Goal: Transaction & Acquisition: Purchase product/service

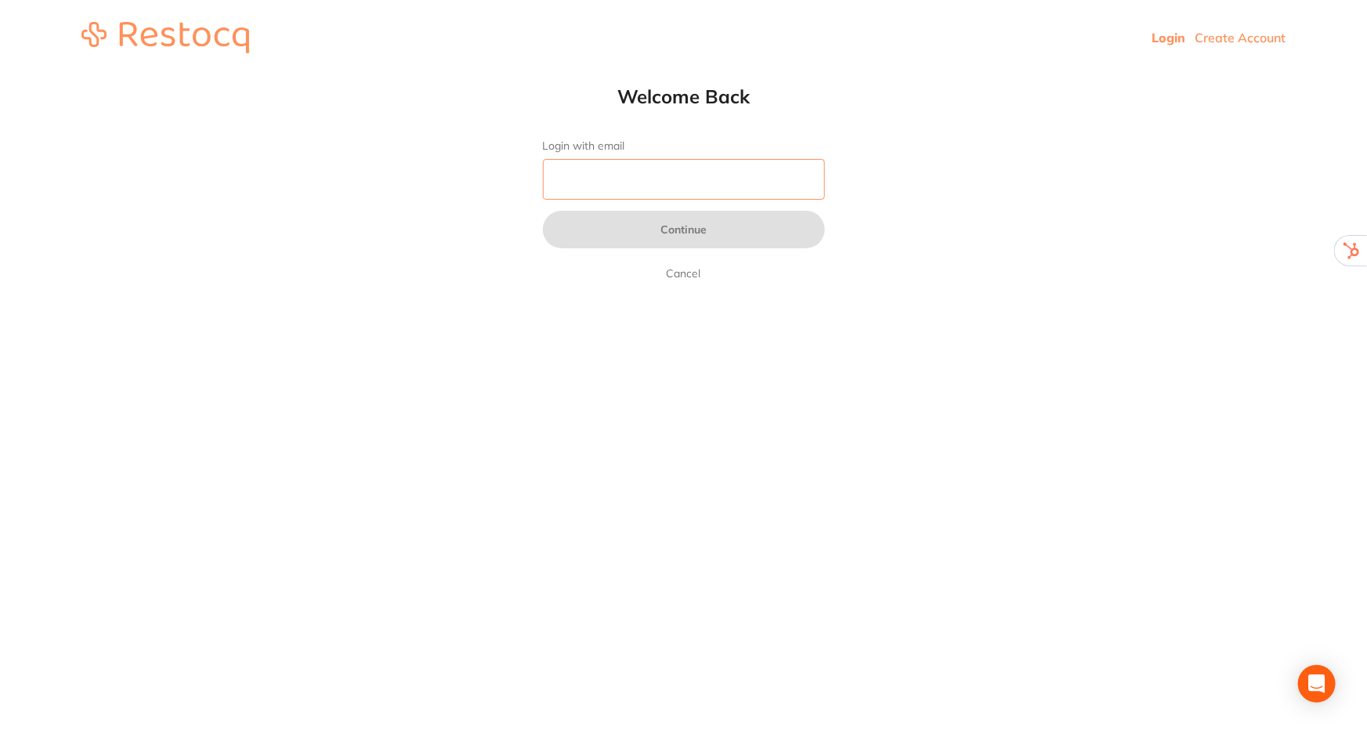
click at [651, 178] on input "Login with email" at bounding box center [684, 179] width 282 height 41
type input "[EMAIL_ADDRESS][DOMAIN_NAME]"
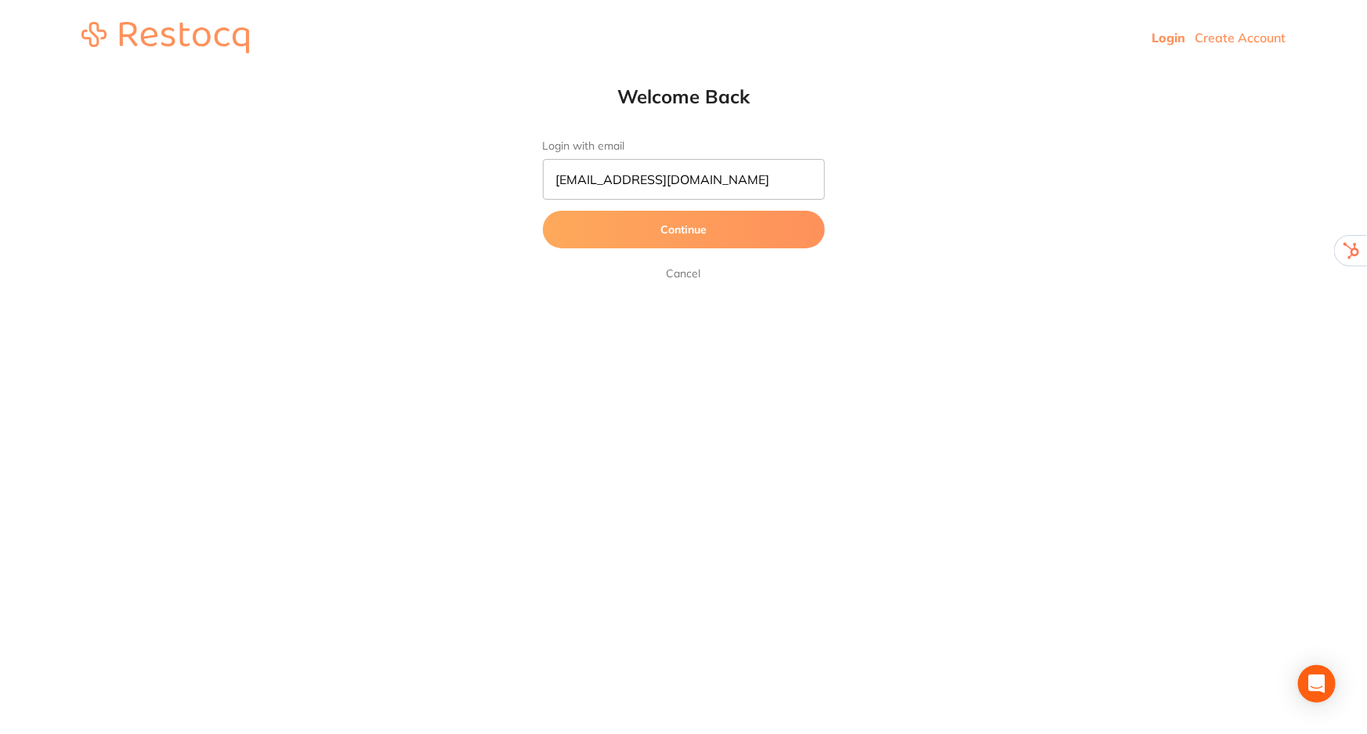
click at [658, 235] on button "Continue" at bounding box center [684, 230] width 282 height 38
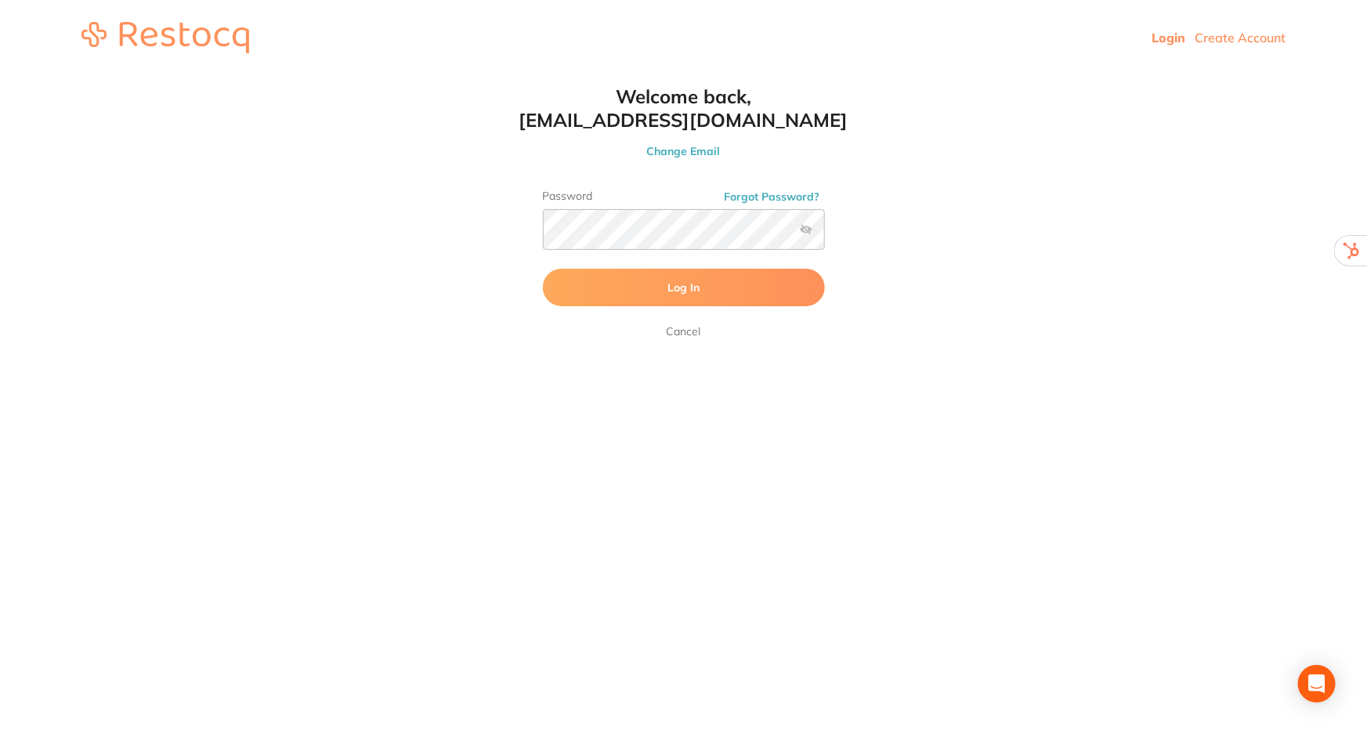
click at [657, 290] on button "Log In" at bounding box center [684, 288] width 282 height 38
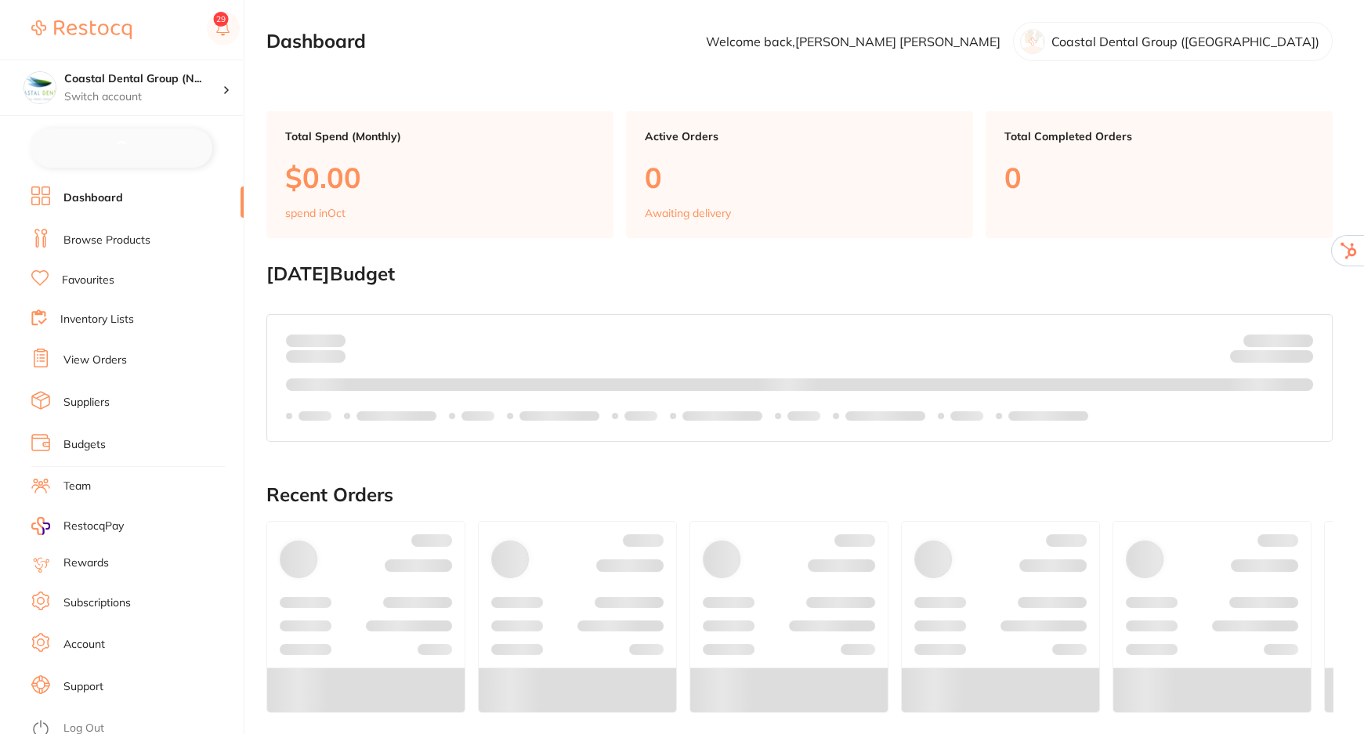
checkbox input "false"
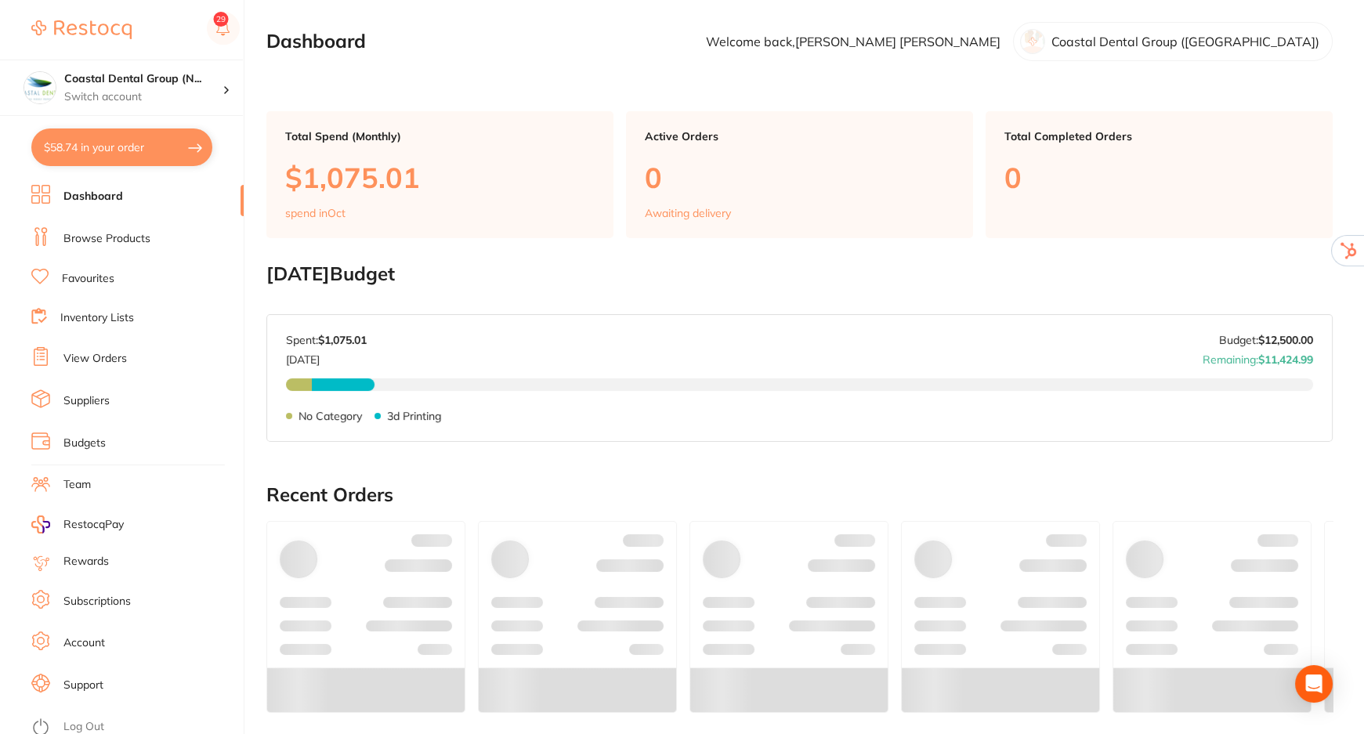
click at [88, 353] on link "View Orders" at bounding box center [94, 359] width 63 height 16
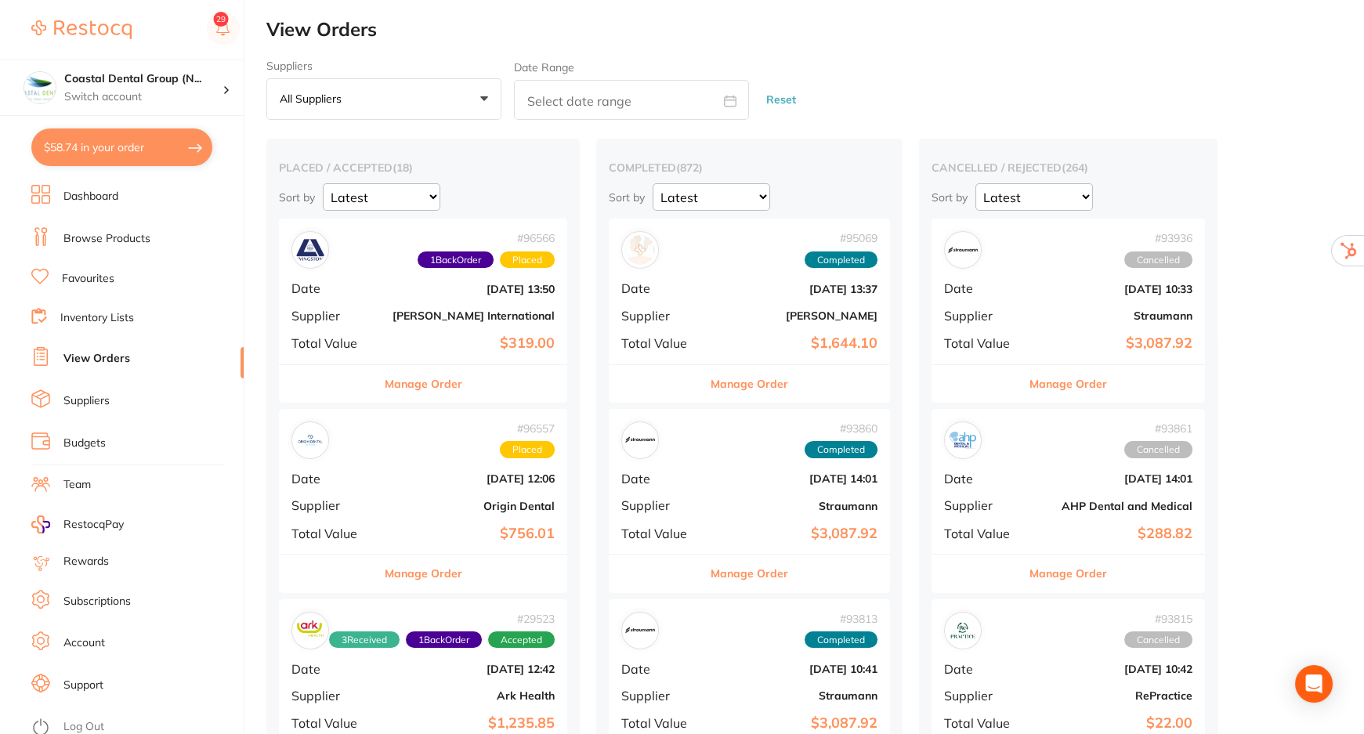
click at [427, 386] on button "Manage Order" at bounding box center [424, 384] width 78 height 38
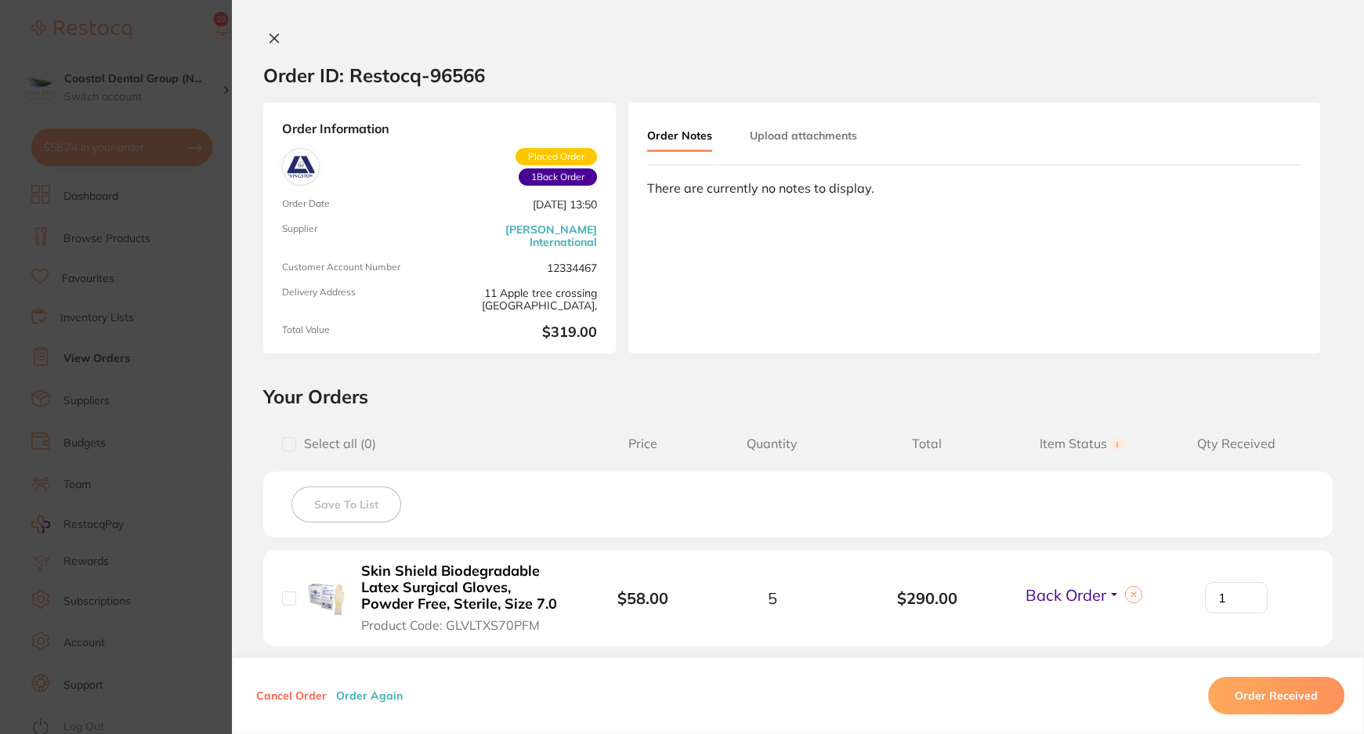
click at [364, 699] on button "Order Again" at bounding box center [369, 696] width 76 height 14
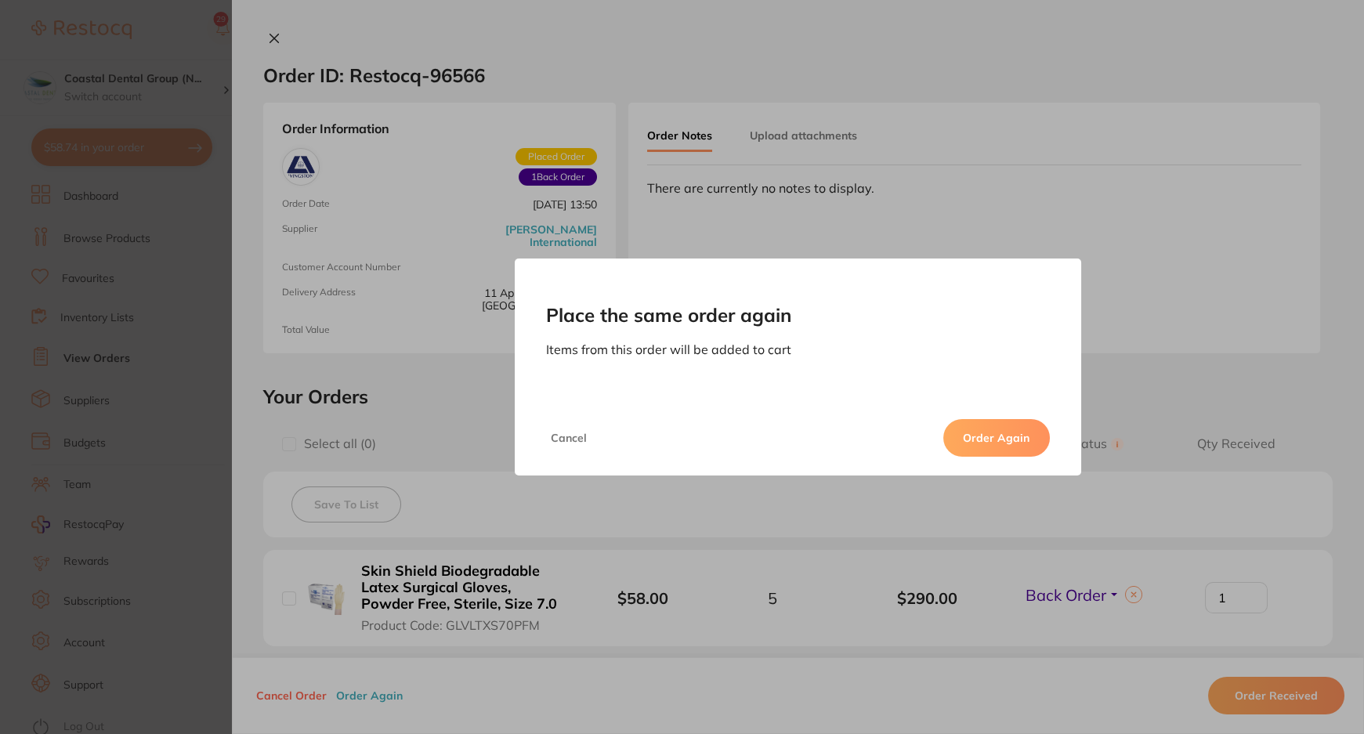
click at [977, 434] on button "Order Again" at bounding box center [997, 438] width 107 height 38
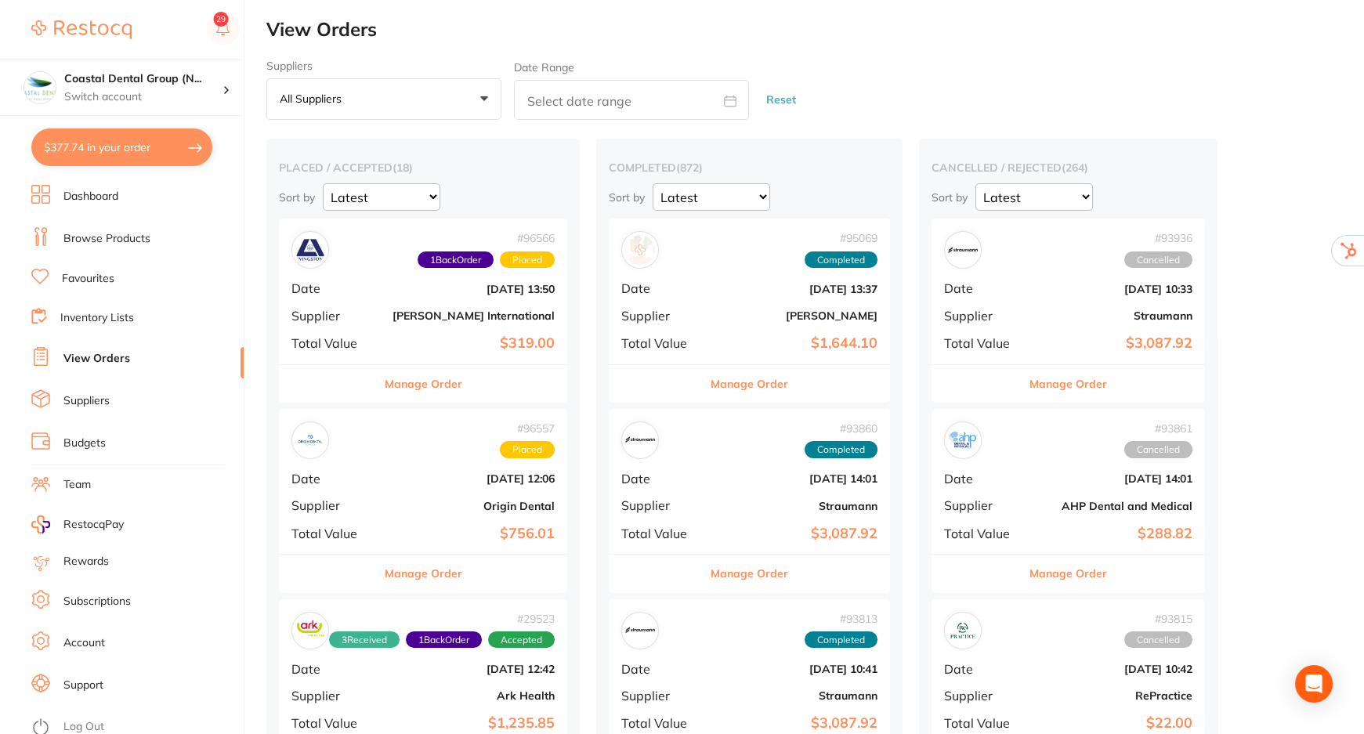
type textarea "5+1 on gloves promo. closed on mondays"
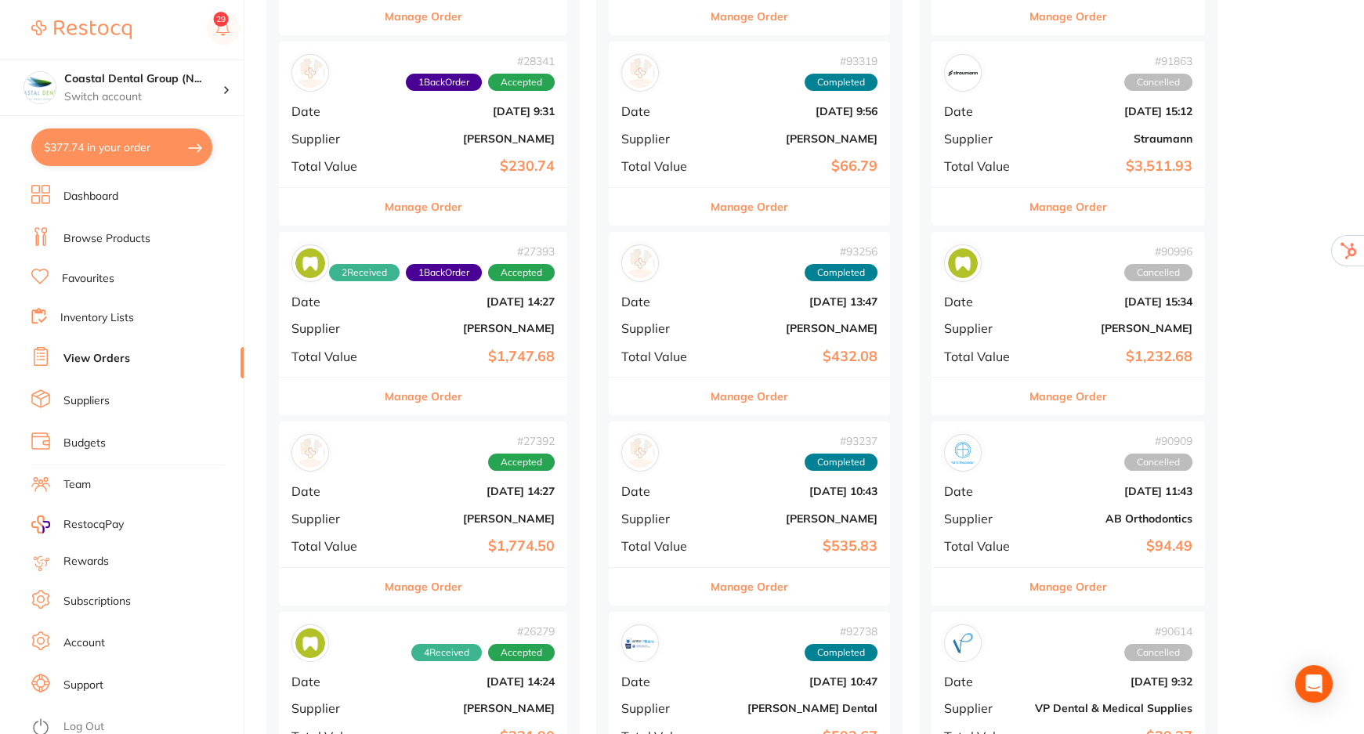
scroll to position [1139, 0]
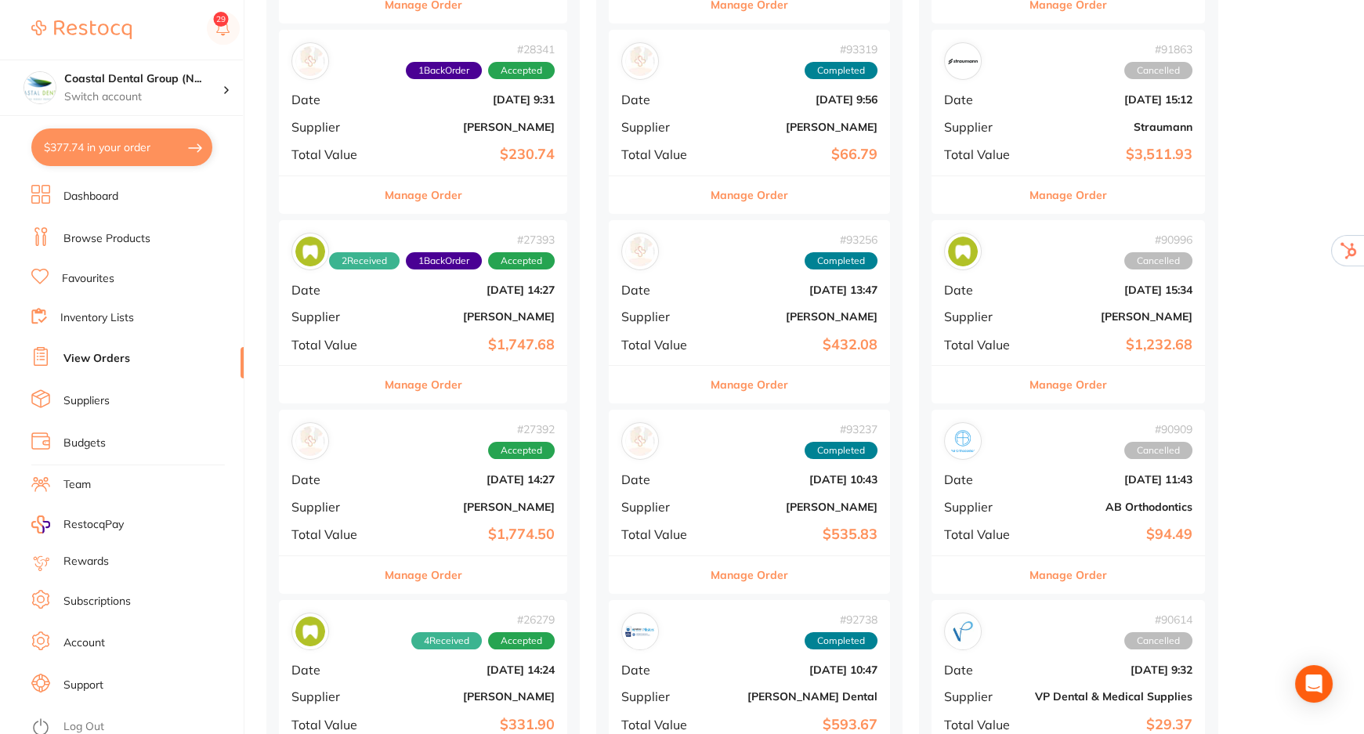
click at [435, 380] on button "Manage Order" at bounding box center [424, 385] width 78 height 38
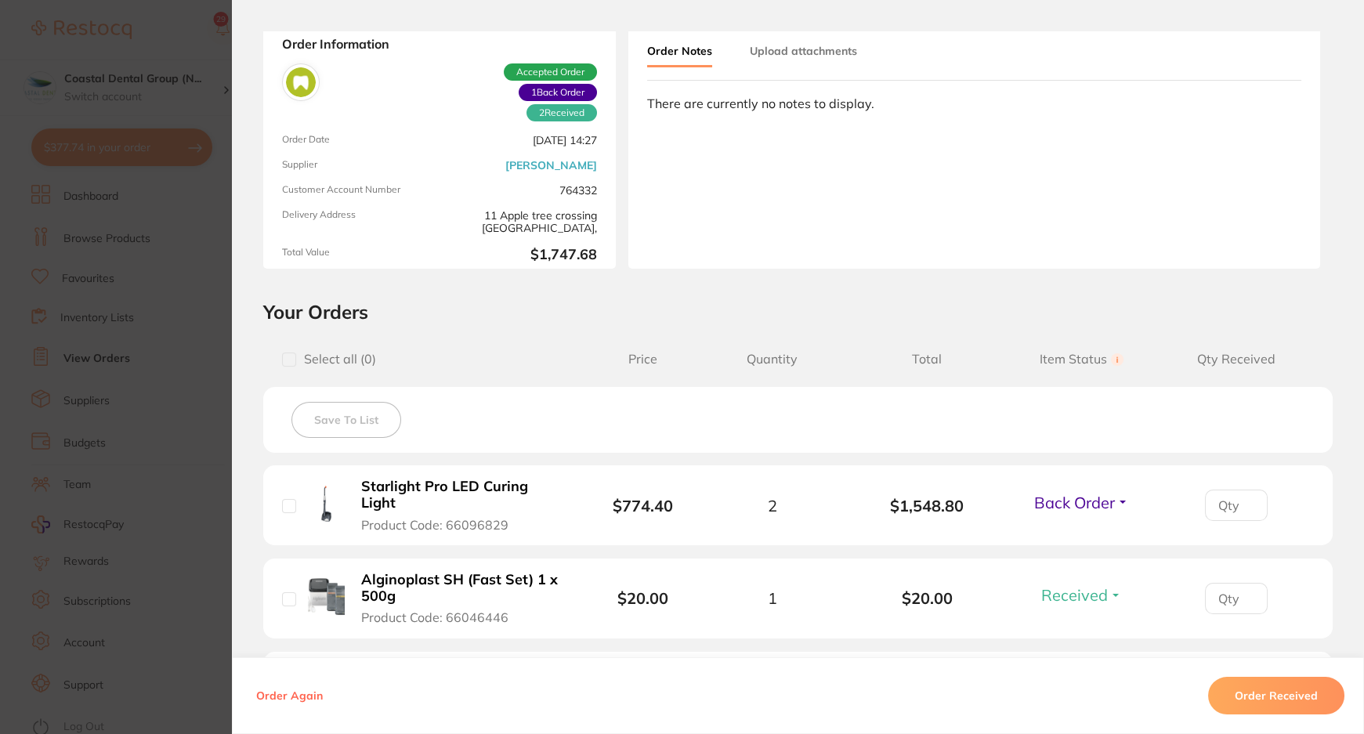
scroll to position [213, 0]
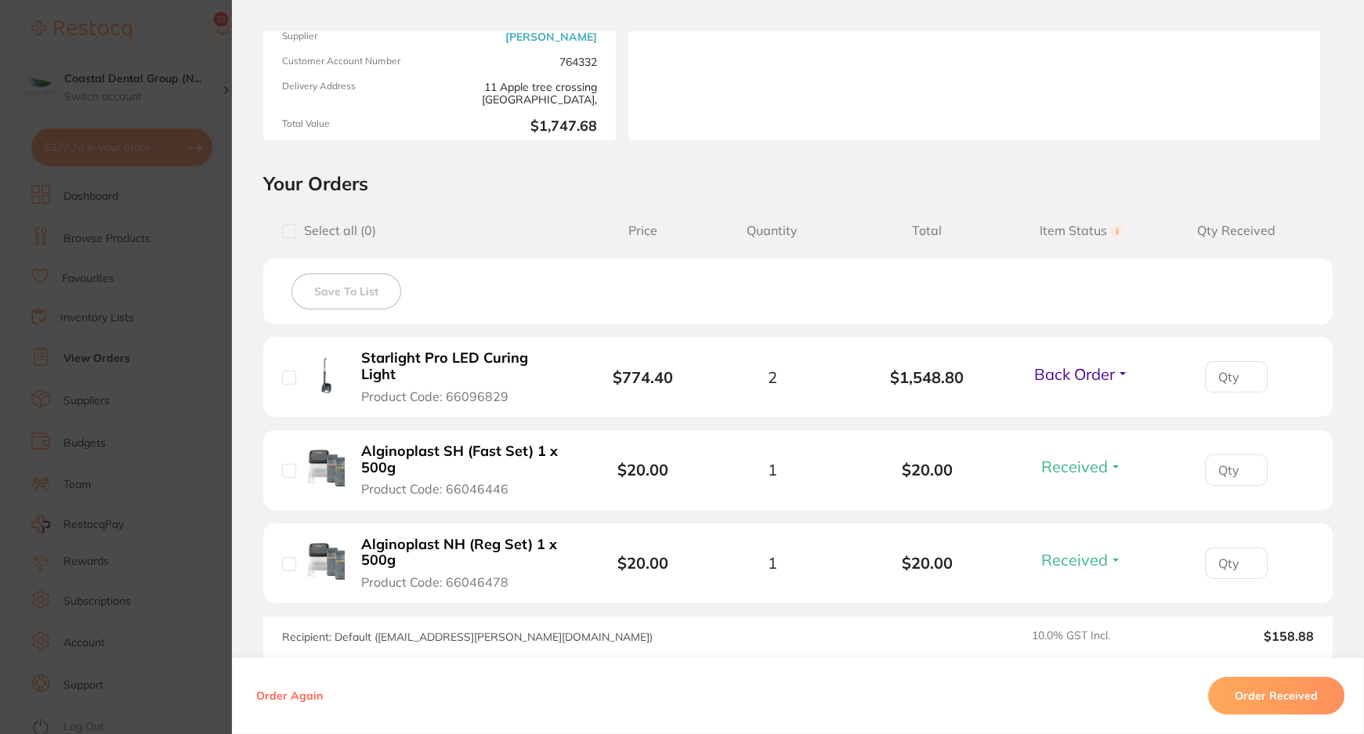
click at [281, 694] on button "Order Again" at bounding box center [290, 696] width 76 height 14
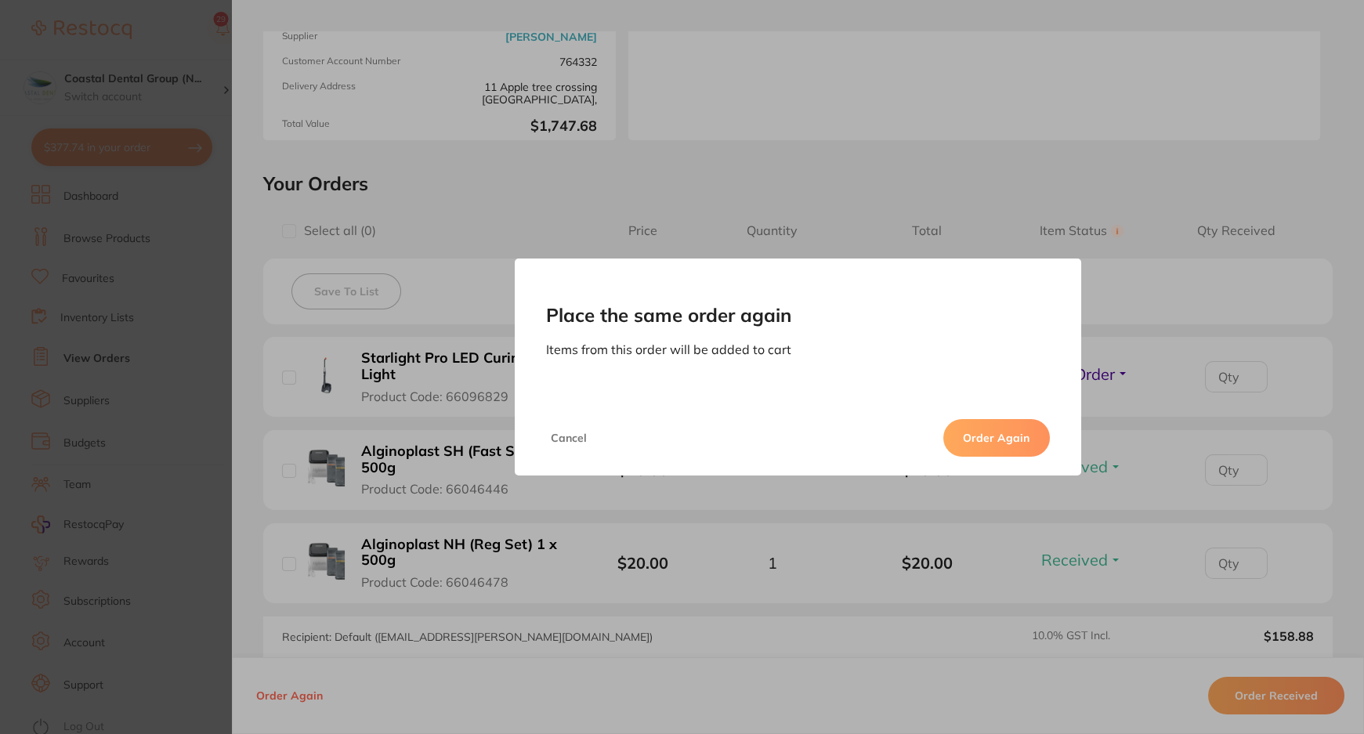
click at [976, 430] on button "Order Again" at bounding box center [997, 438] width 107 height 38
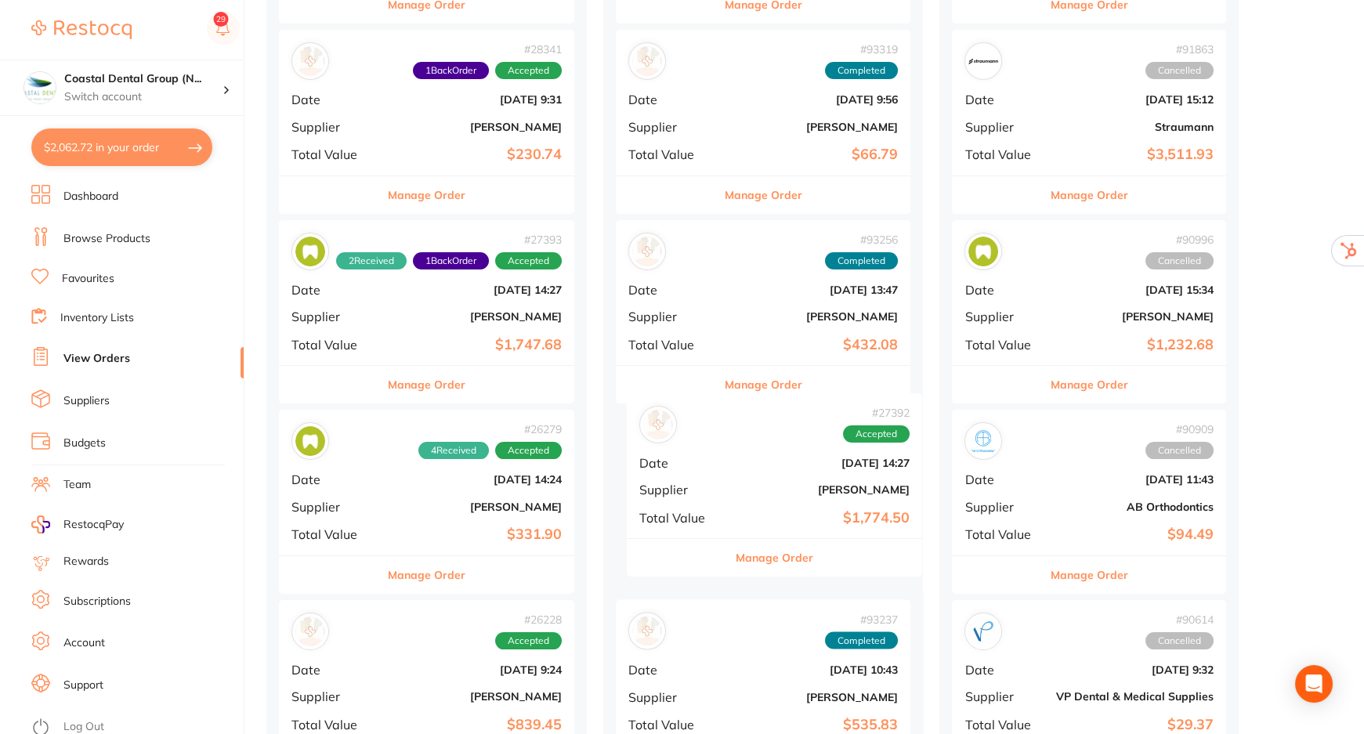
drag, startPoint x: 439, startPoint y: 504, endPoint x: 791, endPoint y: 488, distance: 352.2
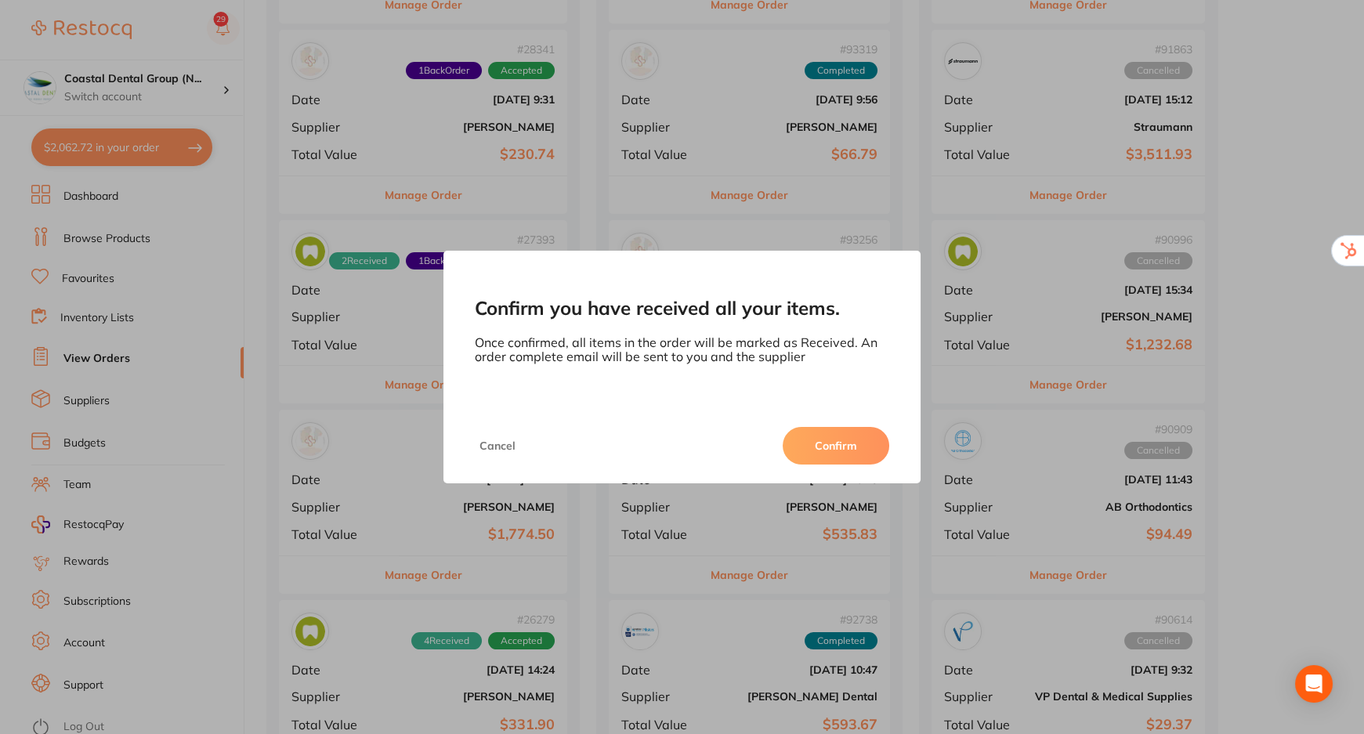
click at [831, 441] on button "Confirm" at bounding box center [836, 446] width 107 height 38
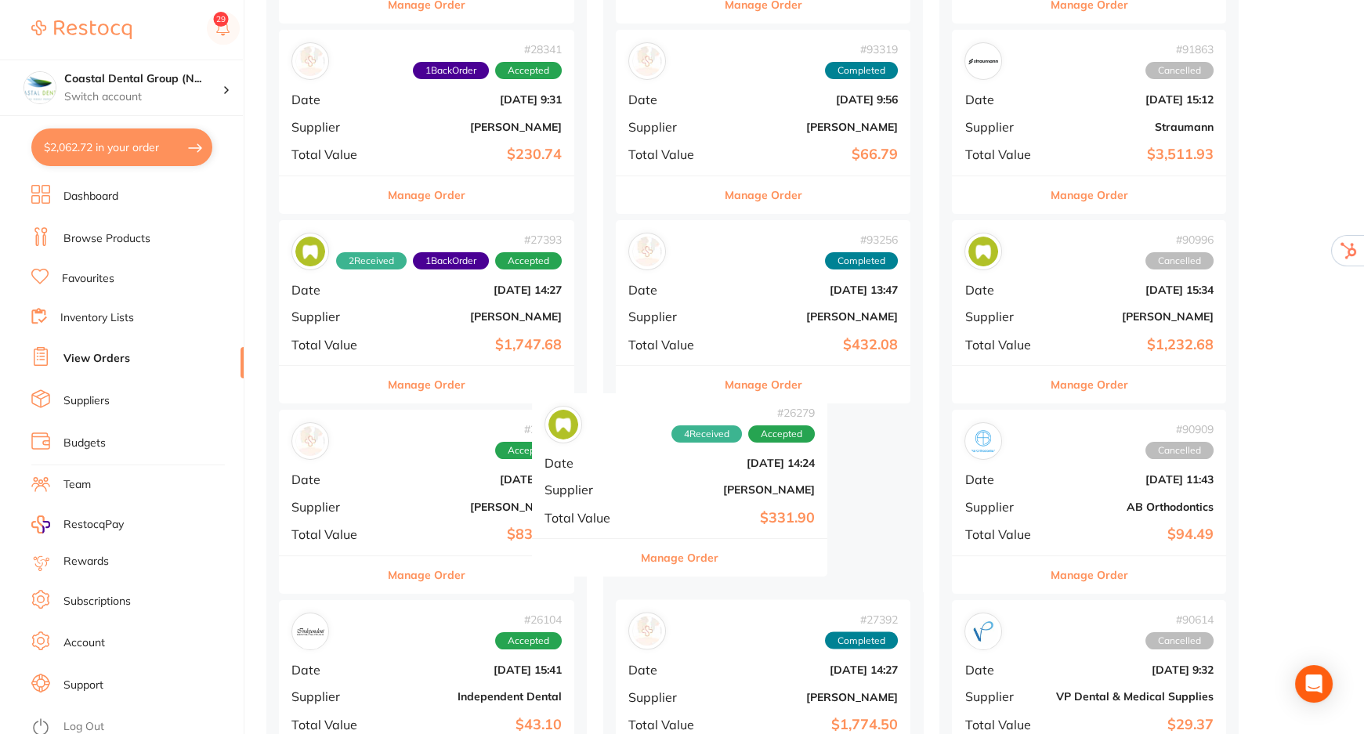
drag, startPoint x: 442, startPoint y: 505, endPoint x: 705, endPoint y: 490, distance: 263.8
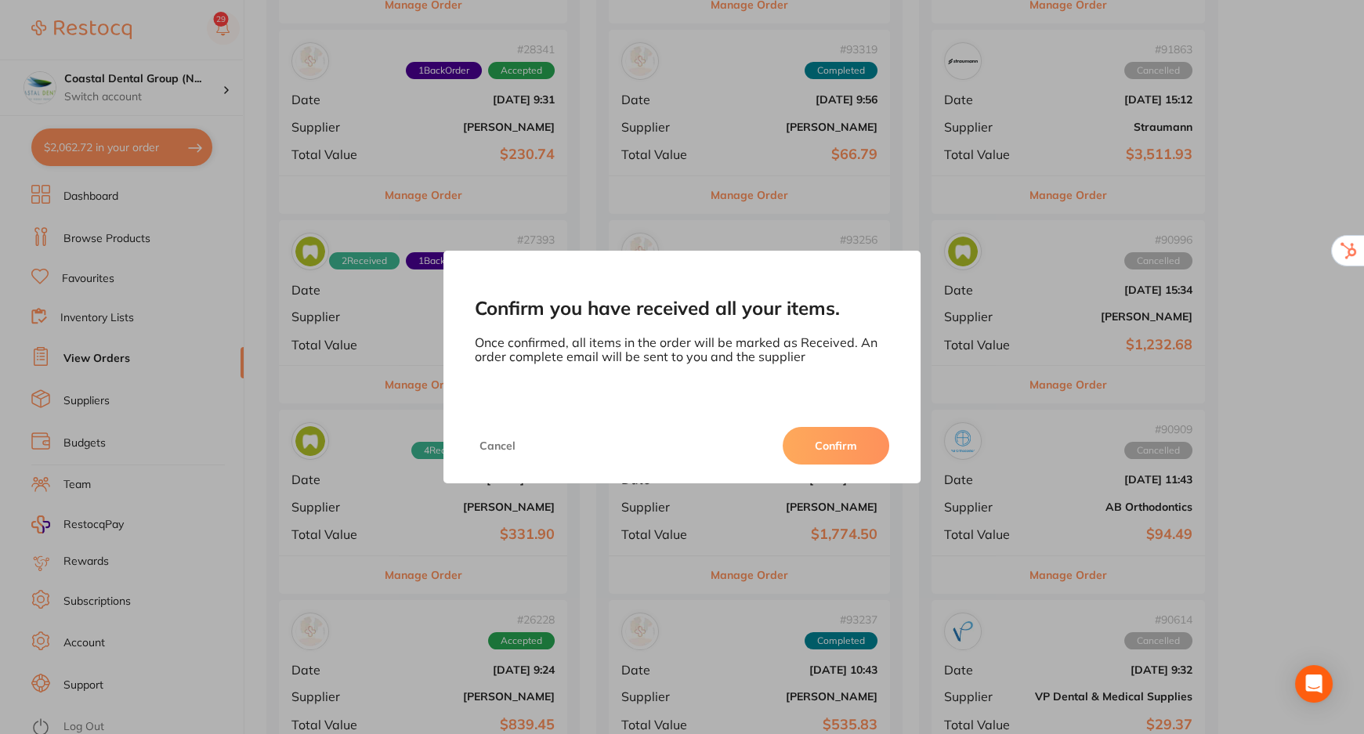
click at [843, 447] on button "Confirm" at bounding box center [836, 446] width 107 height 38
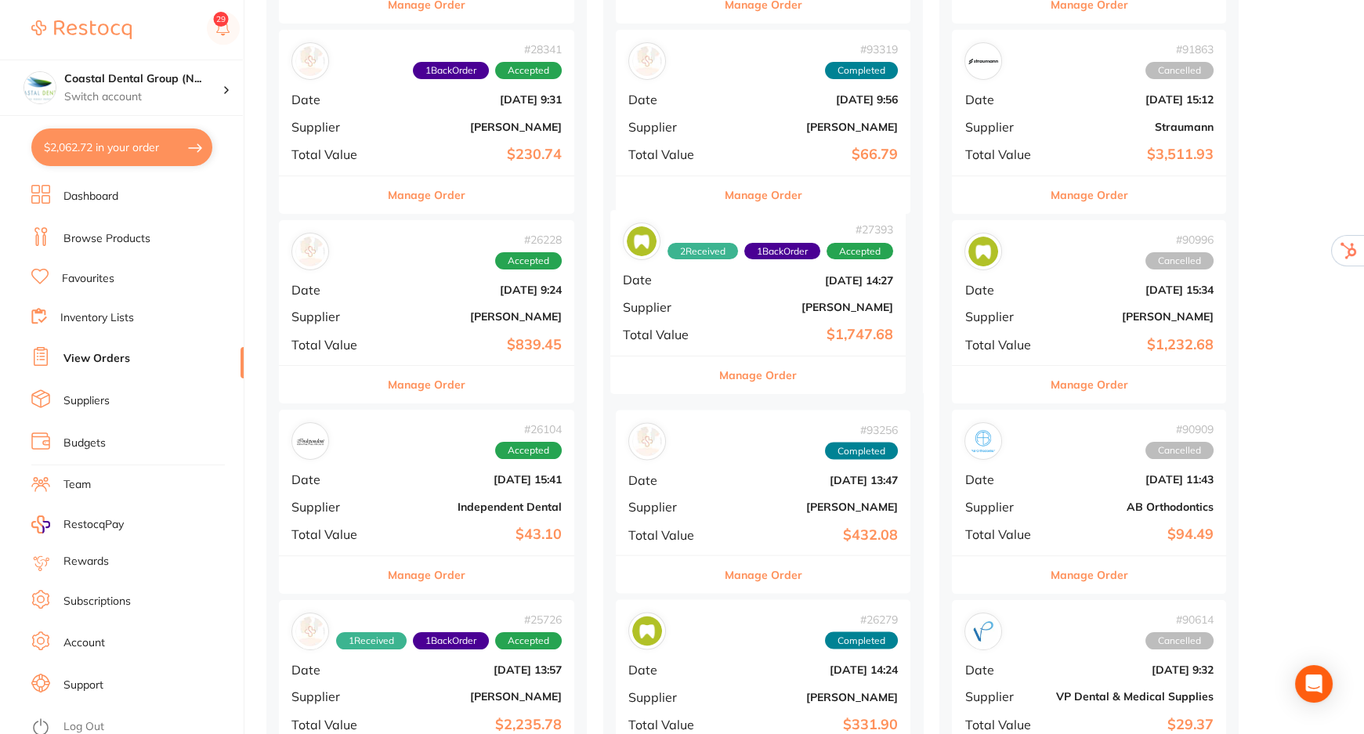
drag, startPoint x: 466, startPoint y: 333, endPoint x: 810, endPoint y: 324, distance: 344.2
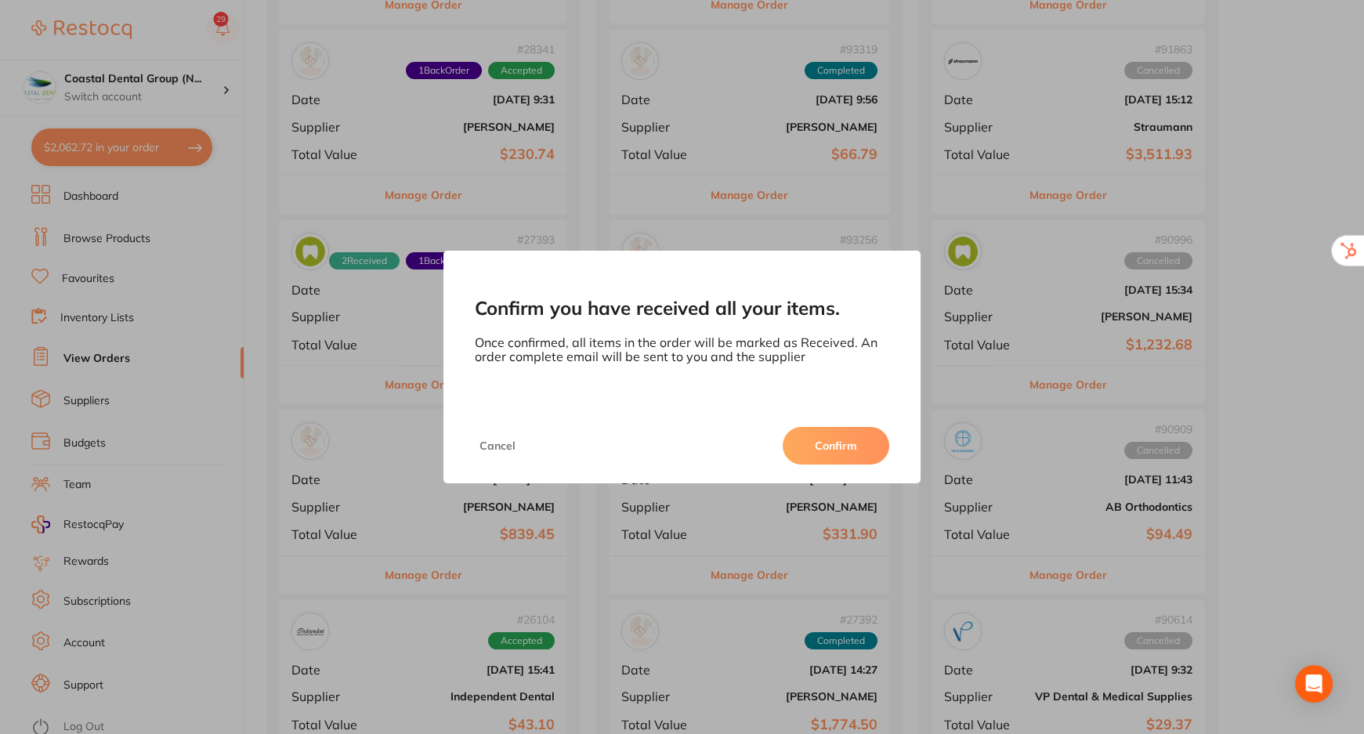
click at [839, 449] on button "Confirm" at bounding box center [836, 446] width 107 height 38
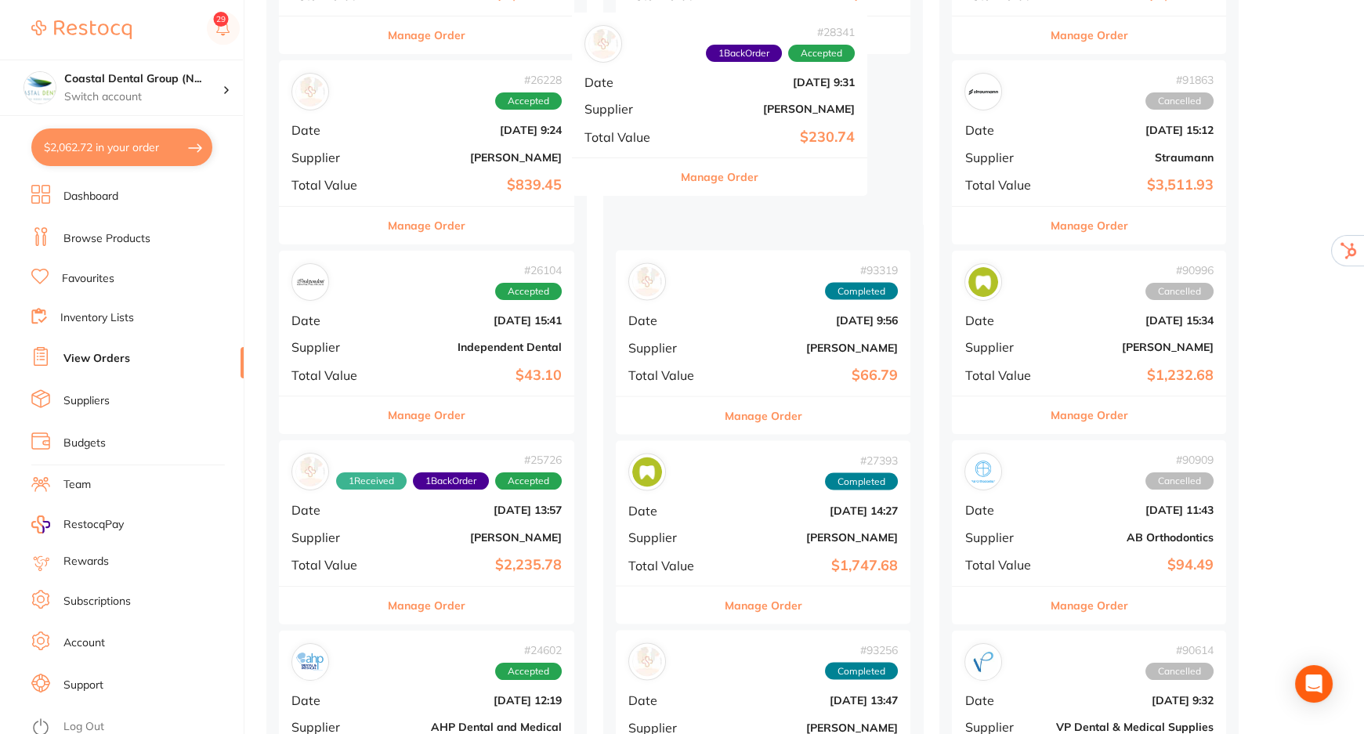
drag, startPoint x: 451, startPoint y: 158, endPoint x: 757, endPoint y: 142, distance: 306.9
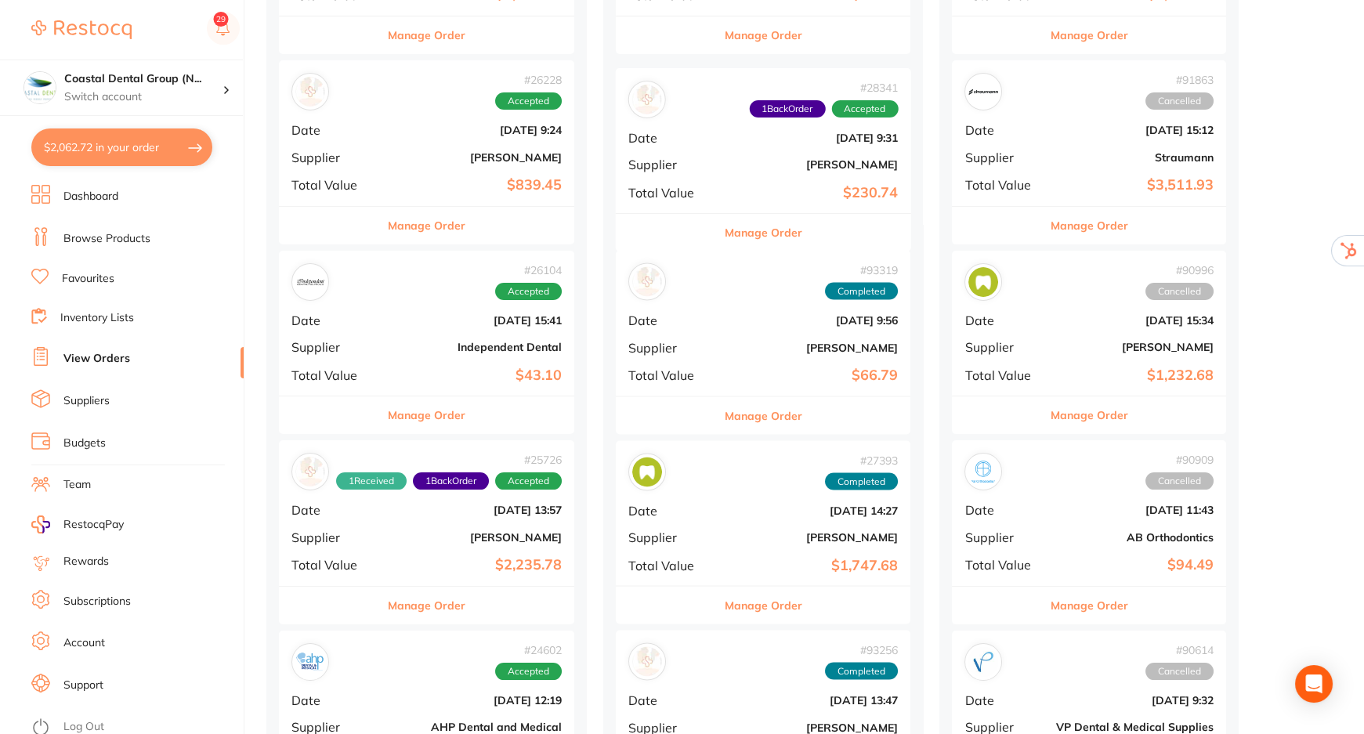
scroll to position [1100, 0]
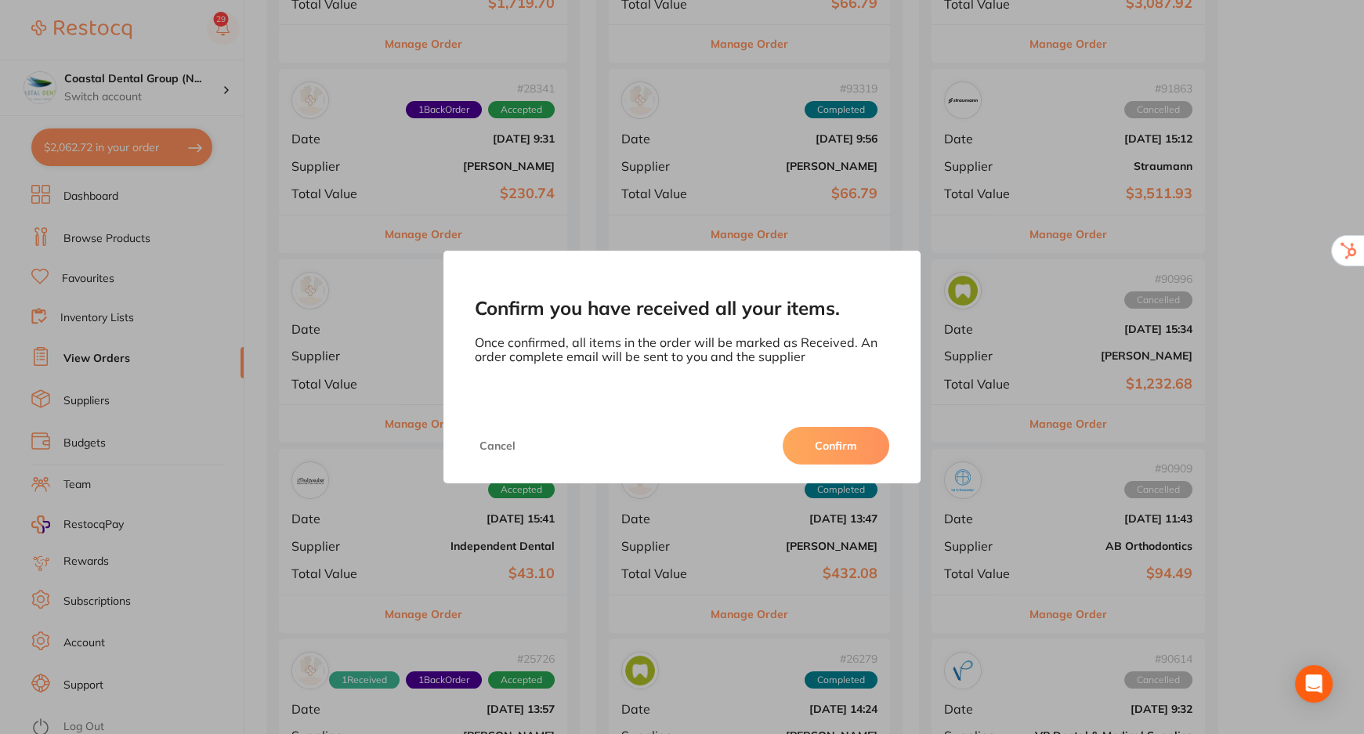
click at [767, 234] on div "Confirm you have received all your items. Once confirmed, all items in the orde…" at bounding box center [682, 367] width 1364 height 734
click at [848, 439] on button "Confirm" at bounding box center [836, 446] width 107 height 38
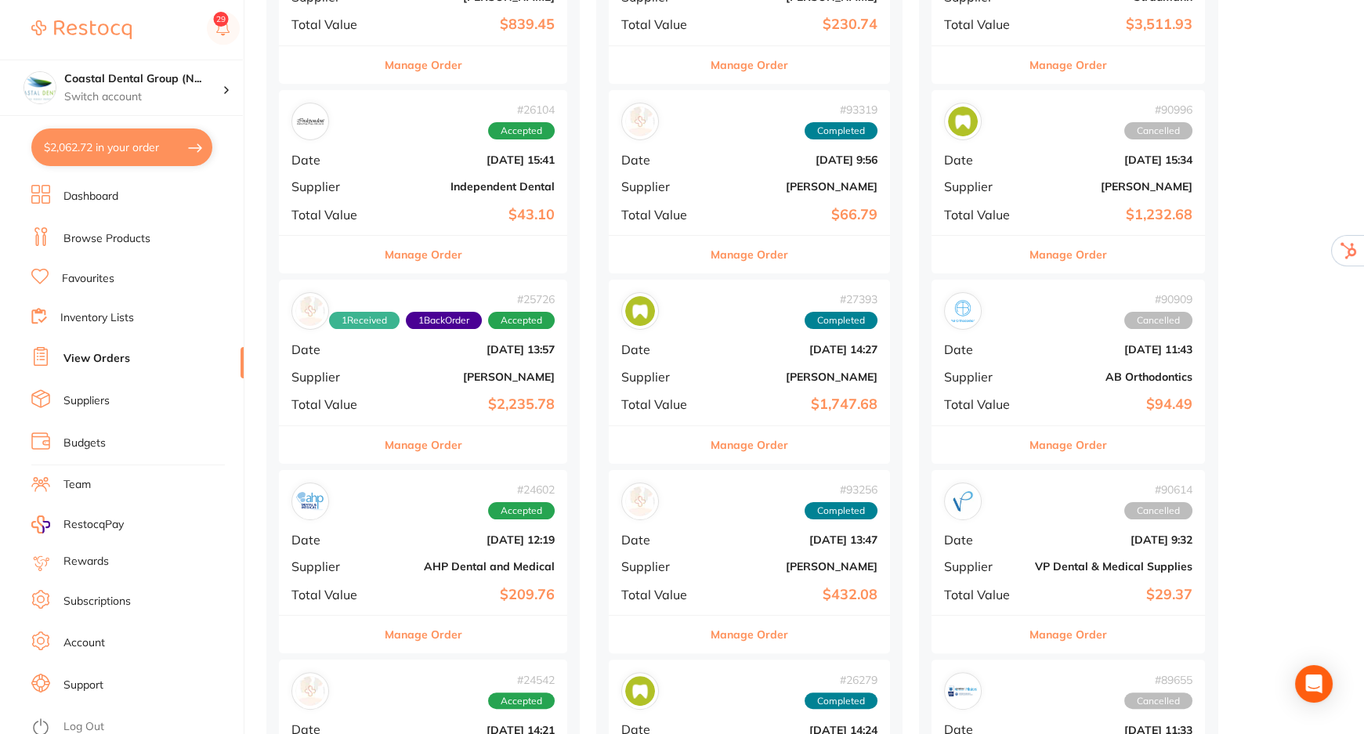
scroll to position [1314, 0]
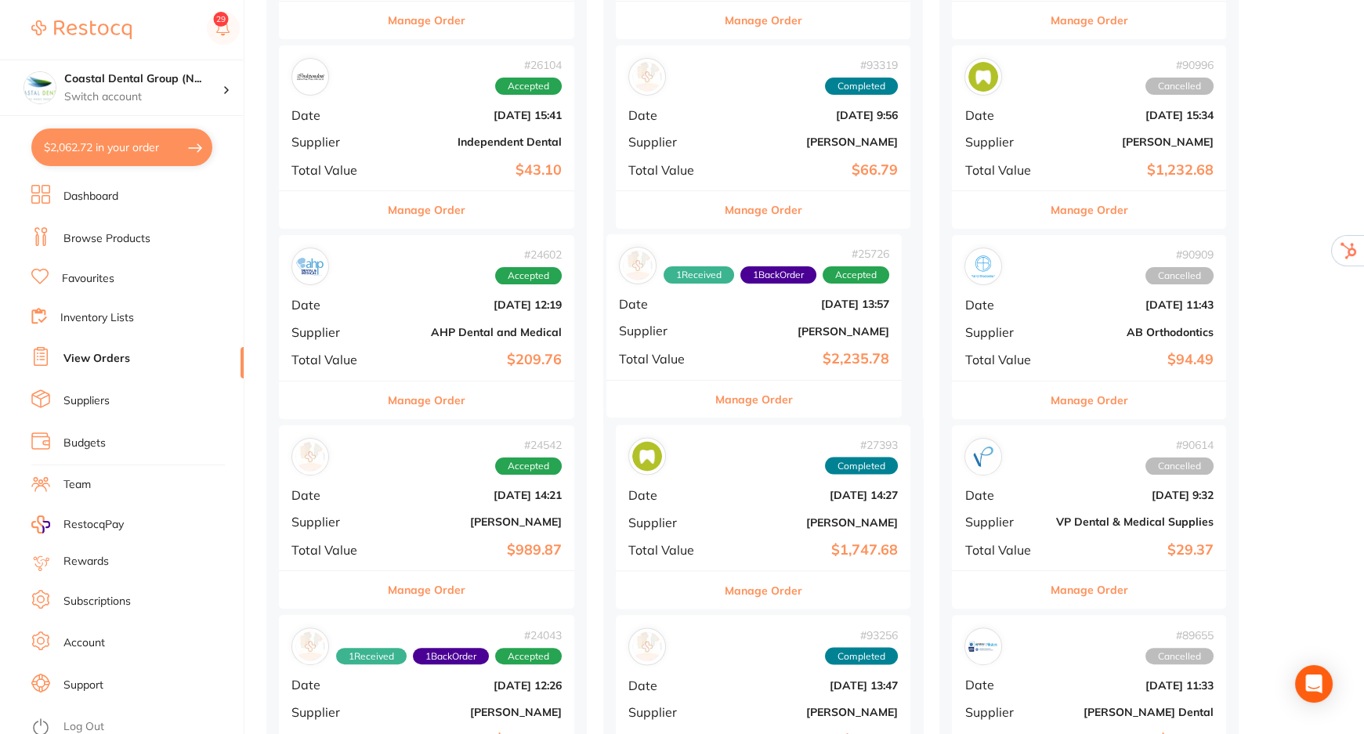
drag, startPoint x: 444, startPoint y: 300, endPoint x: 776, endPoint y: 301, distance: 331.5
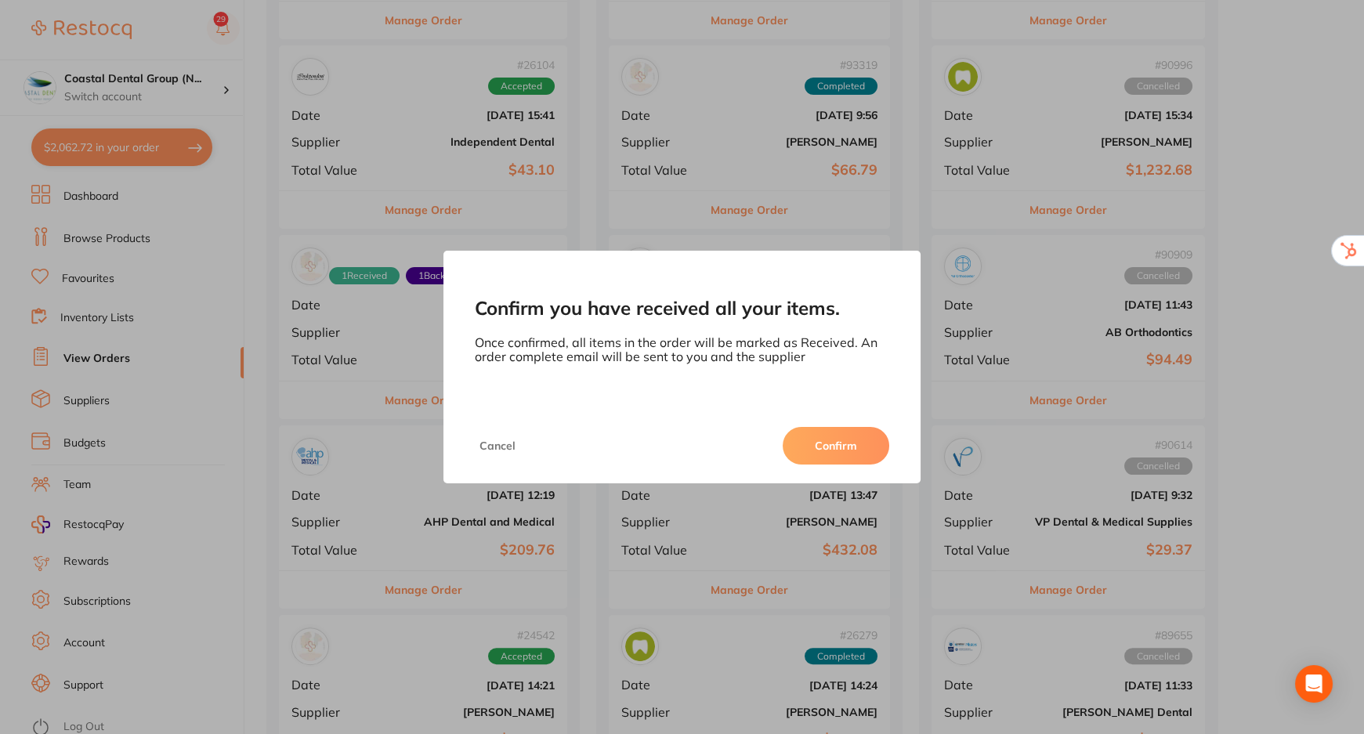
click at [781, 399] on div "Confirm you have received all your items. Once confirmed, all items in the orde…" at bounding box center [682, 329] width 477 height 157
click at [831, 437] on button "Confirm" at bounding box center [836, 446] width 107 height 38
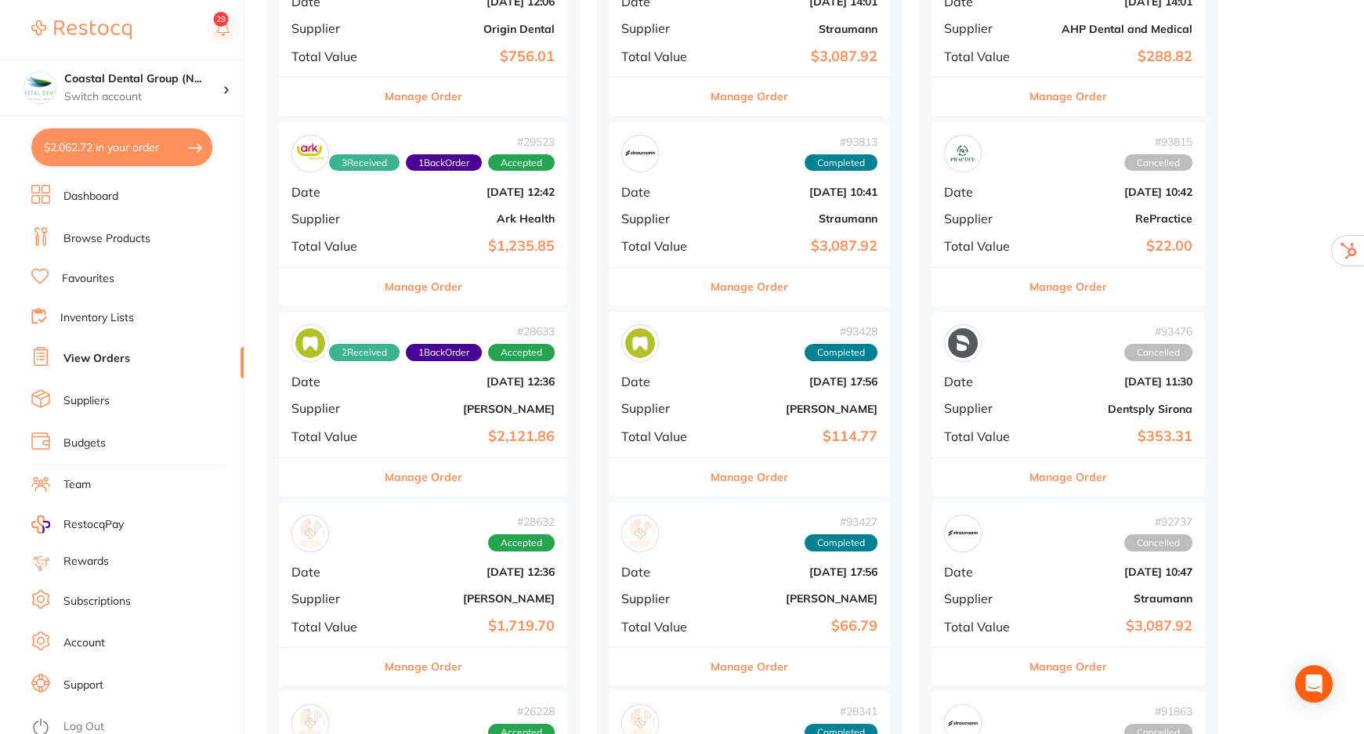
scroll to position [459, 0]
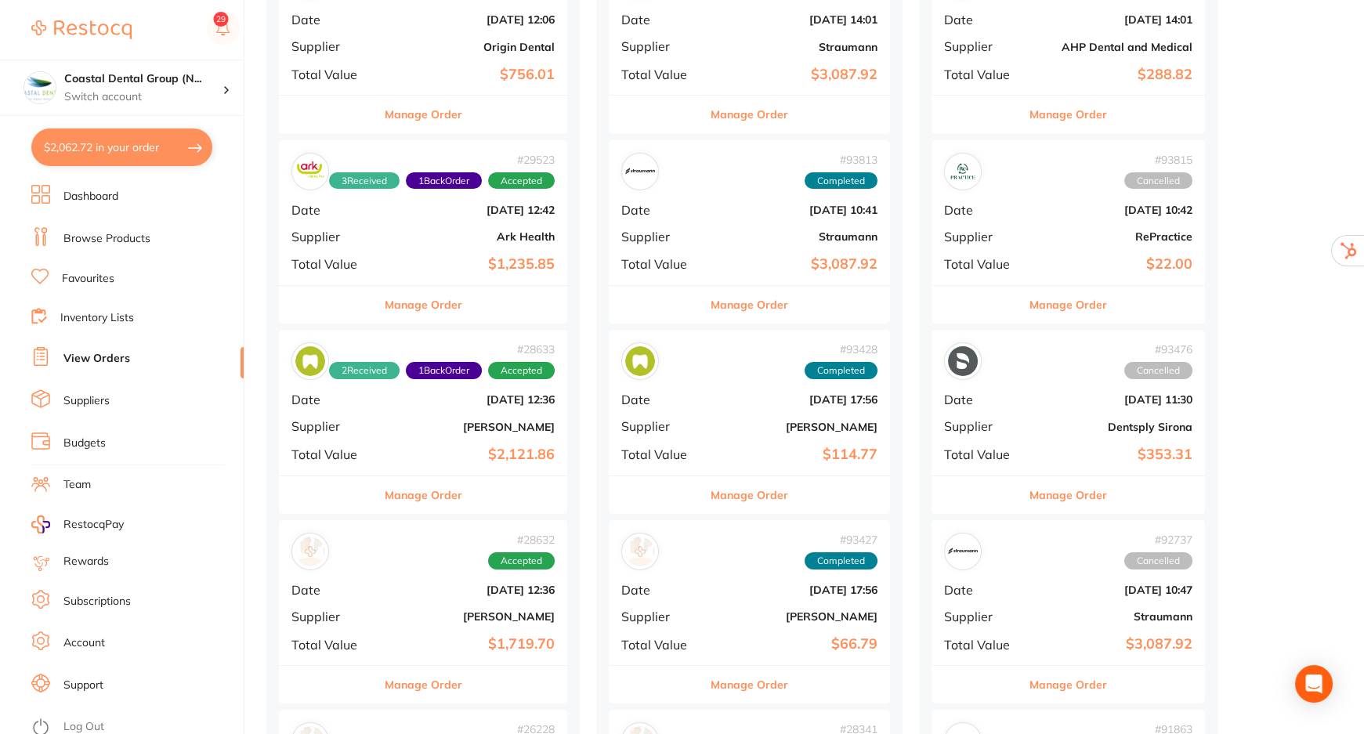
click at [392, 220] on div "# 29523 3 Received 1 Back Order Accepted Date Feb 23 2024, 12:42 Supplier Ark H…" at bounding box center [423, 212] width 288 height 145
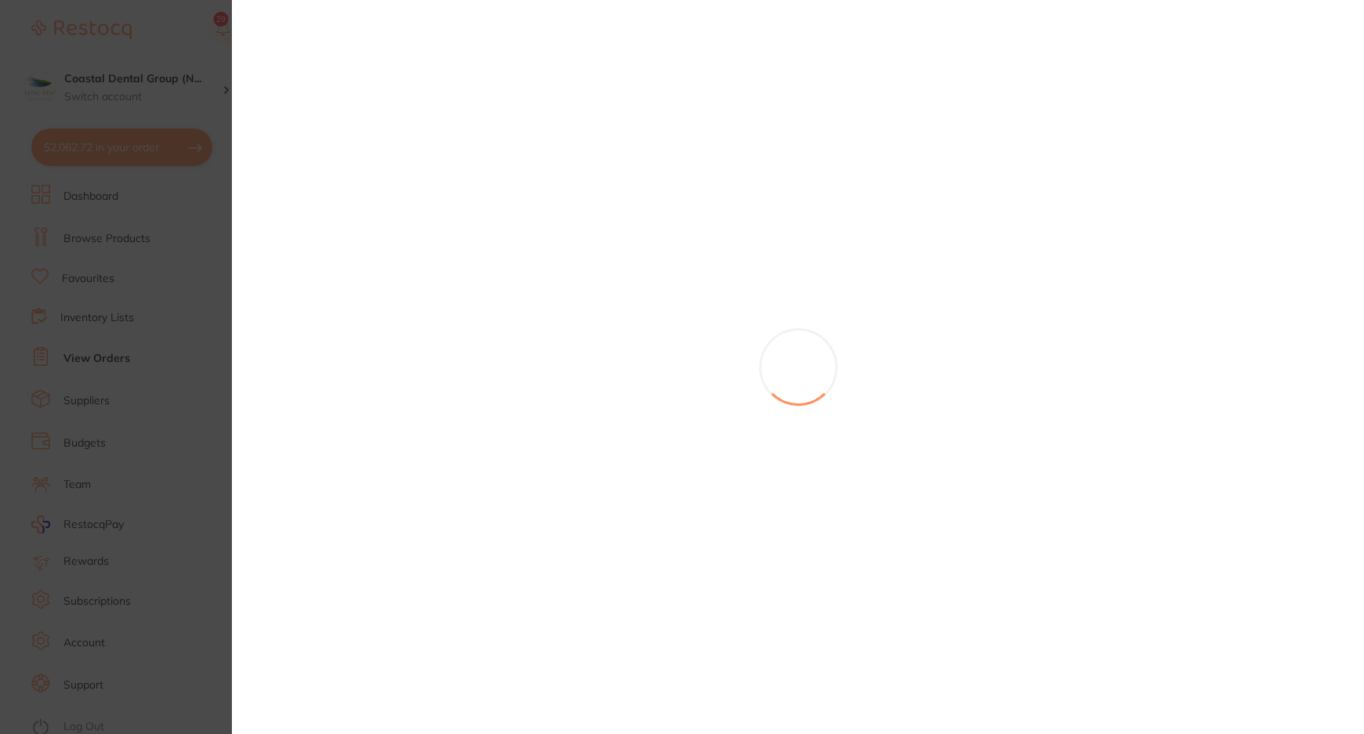
click at [662, 403] on section at bounding box center [682, 367] width 1364 height 734
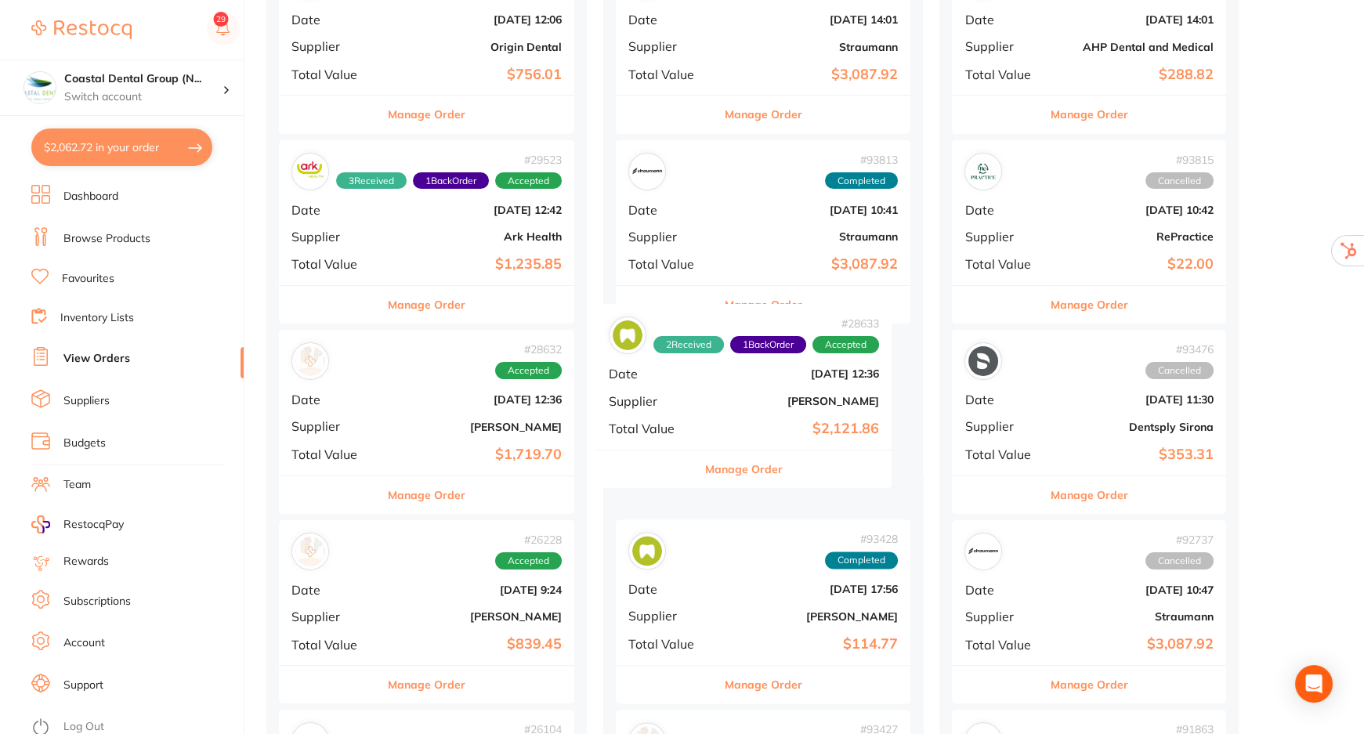
drag, startPoint x: 420, startPoint y: 436, endPoint x: 744, endPoint y: 409, distance: 324.7
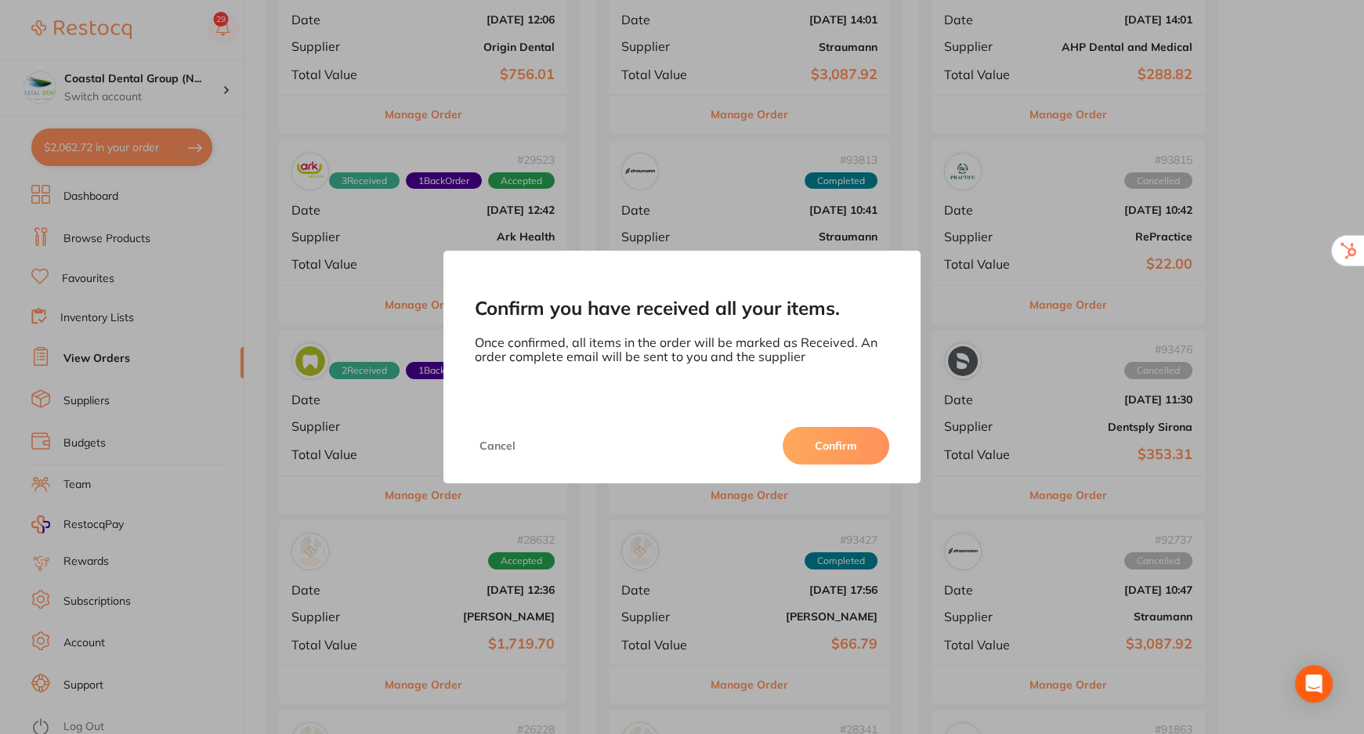
click at [823, 440] on button "Confirm" at bounding box center [836, 446] width 107 height 38
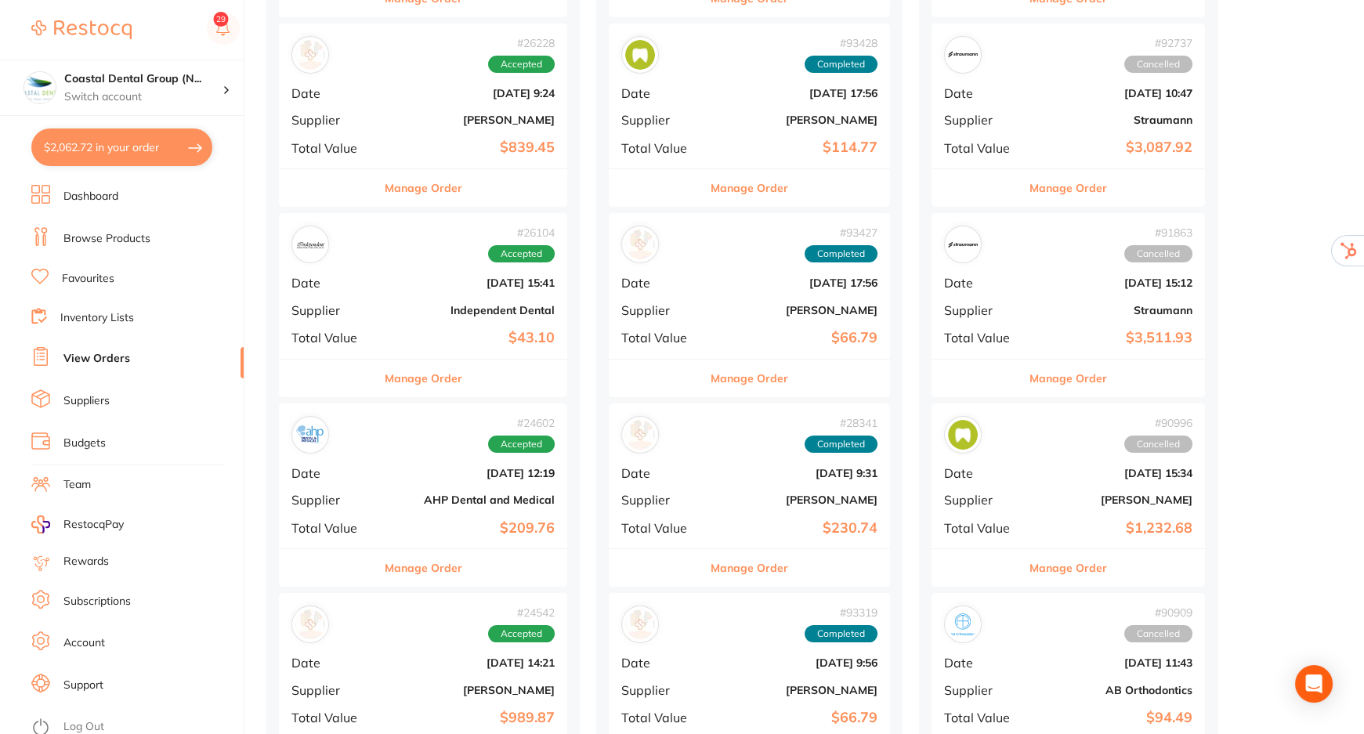
scroll to position [958, 0]
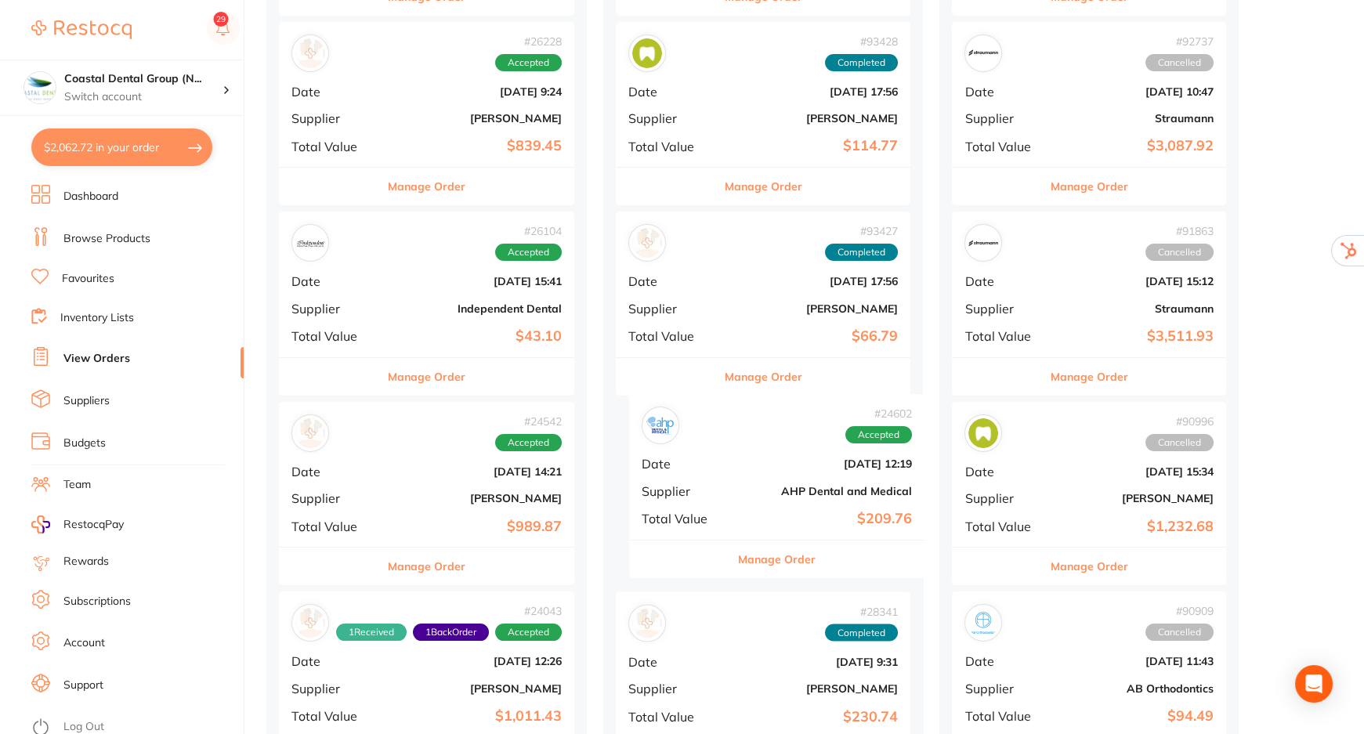
drag, startPoint x: 429, startPoint y: 484, endPoint x: 660, endPoint y: 431, distance: 236.5
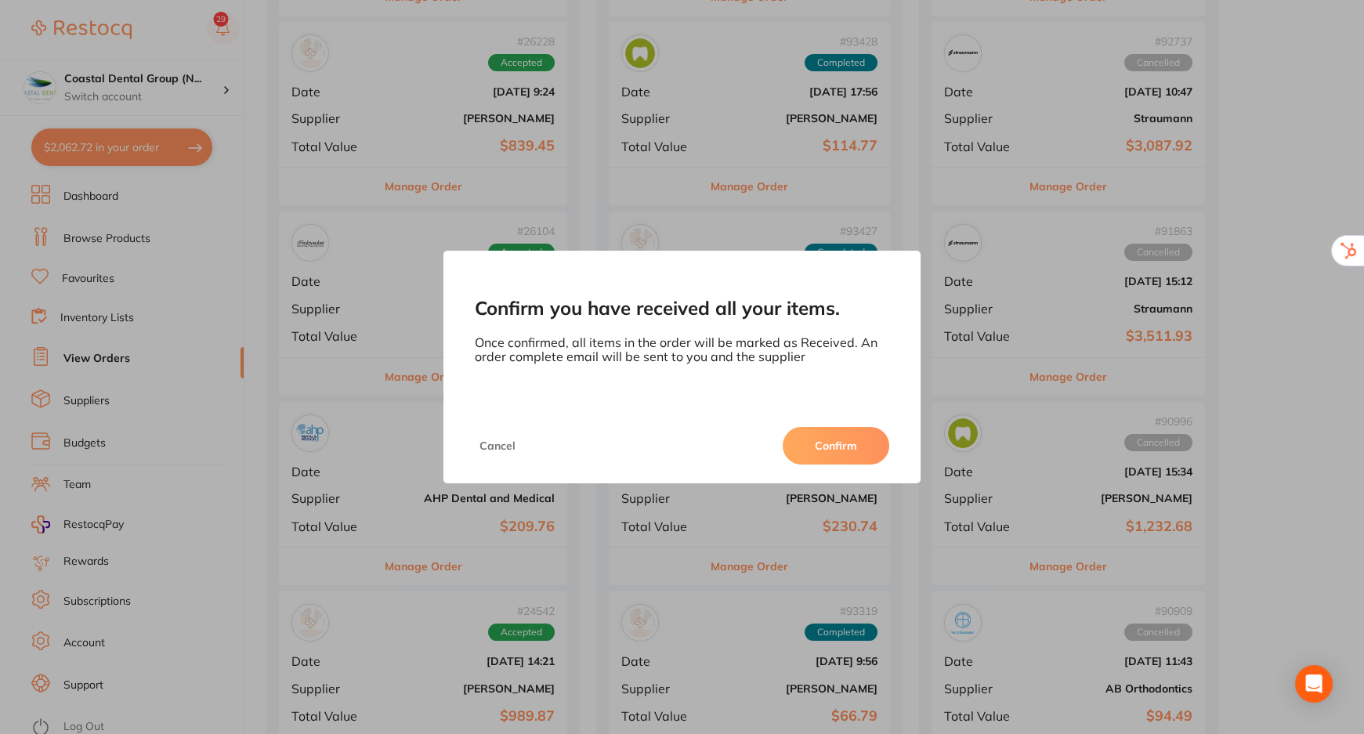
click at [840, 451] on button "Confirm" at bounding box center [836, 446] width 107 height 38
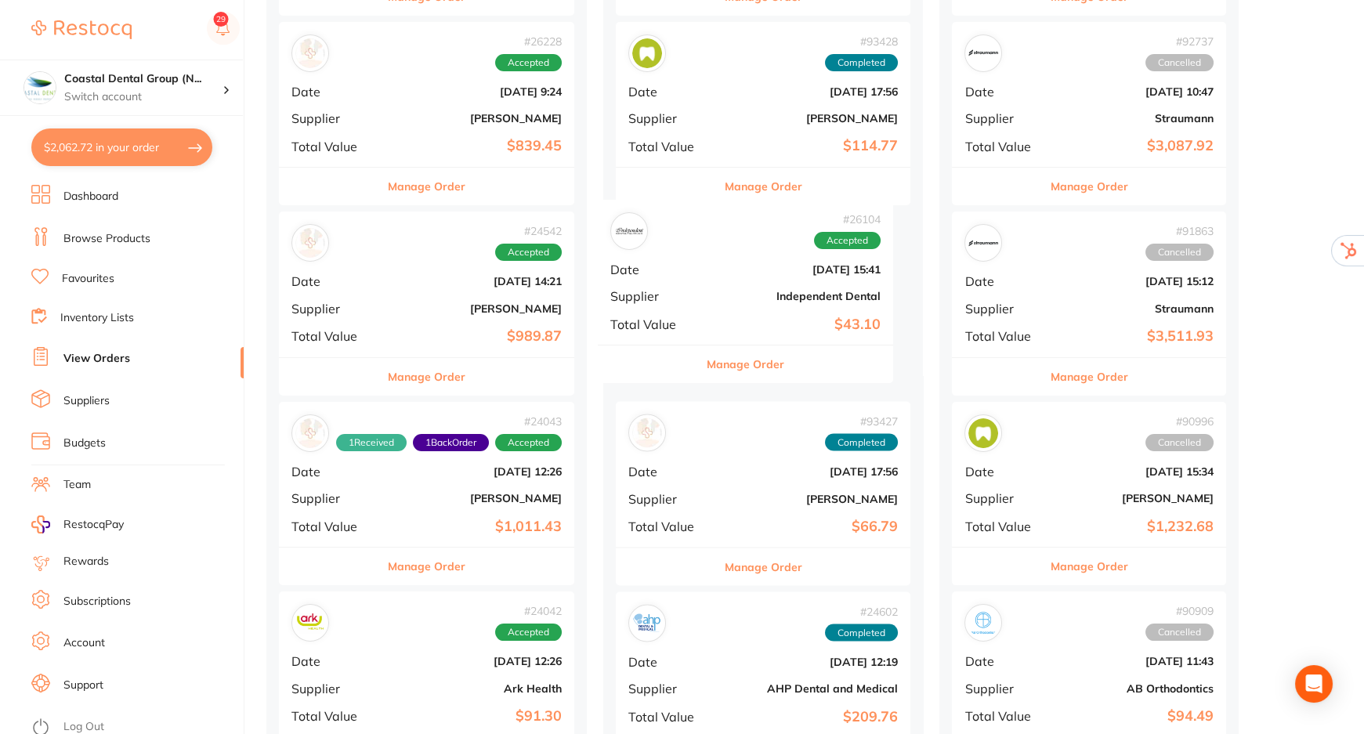
drag, startPoint x: 475, startPoint y: 340, endPoint x: 810, endPoint y: 329, distance: 334.8
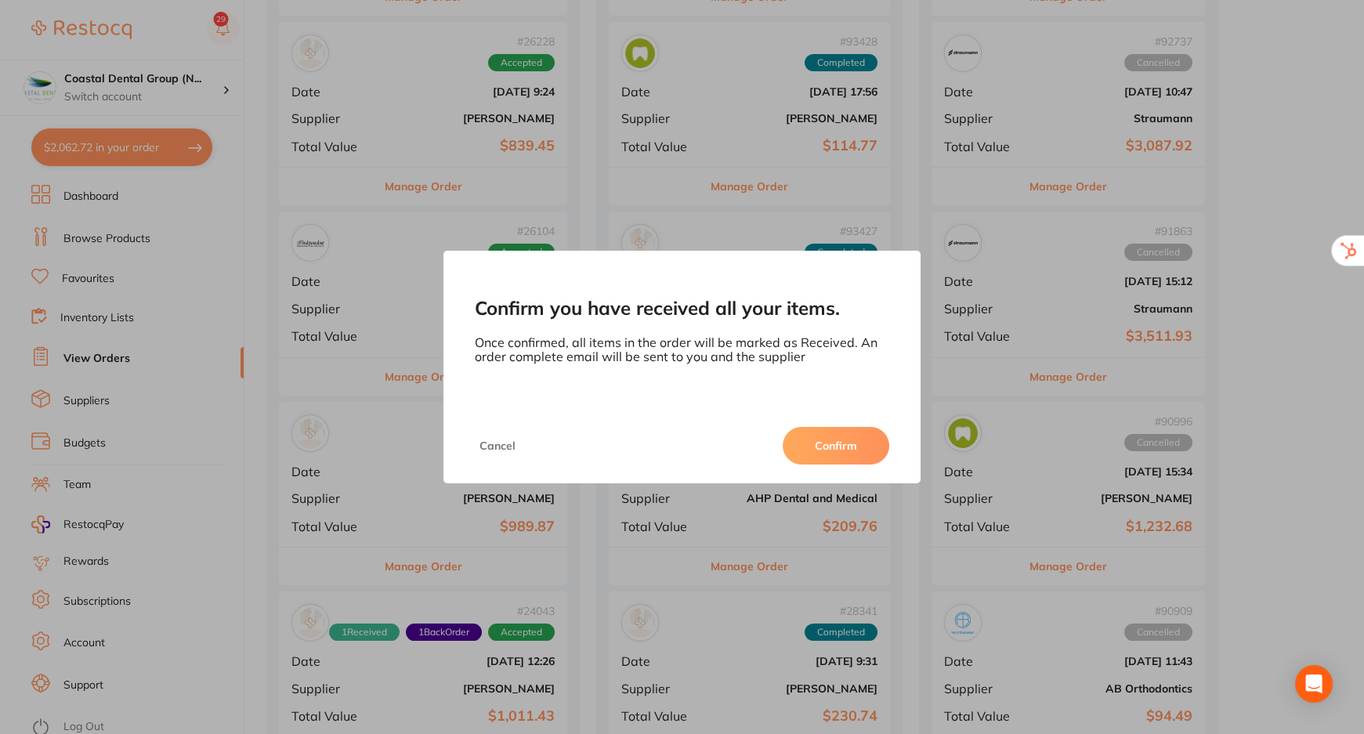
click at [817, 434] on button "Confirm" at bounding box center [836, 446] width 107 height 38
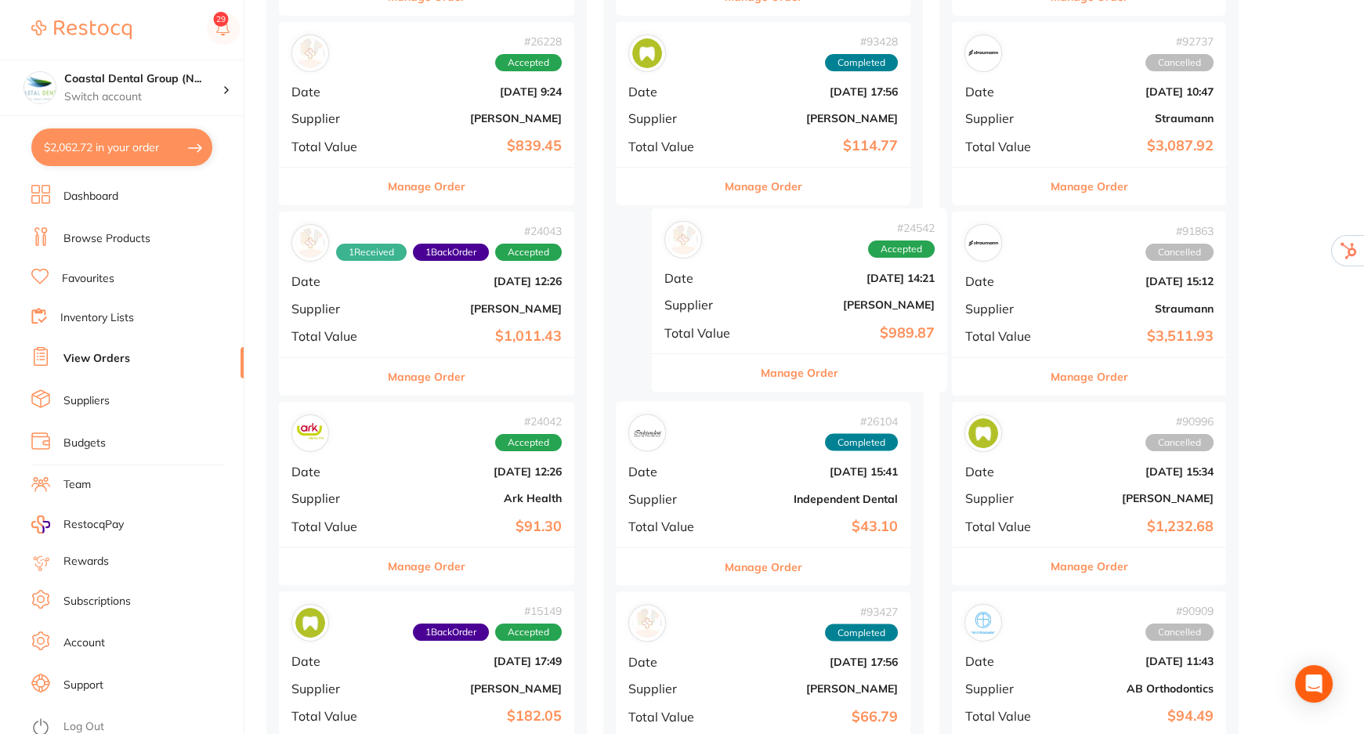
drag, startPoint x: 411, startPoint y: 320, endPoint x: 796, endPoint y: 317, distance: 384.8
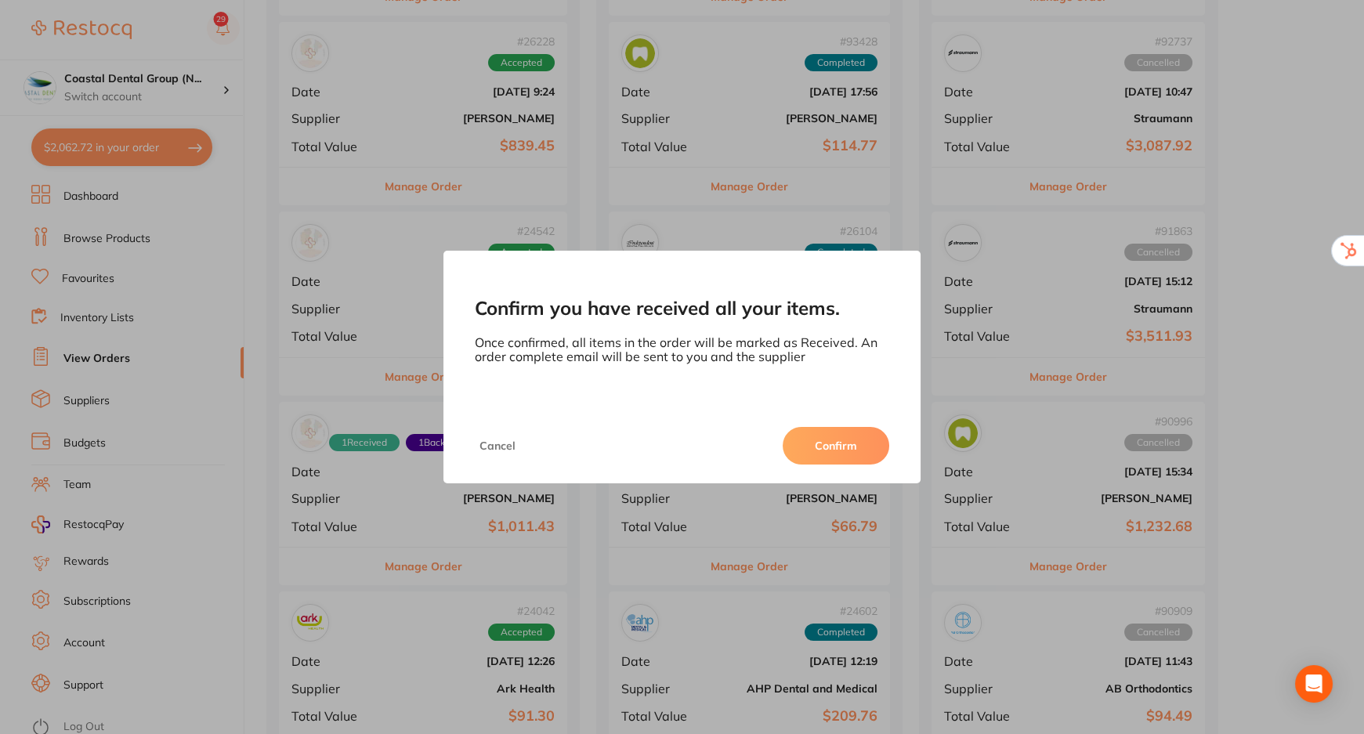
click at [827, 439] on button "Confirm" at bounding box center [836, 446] width 107 height 38
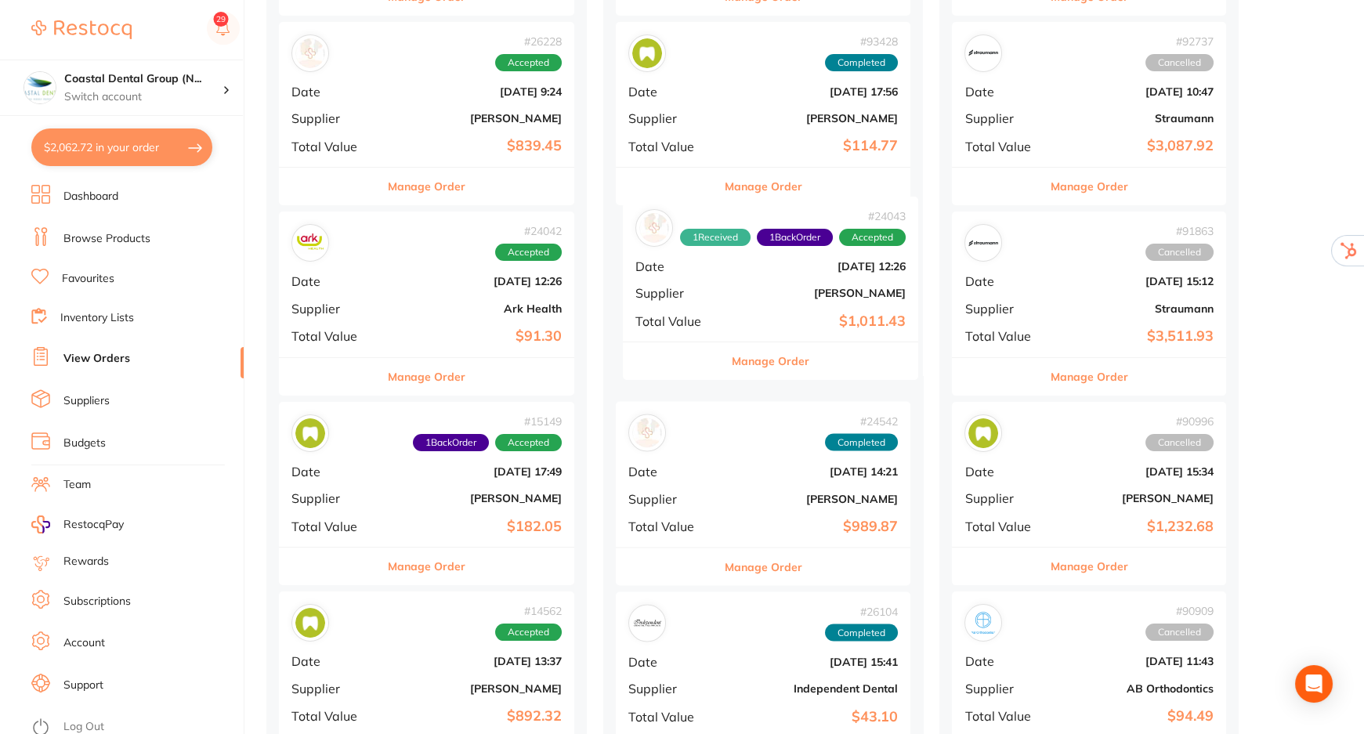
drag, startPoint x: 404, startPoint y: 328, endPoint x: 753, endPoint y: 313, distance: 349.0
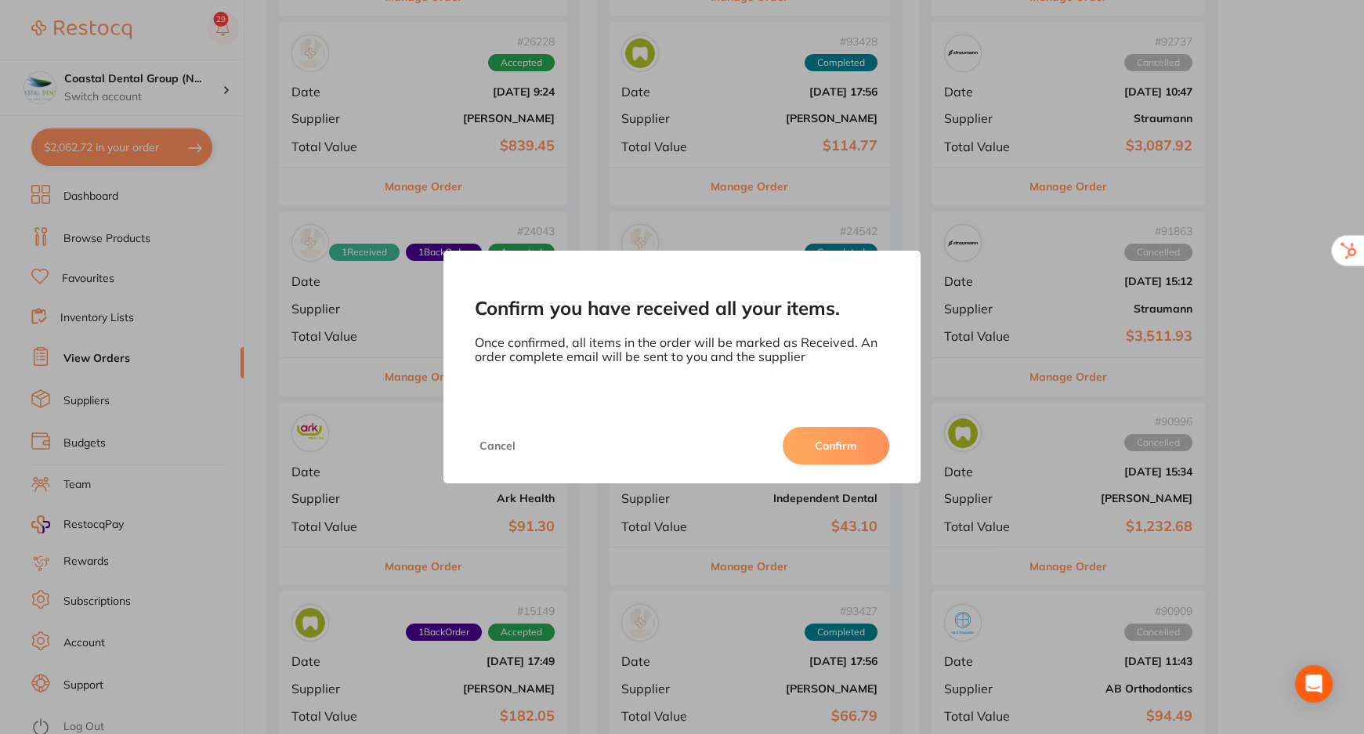
click at [830, 447] on button "Confirm" at bounding box center [836, 446] width 107 height 38
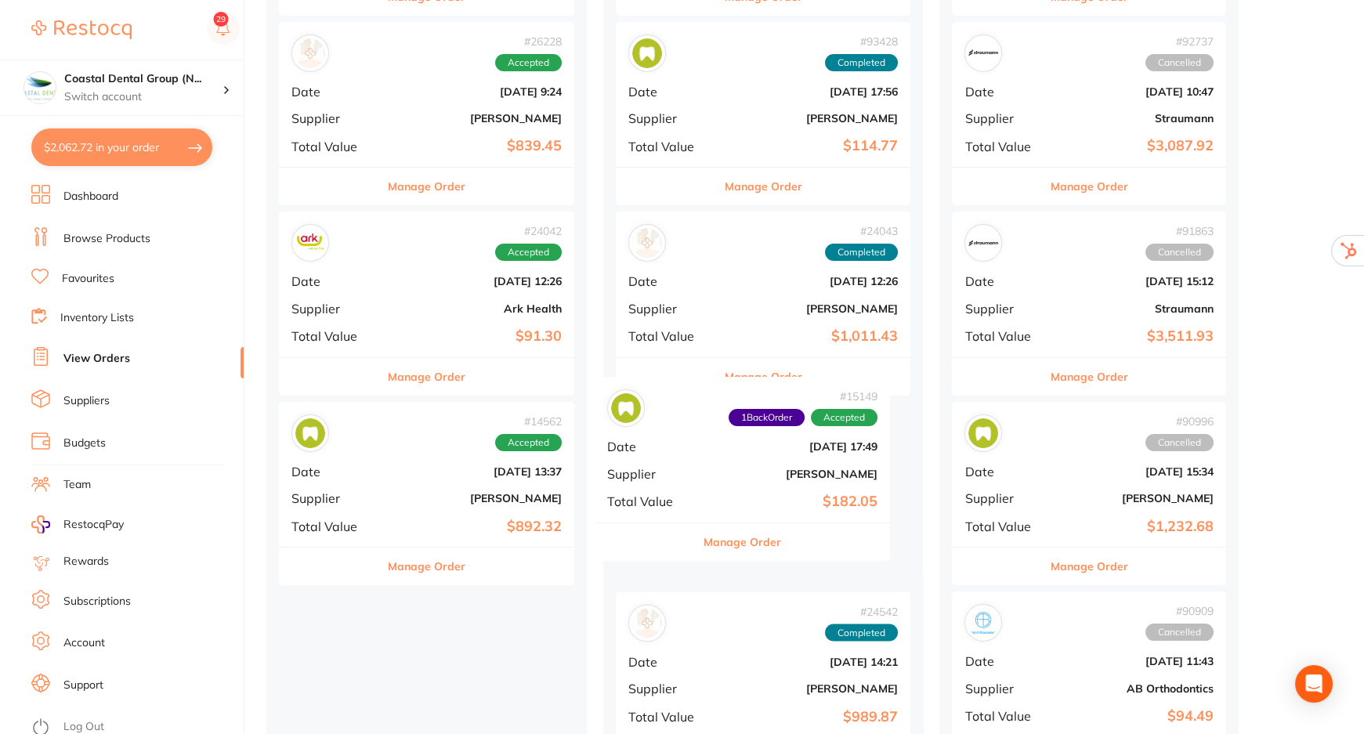
drag, startPoint x: 436, startPoint y: 484, endPoint x: 761, endPoint y: 459, distance: 326.1
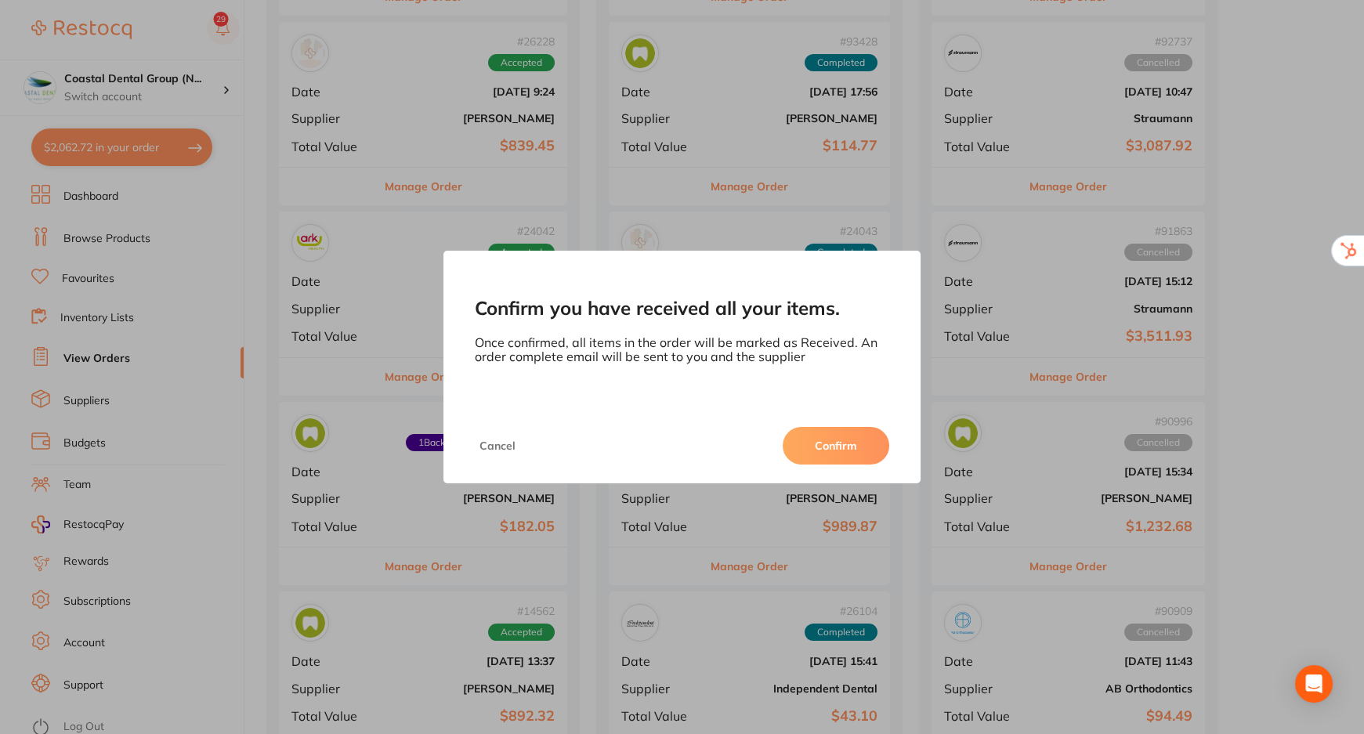
click at [829, 455] on button "Confirm" at bounding box center [836, 446] width 107 height 38
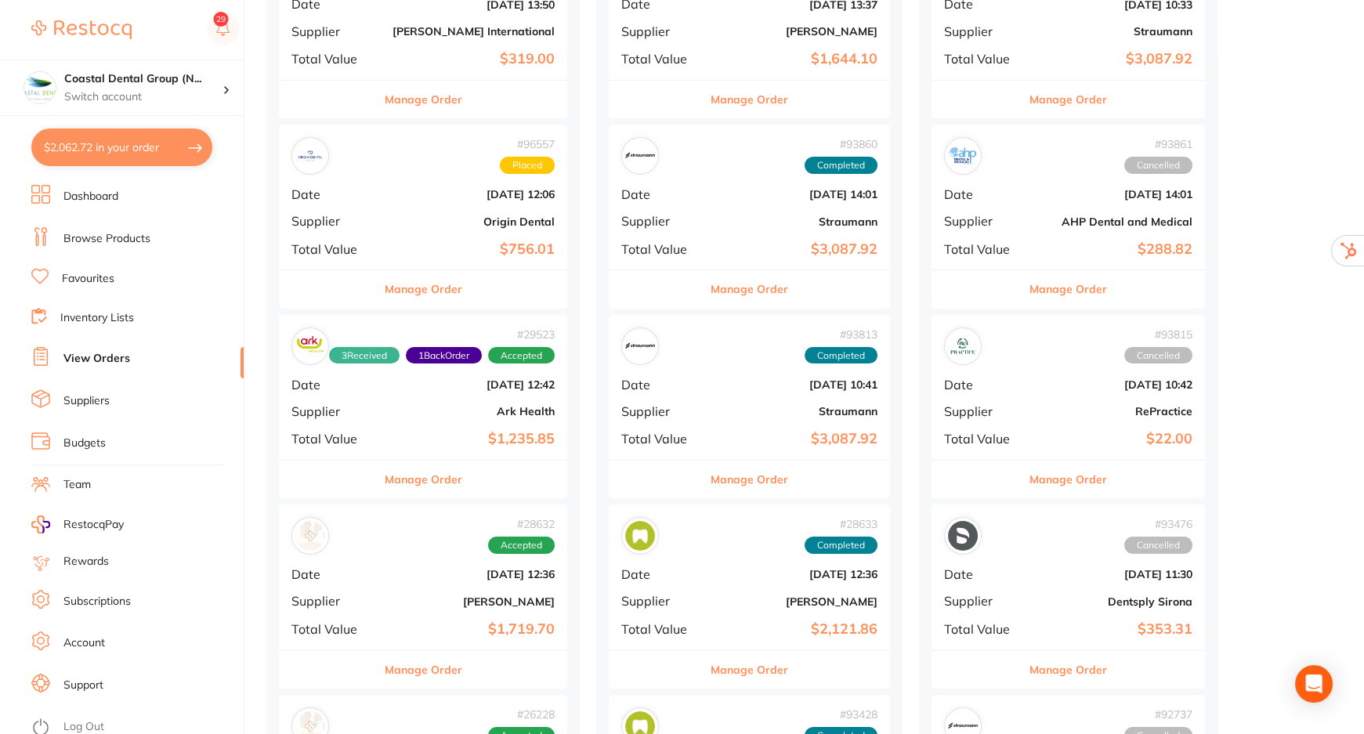
scroll to position [498, 0]
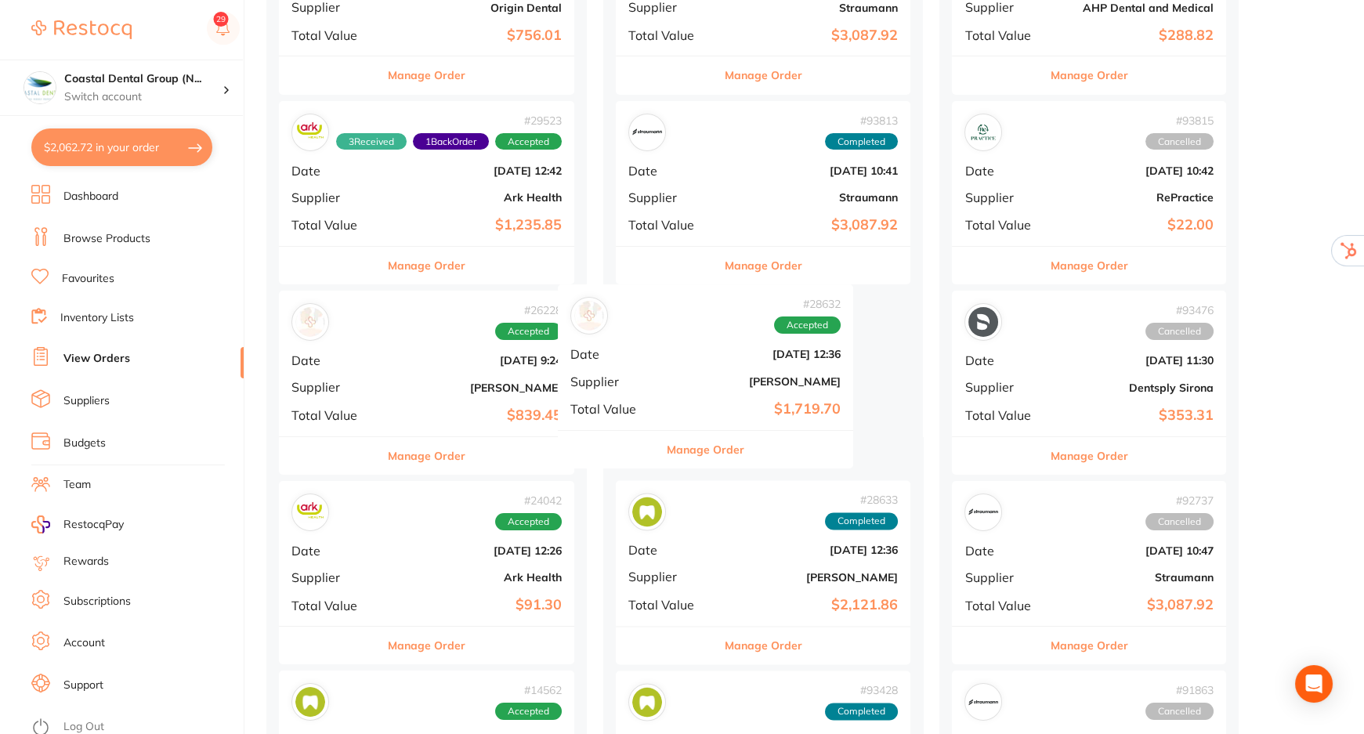
drag, startPoint x: 449, startPoint y: 387, endPoint x: 741, endPoint y: 382, distance: 292.4
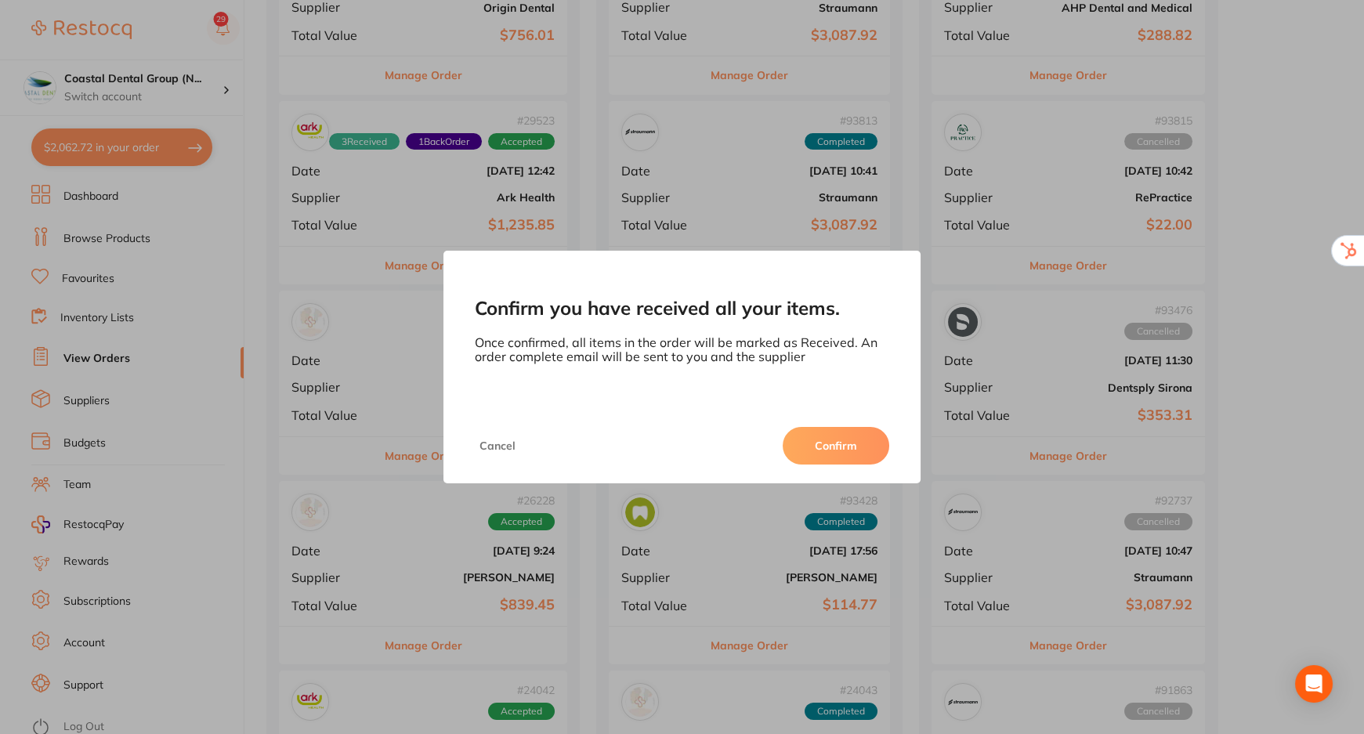
click at [846, 450] on button "Confirm" at bounding box center [836, 446] width 107 height 38
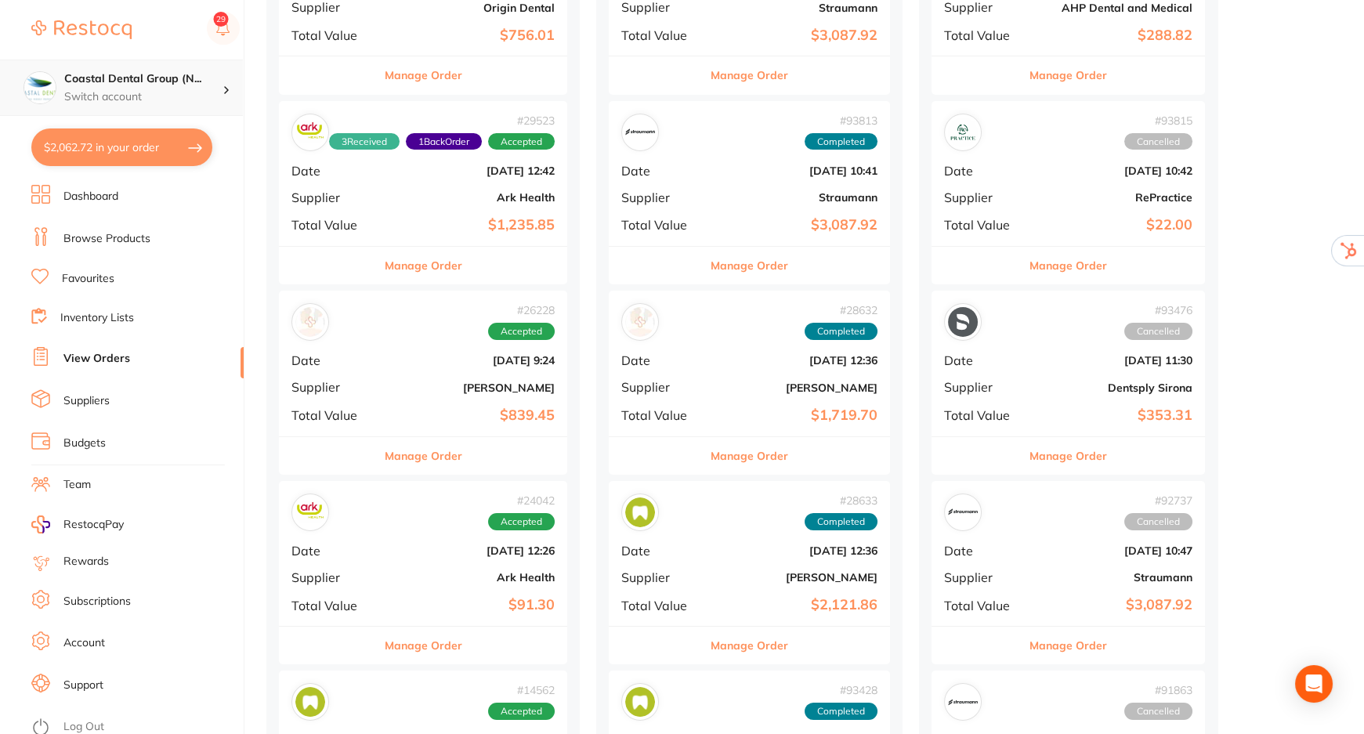
click at [107, 85] on h4 "Coastal Dental Group (N..." at bounding box center [143, 79] width 158 height 16
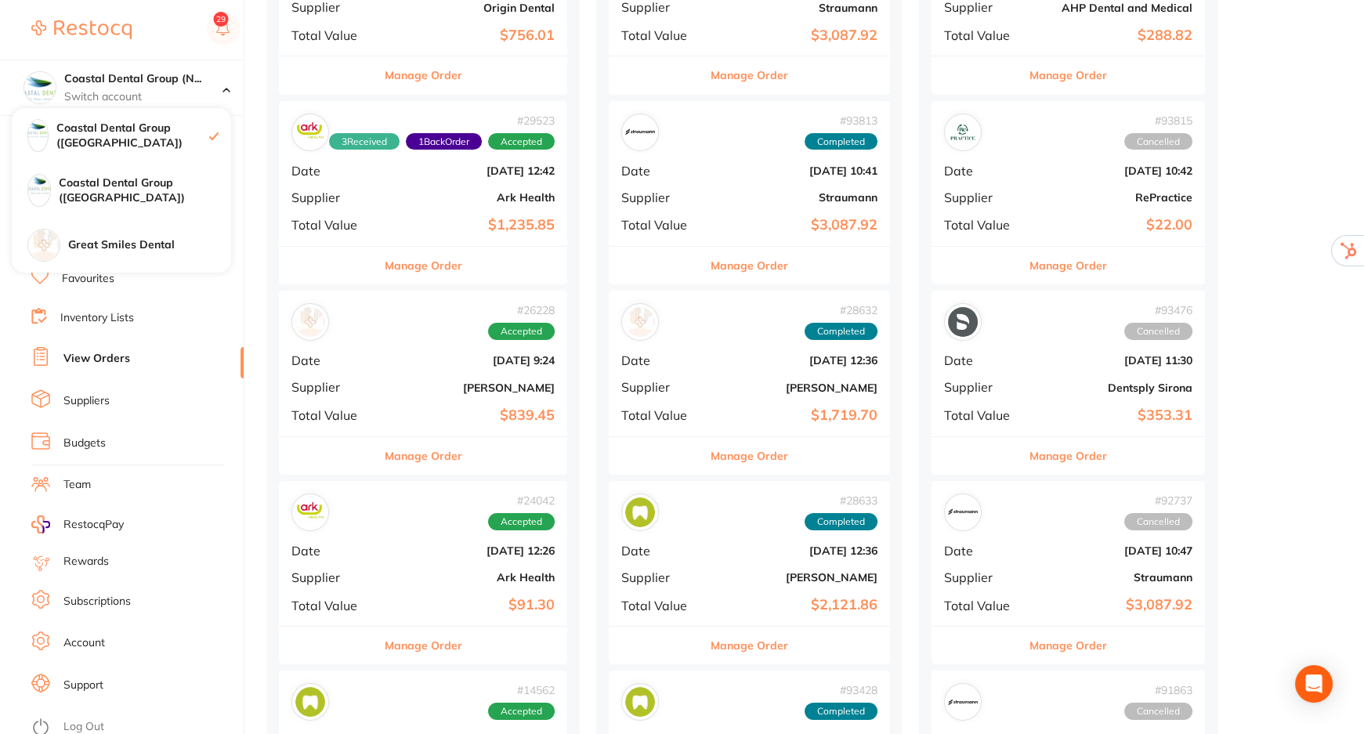
click at [88, 27] on img at bounding box center [81, 29] width 100 height 19
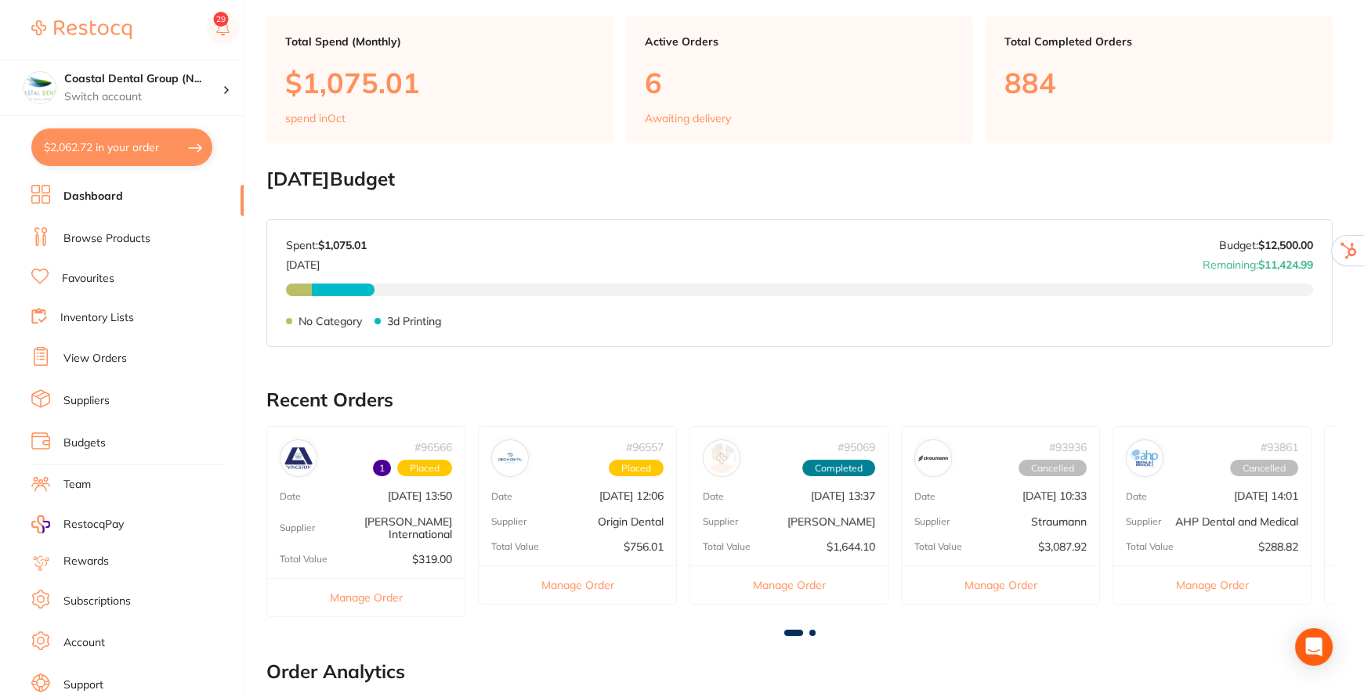
scroll to position [284, 0]
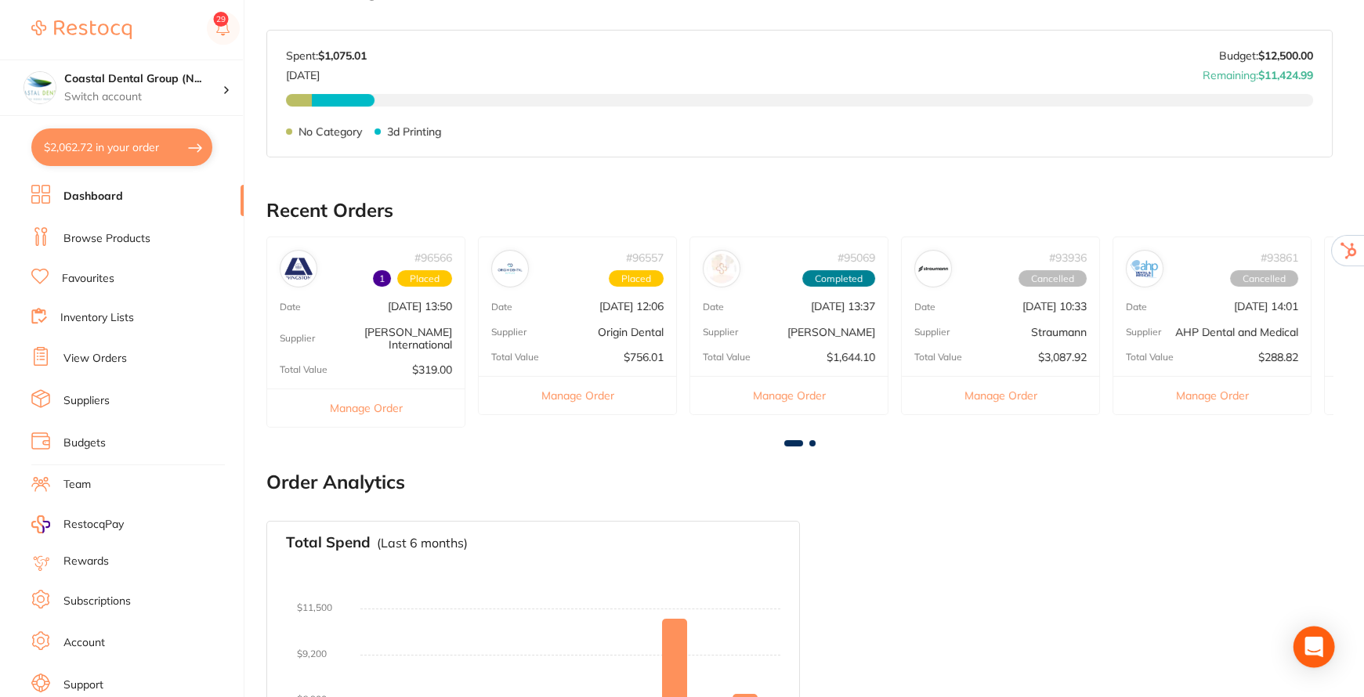
click at [1318, 635] on div "Open Intercom Messenger" at bounding box center [1315, 648] width 42 height 42
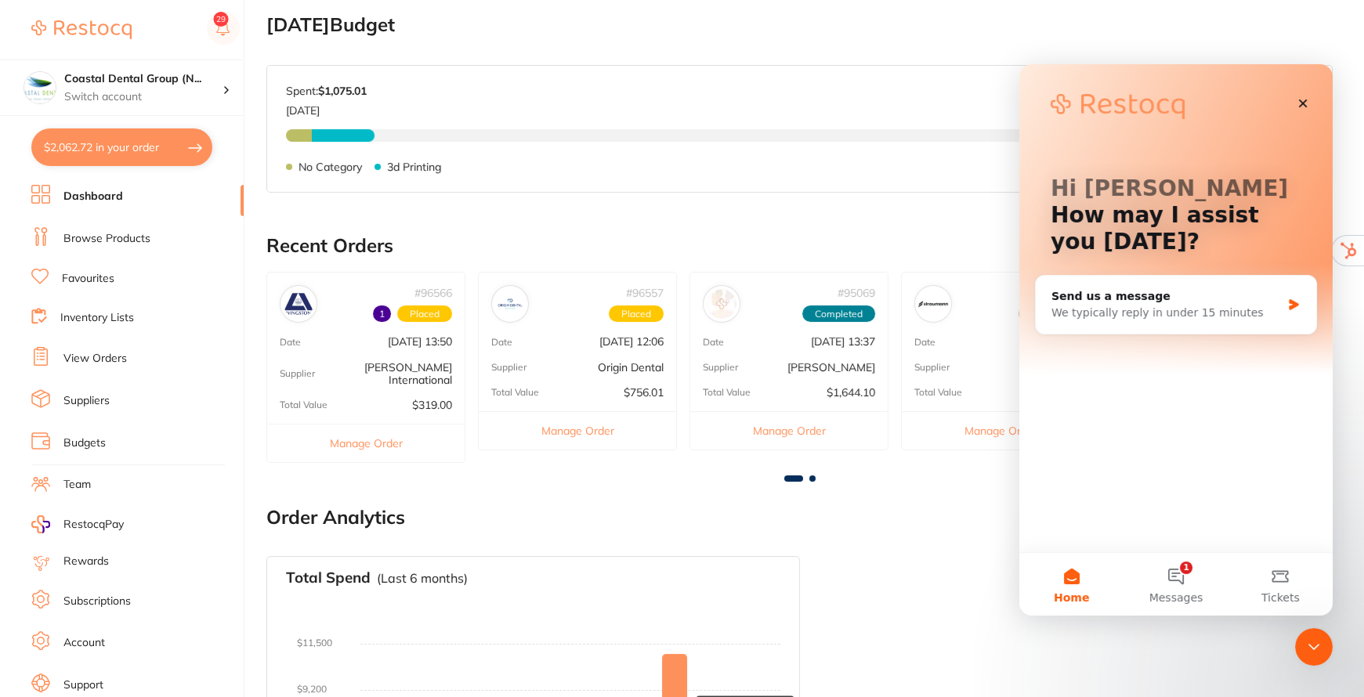
scroll to position [462, 0]
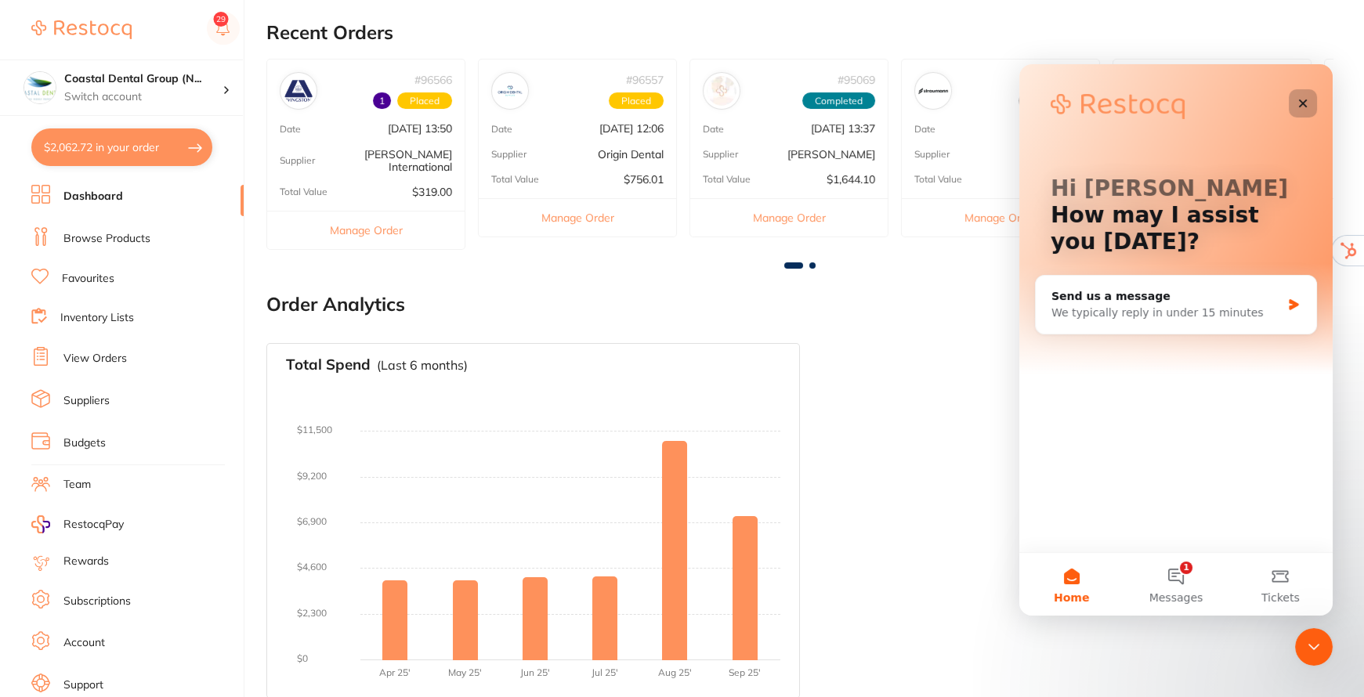
click at [1306, 102] on icon "Close" at bounding box center [1303, 103] width 13 height 13
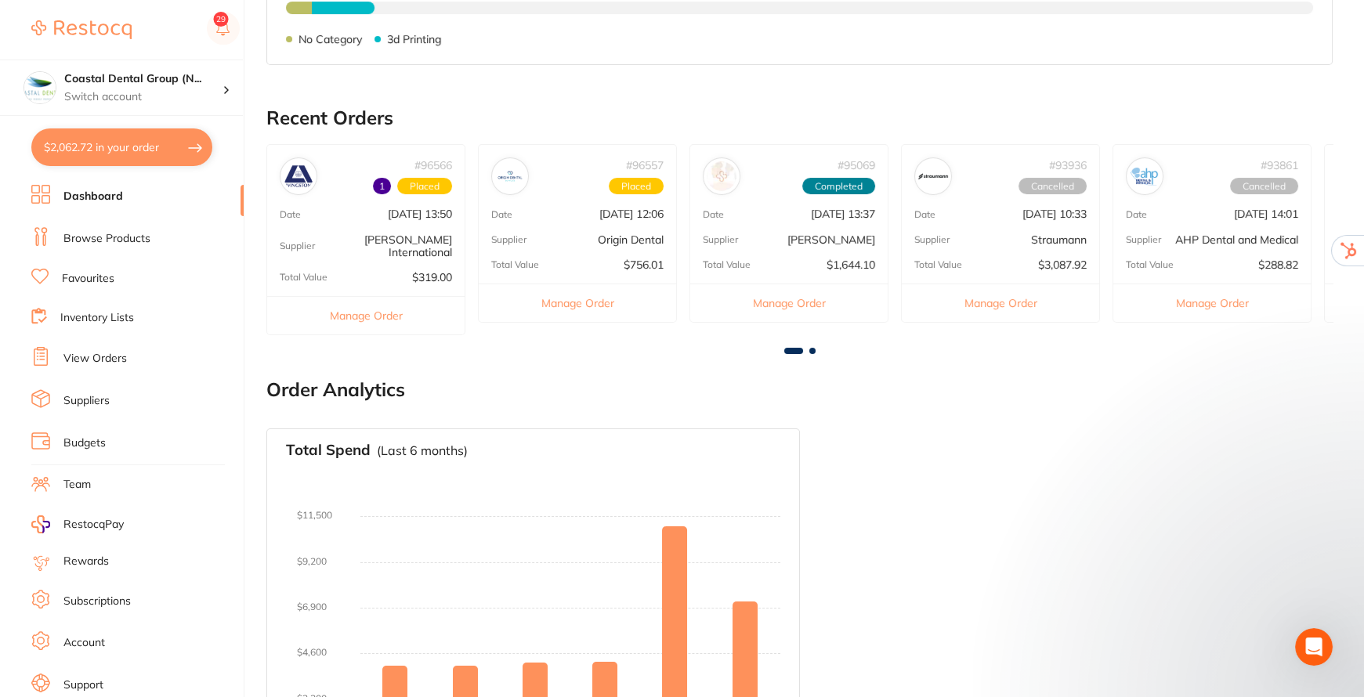
scroll to position [249, 0]
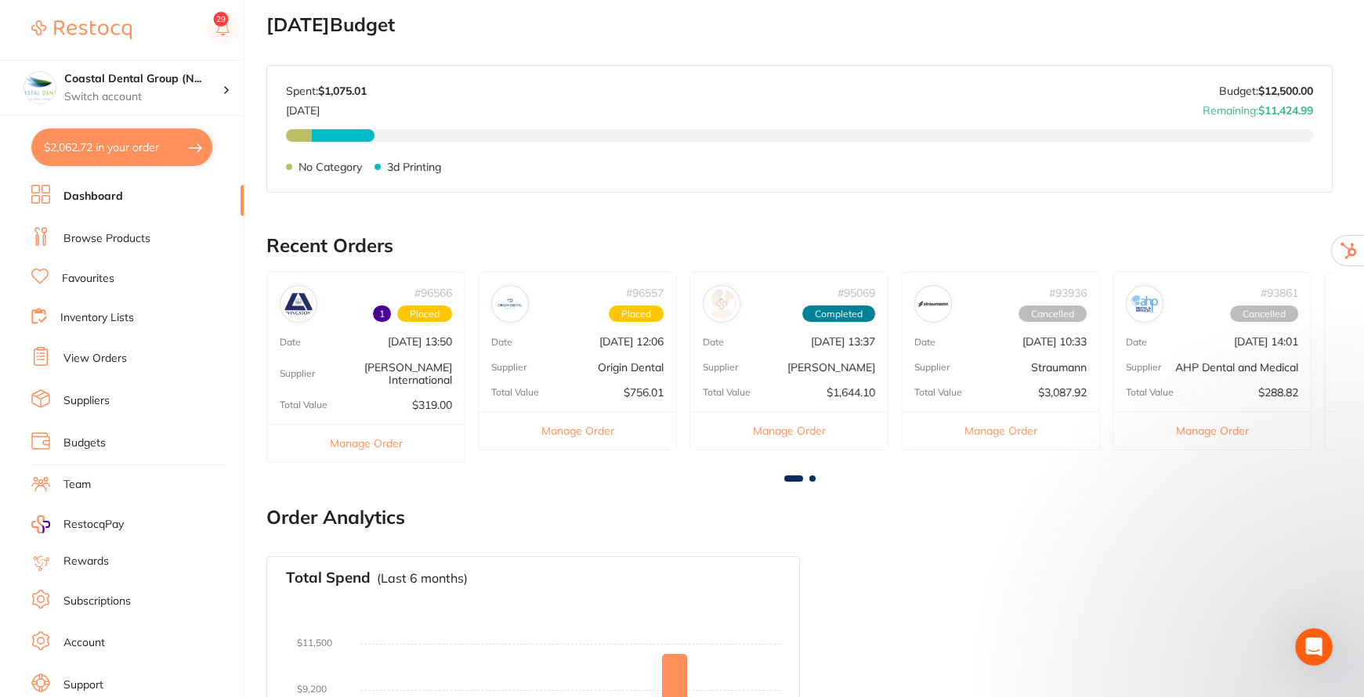
click at [71, 30] on img at bounding box center [81, 29] width 100 height 19
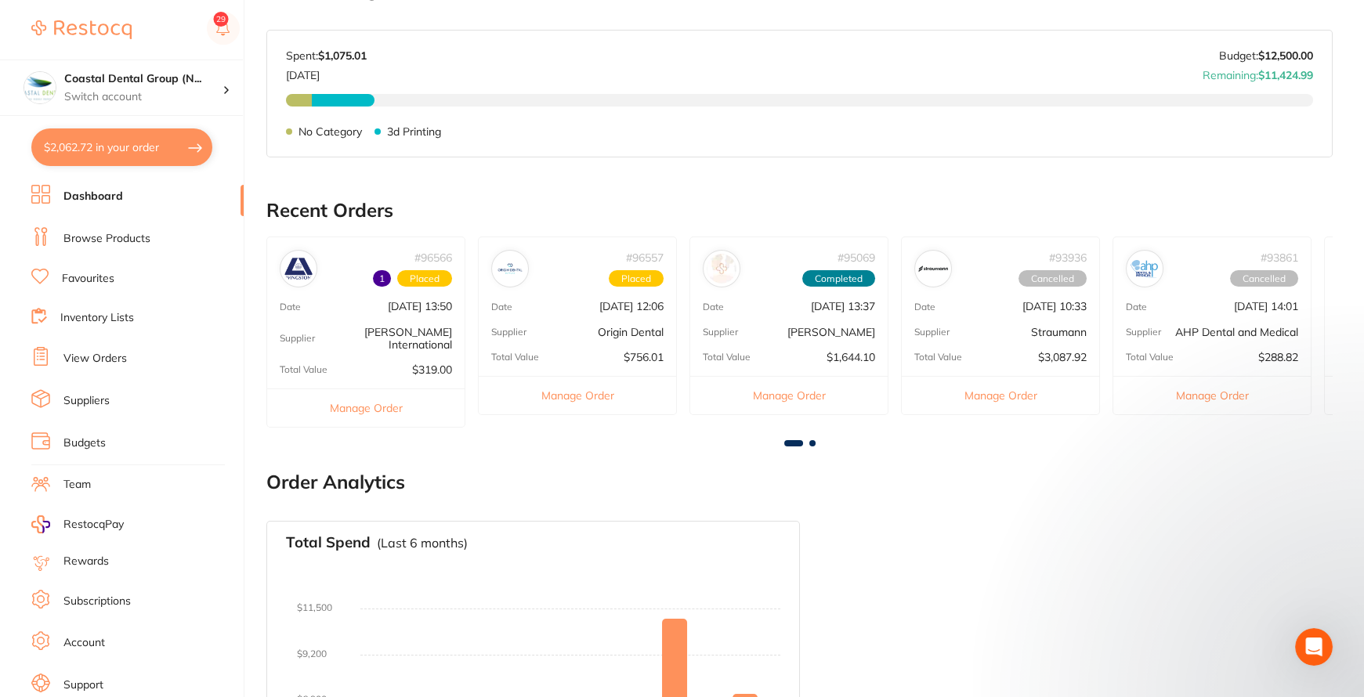
scroll to position [0, 0]
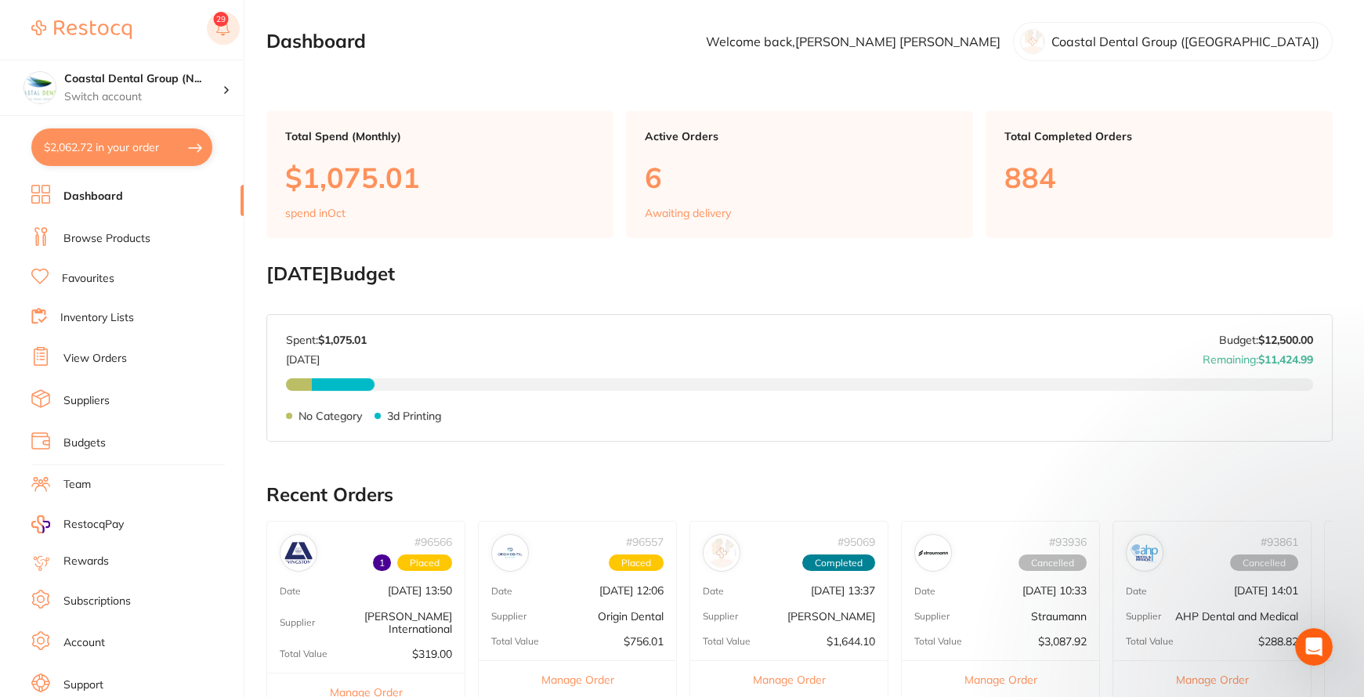
click at [219, 24] on button at bounding box center [223, 30] width 33 height 36
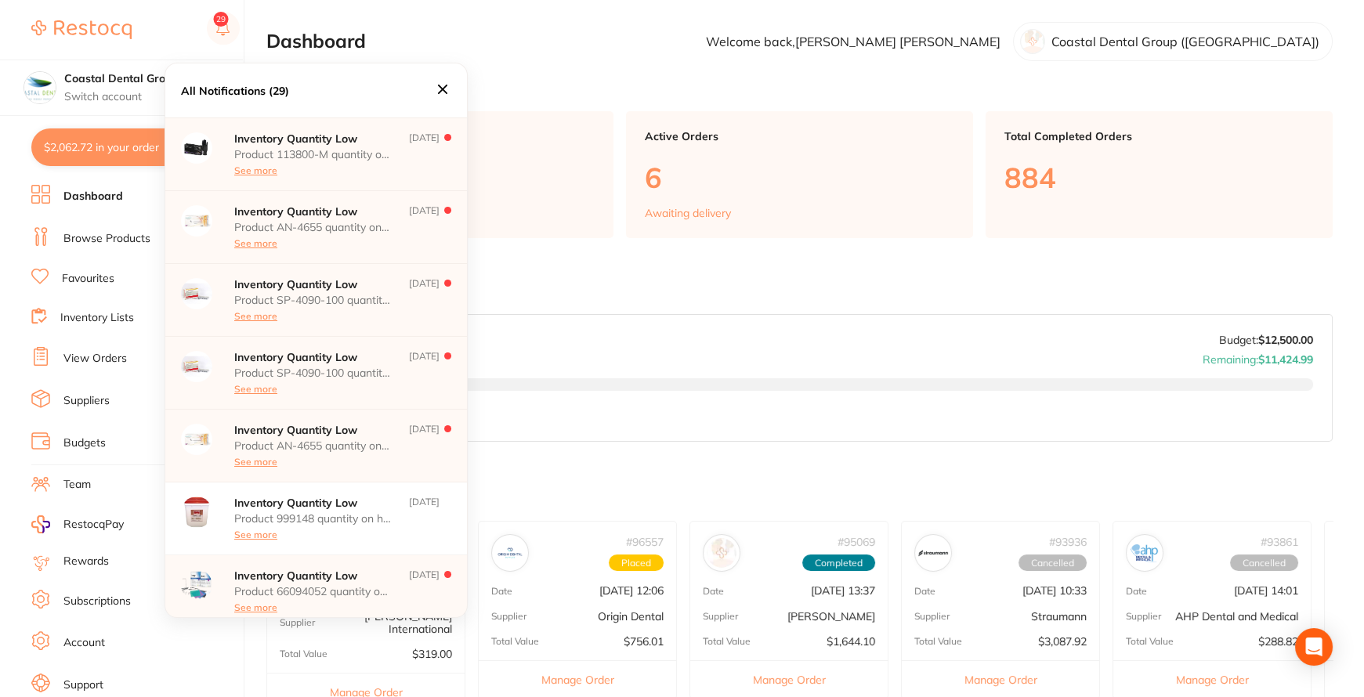
click at [441, 89] on icon at bounding box center [442, 89] width 9 height 9
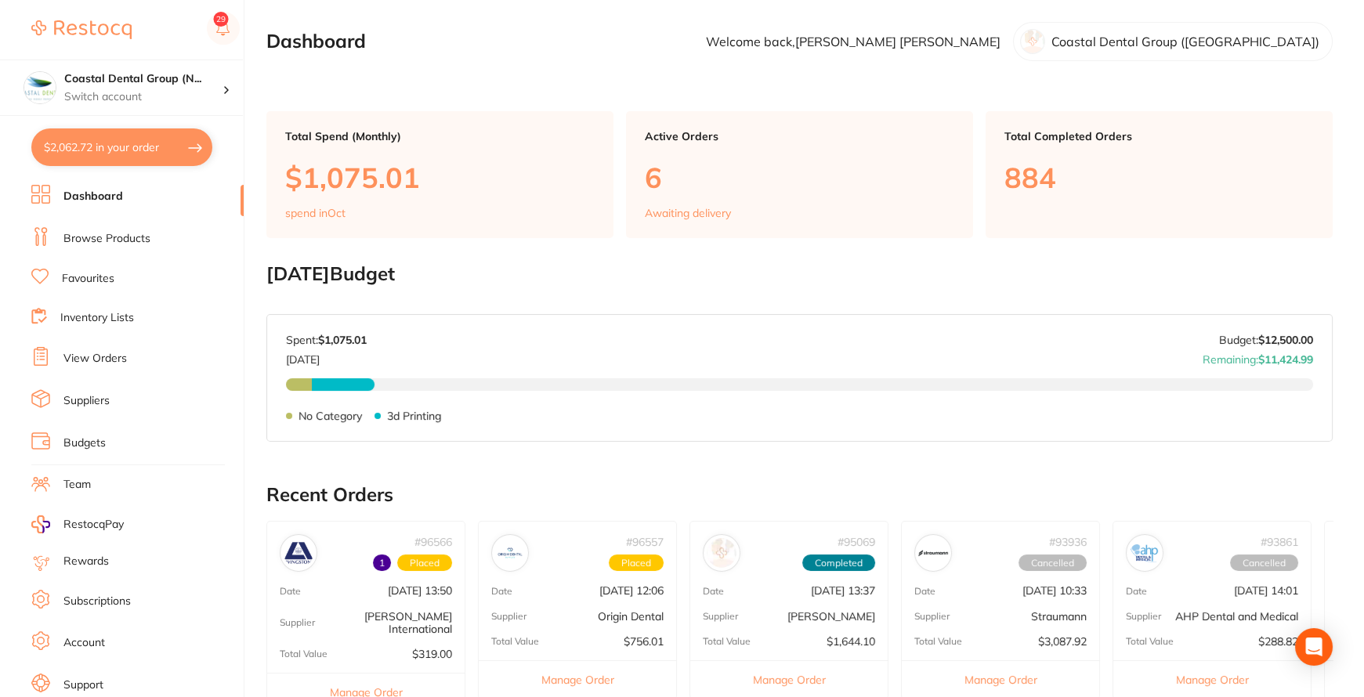
scroll to position [38, 0]
click at [80, 640] on link "Support" at bounding box center [83, 648] width 40 height 16
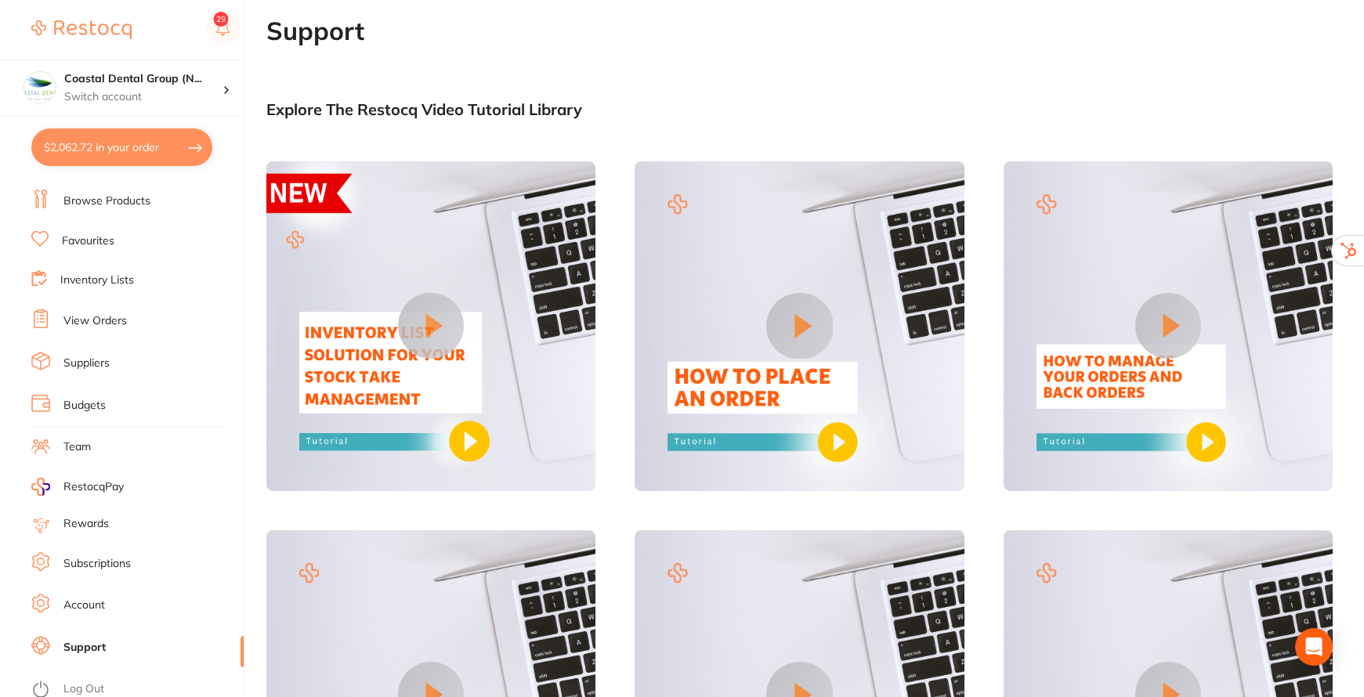
click at [114, 556] on link "Subscriptions" at bounding box center [96, 564] width 67 height 16
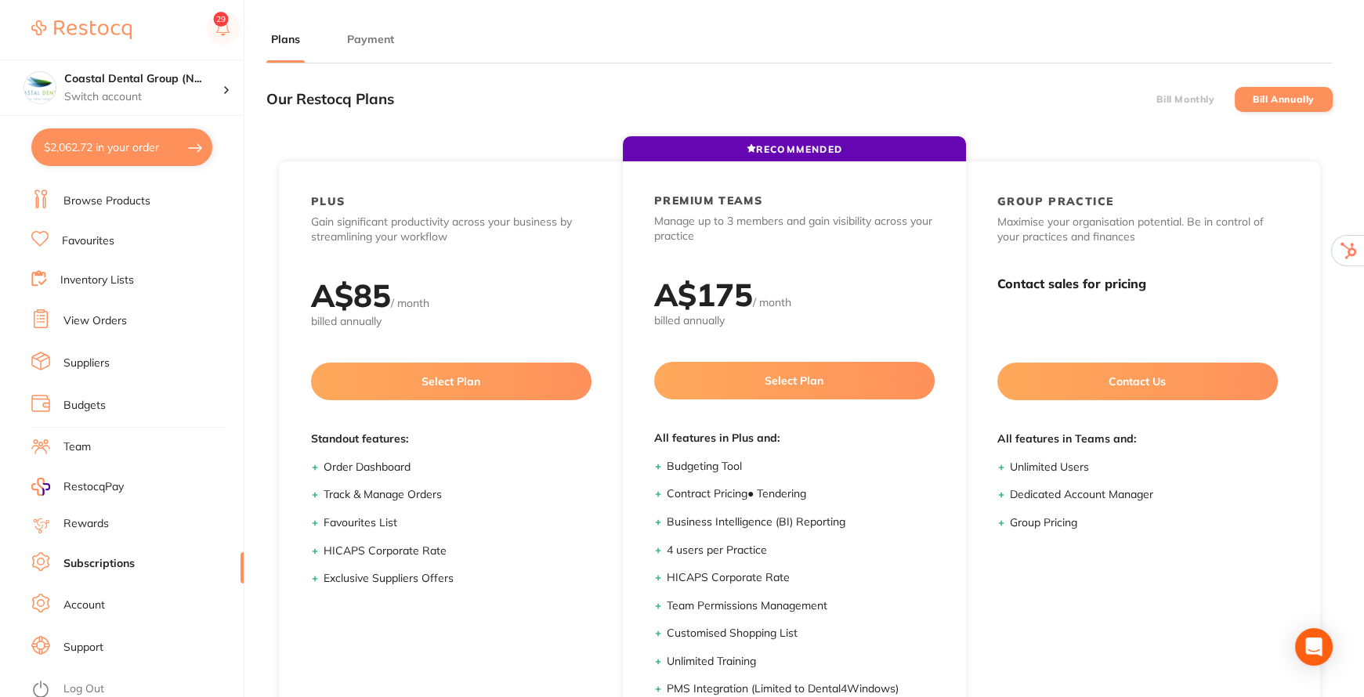
click at [1184, 100] on label "Bill Monthly" at bounding box center [1186, 99] width 58 height 11
click at [1157, 100] on input "Bill Monthly" at bounding box center [1157, 100] width 0 height 0
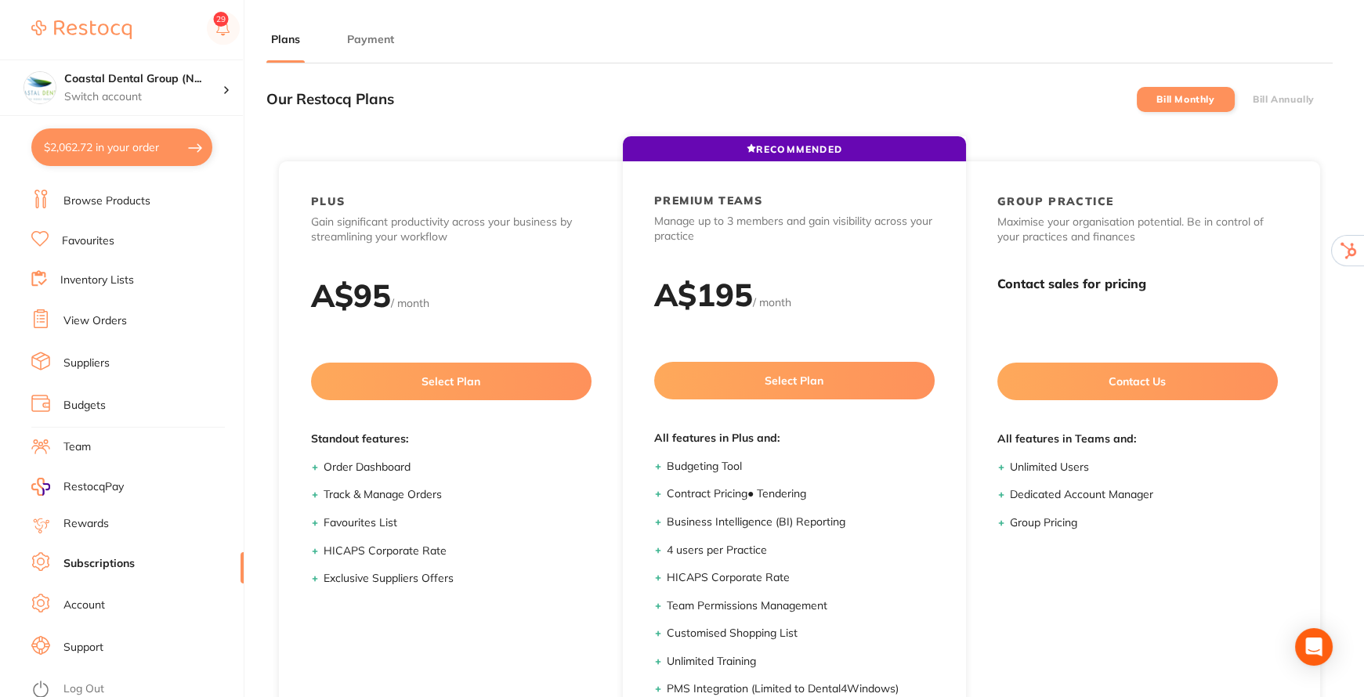
click at [366, 39] on button "Payment" at bounding box center [370, 39] width 56 height 15
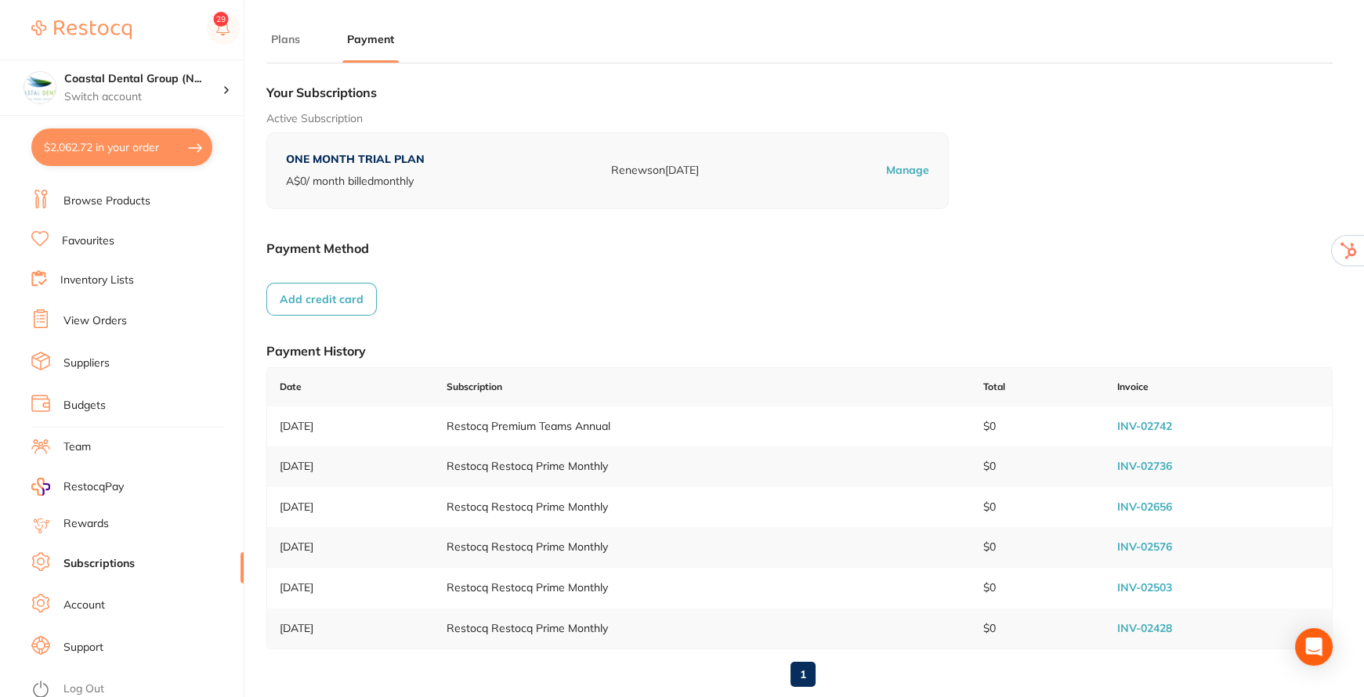
click at [107, 516] on link "Rewards" at bounding box center [85, 524] width 45 height 16
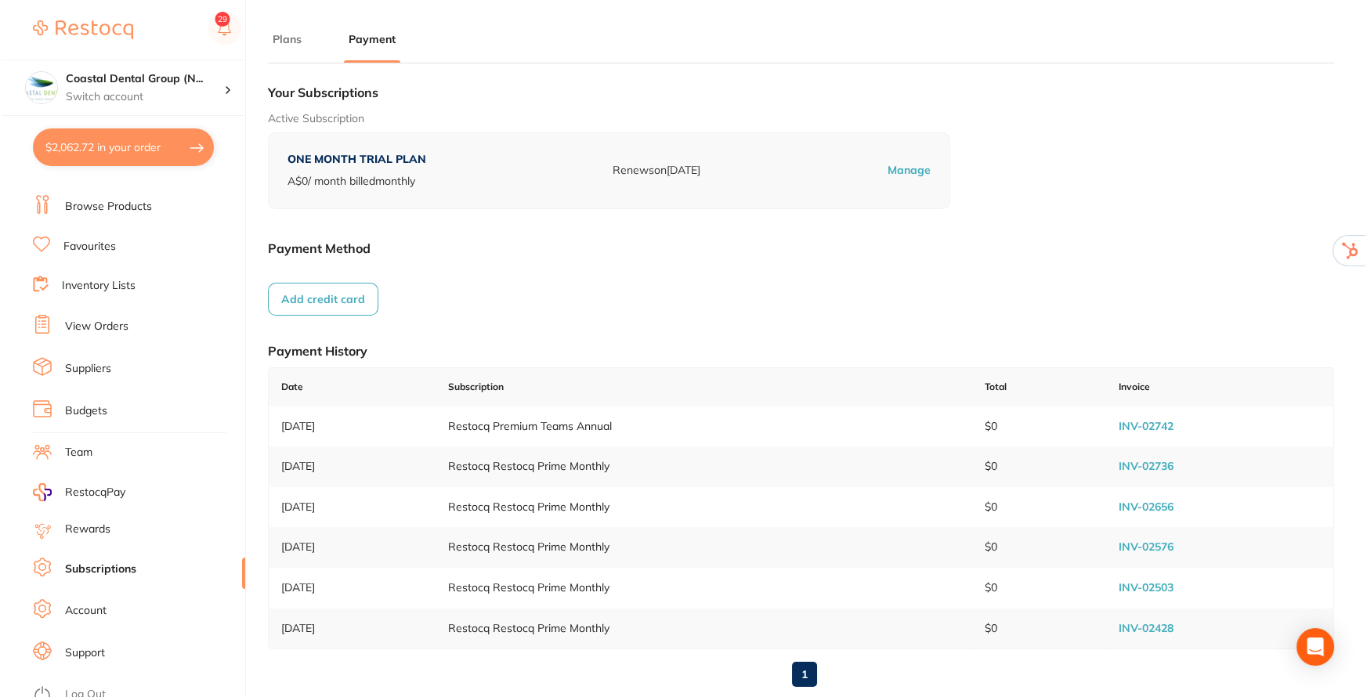
scroll to position [38, 0]
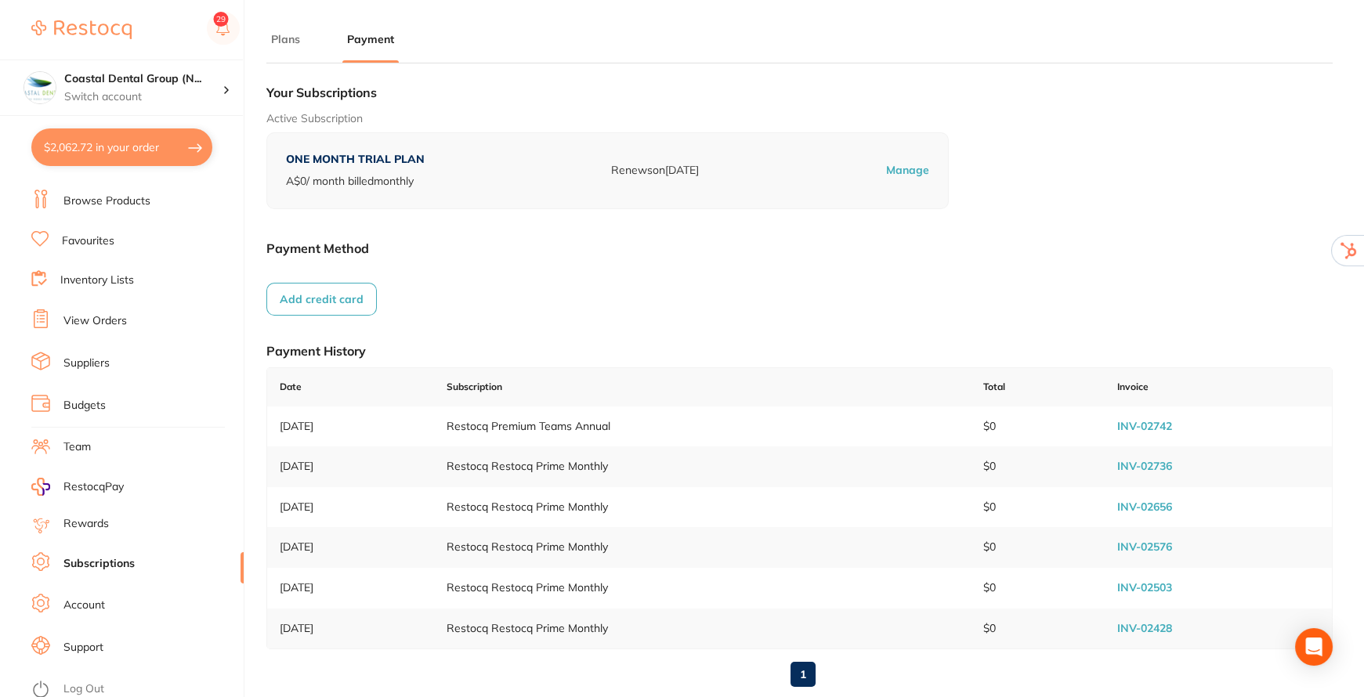
click at [76, 444] on link "Team" at bounding box center [76, 448] width 27 height 16
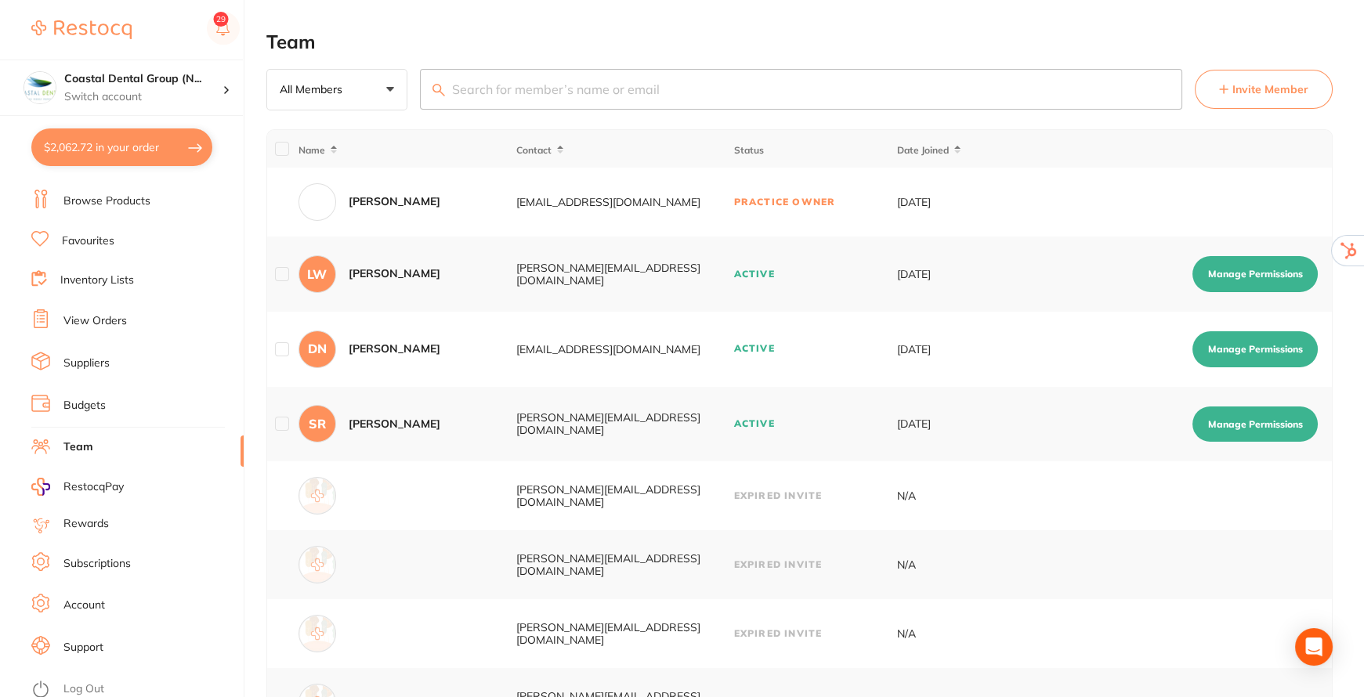
click at [1250, 89] on span "Invite Member" at bounding box center [1271, 90] width 76 height 16
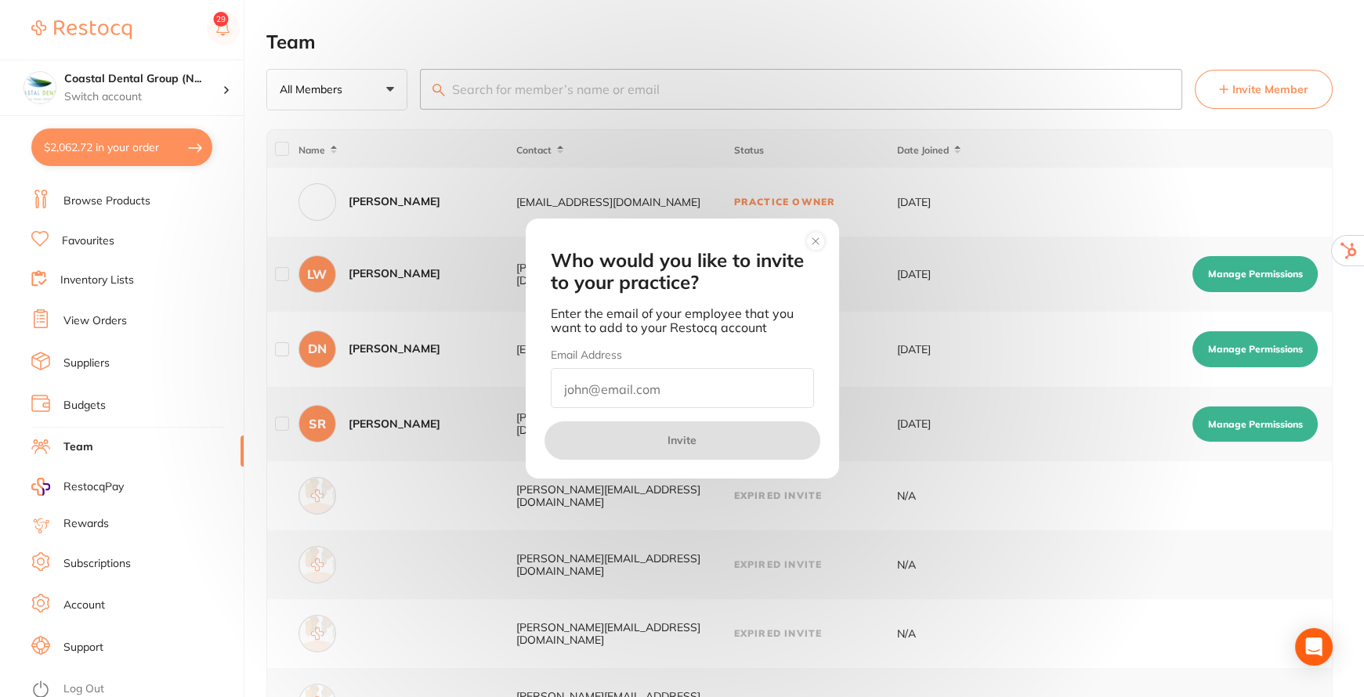
click at [821, 246] on circle at bounding box center [815, 242] width 18 height 18
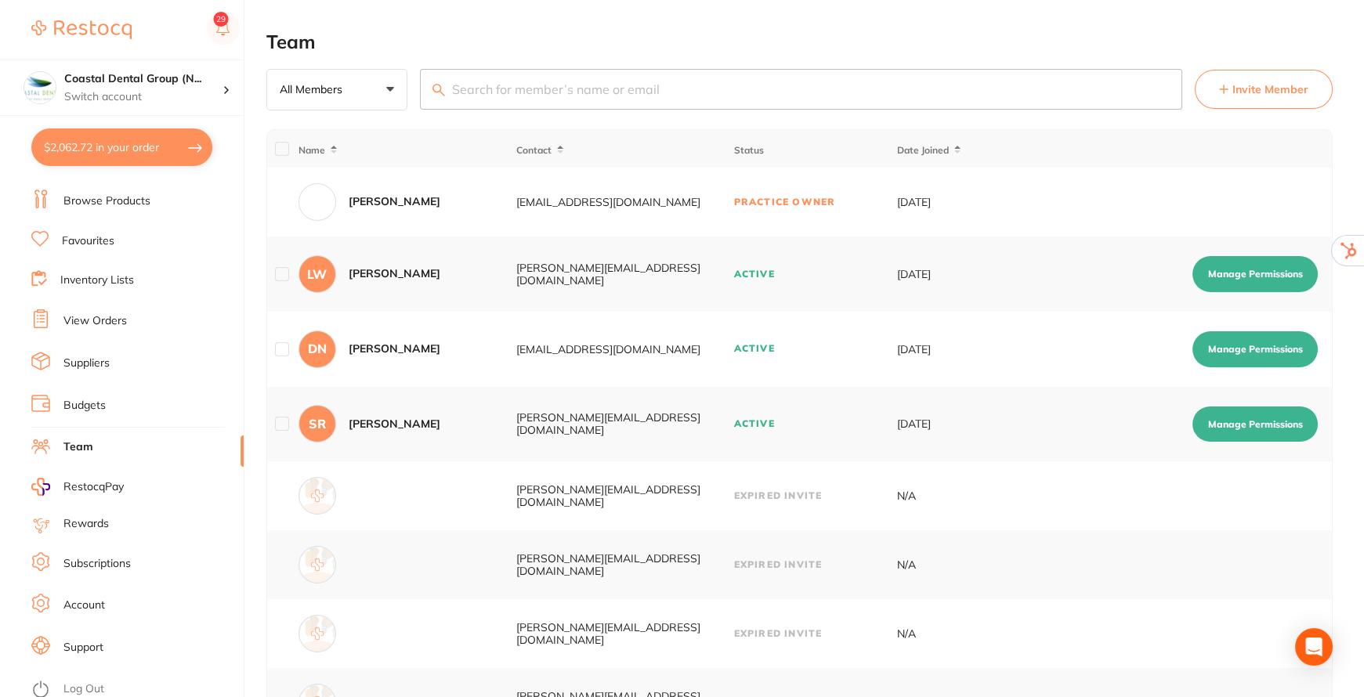
click at [1225, 266] on button "Manage Permissions" at bounding box center [1255, 274] width 125 height 36
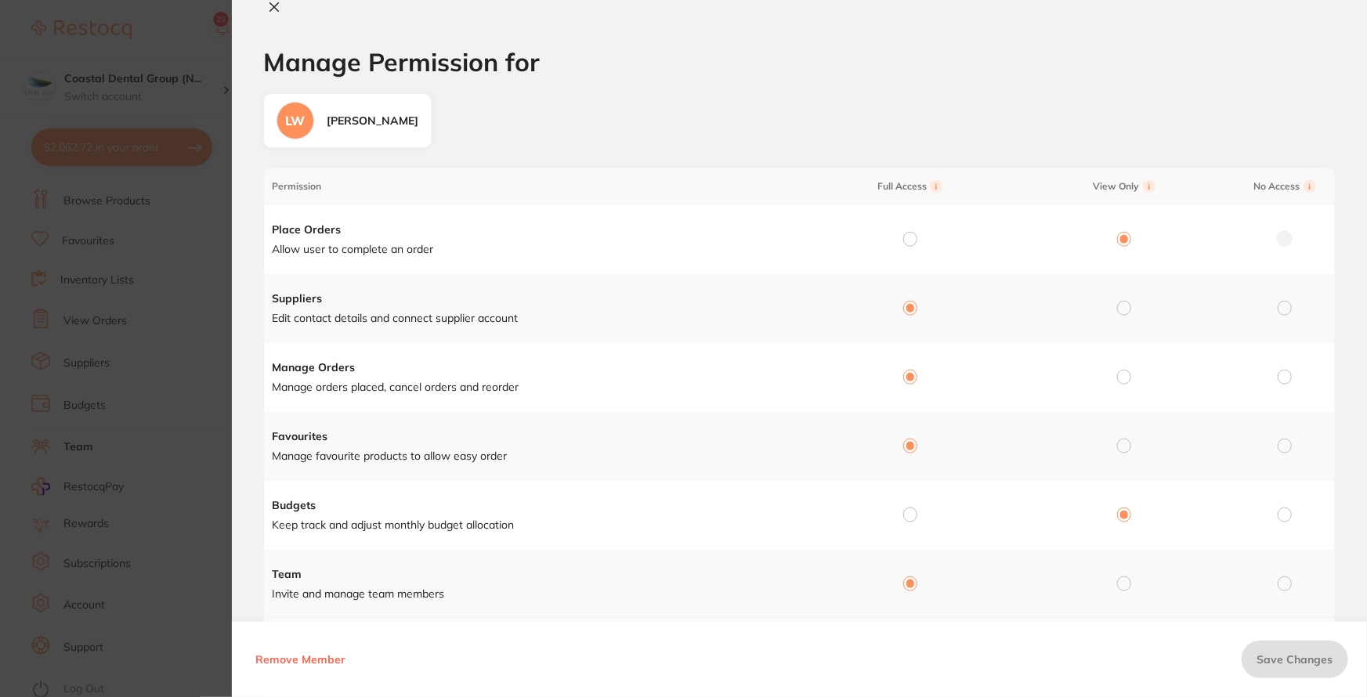
click at [266, 10] on button at bounding box center [274, 8] width 22 height 16
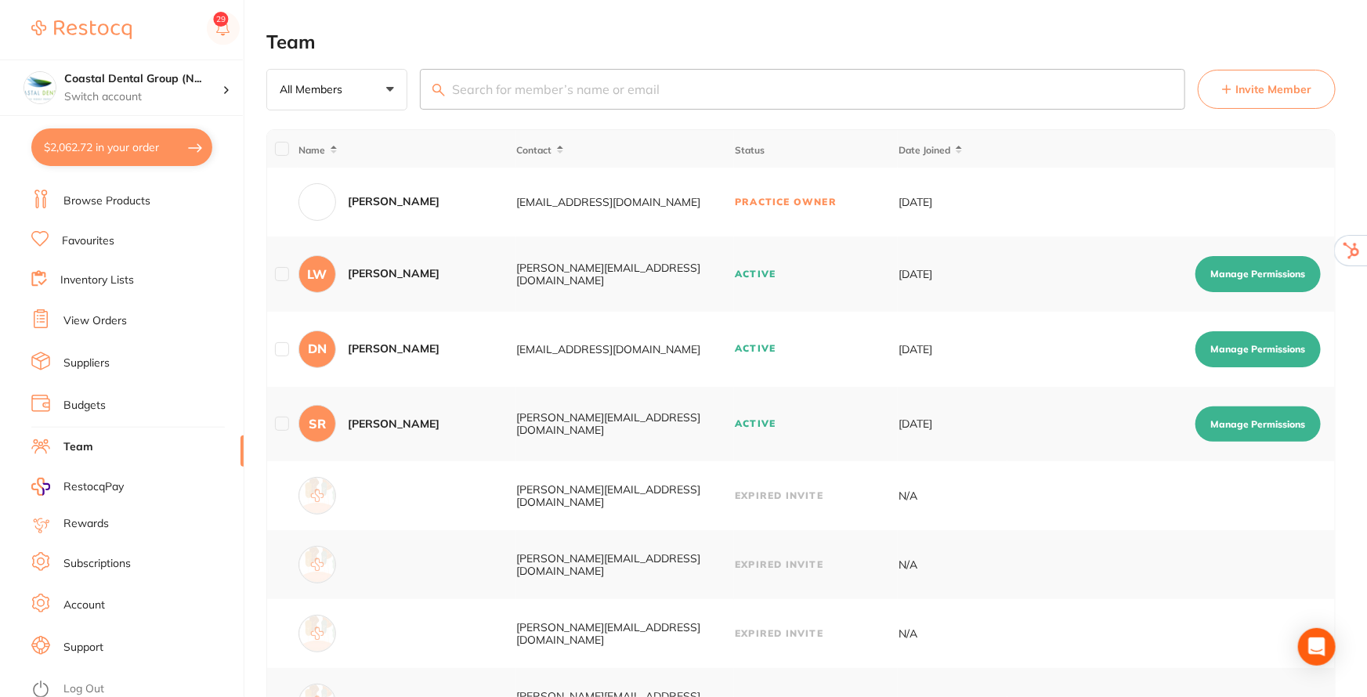
checkbox input "false"
click at [82, 400] on link "Budgets" at bounding box center [84, 406] width 42 height 16
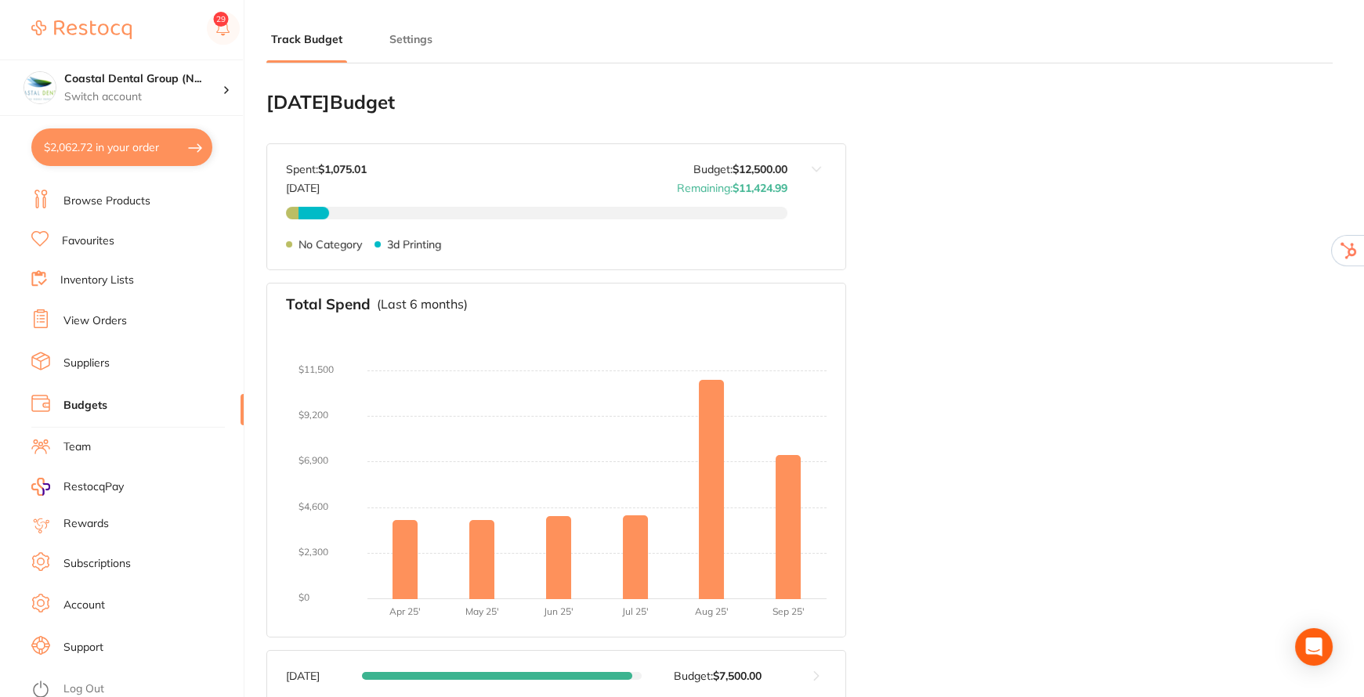
type input "10,000"
type input "12,500"
type input "5.0"
type input "250,000"
type input "12,500"
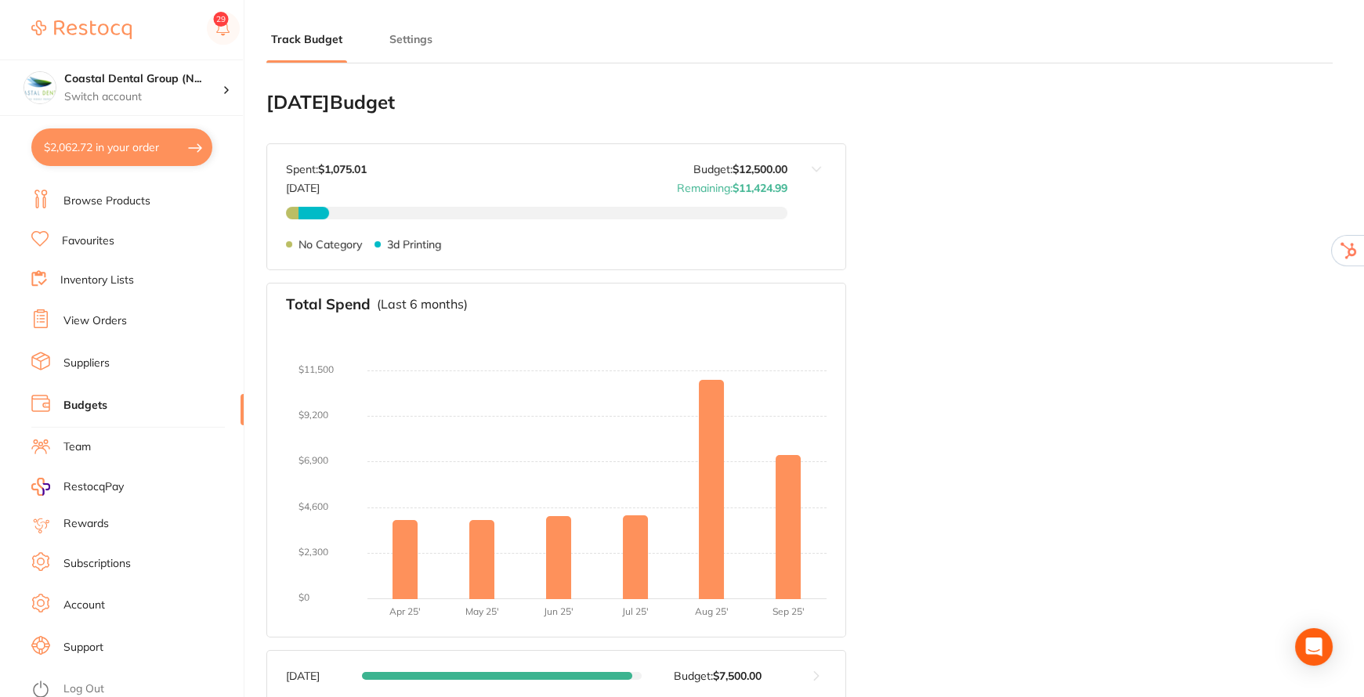
click at [408, 42] on button "Settings" at bounding box center [411, 39] width 53 height 15
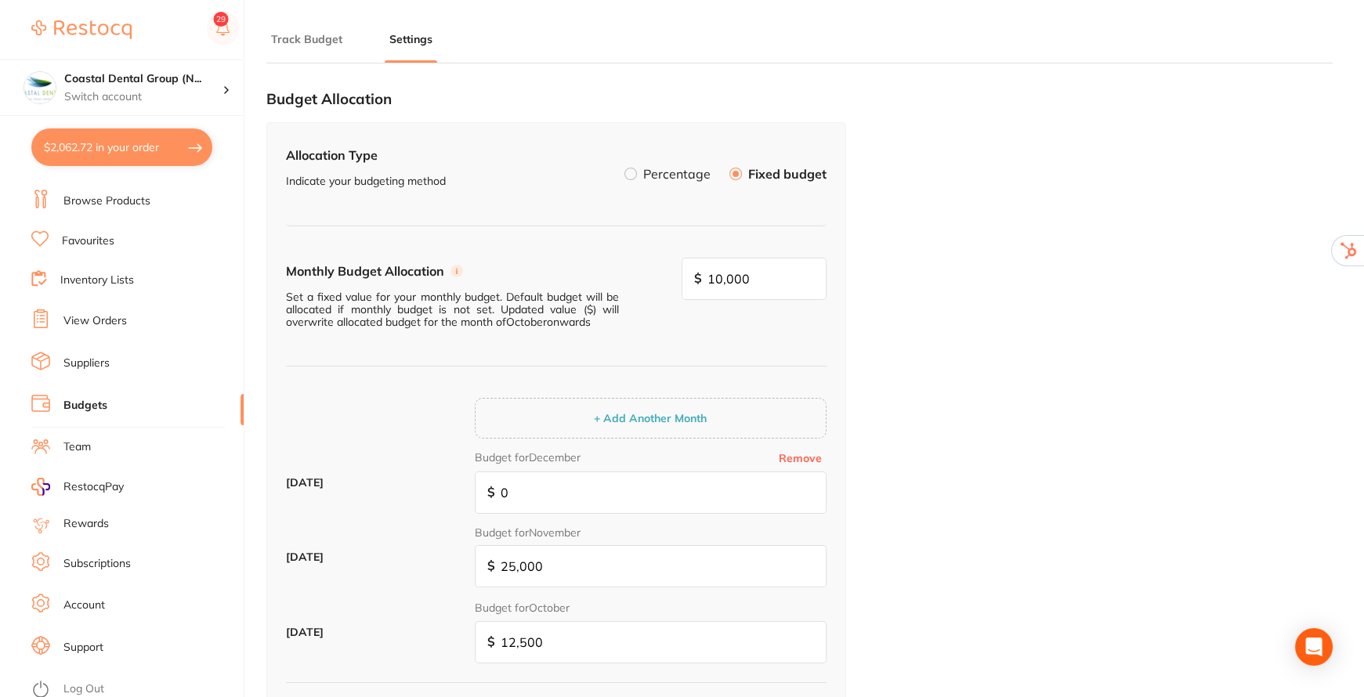
click at [629, 177] on label at bounding box center [631, 174] width 13 height 13
click at [625, 168] on input "Percentage" at bounding box center [625, 168] width 0 height 0
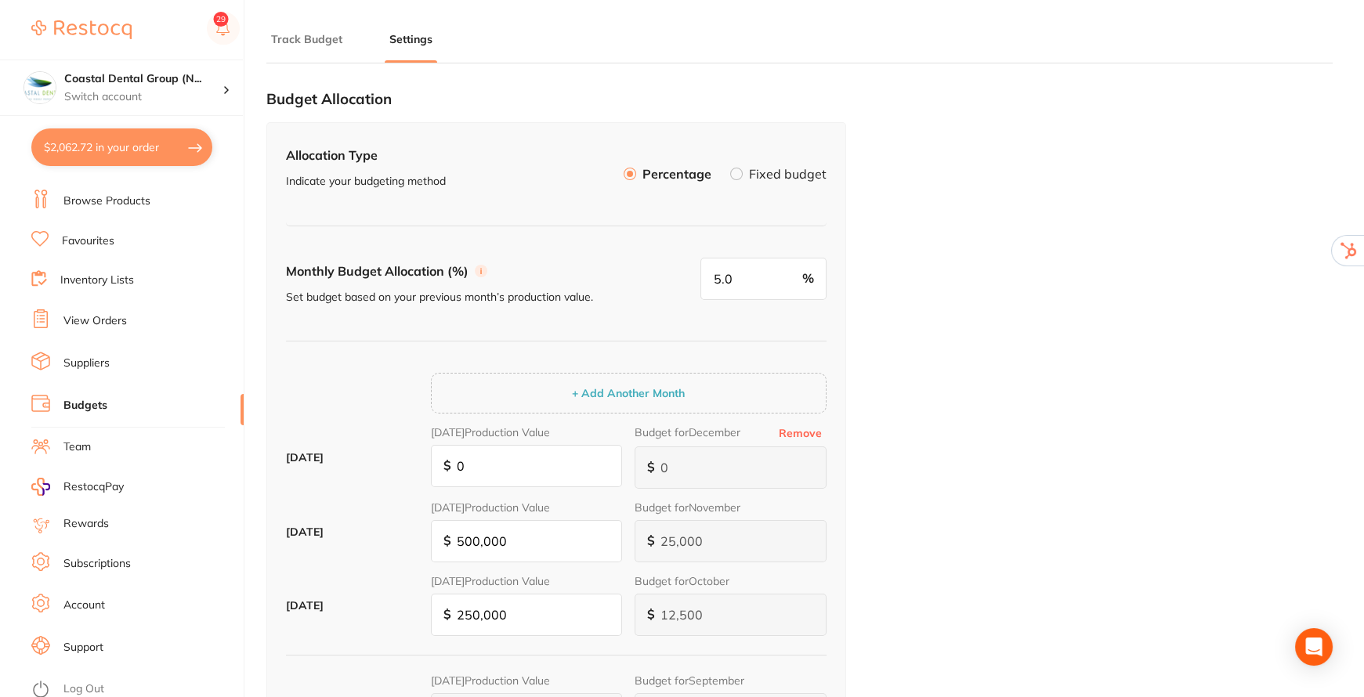
click at [284, 38] on button "Track Budget" at bounding box center [306, 39] width 81 height 15
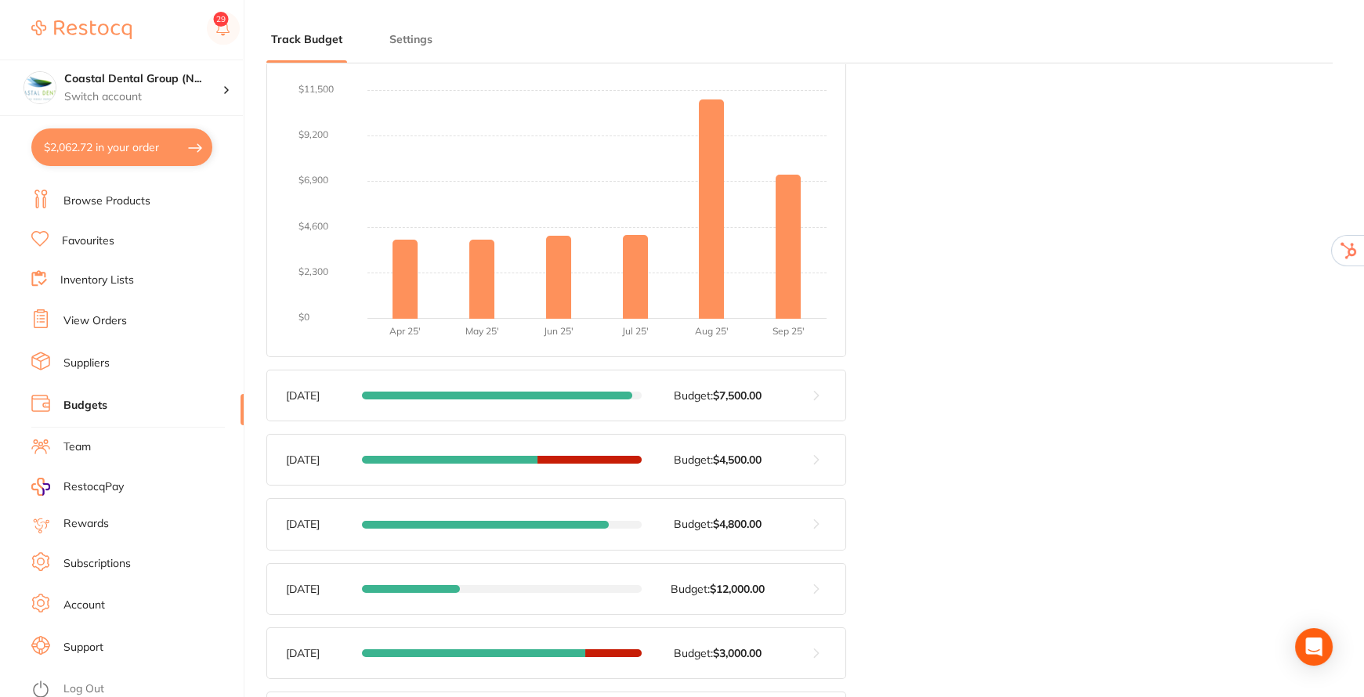
scroll to position [427, 0]
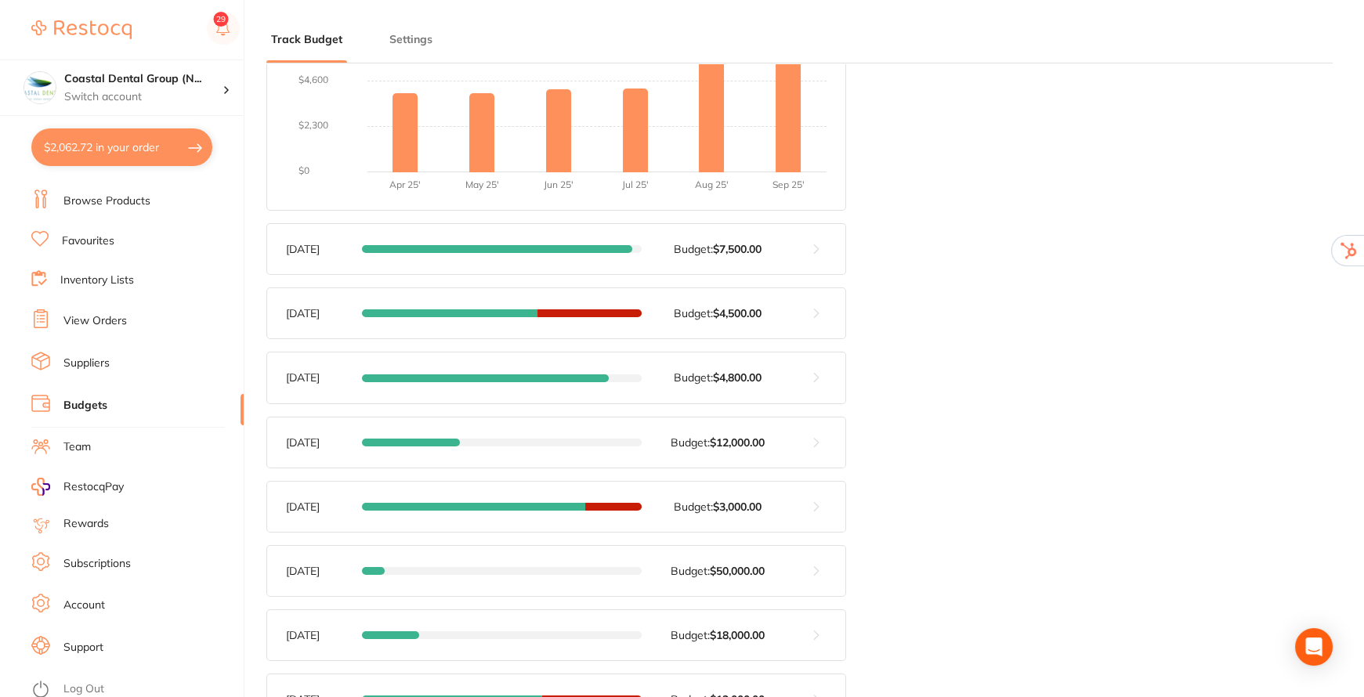
click at [813, 243] on button at bounding box center [817, 249] width 58 height 50
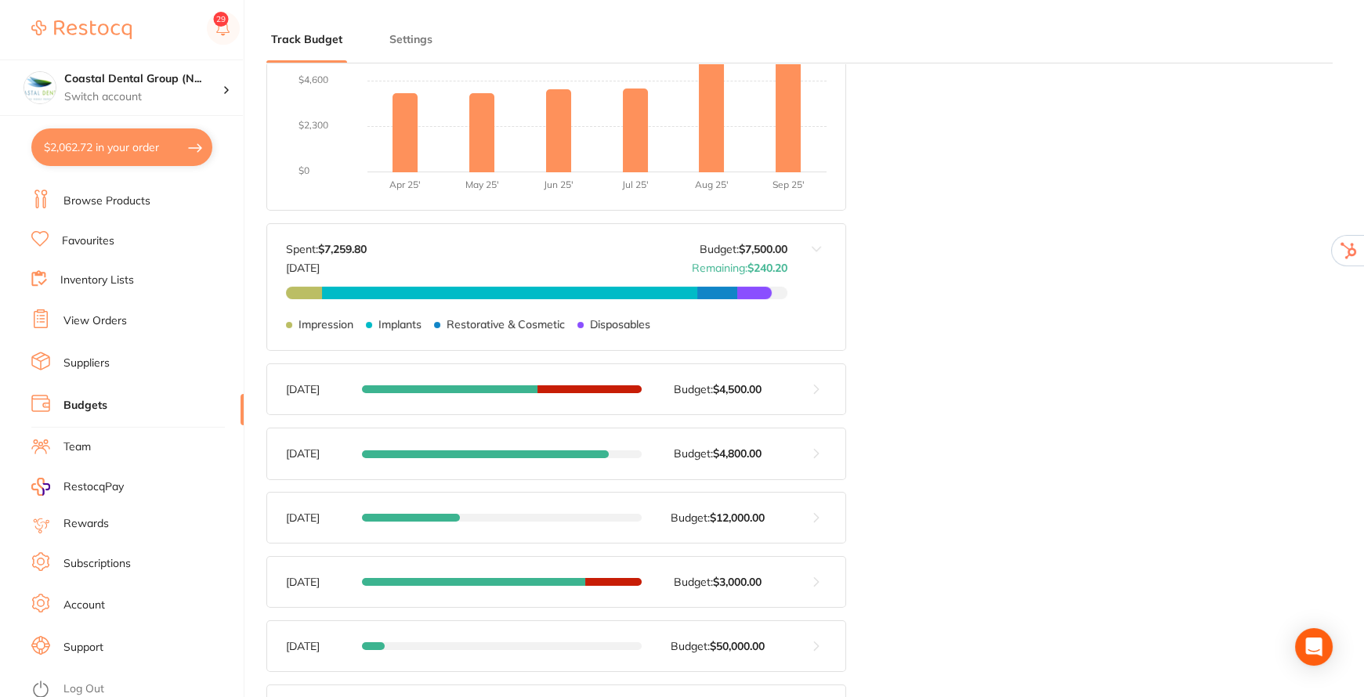
click at [817, 393] on button at bounding box center [817, 389] width 58 height 50
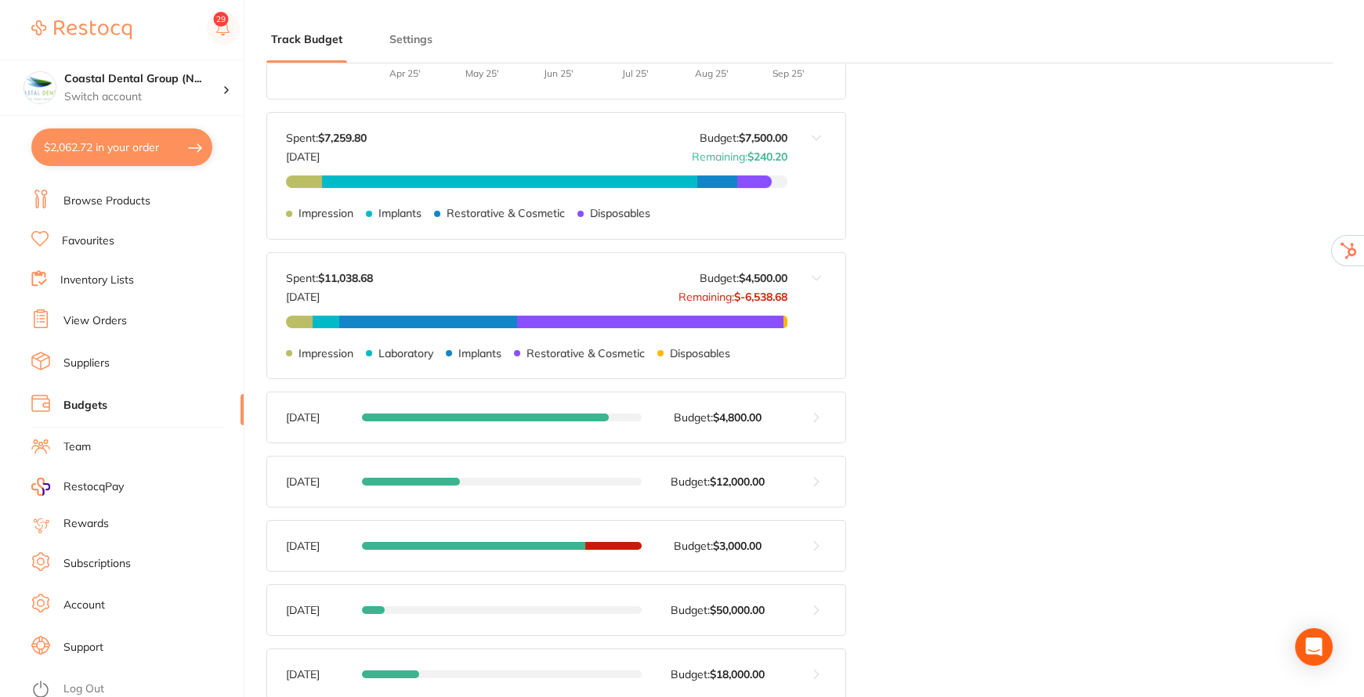
scroll to position [570, 0]
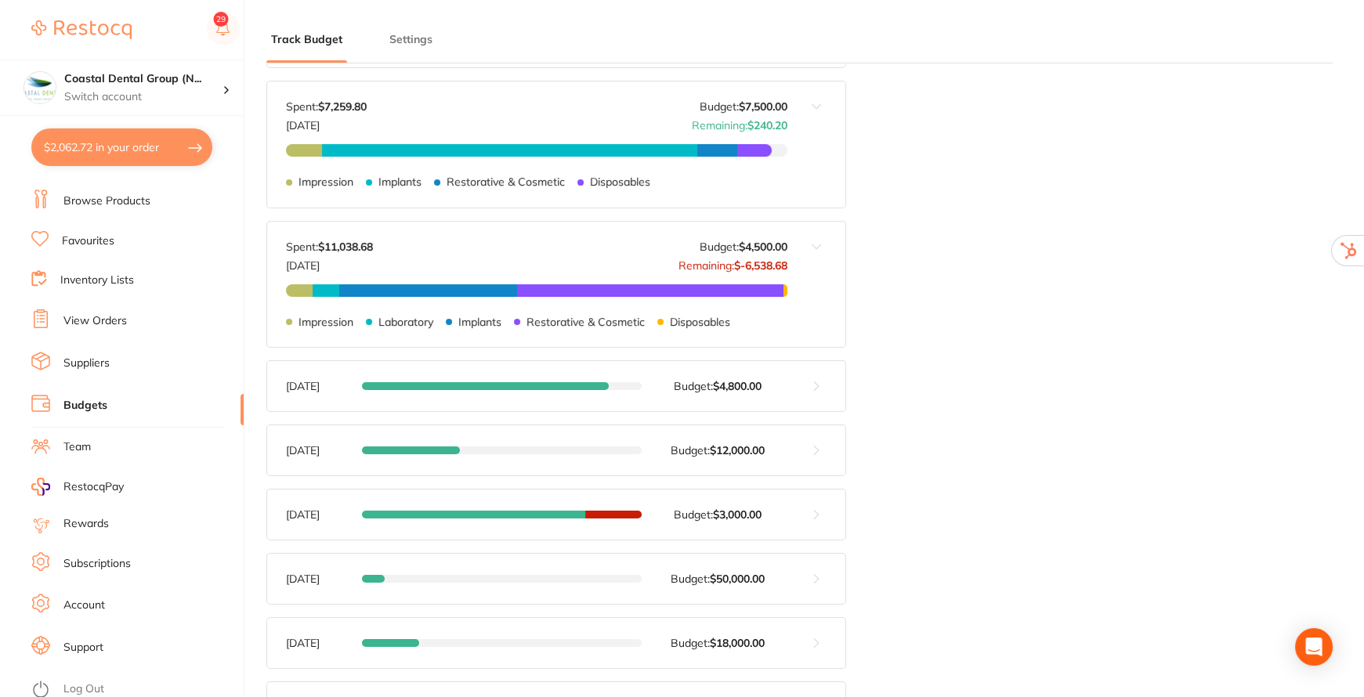
click at [85, 356] on link "Suppliers" at bounding box center [86, 364] width 46 height 16
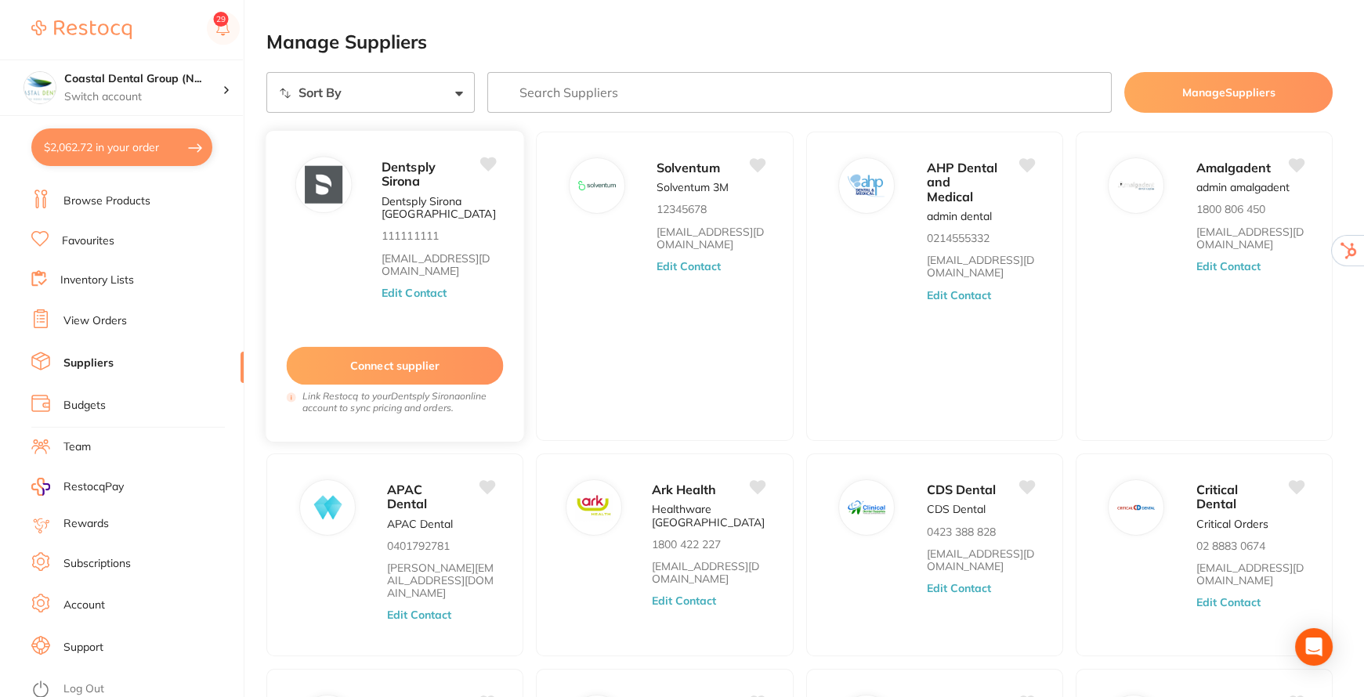
click at [419, 291] on button "Edit Contact" at bounding box center [414, 293] width 65 height 13
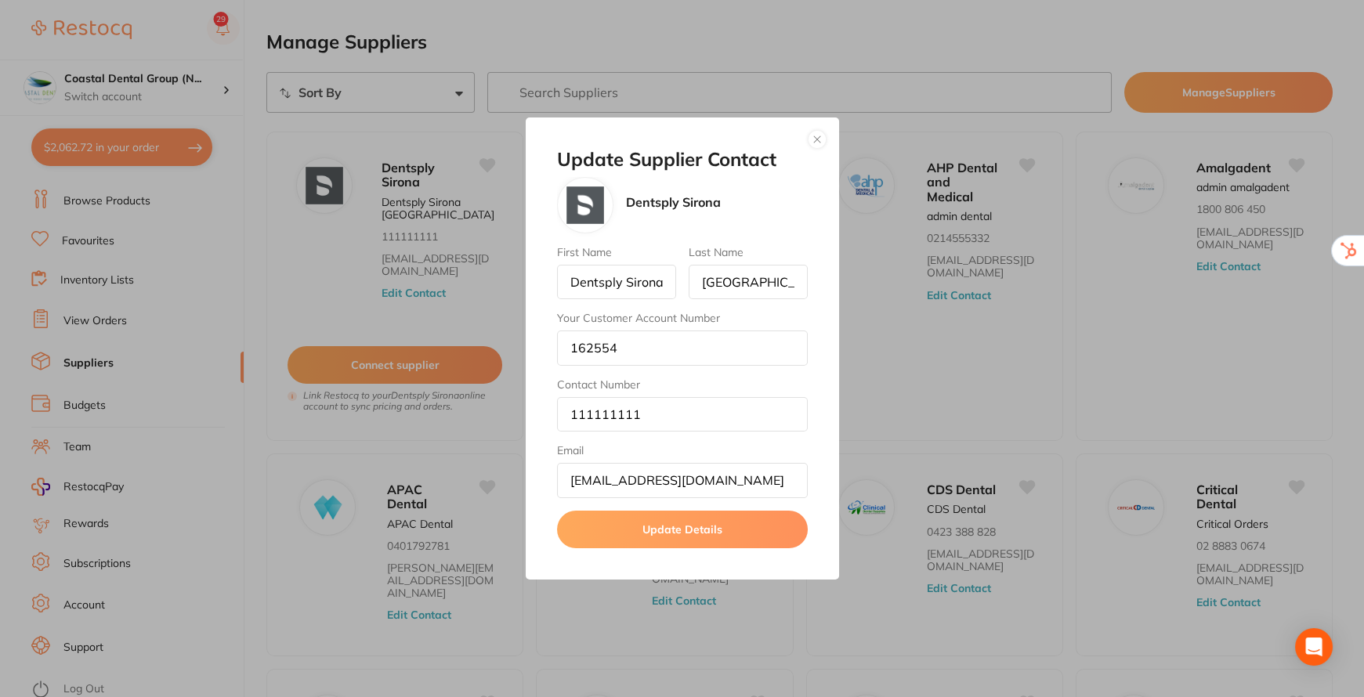
click at [813, 141] on button "button" at bounding box center [817, 139] width 19 height 19
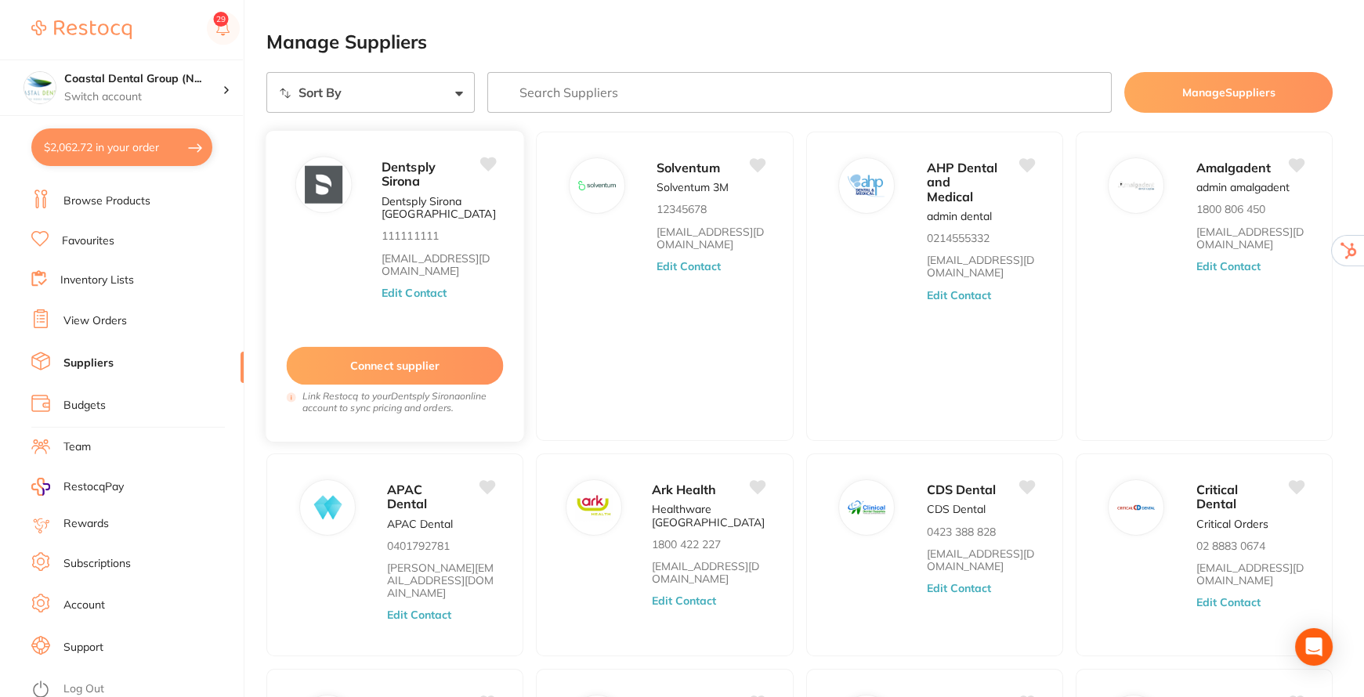
click at [413, 363] on button "Connect supplier" at bounding box center [395, 366] width 217 height 38
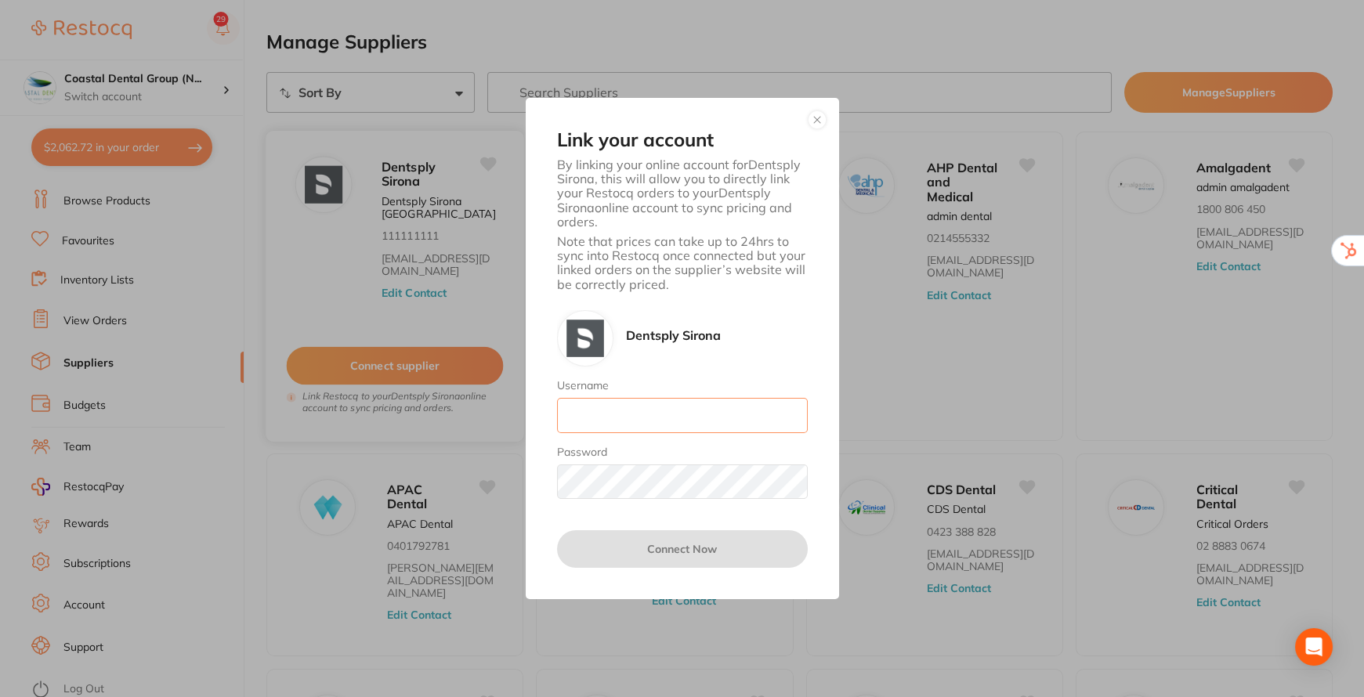
type input "[EMAIL_ADDRESS][DOMAIN_NAME]"
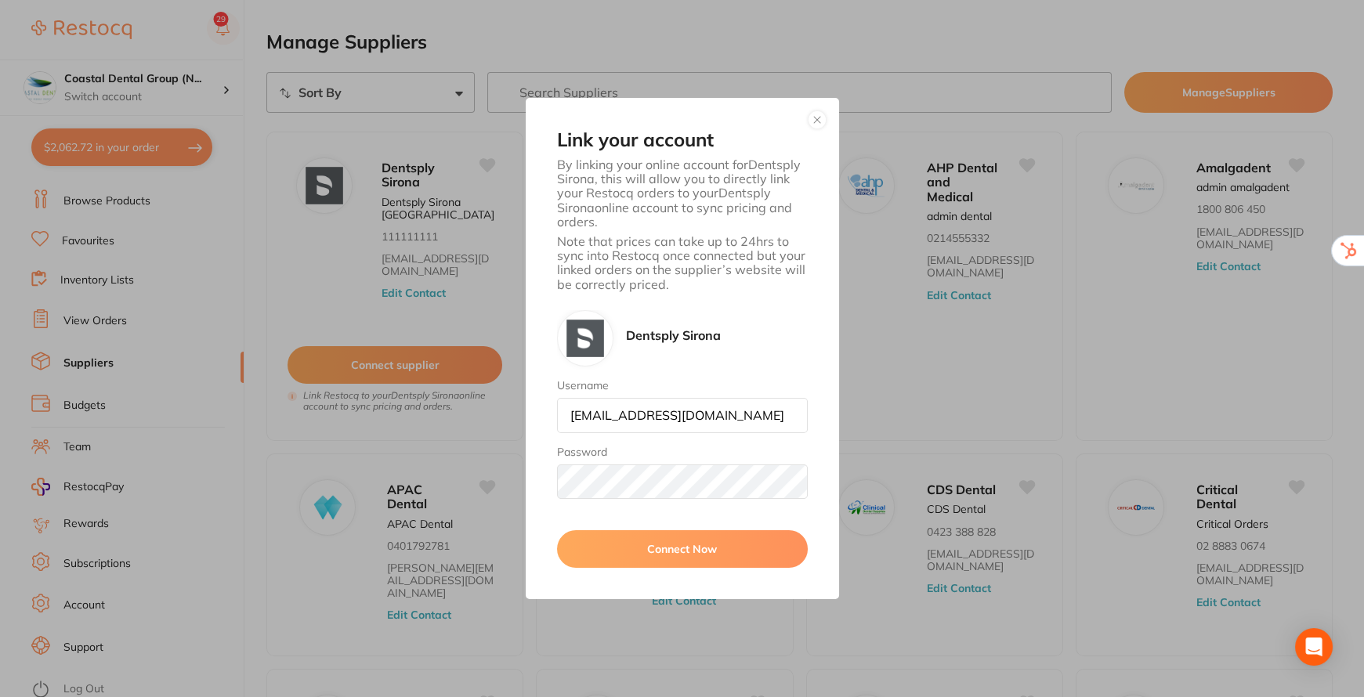
click at [813, 111] on button "button" at bounding box center [817, 119] width 19 height 19
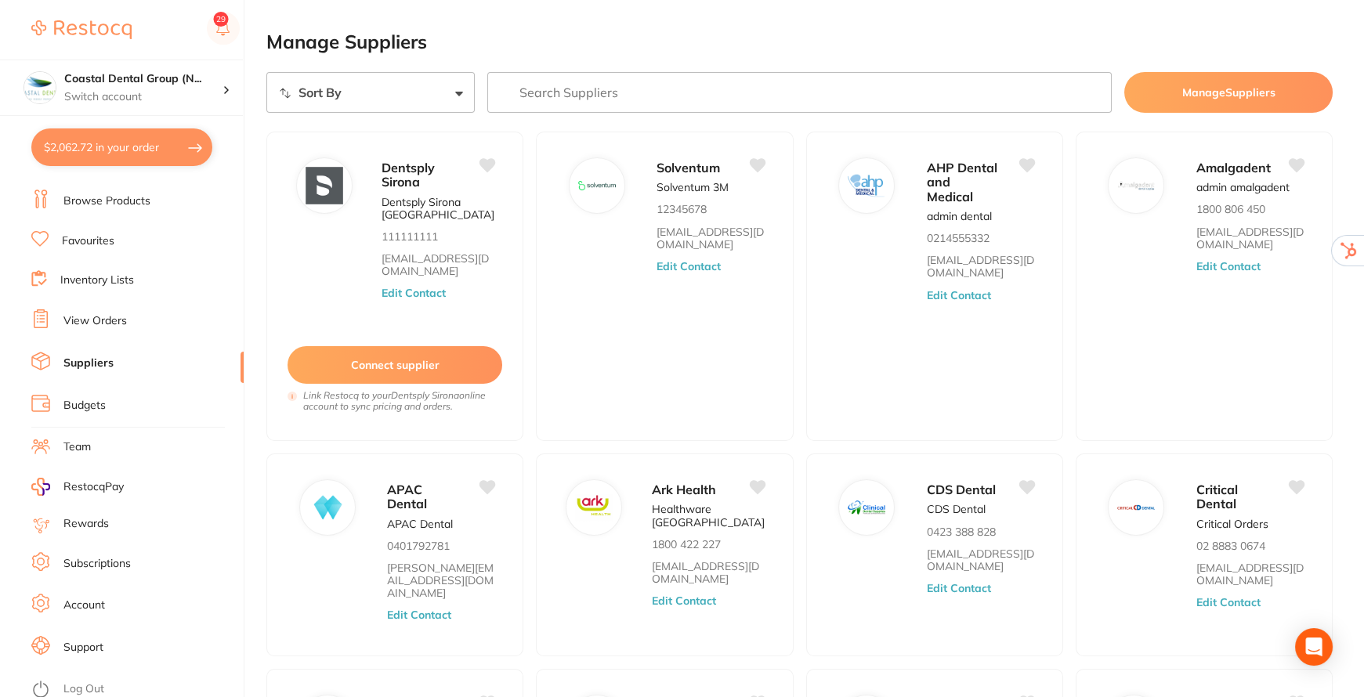
click at [92, 194] on link "Browse Products" at bounding box center [106, 202] width 87 height 16
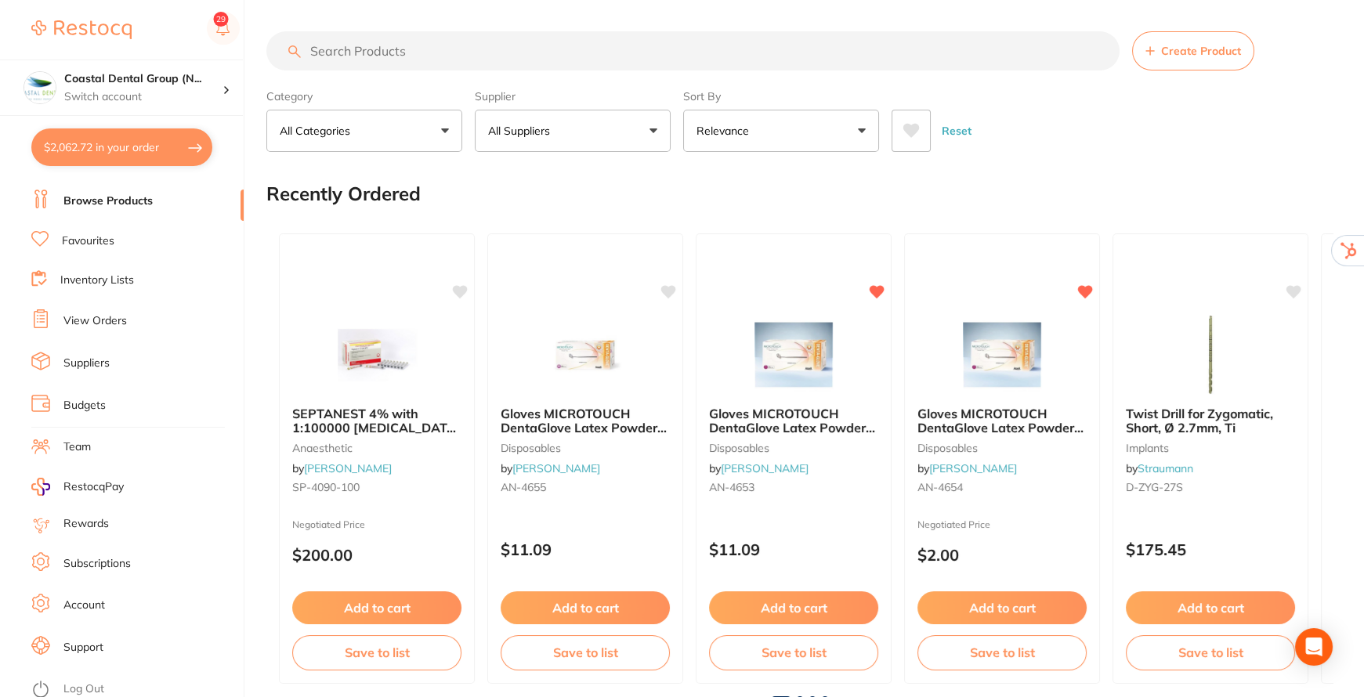
click at [470, 59] on input "search" at bounding box center [692, 50] width 853 height 39
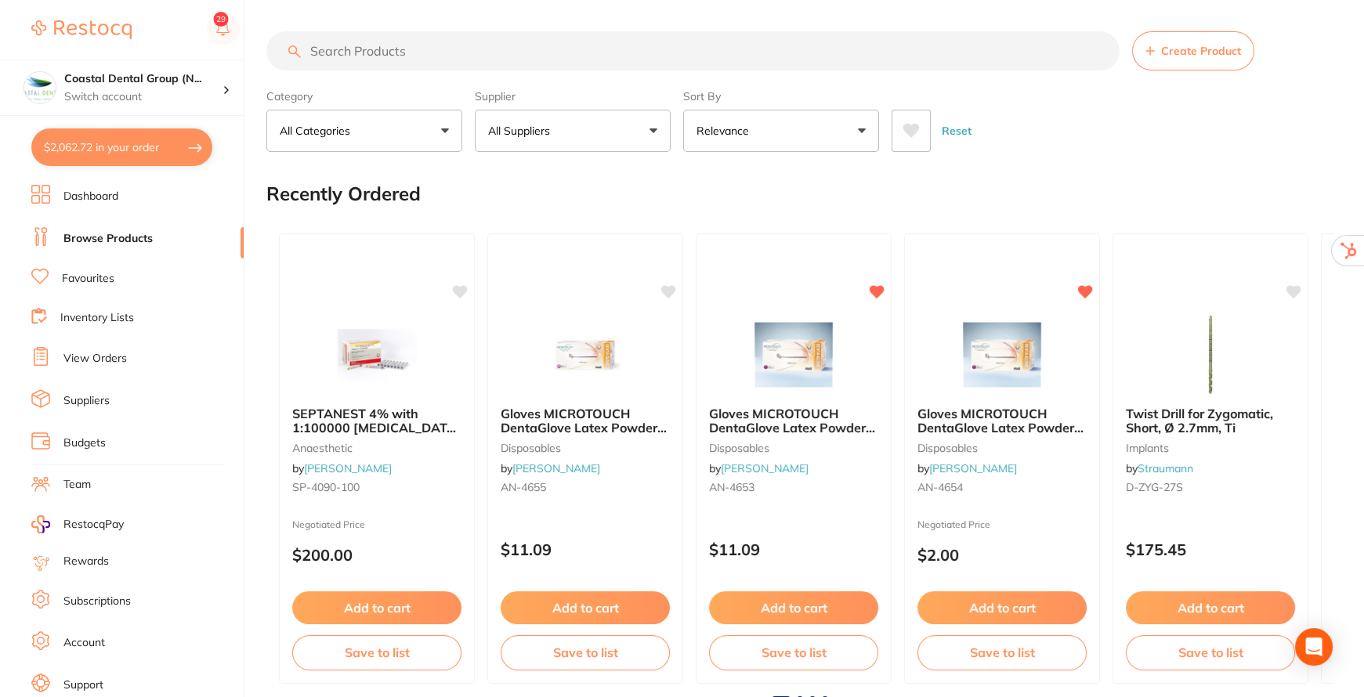
scroll to position [38, 0]
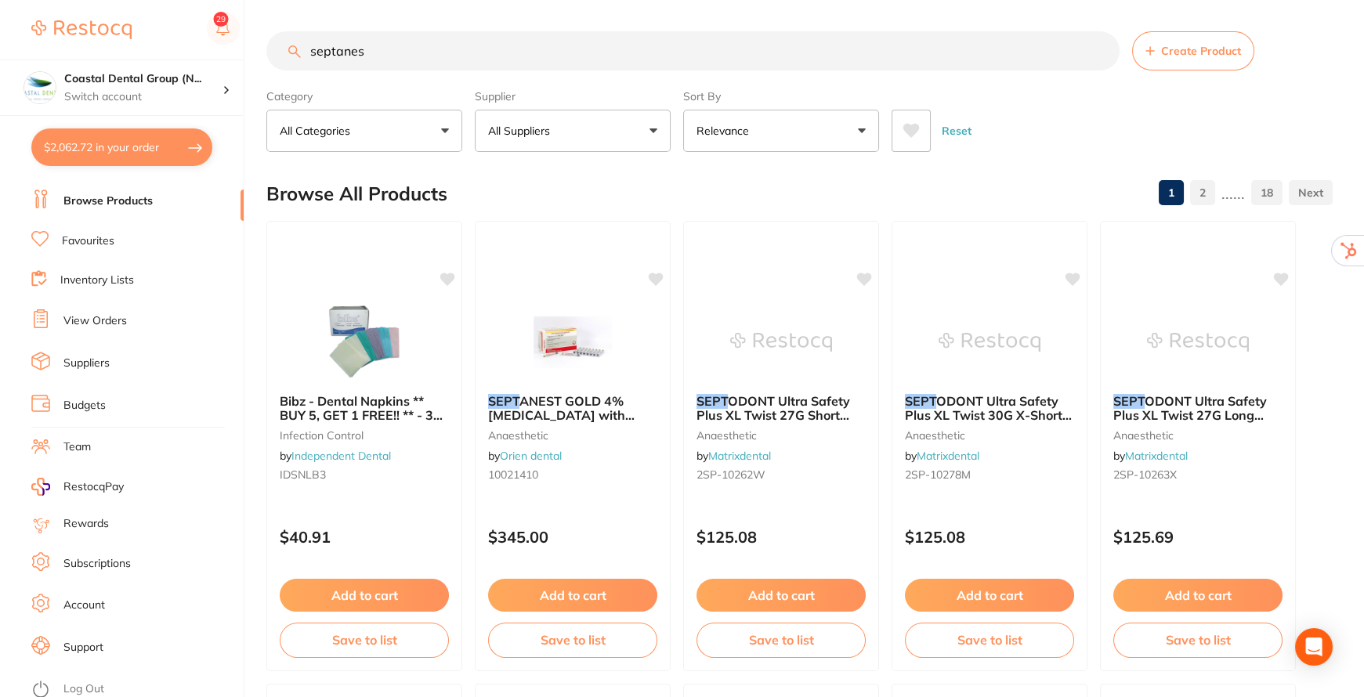
type input "septanest"
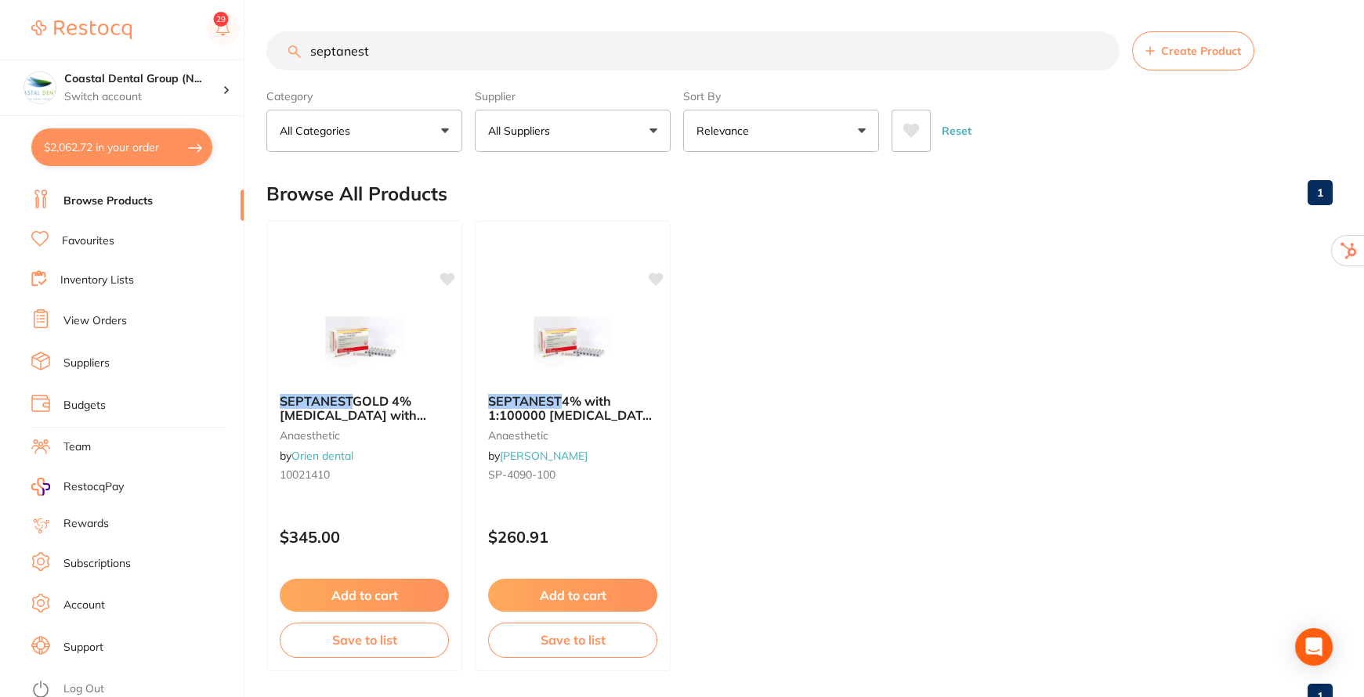
click at [406, 55] on input "septanest" at bounding box center [692, 50] width 853 height 39
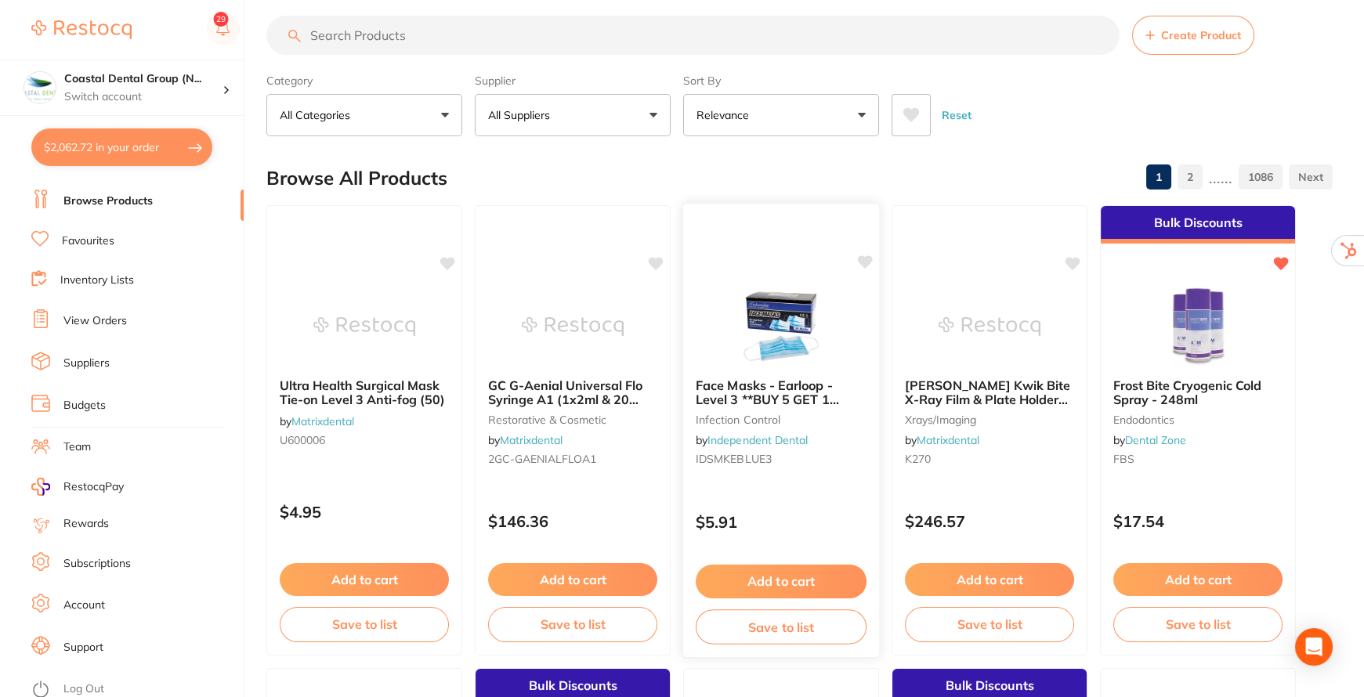
scroll to position [0, 0]
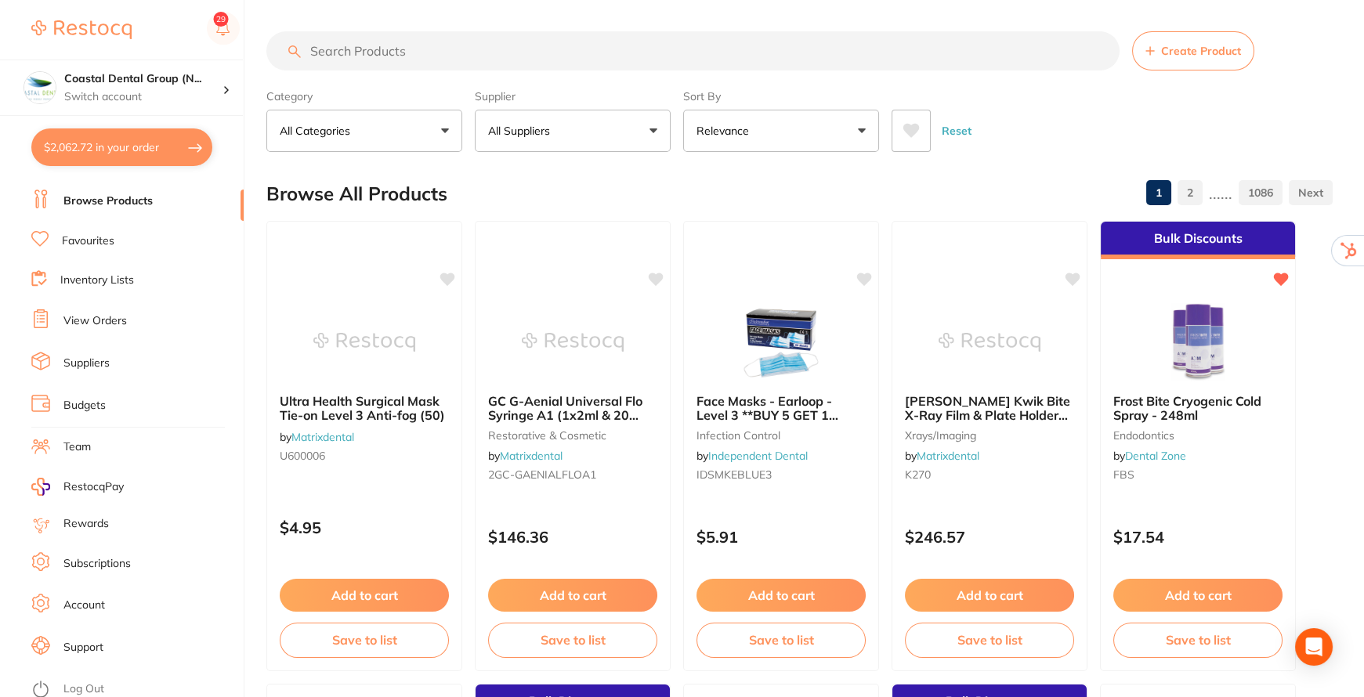
click at [490, 52] on input "search" at bounding box center [692, 50] width 853 height 39
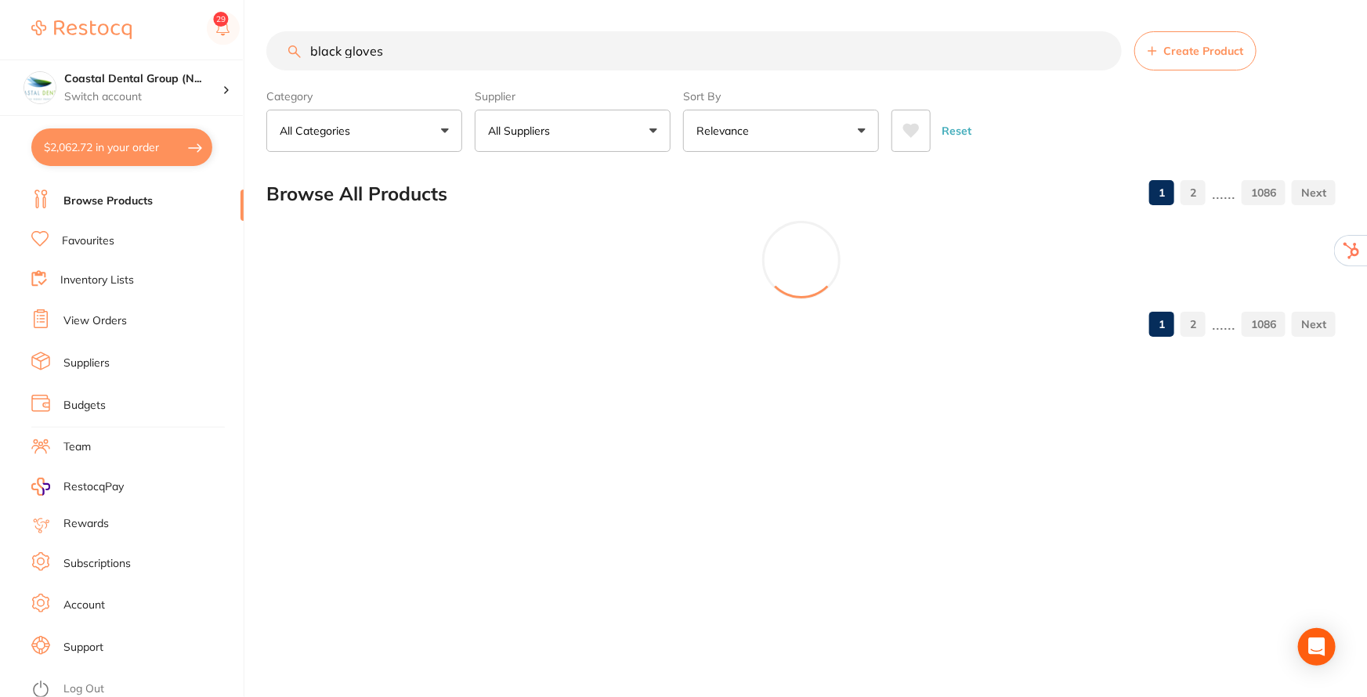
type input "black gloves"
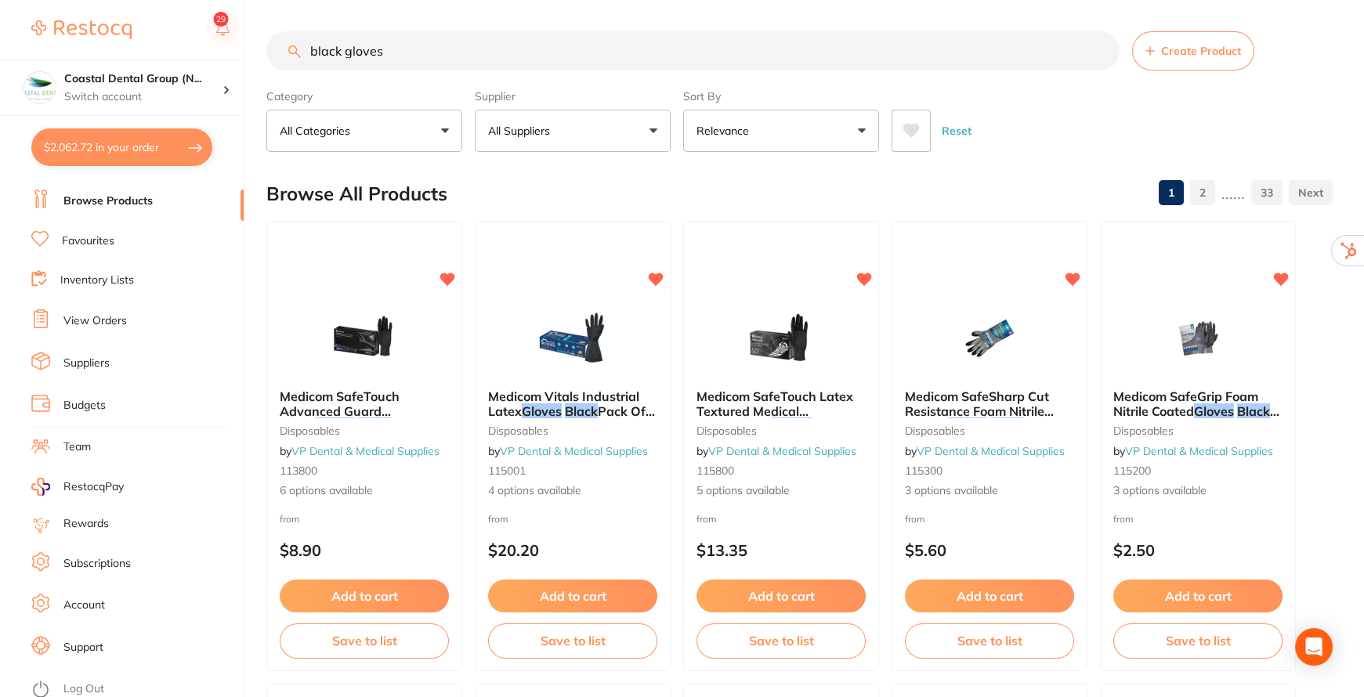
click at [646, 131] on button "All Suppliers" at bounding box center [573, 131] width 196 height 42
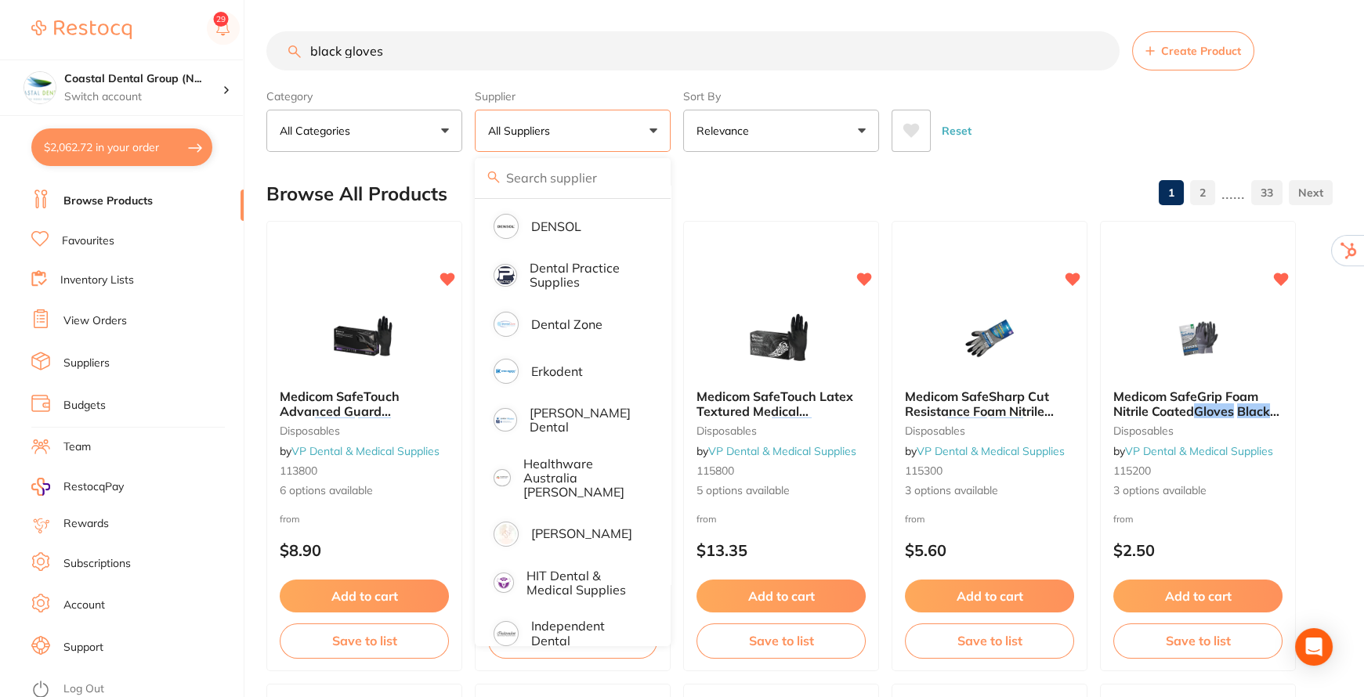
scroll to position [284, 0]
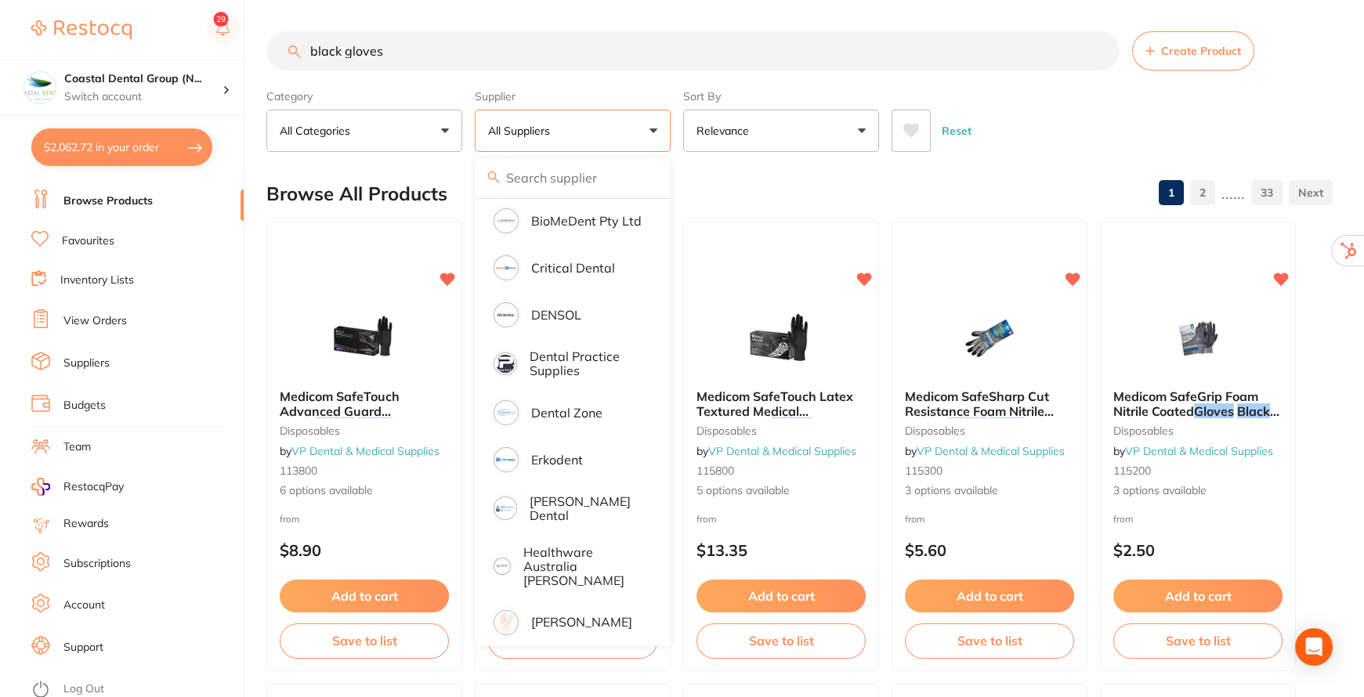
click at [864, 134] on button "Relevance" at bounding box center [781, 131] width 196 height 42
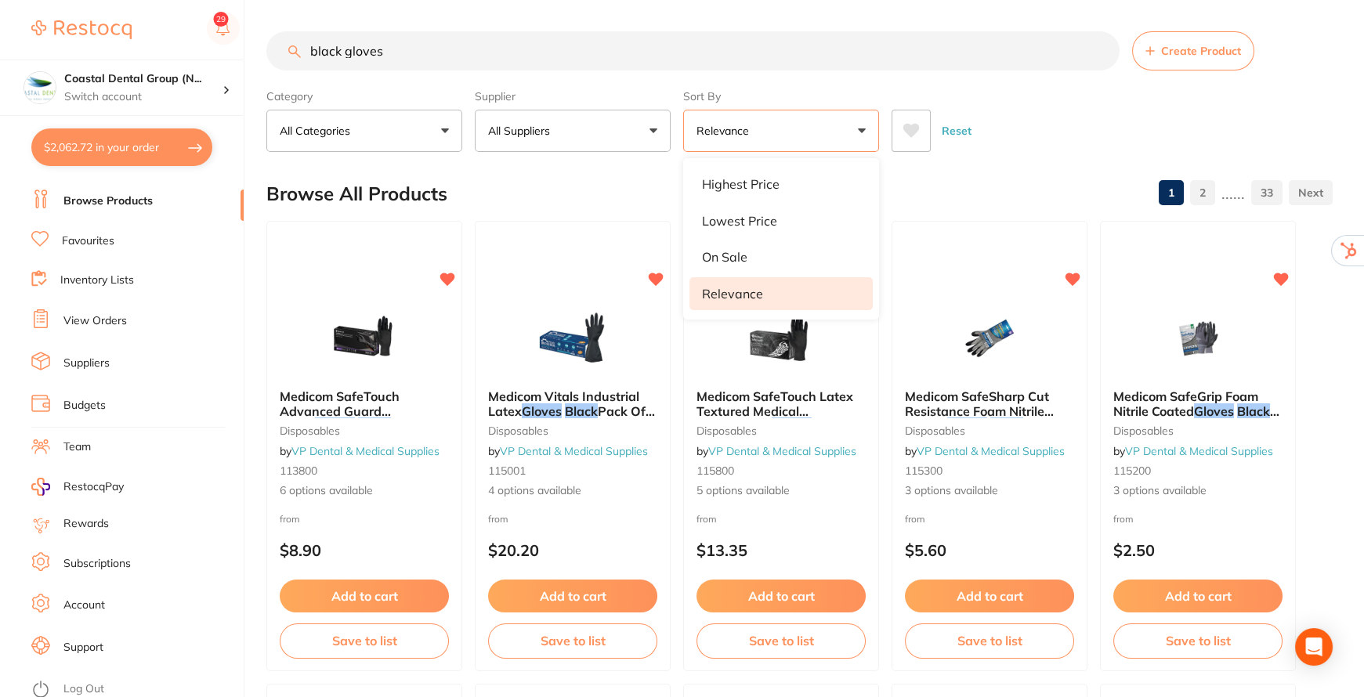
click at [1084, 120] on div "Reset" at bounding box center [1106, 124] width 429 height 55
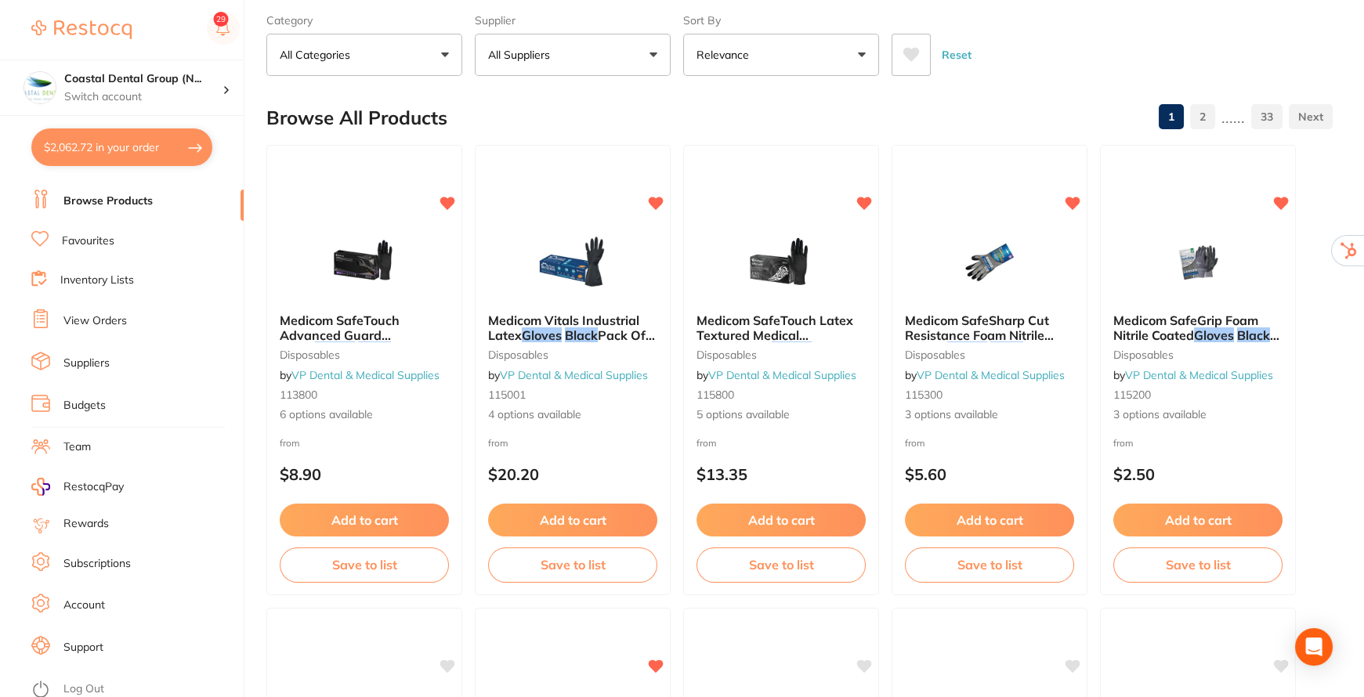
scroll to position [142, 0]
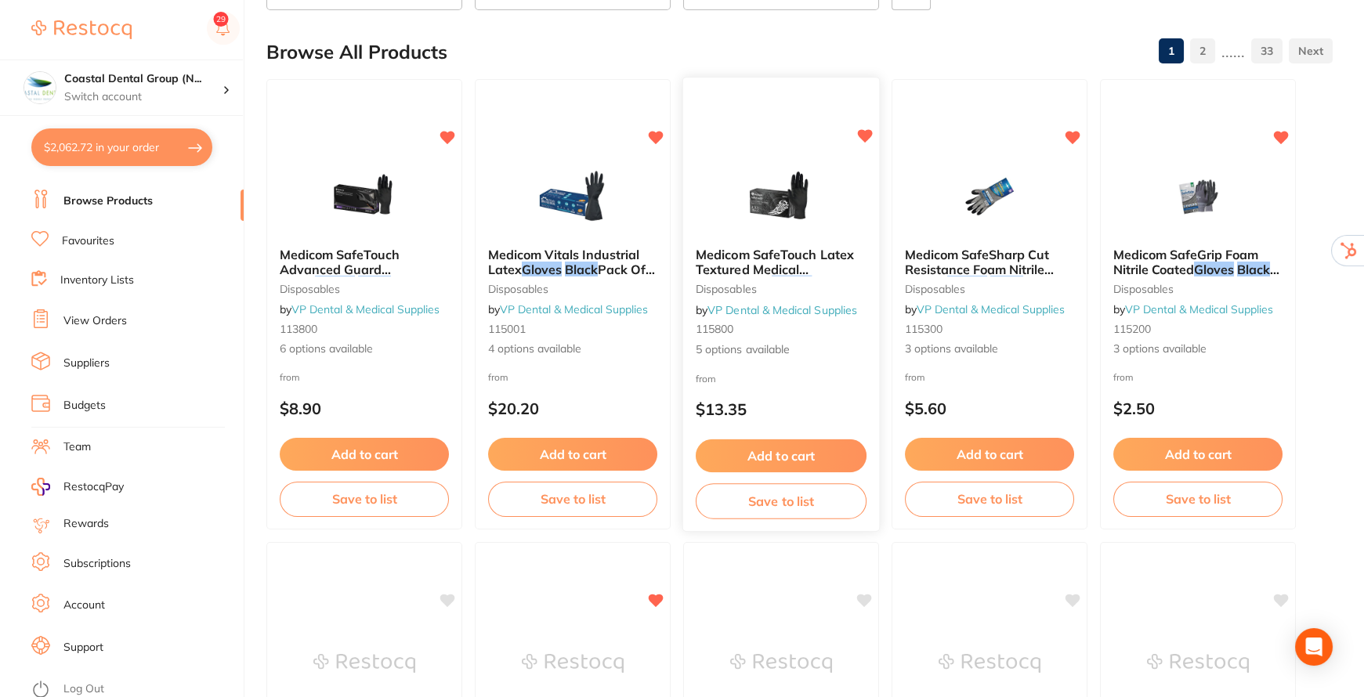
click at [767, 502] on button "Save to list" at bounding box center [781, 501] width 171 height 35
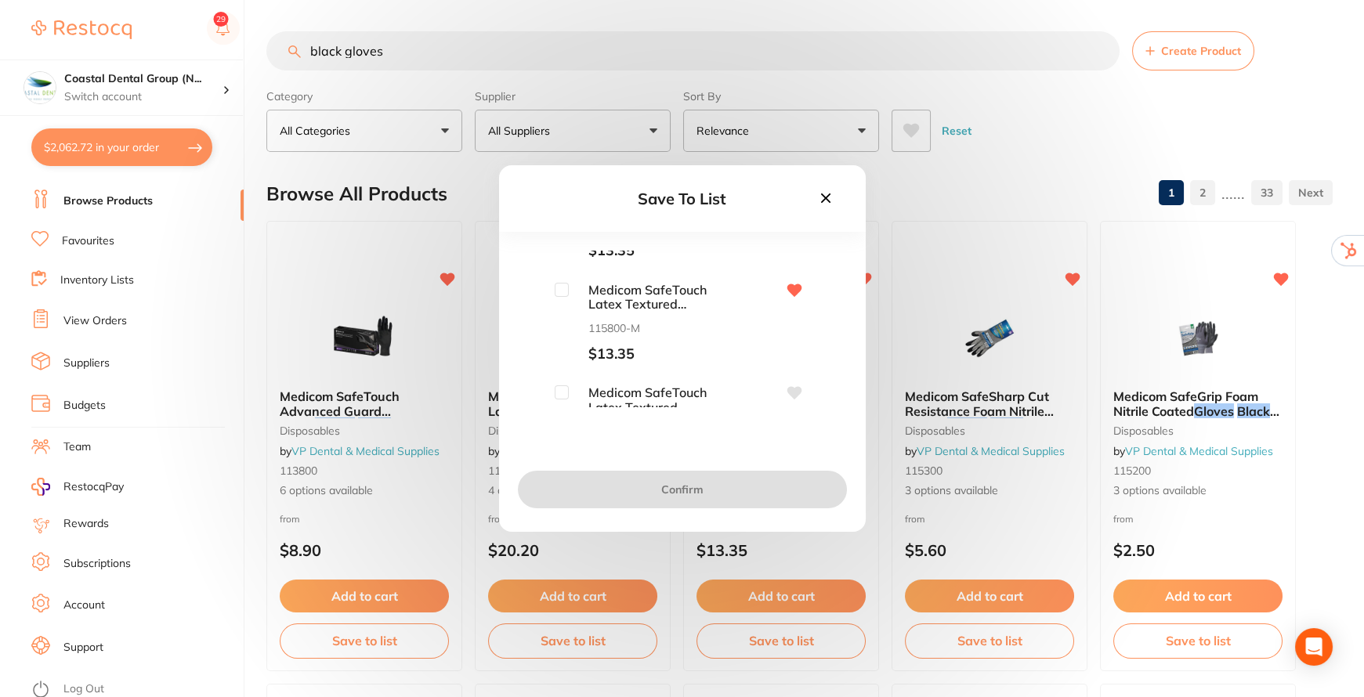
scroll to position [335, 0]
click at [564, 337] on input "checkbox" at bounding box center [562, 335] width 14 height 14
checkbox input "true"
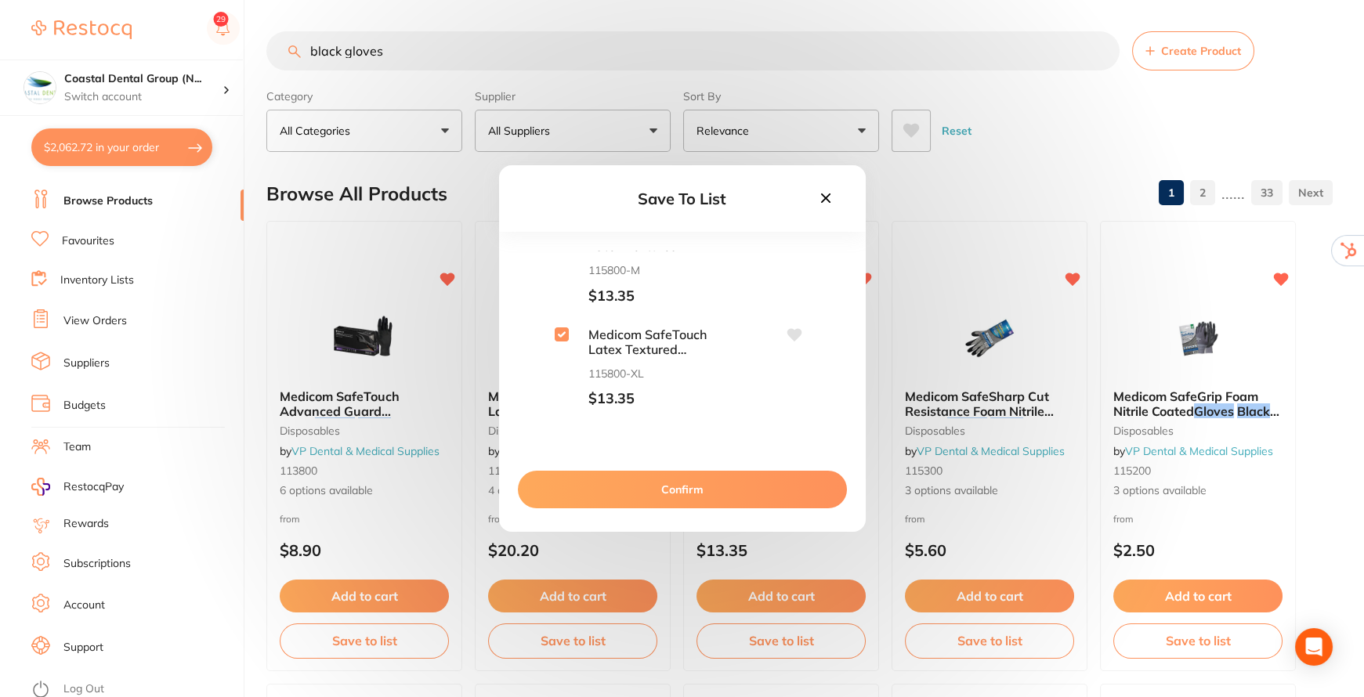
click at [651, 482] on button "Confirm" at bounding box center [682, 490] width 329 height 38
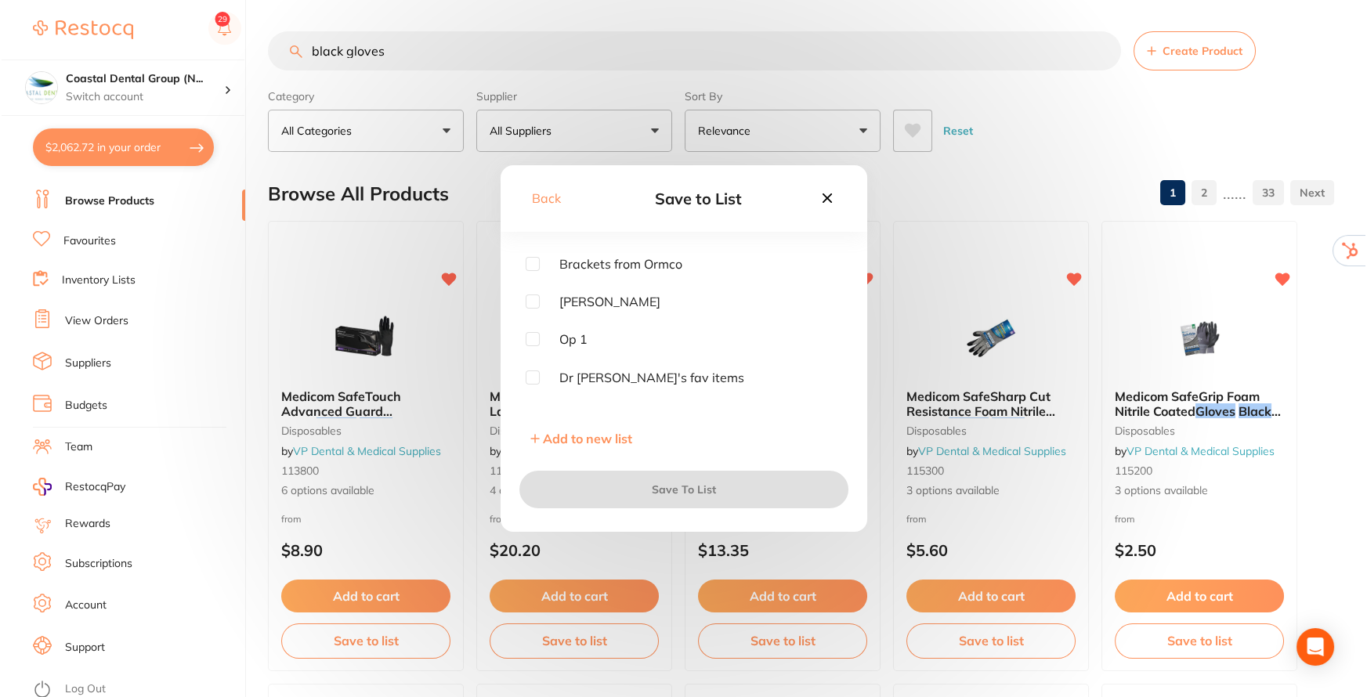
scroll to position [0, 0]
click at [534, 254] on input "checkbox" at bounding box center [531, 258] width 14 height 14
checkbox input "true"
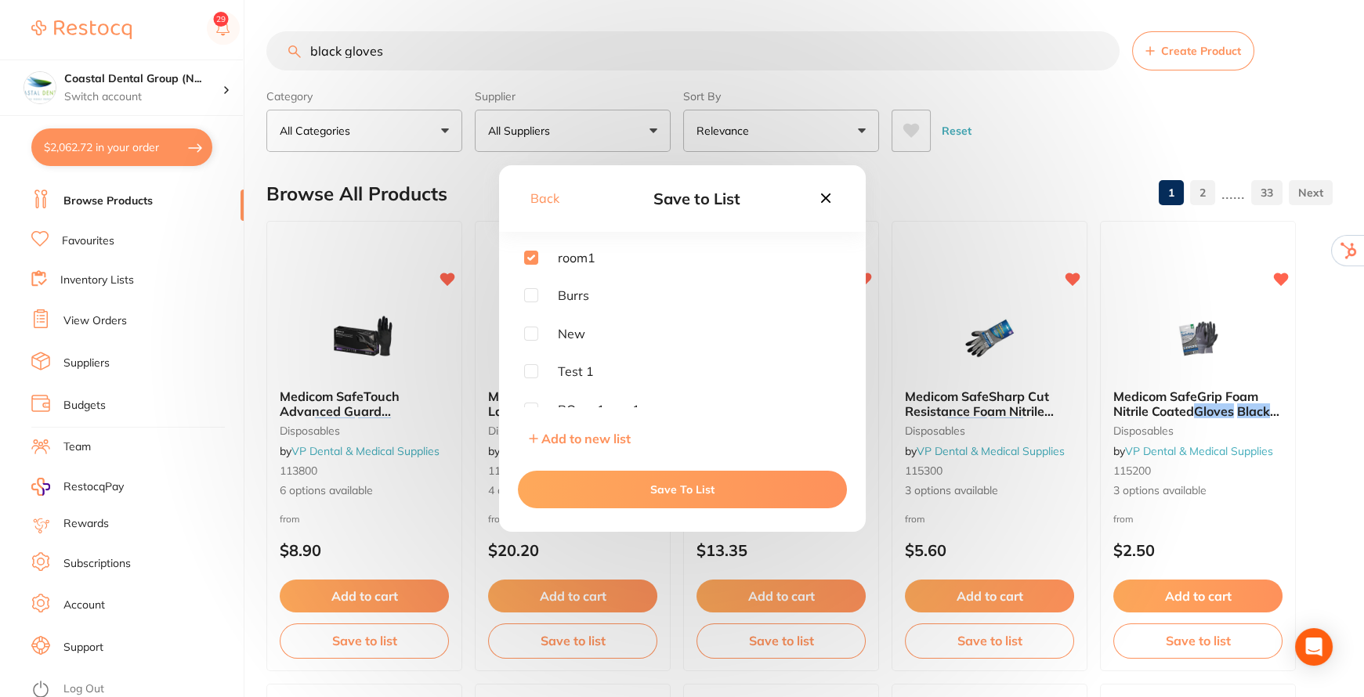
click at [679, 484] on button "Save To List" at bounding box center [682, 490] width 329 height 38
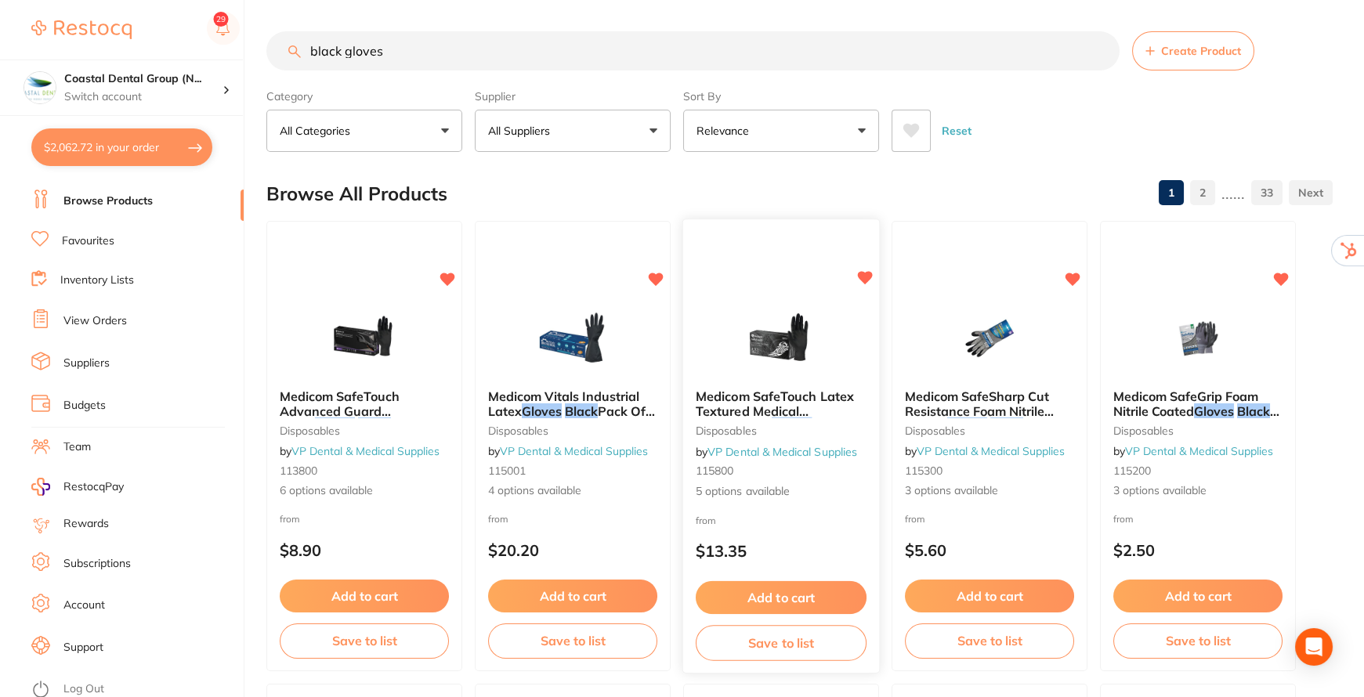
click at [788, 585] on button "Add to cart" at bounding box center [781, 598] width 171 height 34
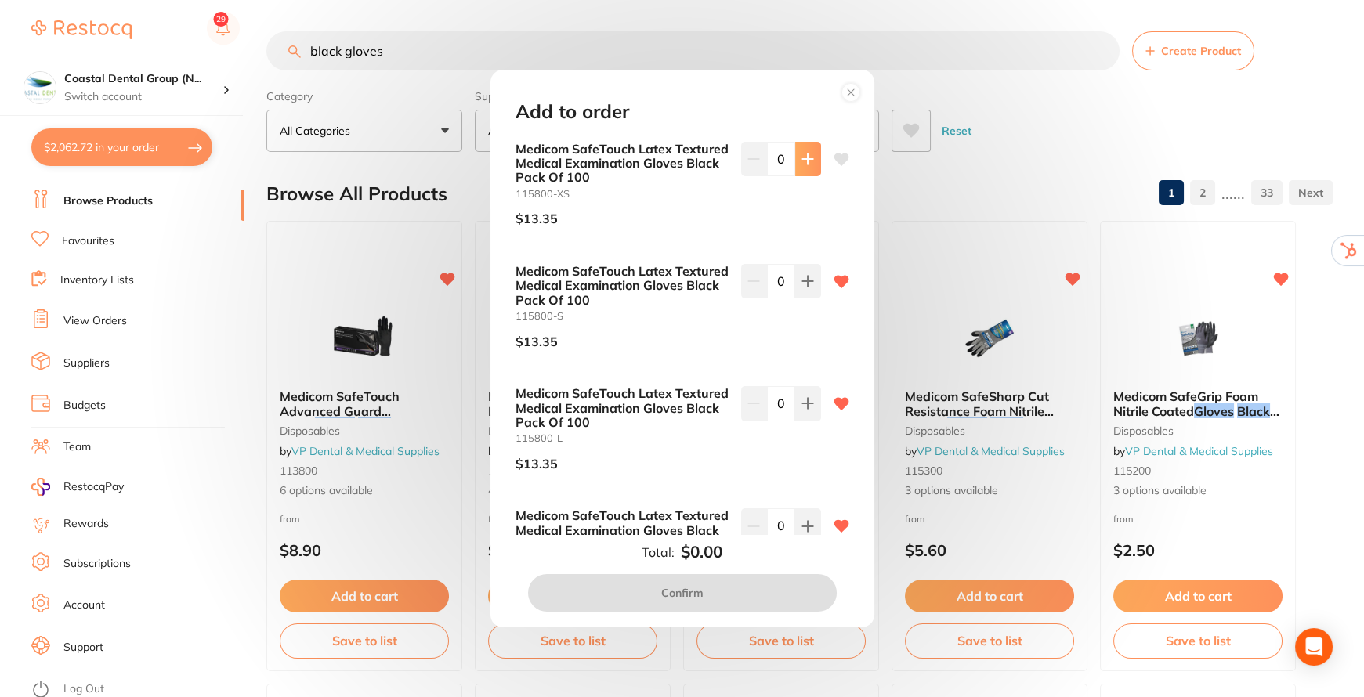
click at [808, 163] on icon at bounding box center [808, 159] width 13 height 13
type input "1"
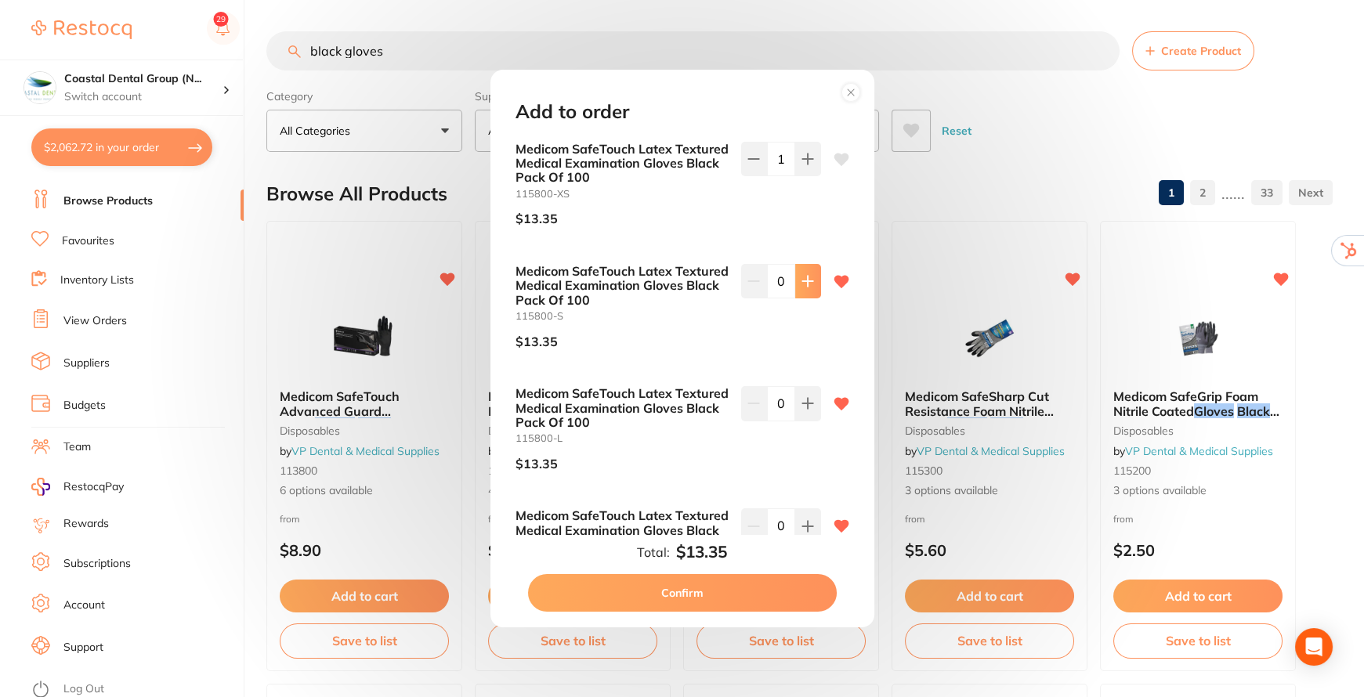
click at [797, 275] on button at bounding box center [808, 281] width 26 height 34
type input "1"
click at [796, 415] on button at bounding box center [808, 403] width 26 height 34
type input "1"
click at [730, 603] on button "Confirm" at bounding box center [682, 593] width 309 height 38
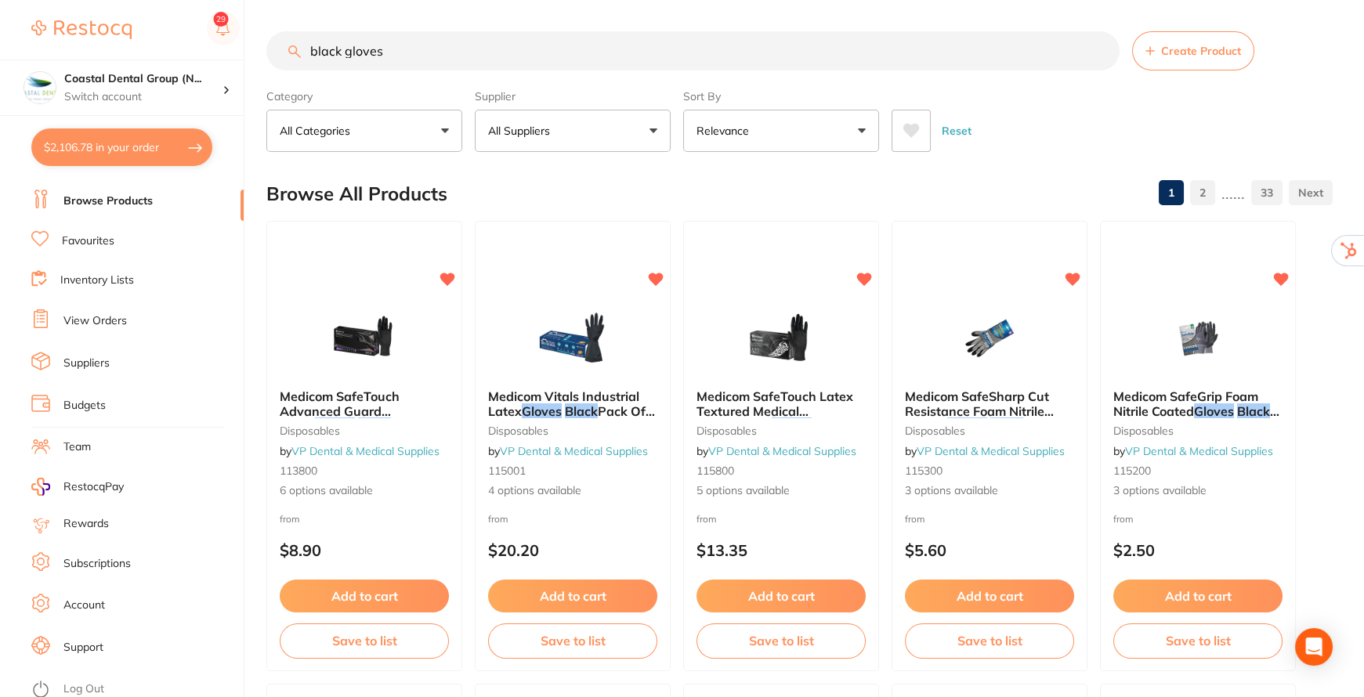
click at [116, 145] on button "$2,106.78 in your order" at bounding box center [121, 148] width 181 height 38
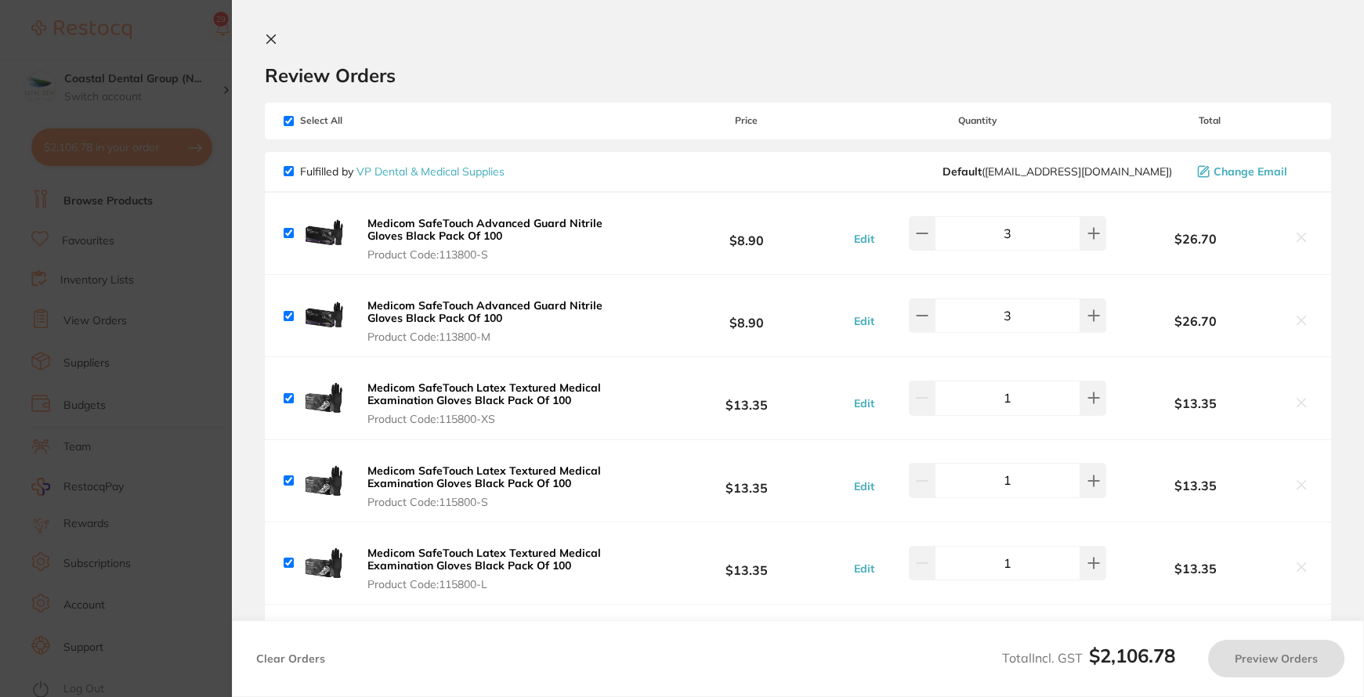
checkbox input "true"
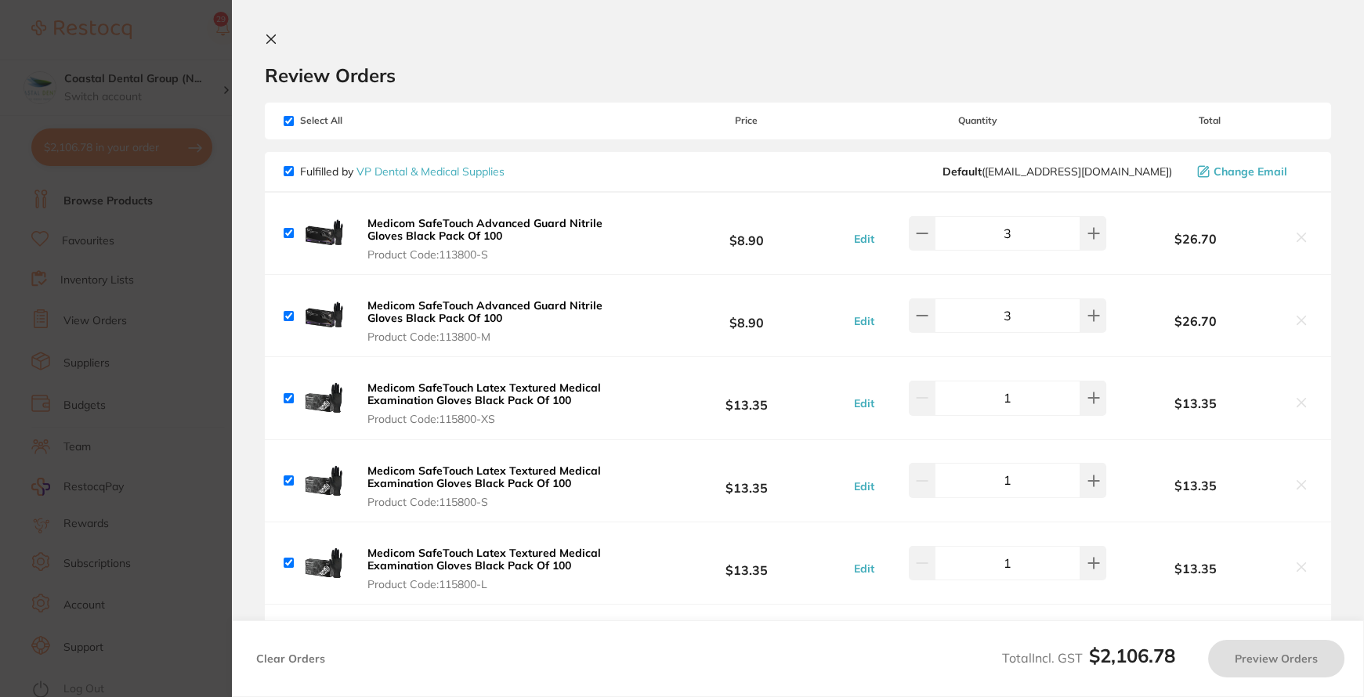
checkbox input "true"
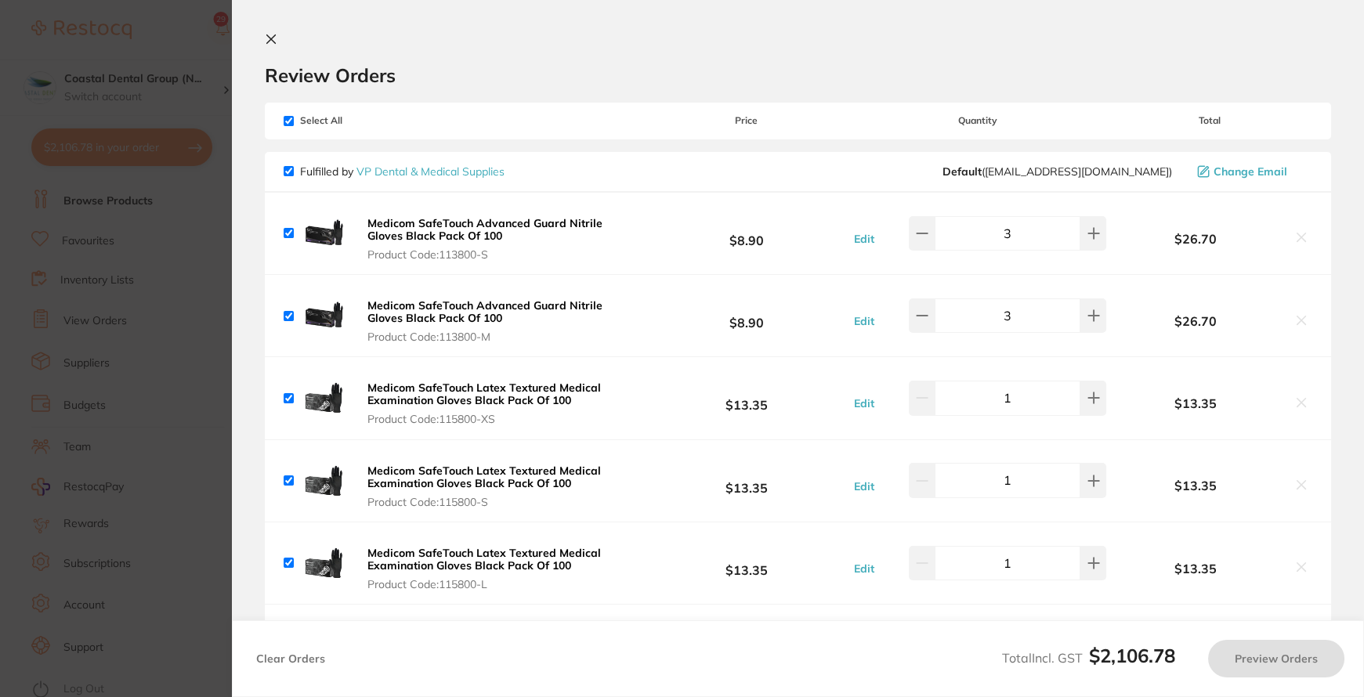
checkbox input "true"
click at [288, 121] on input "checkbox" at bounding box center [289, 121] width 10 height 10
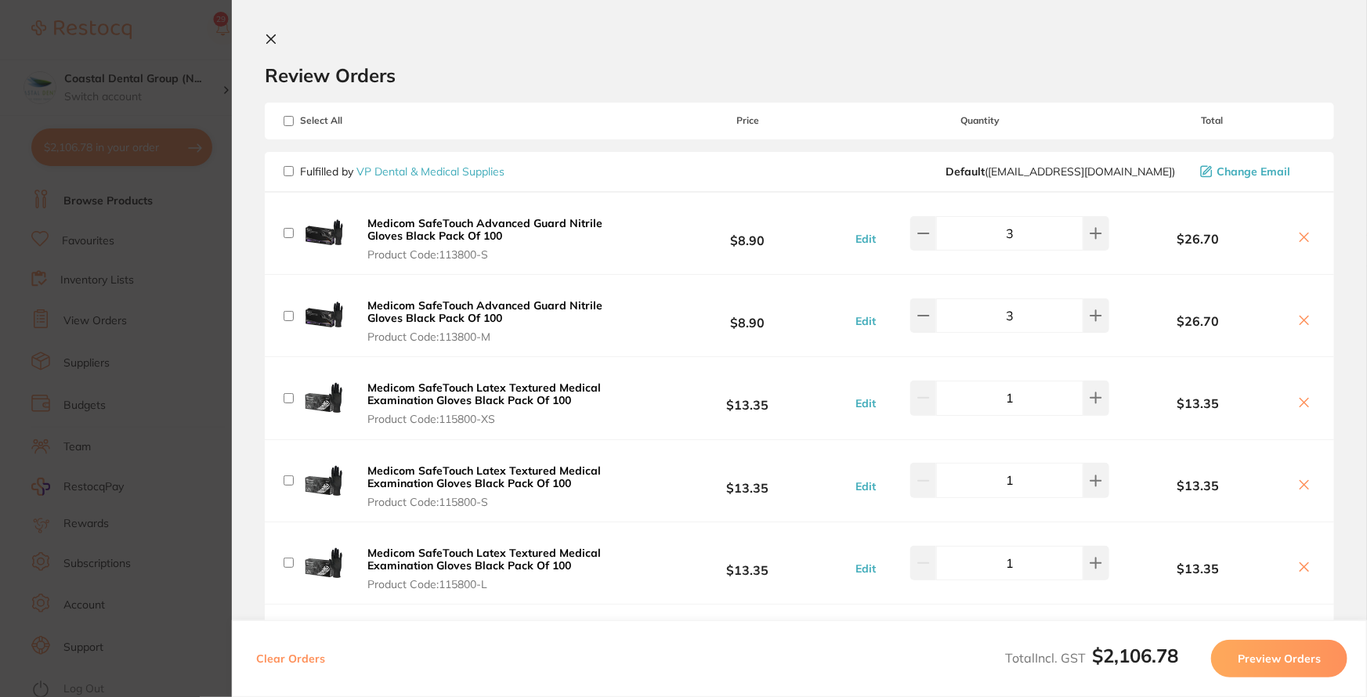
checkbox input "false"
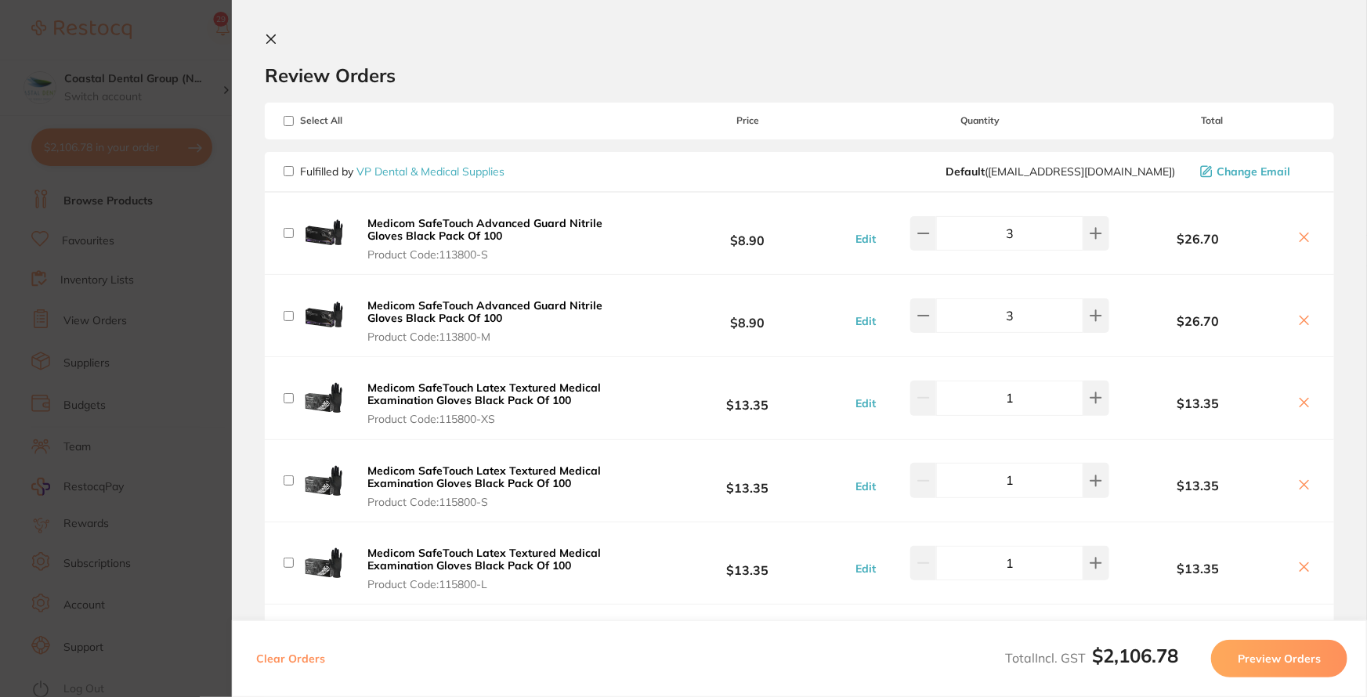
checkbox input "false"
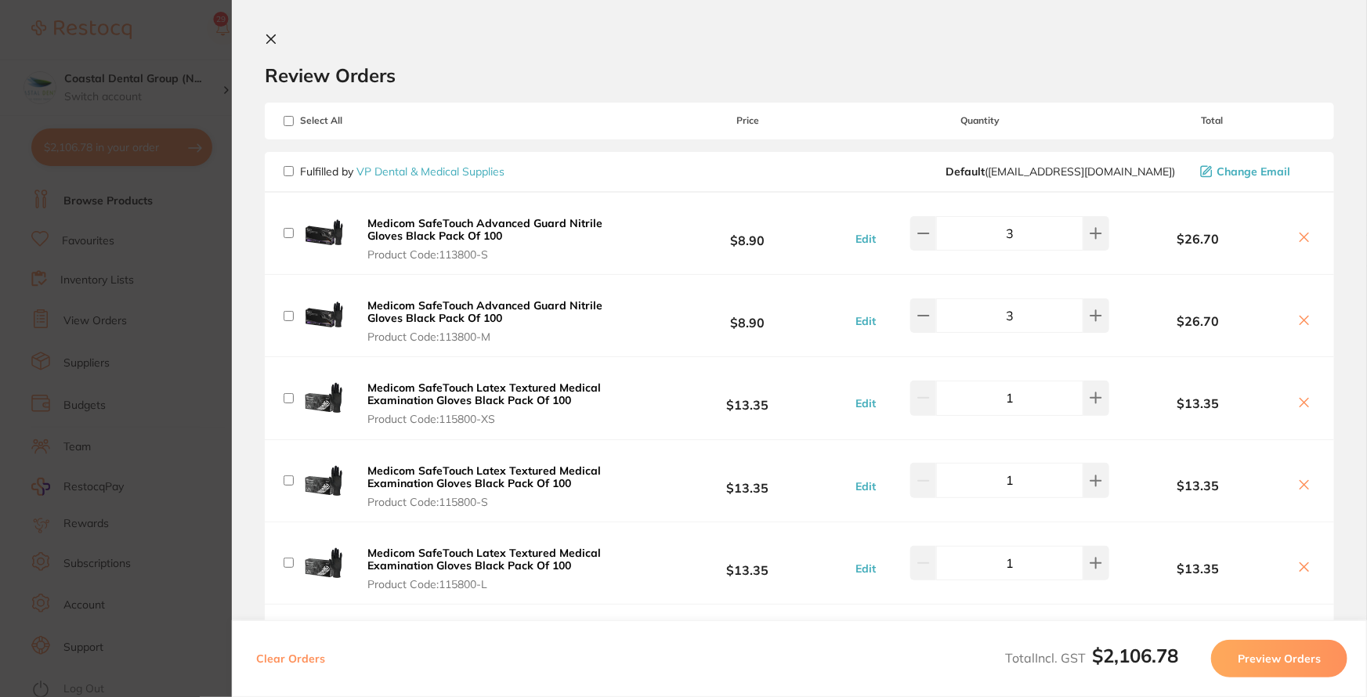
checkbox input "false"
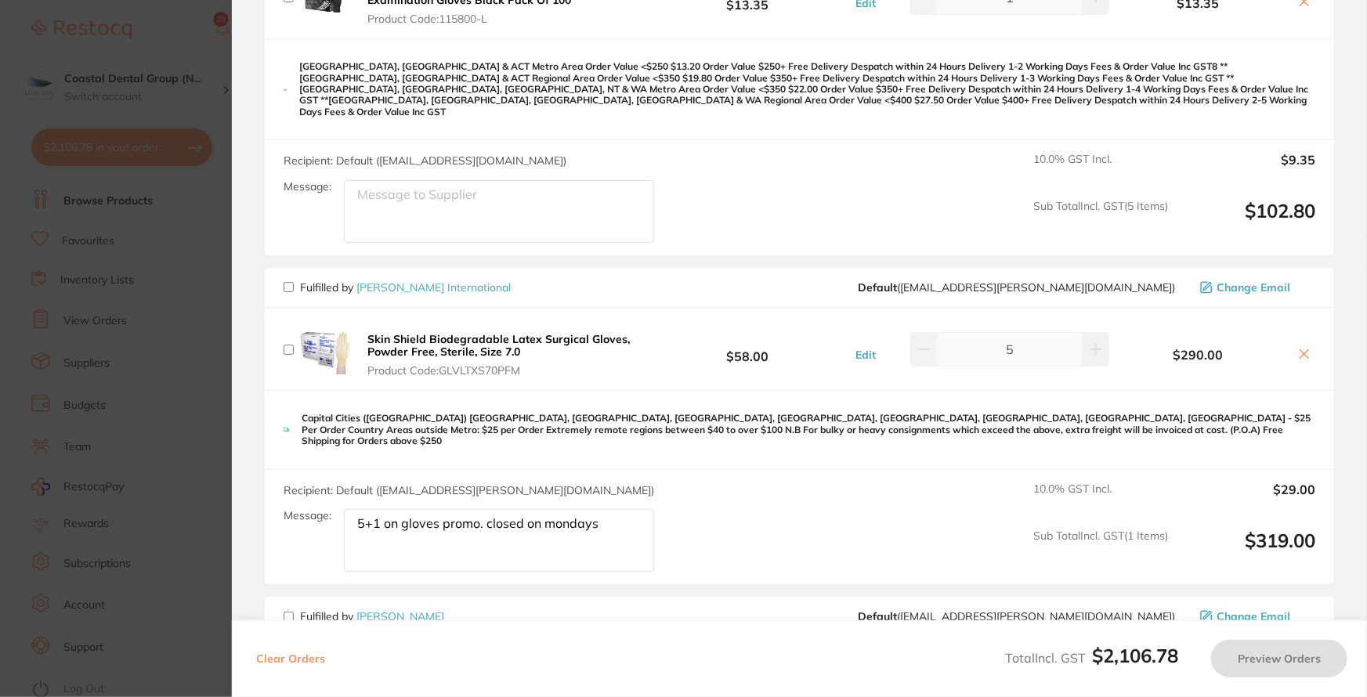
scroll to position [570, 0]
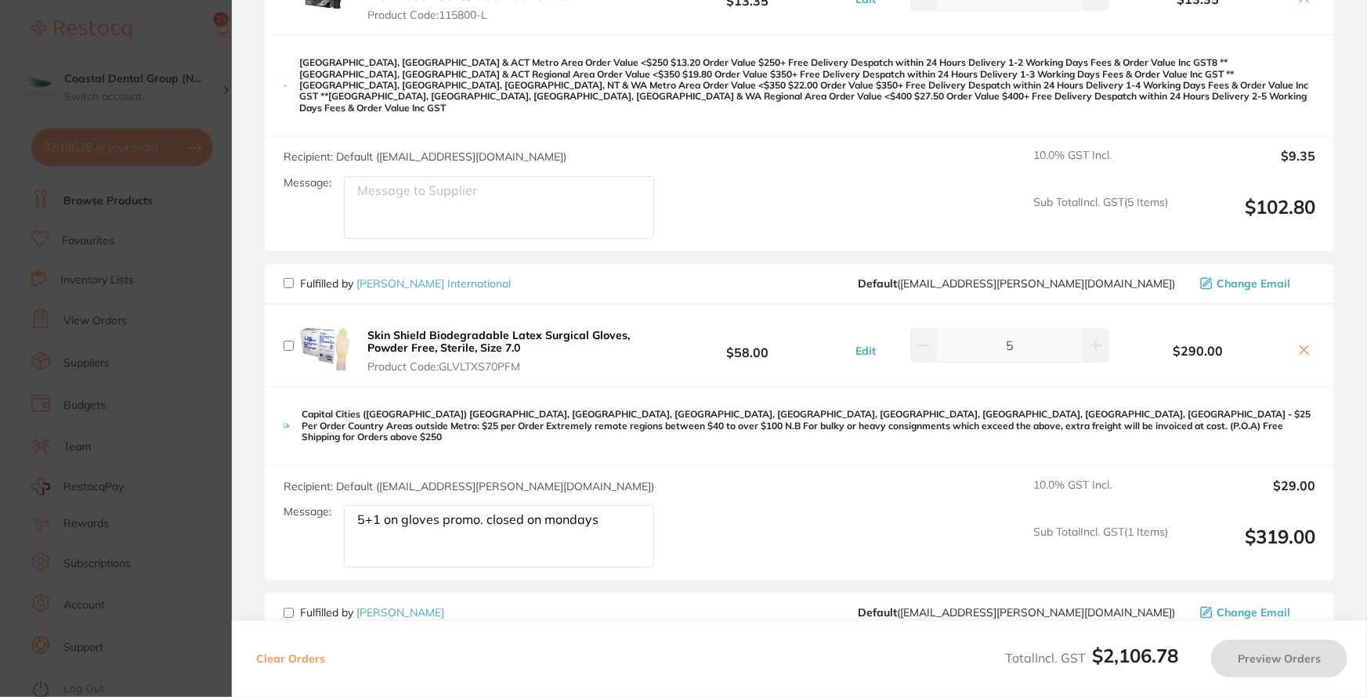
click at [405, 189] on textarea "Message:" at bounding box center [499, 207] width 310 height 63
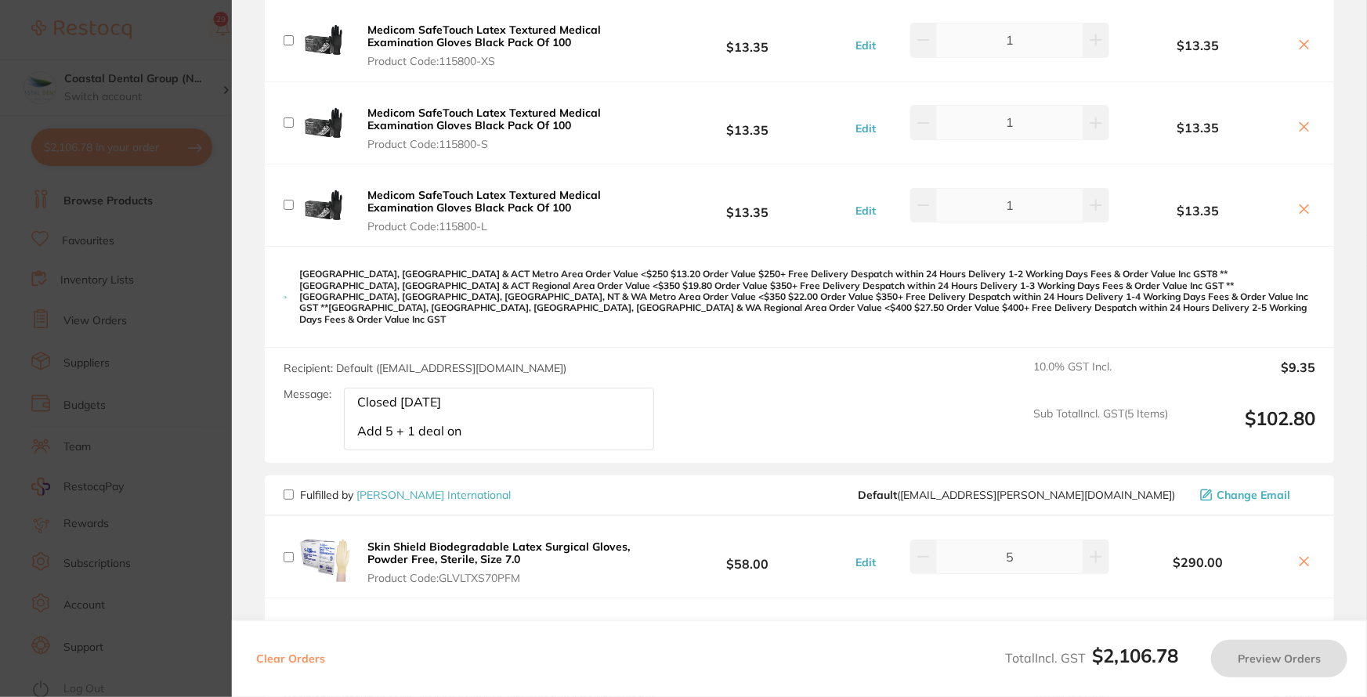
scroll to position [356, 0]
click at [506, 205] on b "Medicom SafeTouch Latex Textured Medical Examination Gloves Black Pack Of 100" at bounding box center [485, 203] width 234 height 27
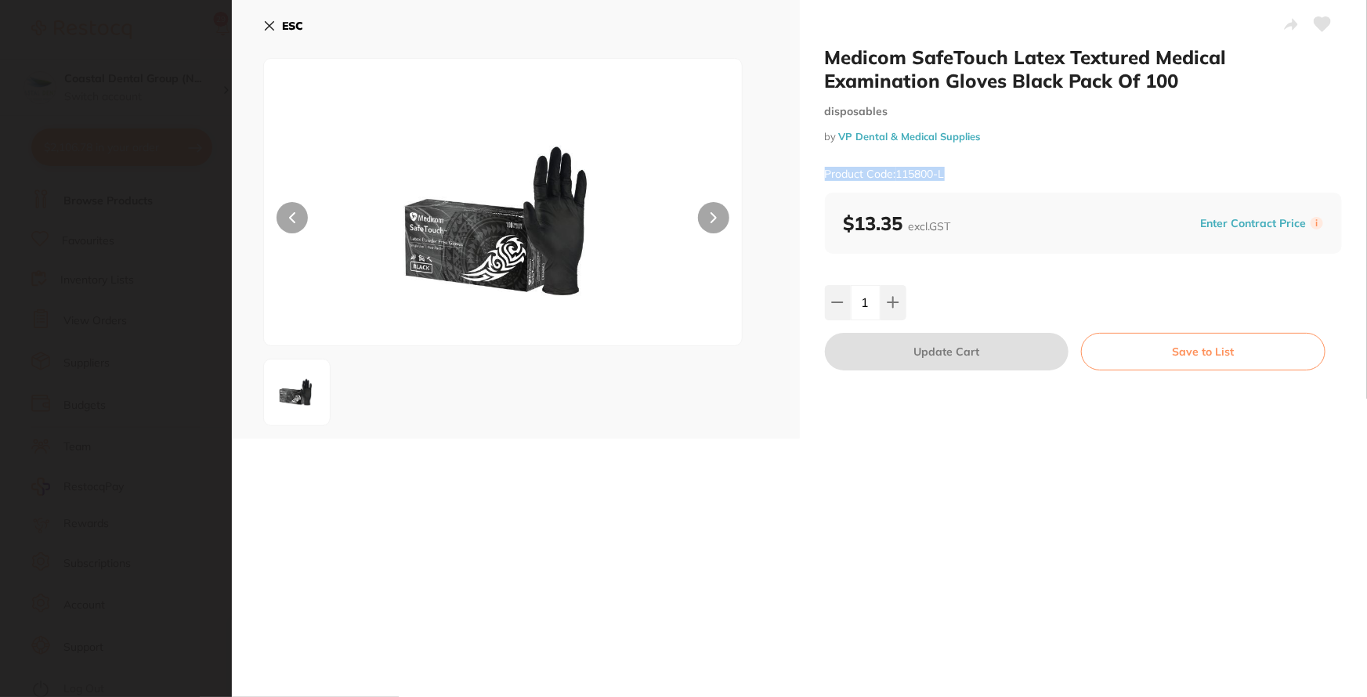
drag, startPoint x: 976, startPoint y: 183, endPoint x: 819, endPoint y: 181, distance: 156.7
click at [819, 181] on div "Medicom SafeTouch Latex Textured Medical Examination Gloves Black Pack Of 100 d…" at bounding box center [1084, 219] width 568 height 439
copy small "Product Code: 115800-L"
click at [263, 24] on icon at bounding box center [269, 26] width 13 height 13
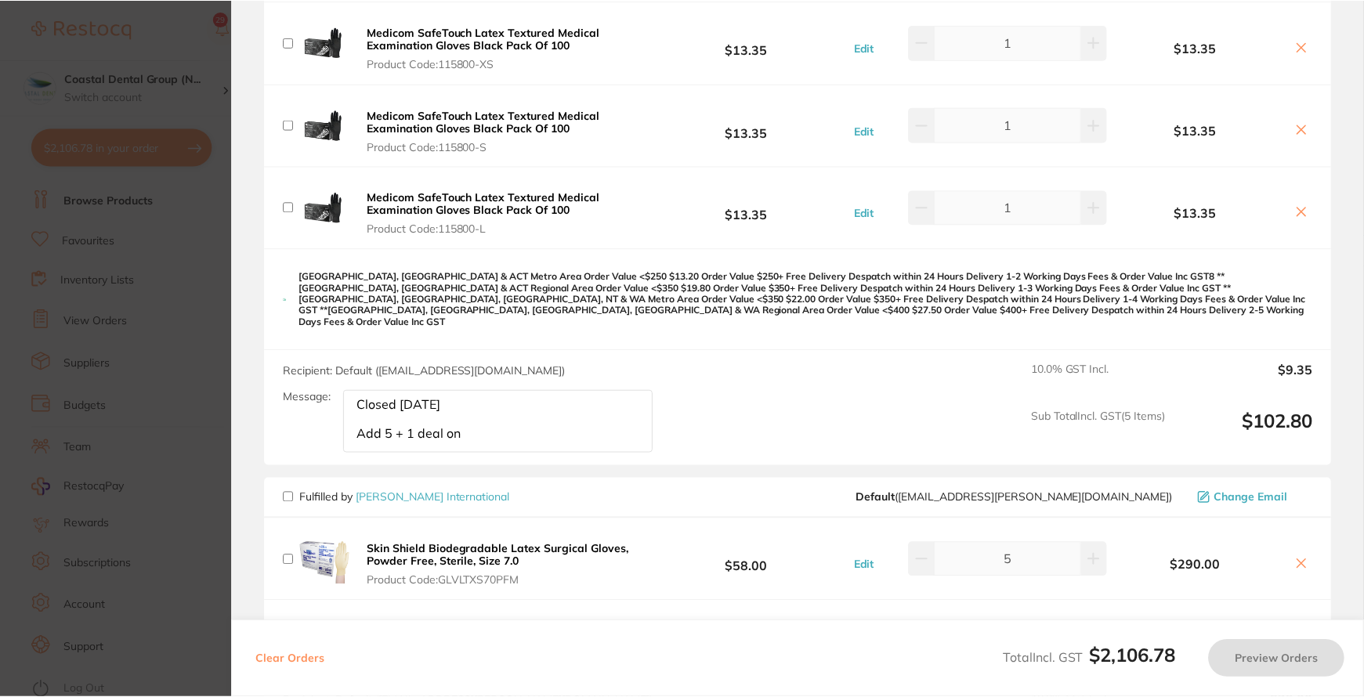
scroll to position [0, 0]
paste textarea "Product Code: 115800-L"
type textarea "Closed [DATE] Add 5 + 1 deal on Product Code: 115800-L"
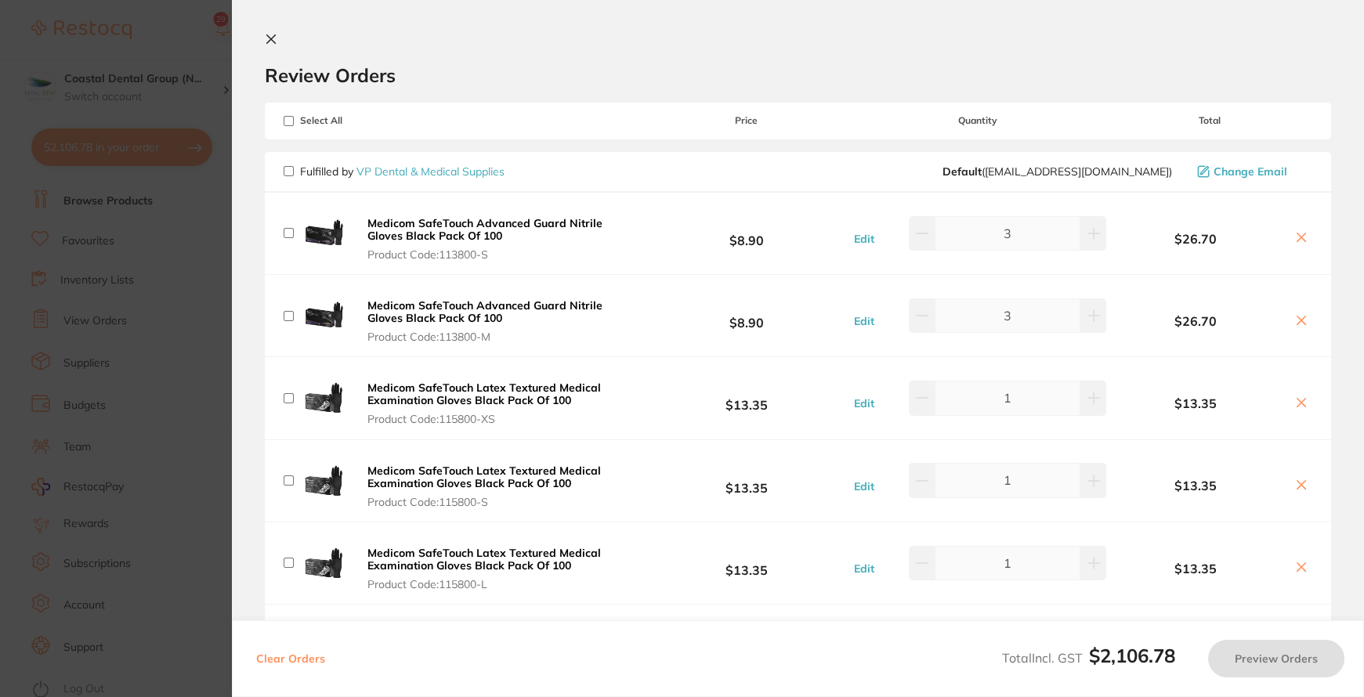
click at [279, 169] on div "Fulfilled by VP Dental & Medical Supplies Default ( [EMAIL_ADDRESS][DOMAIN_NAME…" at bounding box center [798, 172] width 1067 height 41
click at [284, 171] on input "checkbox" at bounding box center [289, 171] width 10 height 10
checkbox input "true"
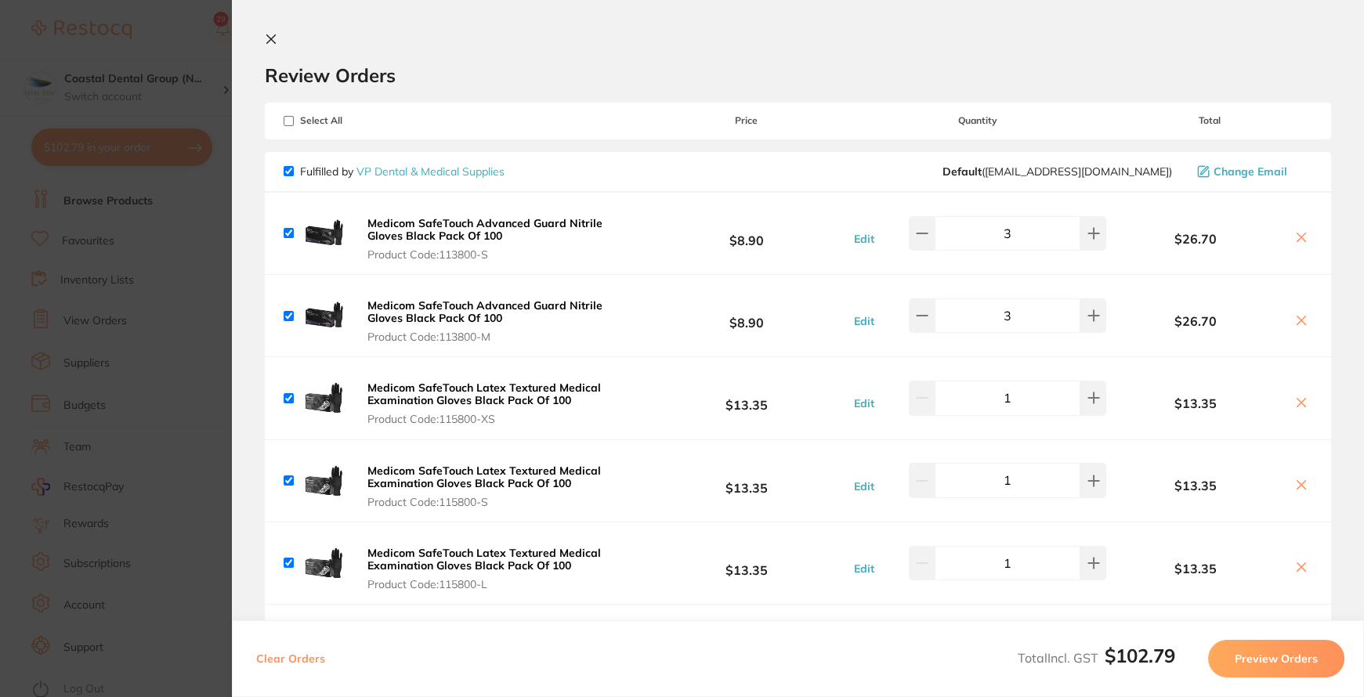
checkbox input "true"
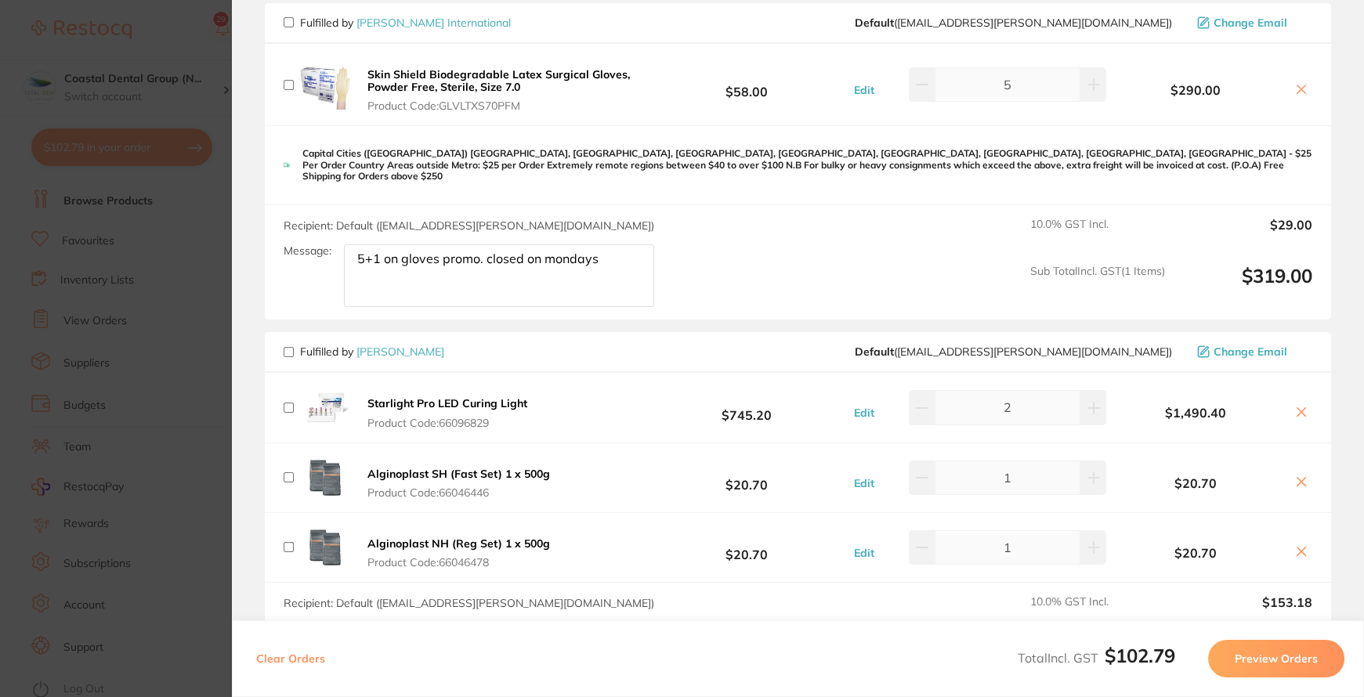
scroll to position [854, 0]
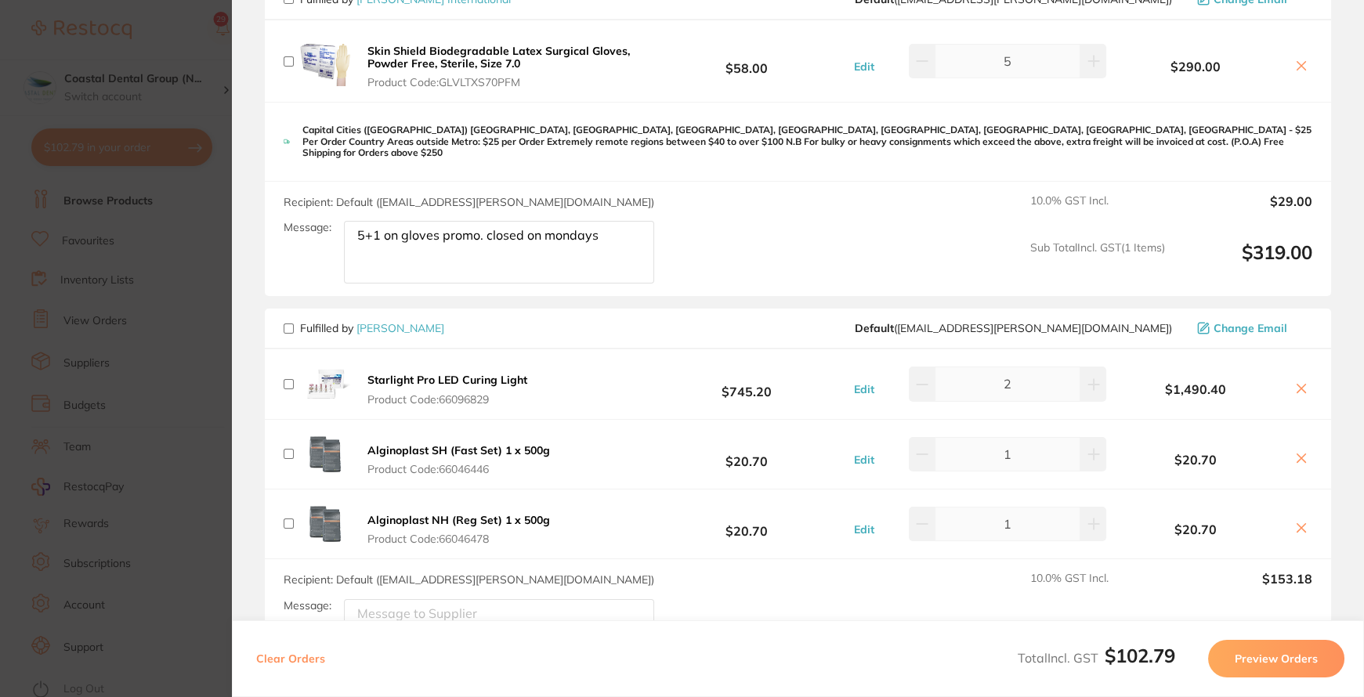
click at [286, 449] on input "checkbox" at bounding box center [289, 454] width 10 height 10
checkbox input "true"
click at [285, 519] on input "checkbox" at bounding box center [289, 524] width 10 height 10
checkbox input "true"
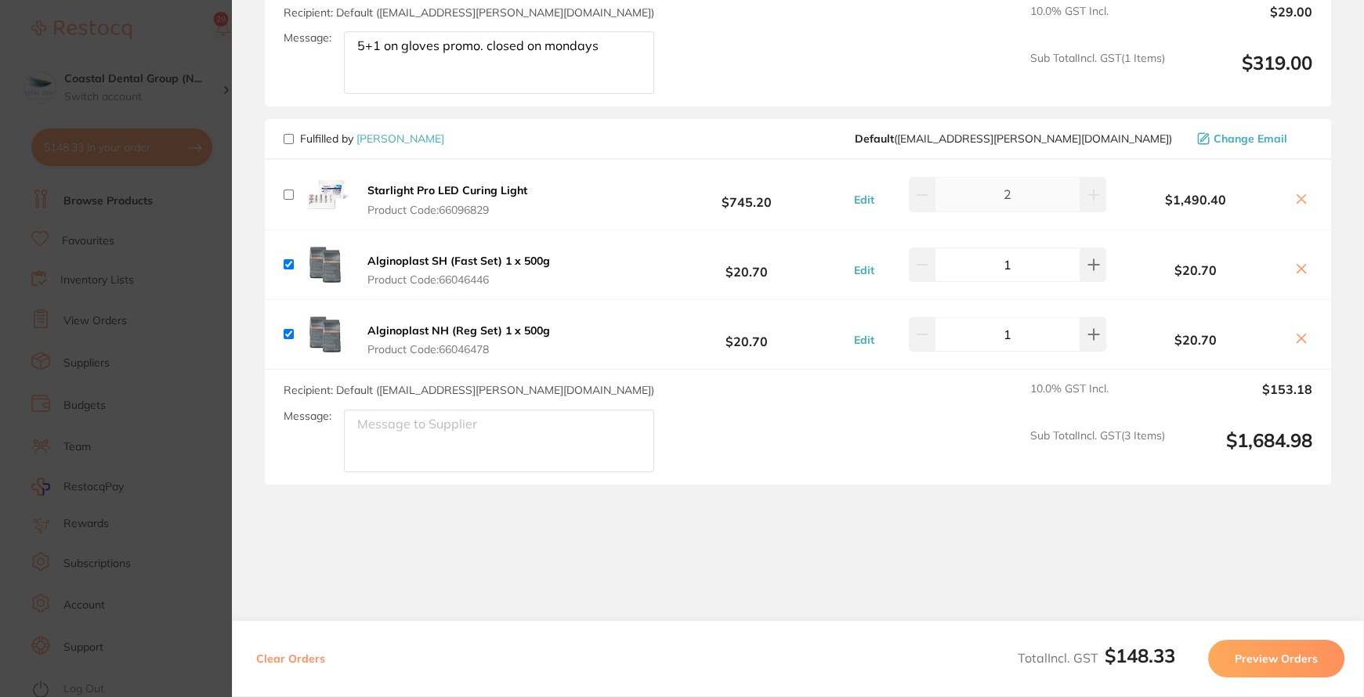
scroll to position [1050, 0]
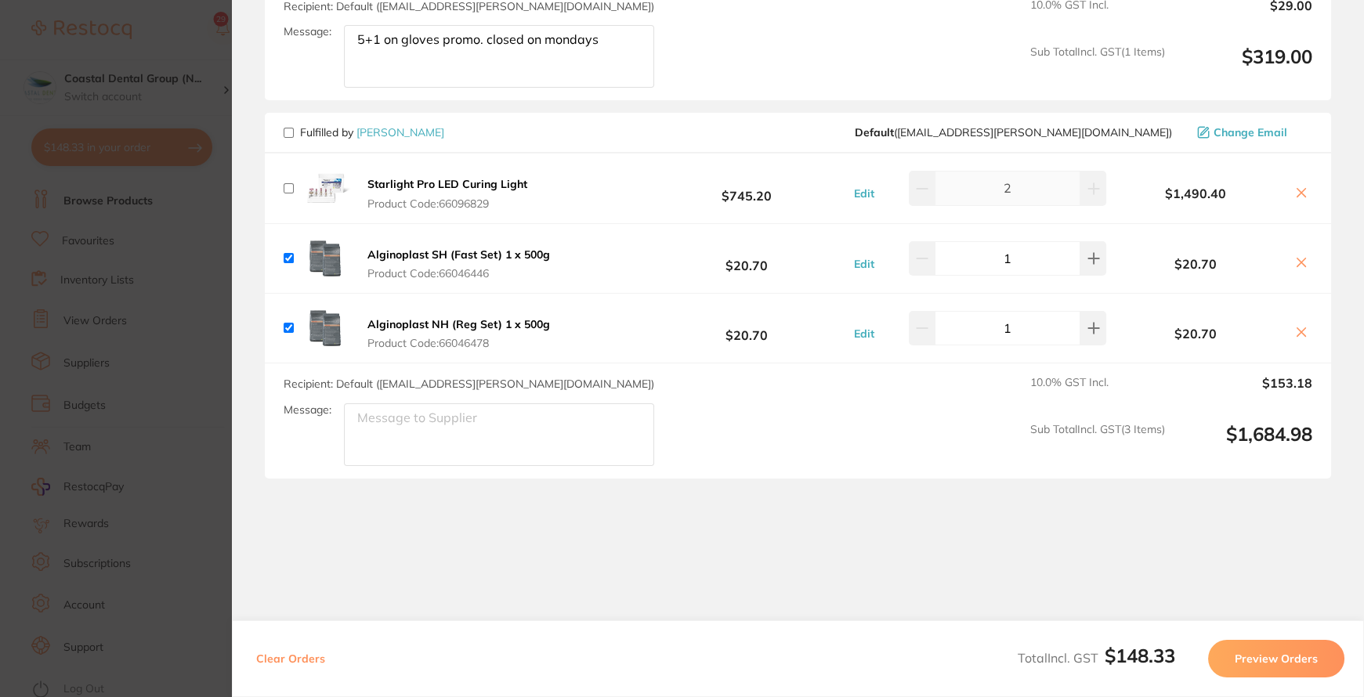
click at [1296, 662] on button "Preview Orders" at bounding box center [1276, 659] width 136 height 38
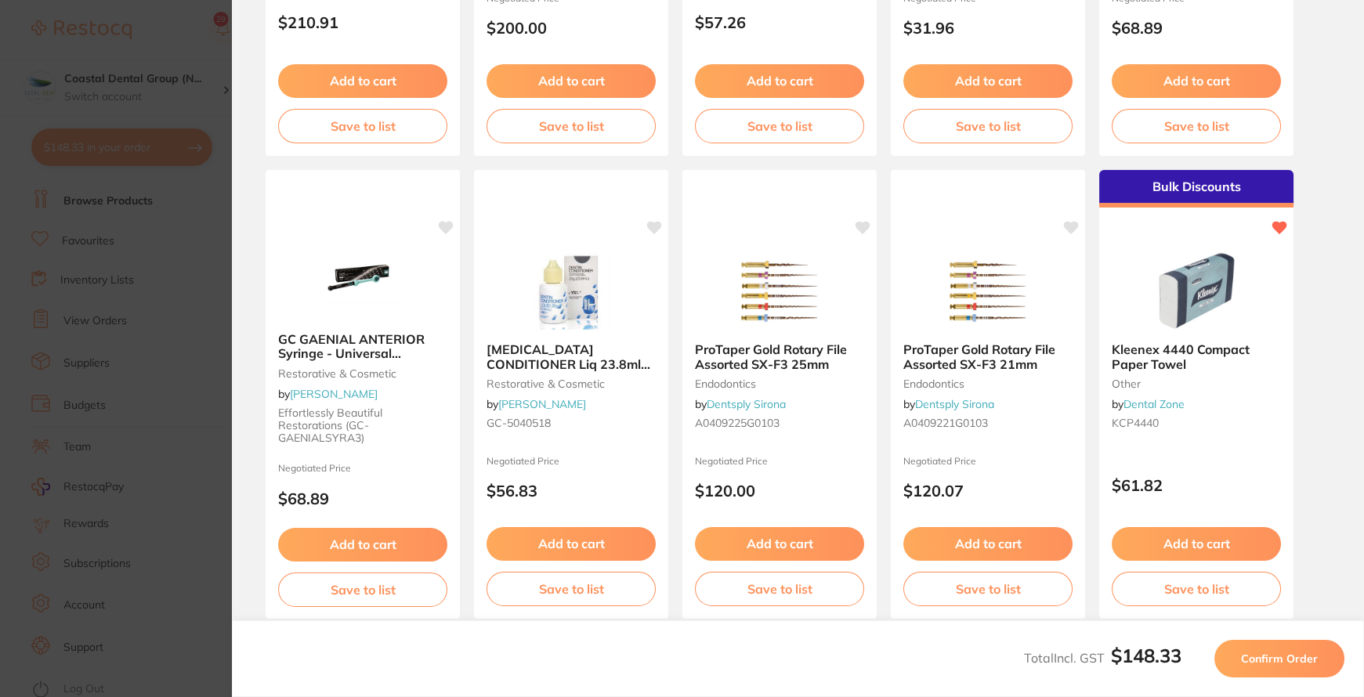
scroll to position [0, 0]
click at [1286, 658] on span "Confirm Order" at bounding box center [1279, 659] width 77 height 14
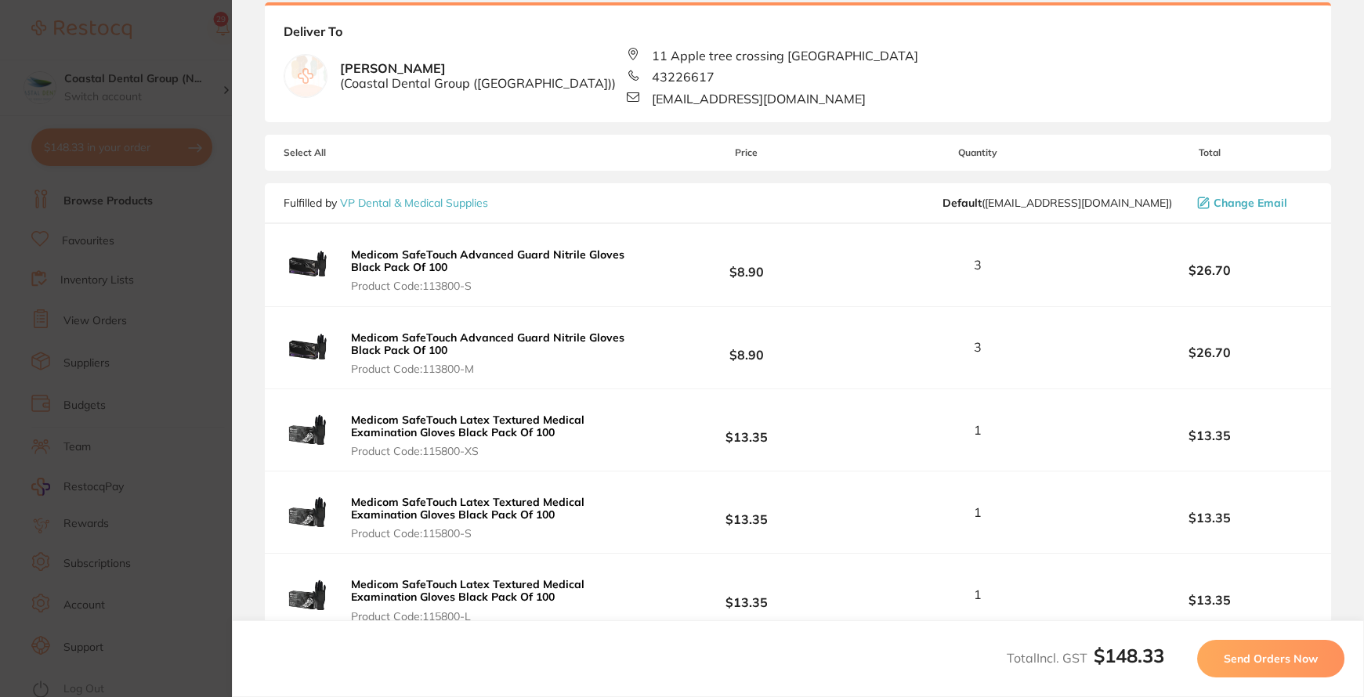
scroll to position [284, 0]
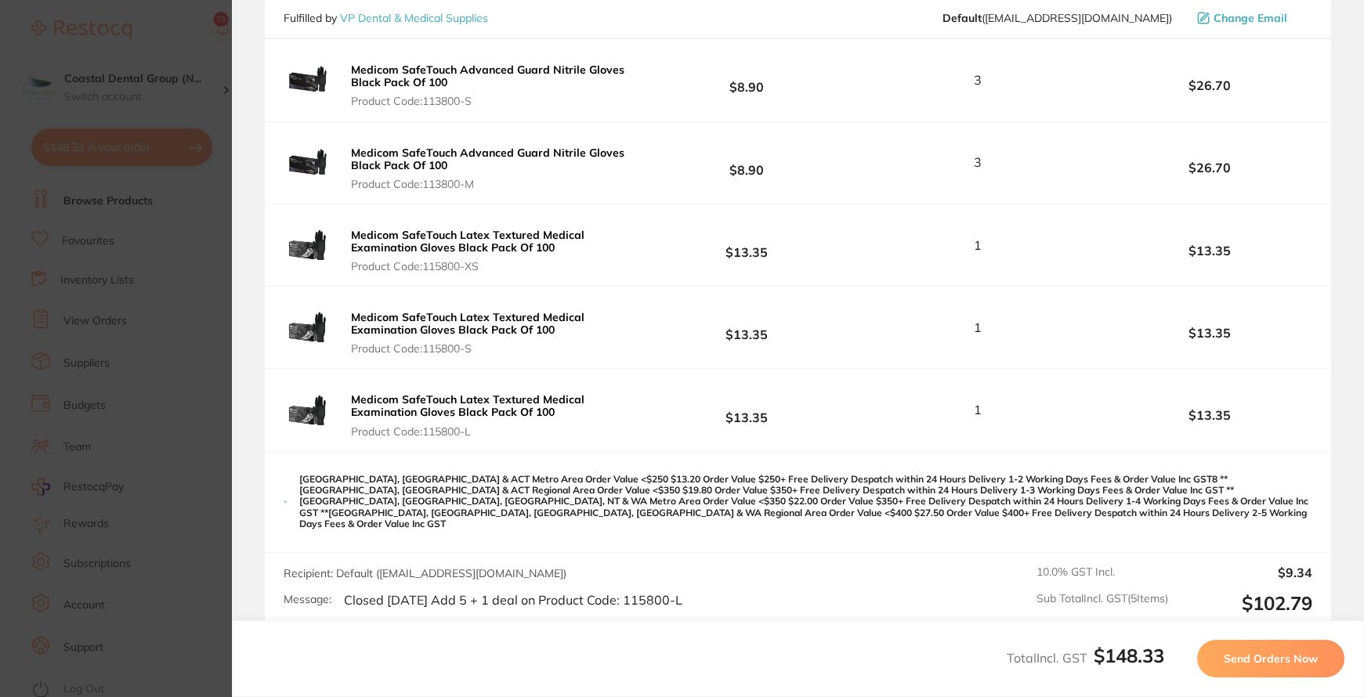
click at [1279, 665] on span "Send Orders Now" at bounding box center [1271, 659] width 94 height 14
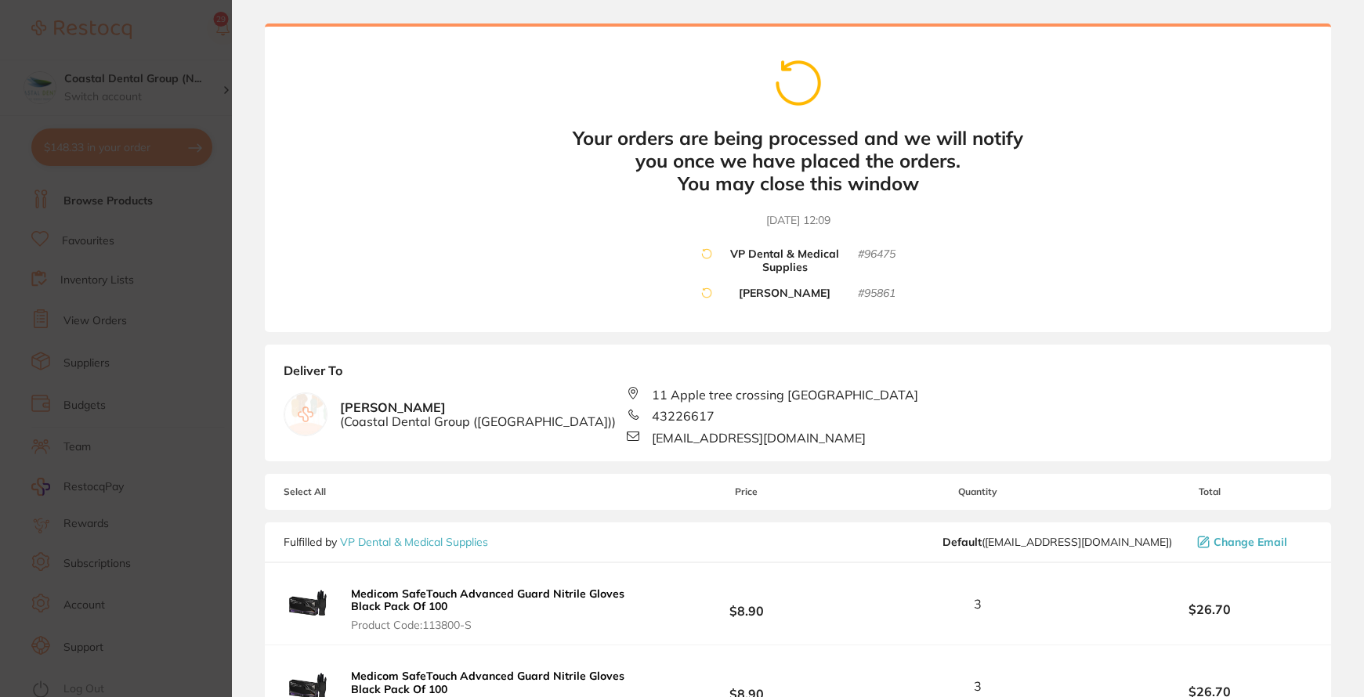
scroll to position [0, 0]
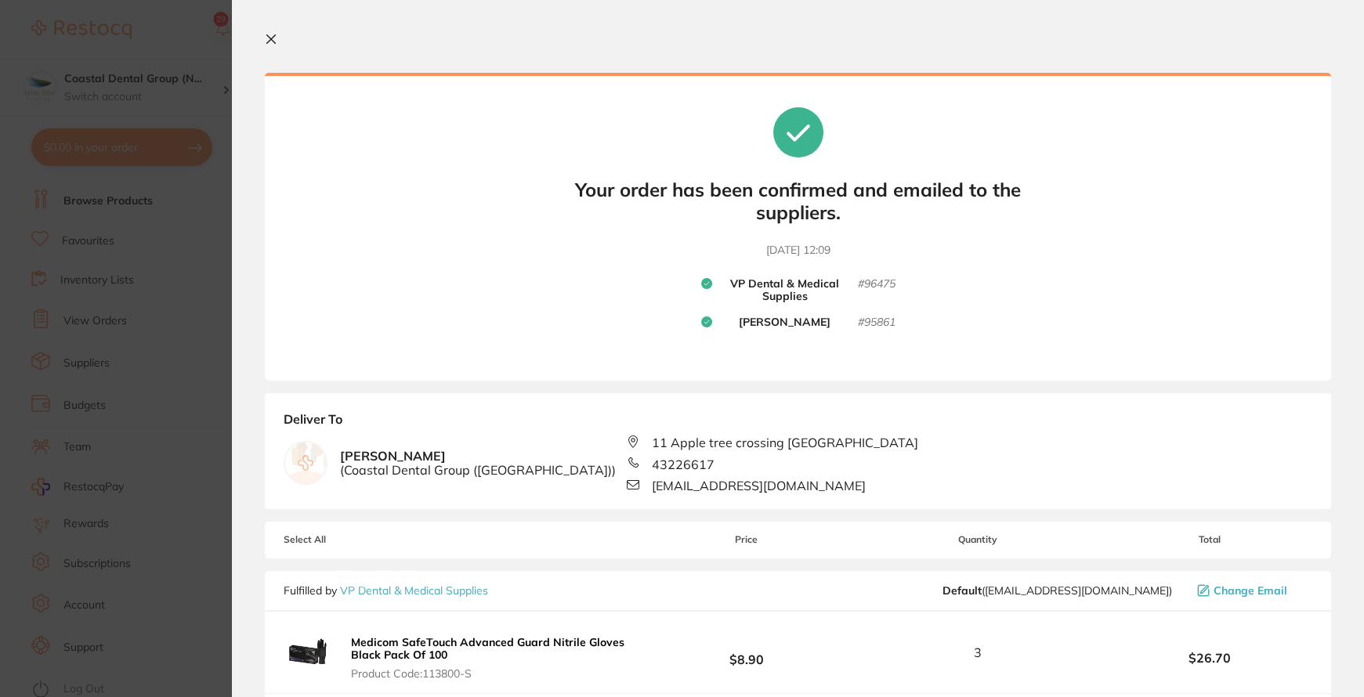
click at [265, 40] on icon at bounding box center [271, 39] width 13 height 13
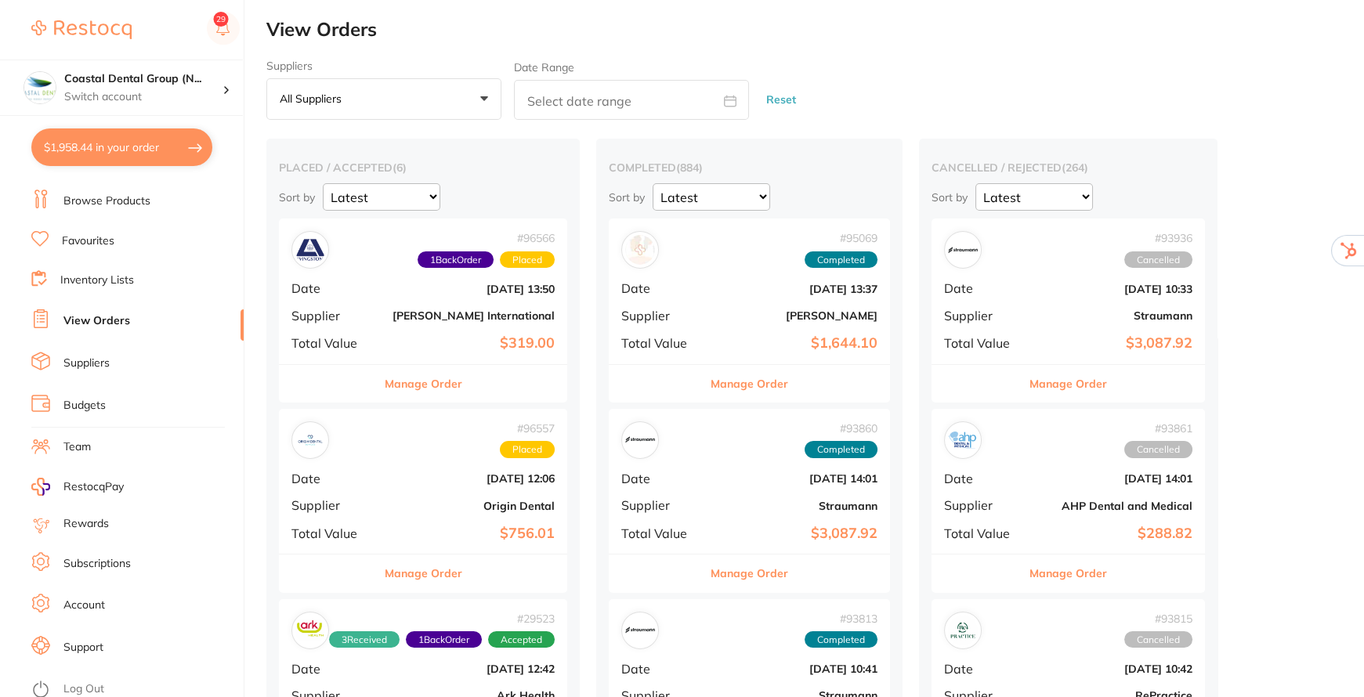
checkbox input "false"
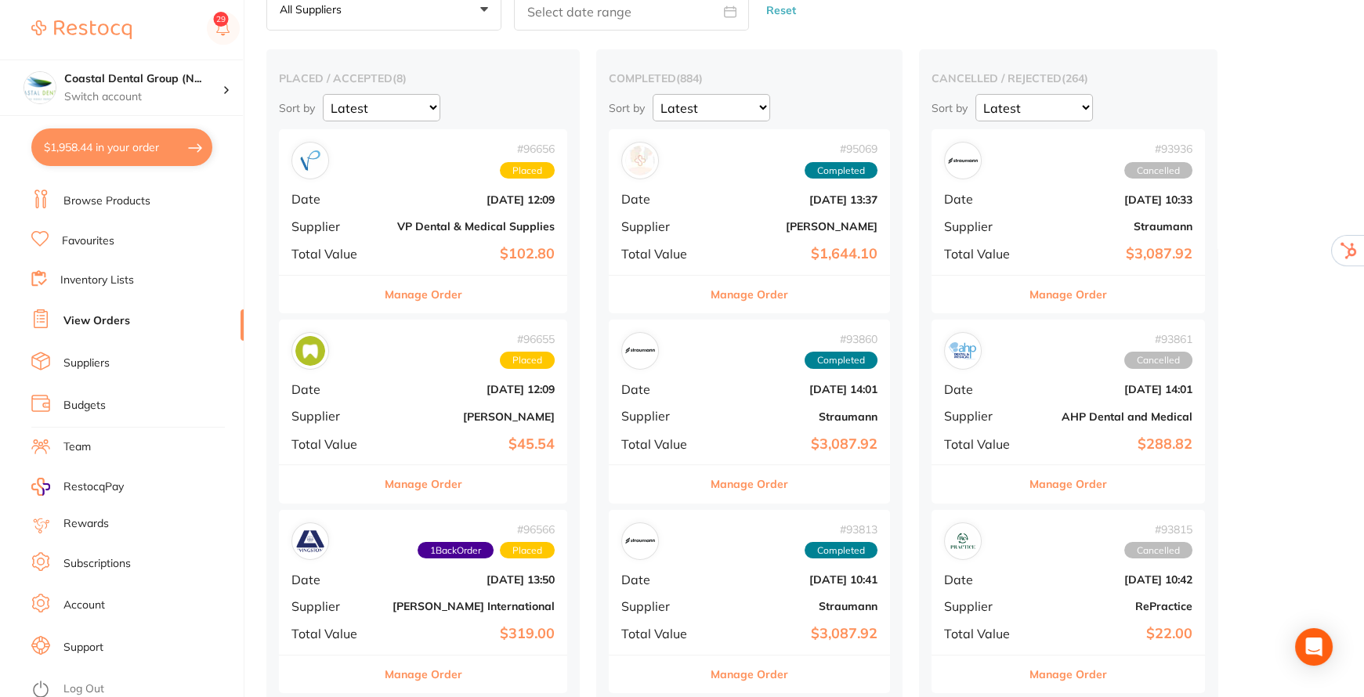
scroll to position [71, 0]
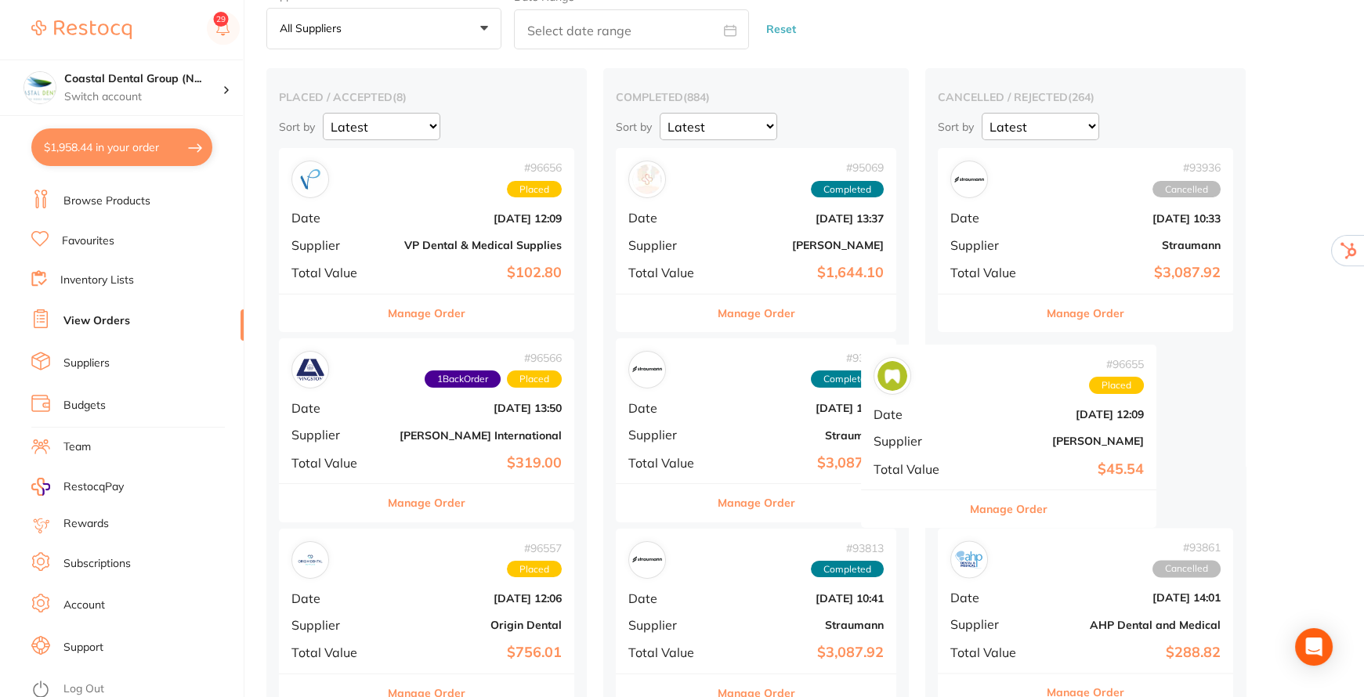
drag, startPoint x: 392, startPoint y: 416, endPoint x: 986, endPoint y: 431, distance: 594.2
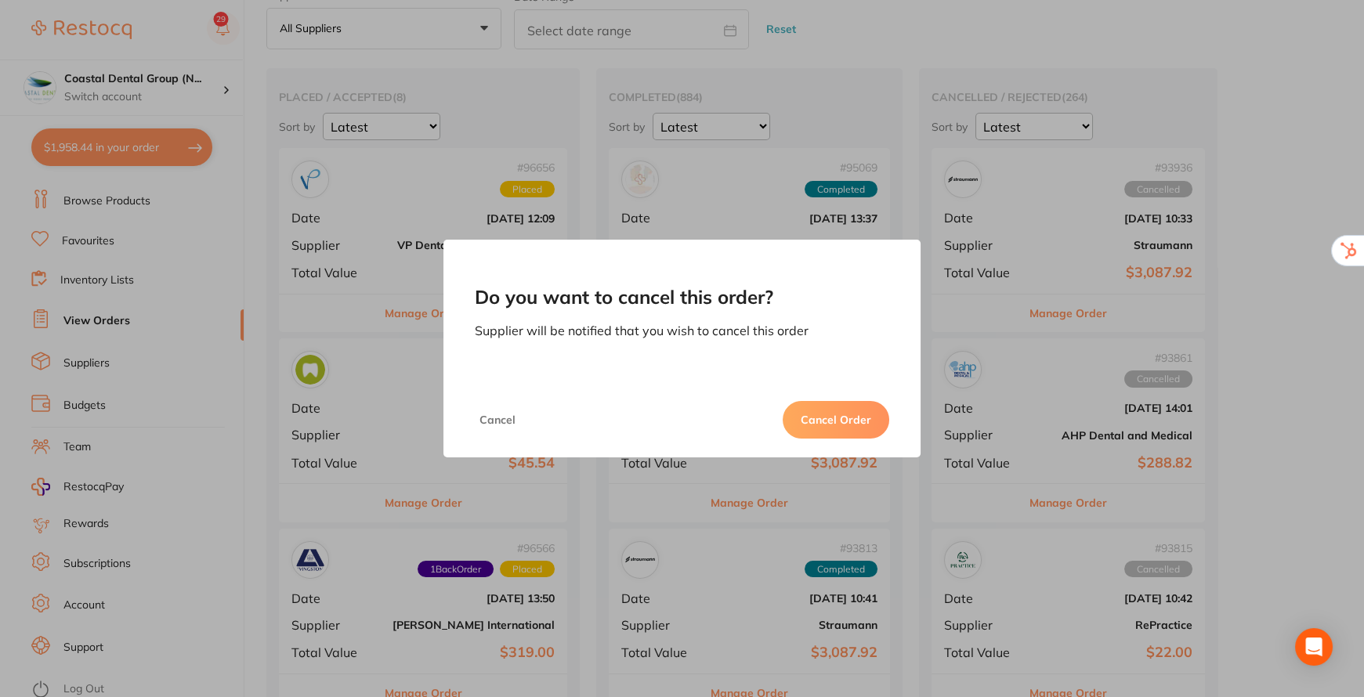
click at [505, 414] on button "Cancel" at bounding box center [497, 420] width 45 height 38
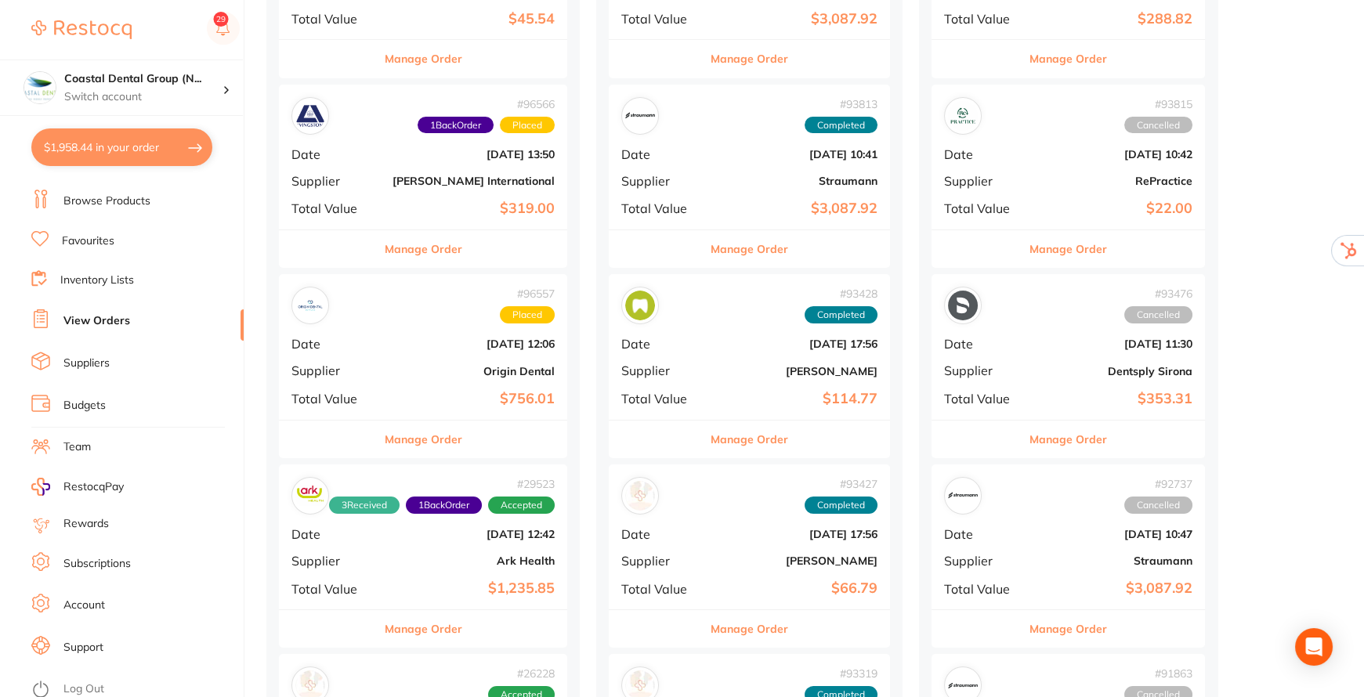
scroll to position [641, 0]
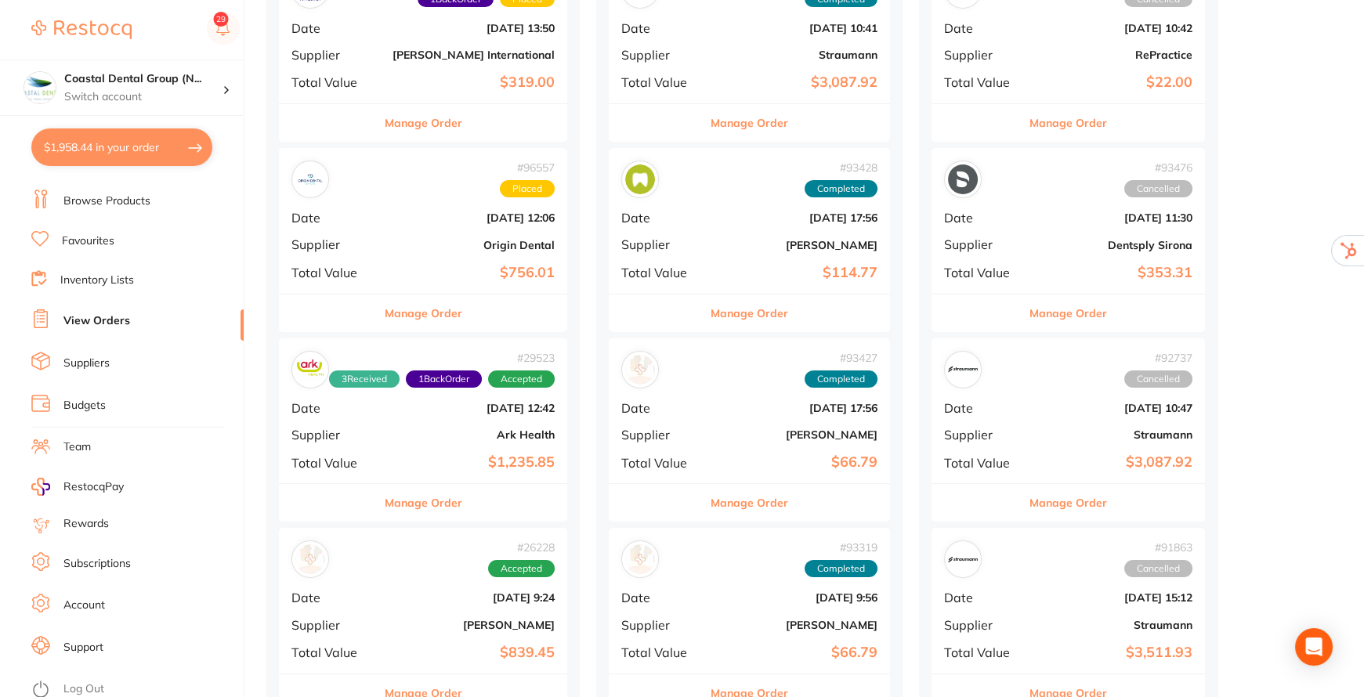
click at [420, 498] on button "Manage Order" at bounding box center [424, 503] width 78 height 38
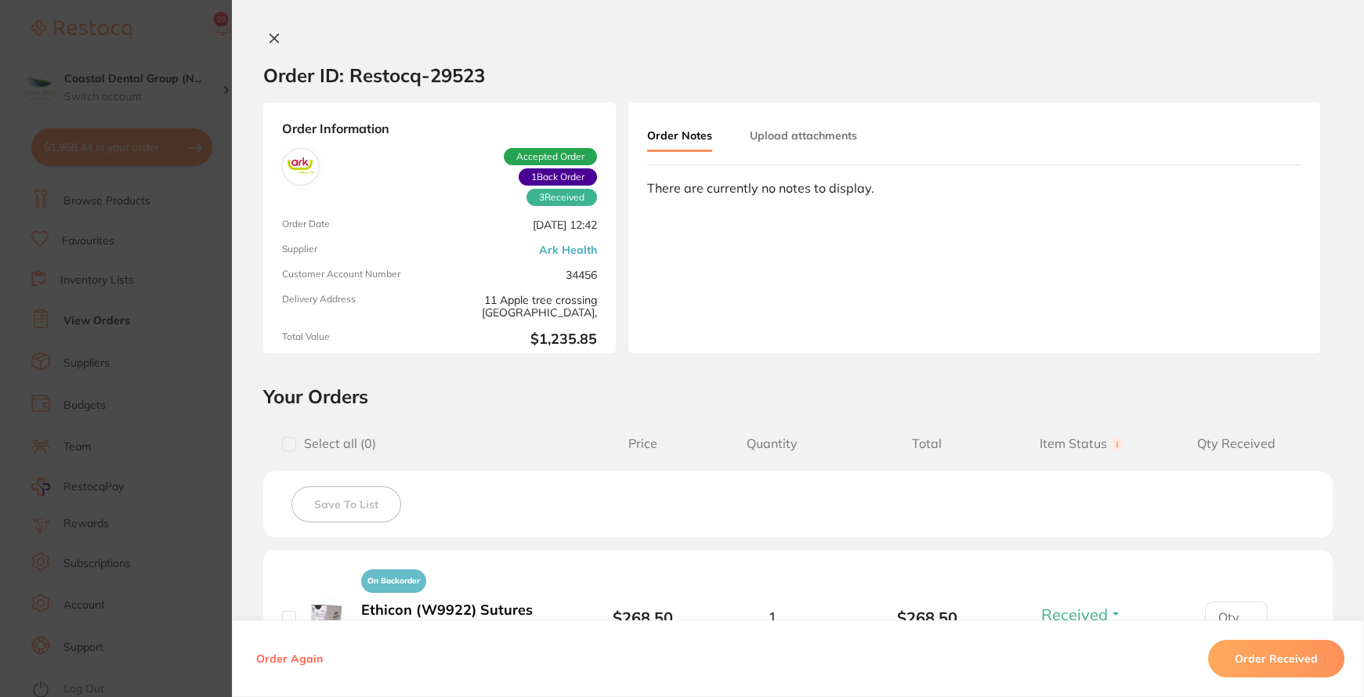
click at [797, 131] on button "Upload attachments" at bounding box center [803, 135] width 107 height 28
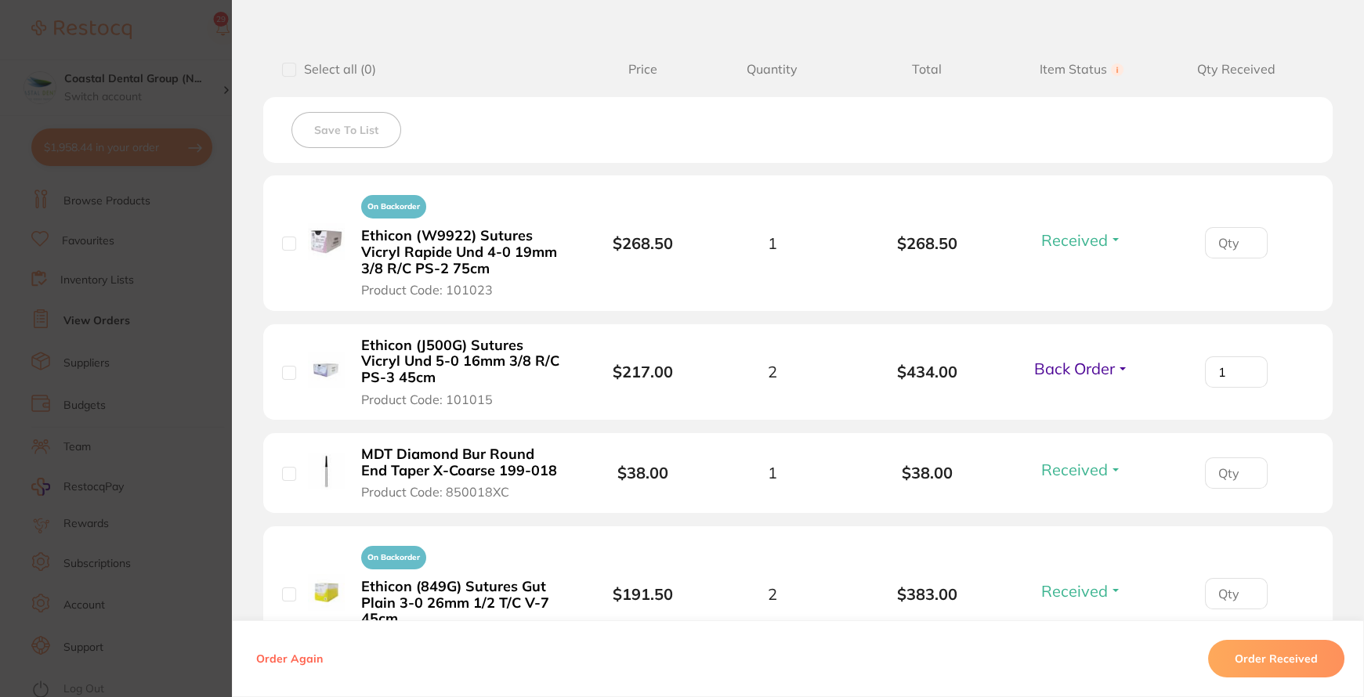
scroll to position [659, 0]
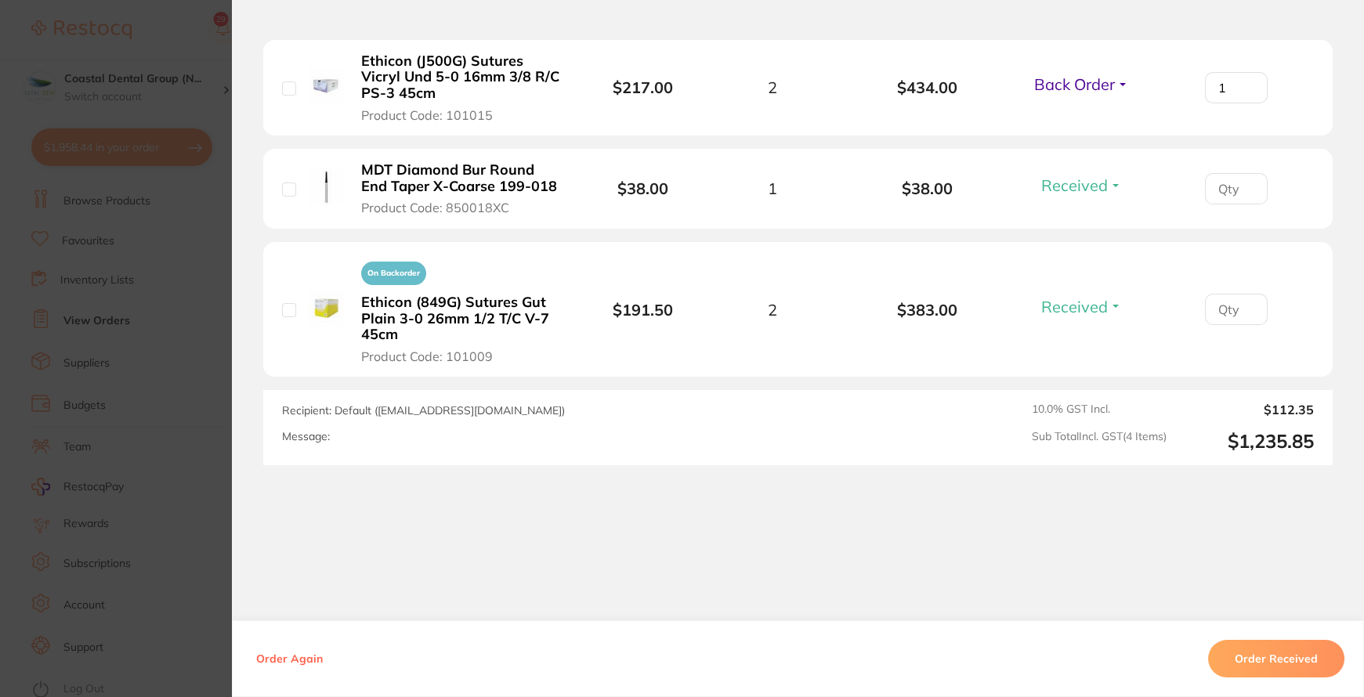
click at [281, 659] on button "Order Again" at bounding box center [290, 659] width 76 height 14
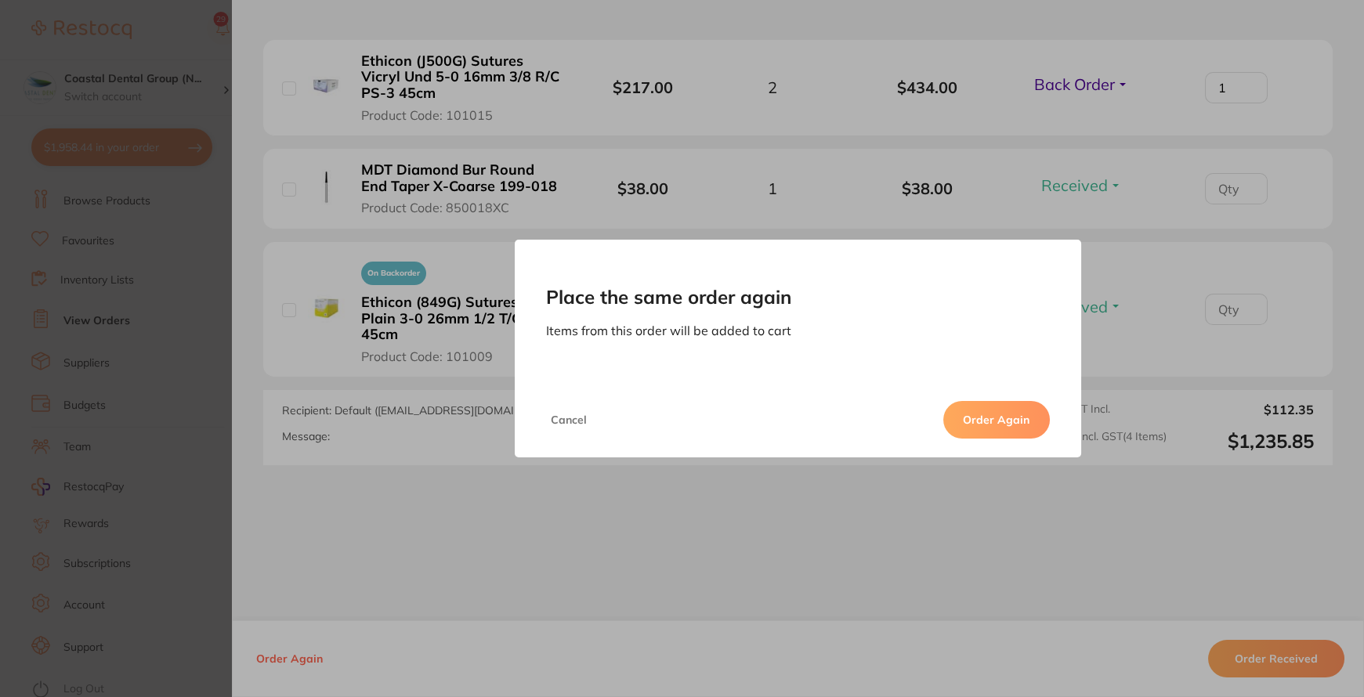
click at [1008, 420] on button "Order Again" at bounding box center [997, 420] width 107 height 38
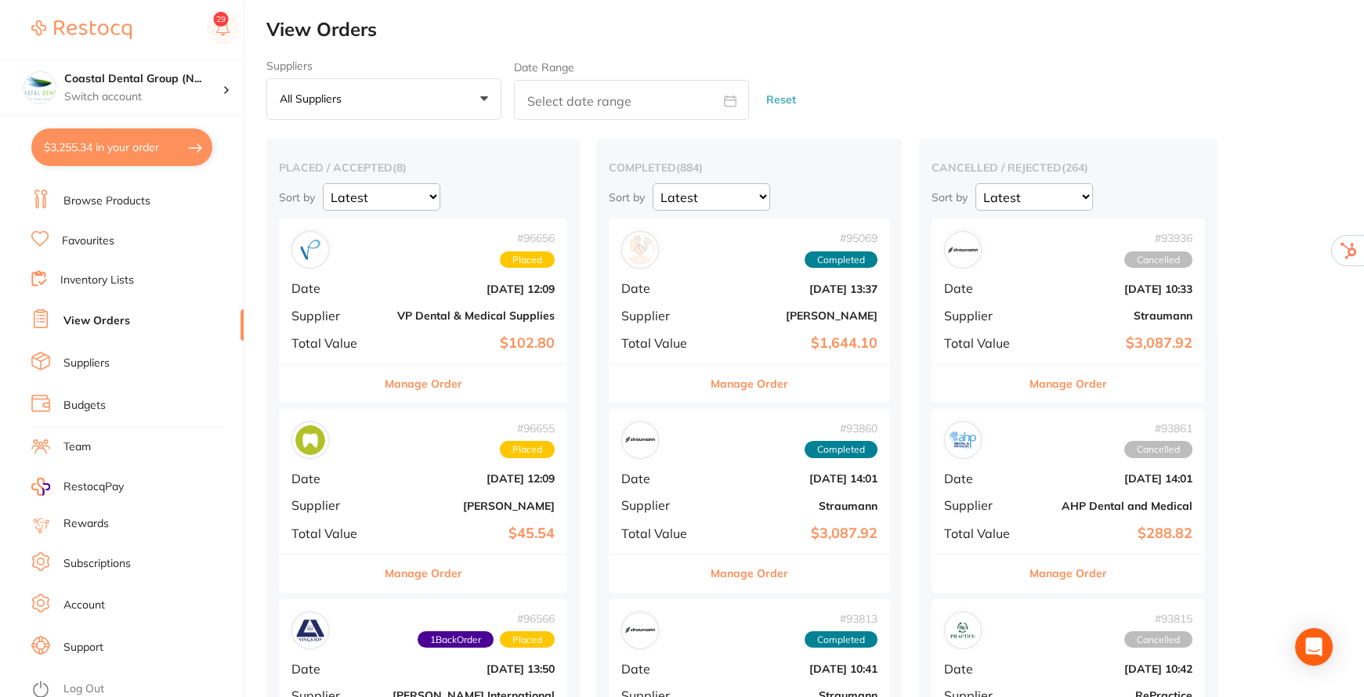
click at [730, 101] on icon at bounding box center [730, 101] width 13 height 13
select select "9"
select select "2025"
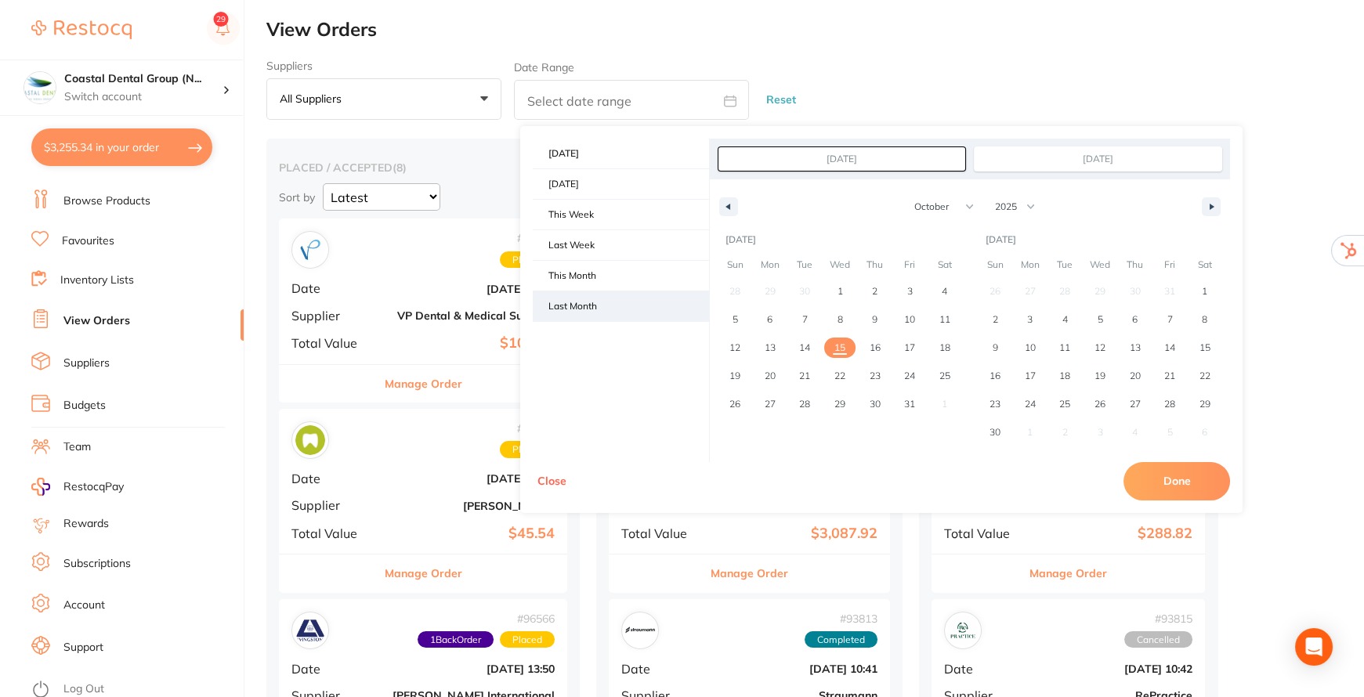
click at [588, 309] on span "Last Month" at bounding box center [621, 307] width 176 height 30
type input "[DATE]"
select select "8"
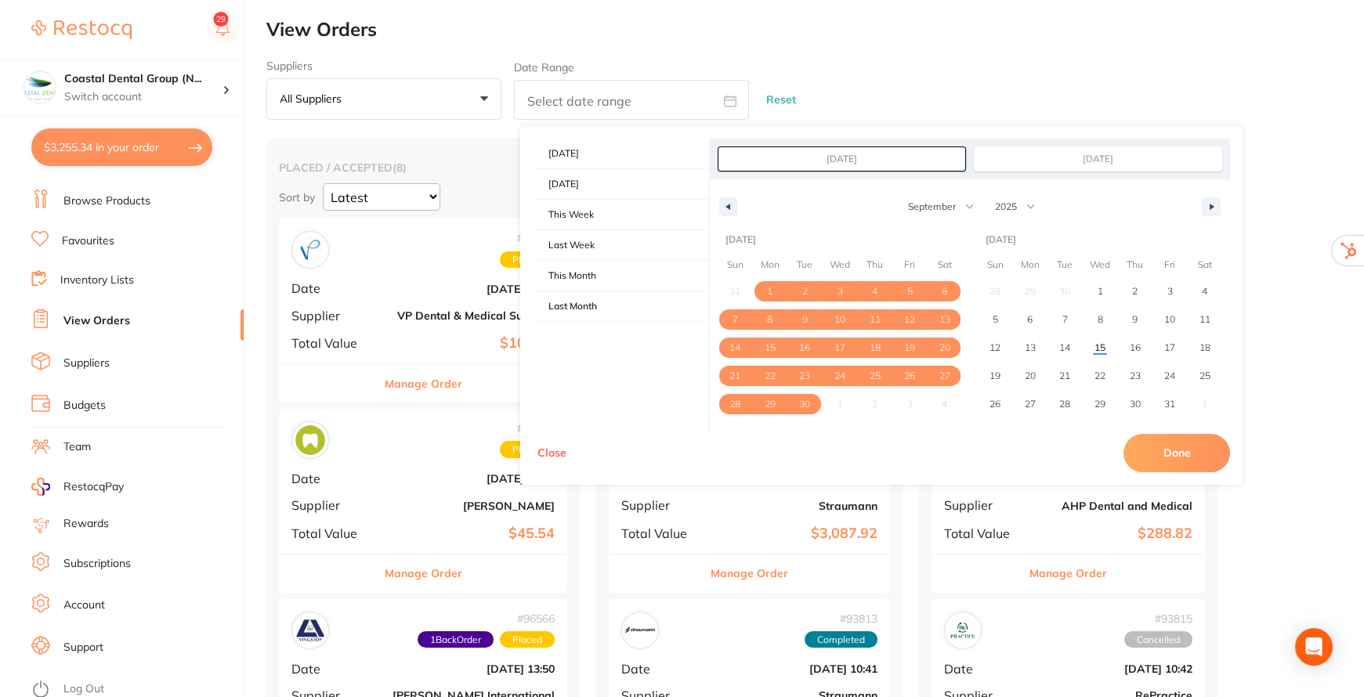
click at [1154, 451] on button "Done" at bounding box center [1177, 453] width 107 height 38
type input "[DATE] to [DATE]"
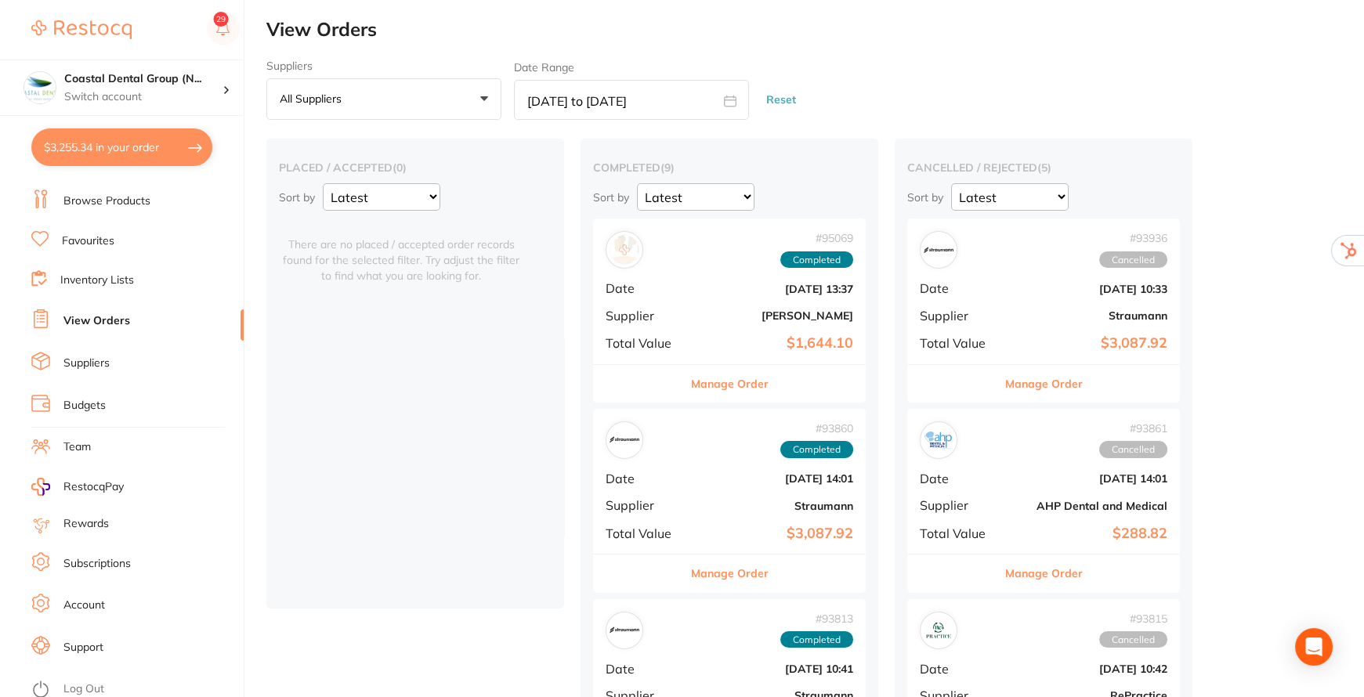
click at [95, 278] on link "Inventory Lists" at bounding box center [97, 281] width 74 height 16
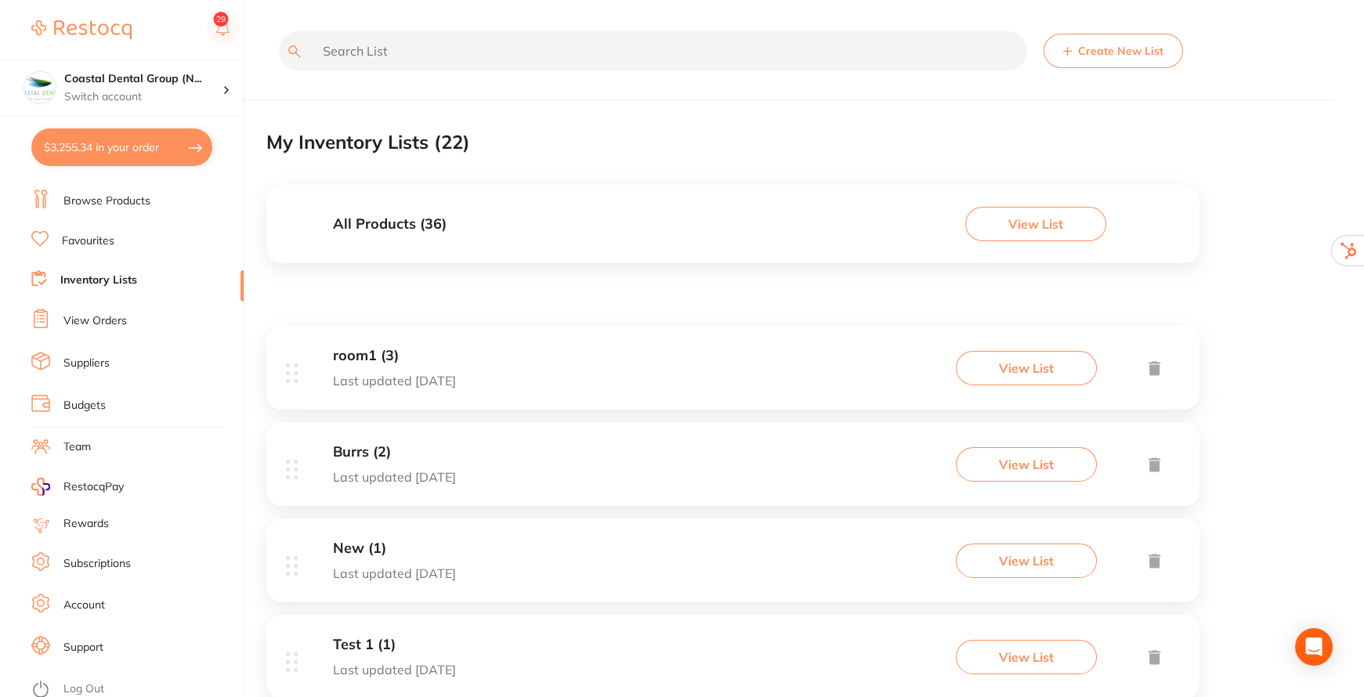
click at [365, 219] on h3 "All Products ( 36 )" at bounding box center [390, 224] width 114 height 16
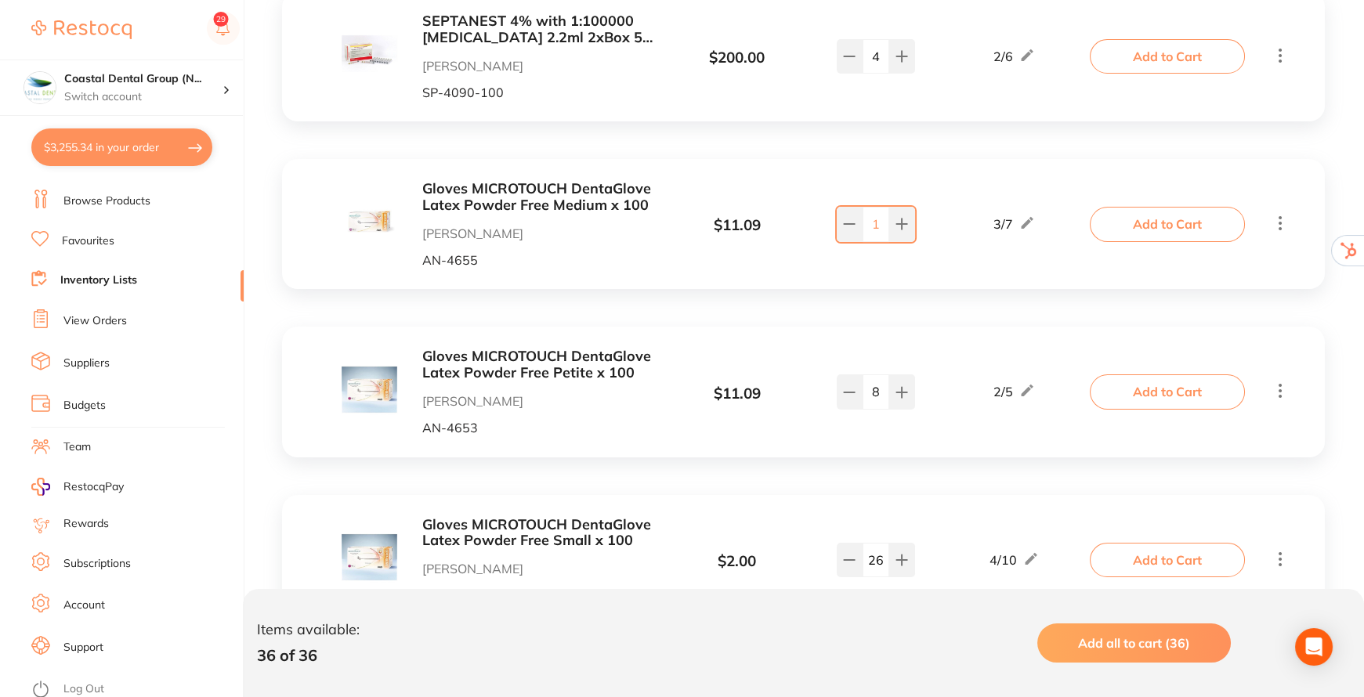
scroll to position [498, 0]
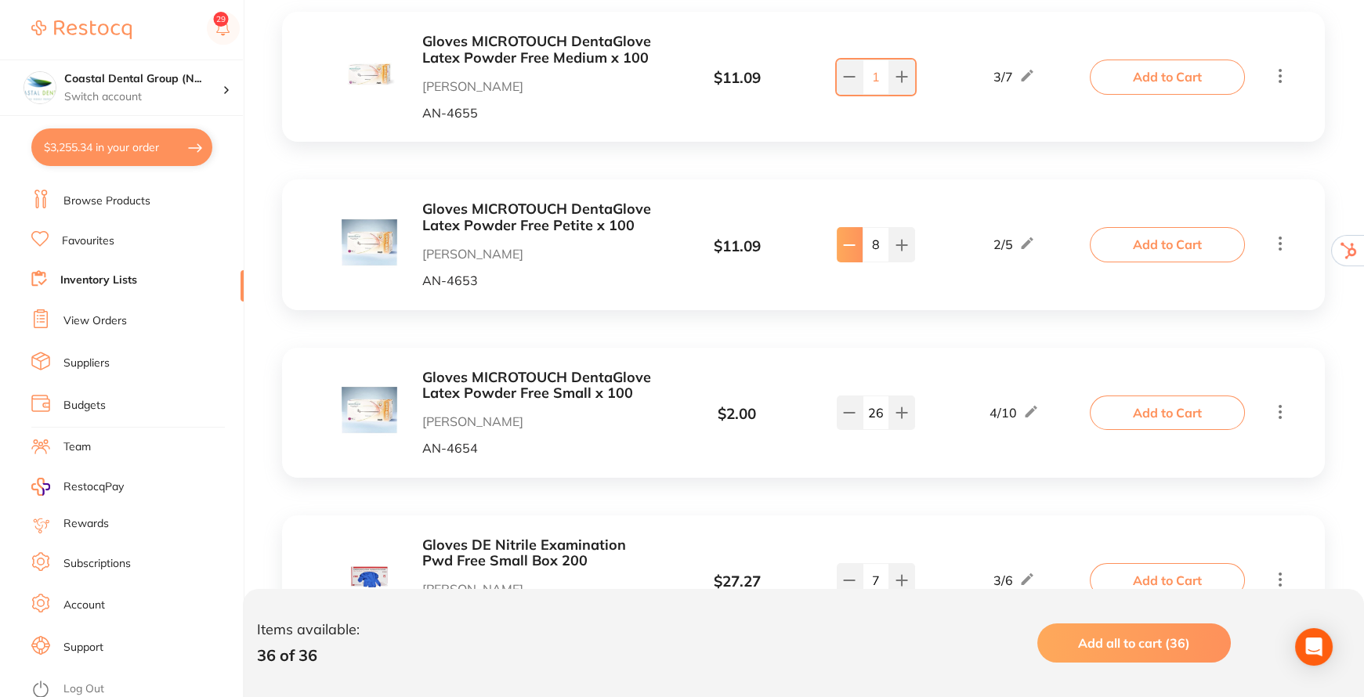
click at [839, 234] on button at bounding box center [850, 244] width 26 height 34
click at [843, 241] on icon at bounding box center [849, 245] width 13 height 13
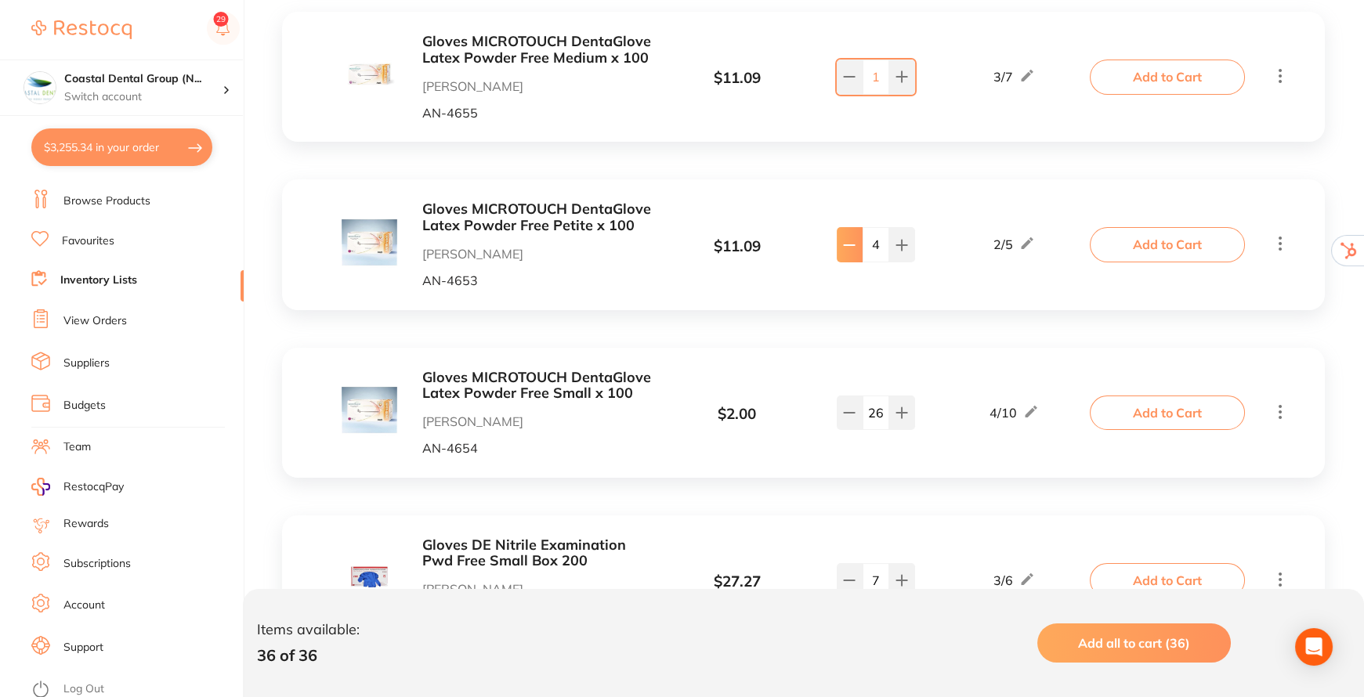
type input "3"
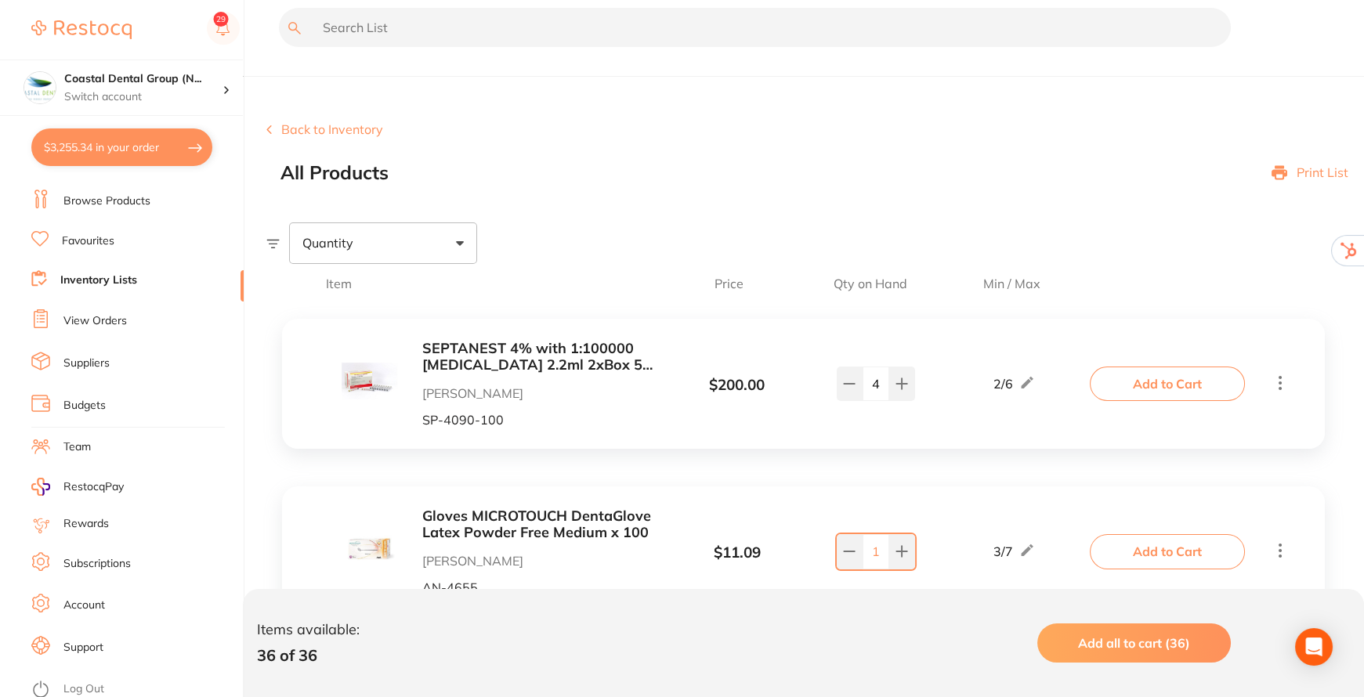
scroll to position [0, 0]
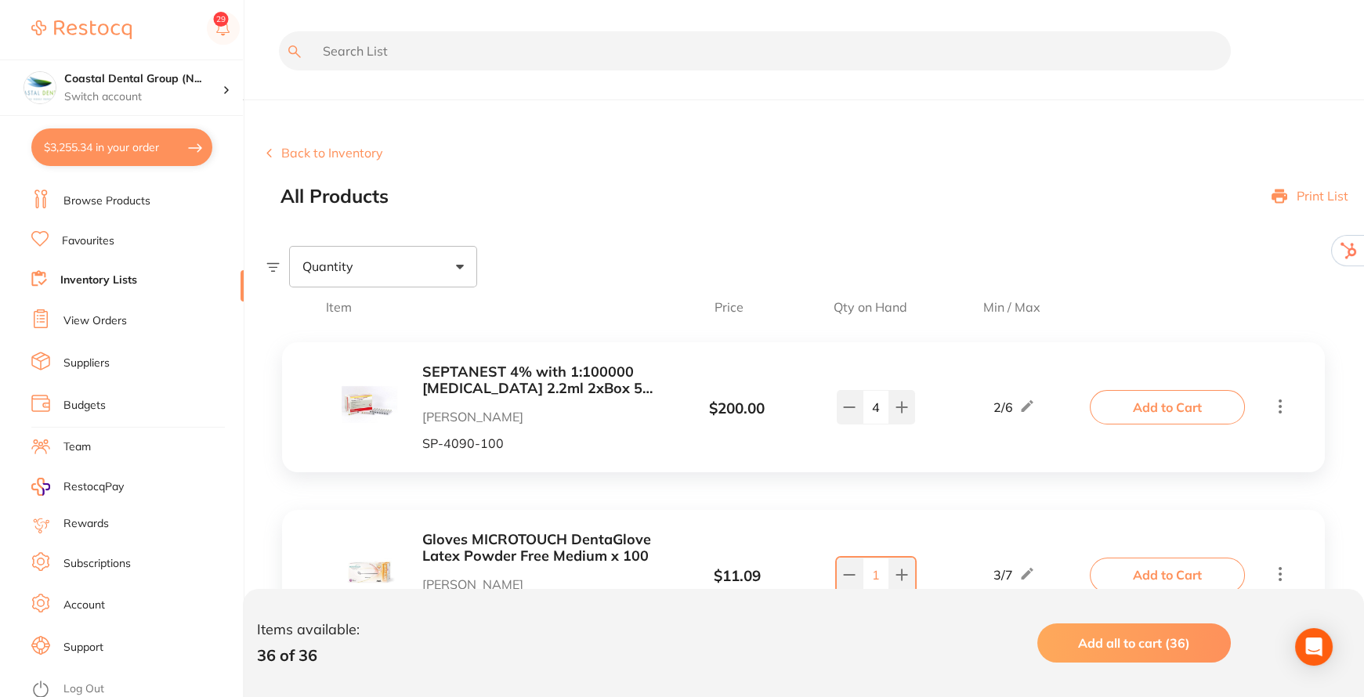
click at [453, 263] on div "Quantity" at bounding box center [383, 266] width 188 height 41
click at [408, 315] on span "Below min limit" at bounding box center [381, 316] width 114 height 33
click at [320, 315] on input "Below min limit" at bounding box center [313, 317] width 14 height 14
checkbox input "true"
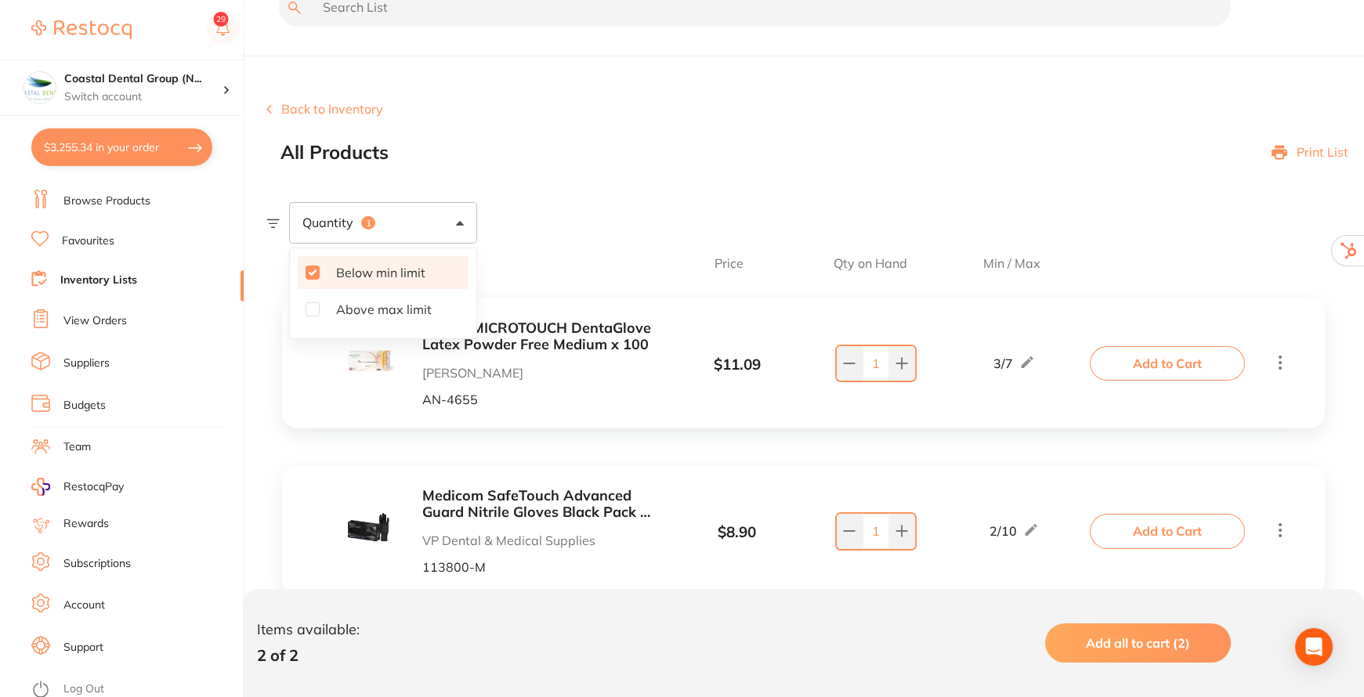
scroll to position [96, 0]
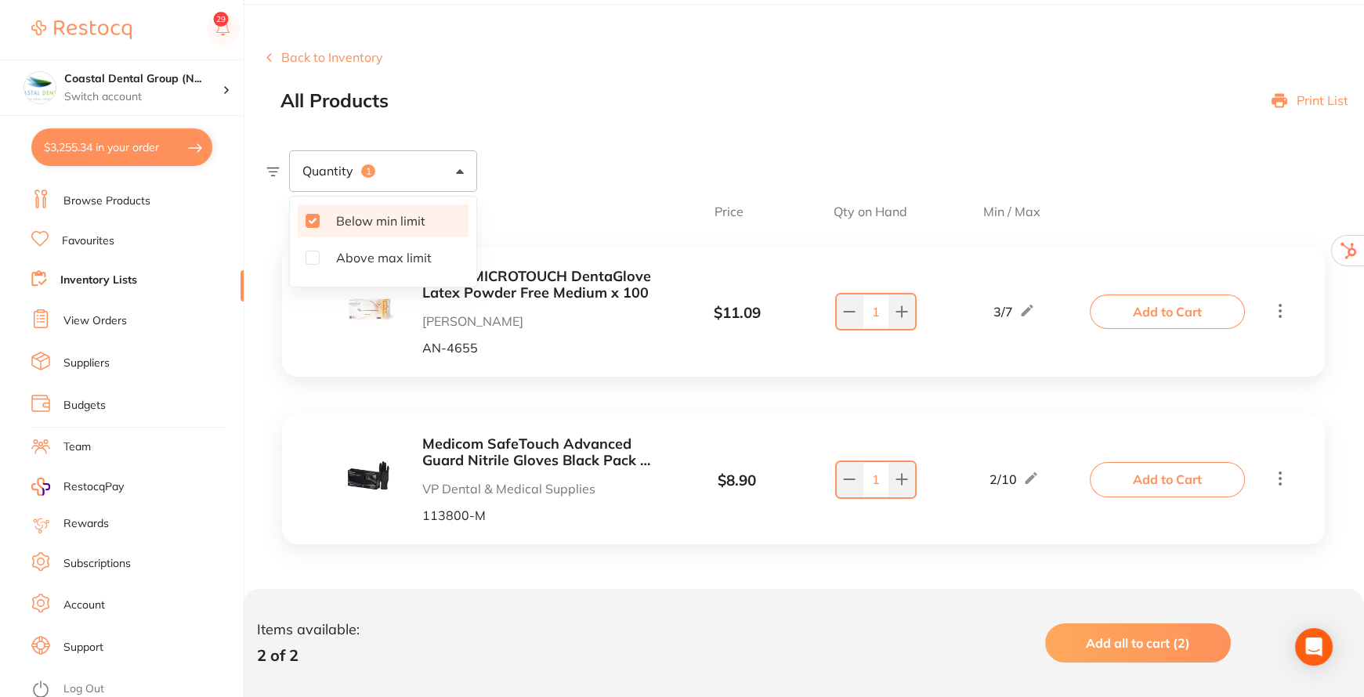
click at [567, 190] on div "Quantity 1 Below min limit Above max limit" at bounding box center [815, 170] width 1098 height 41
click at [1114, 646] on span "Add all to cart (2)" at bounding box center [1138, 644] width 104 height 16
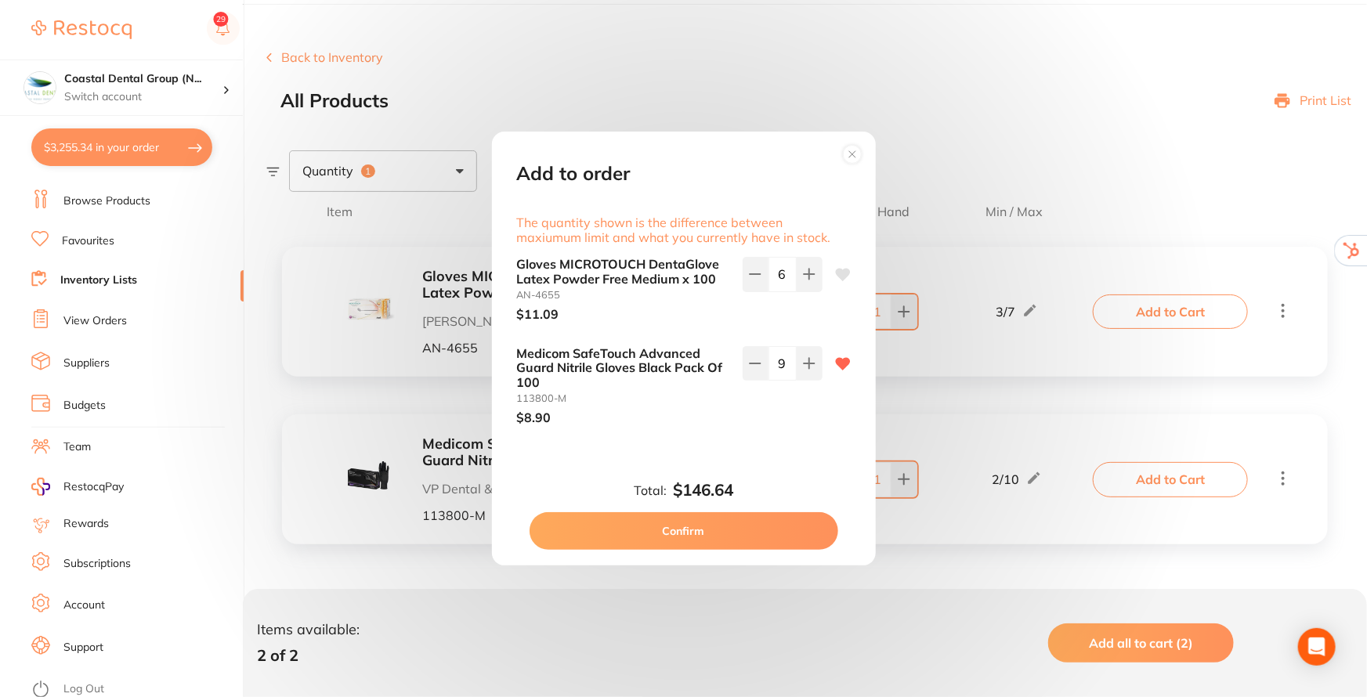
click at [694, 527] on button "Confirm" at bounding box center [684, 532] width 309 height 38
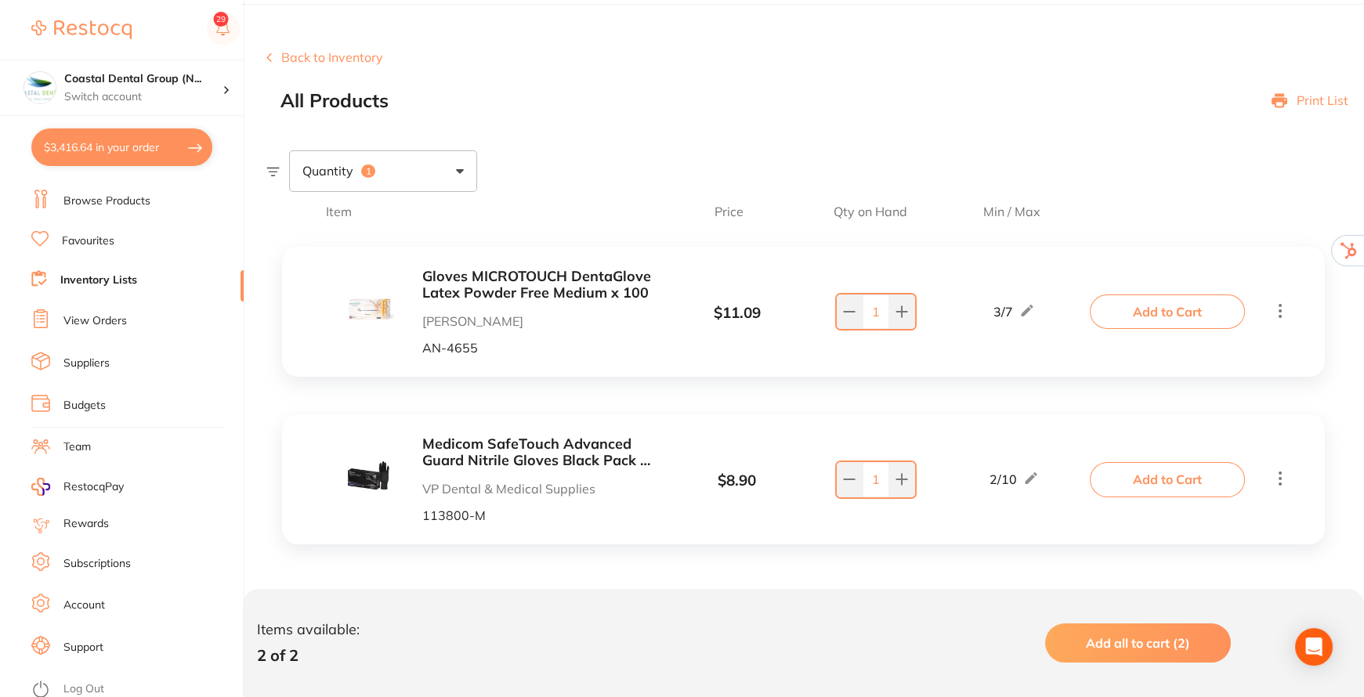
type textarea "Closed [DATE] Add 5 + 1 deal on Product Code: 115800-L"
type textarea "Closed [DATE]"
type textarea "Closed [DATE] Add 5 + 1 deal on Product Code: 115800-L"
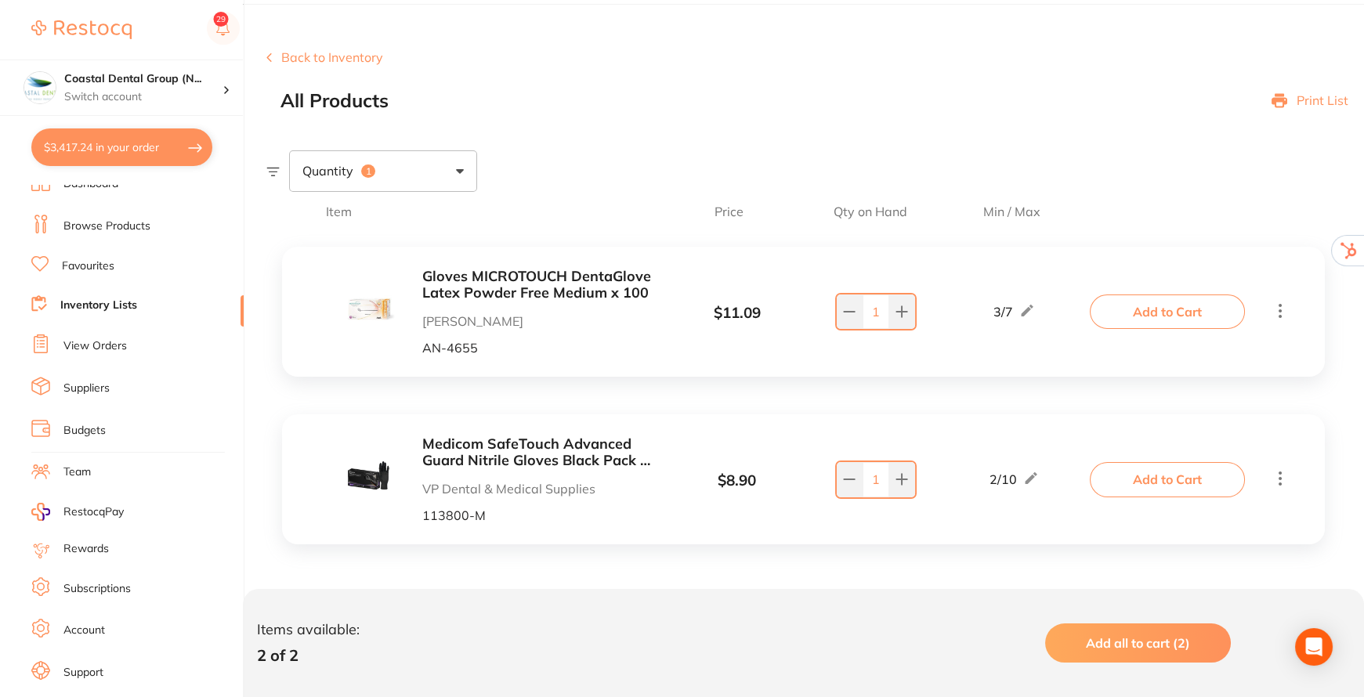
scroll to position [0, 0]
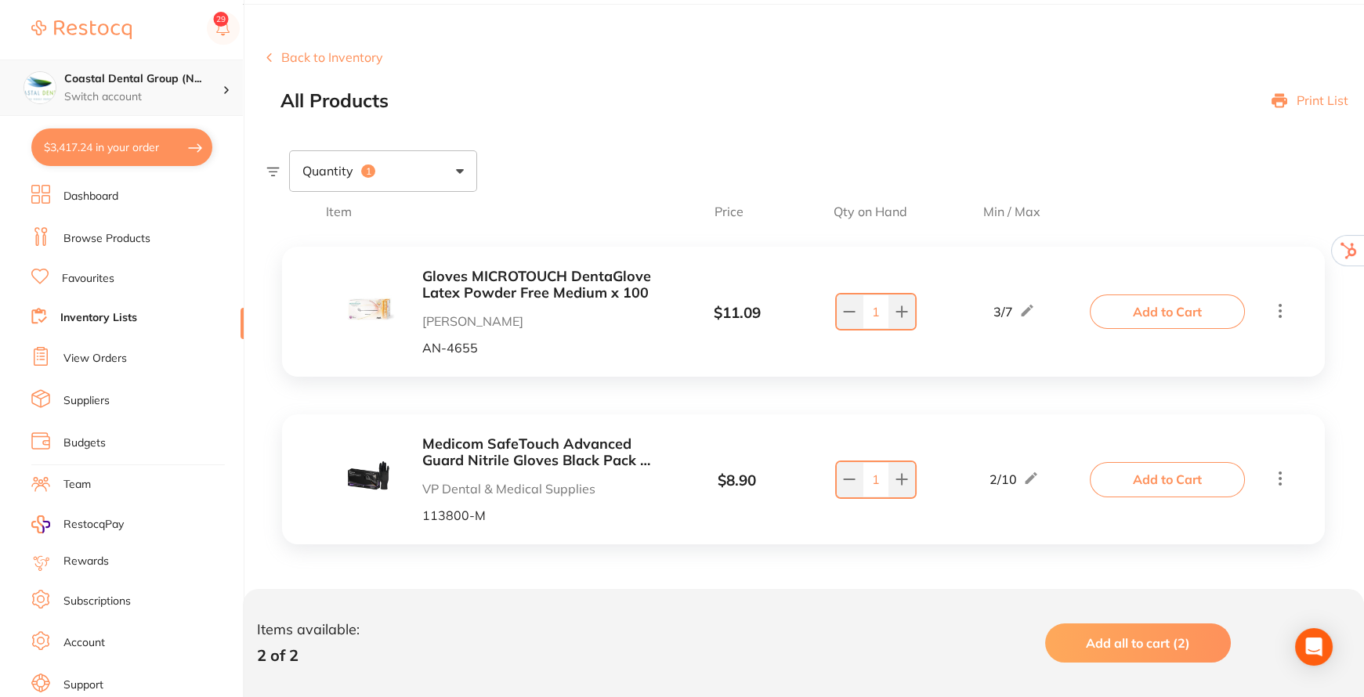
click at [228, 91] on div at bounding box center [233, 88] width 20 height 14
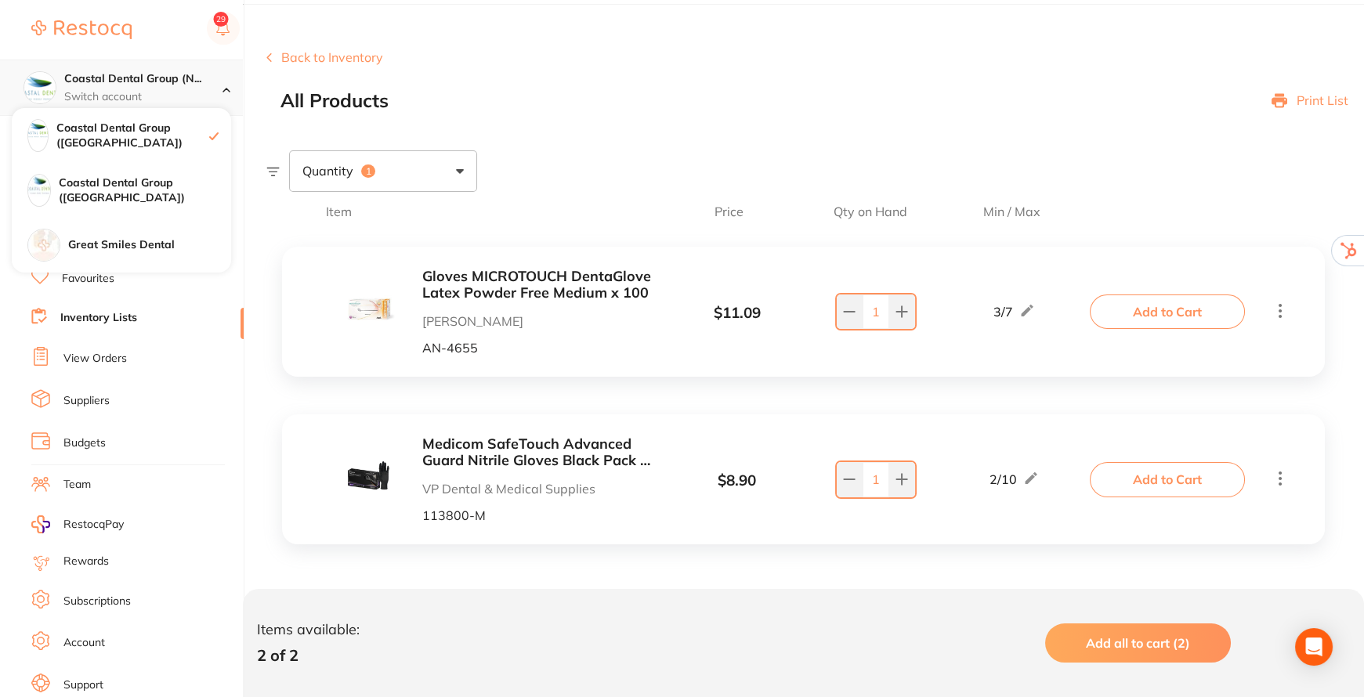
click at [227, 92] on icon at bounding box center [227, 90] width 8 height 5
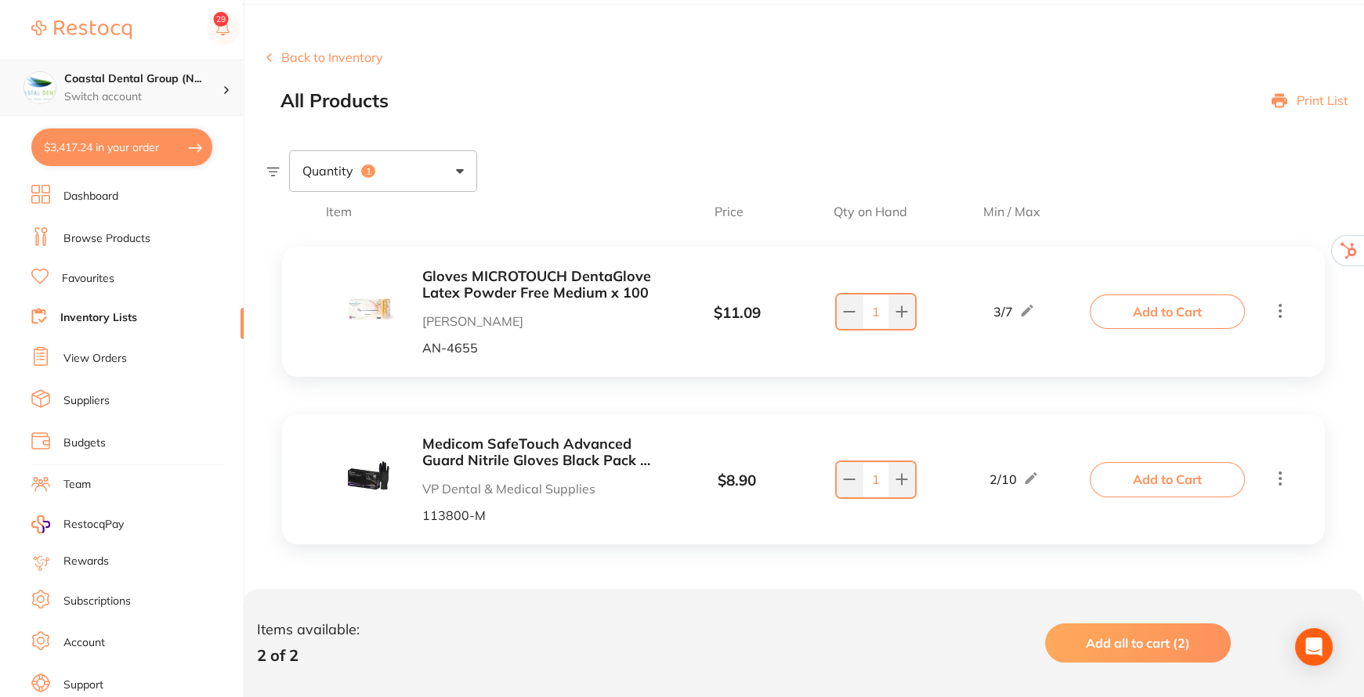
click at [217, 91] on p "Switch account" at bounding box center [143, 97] width 158 height 16
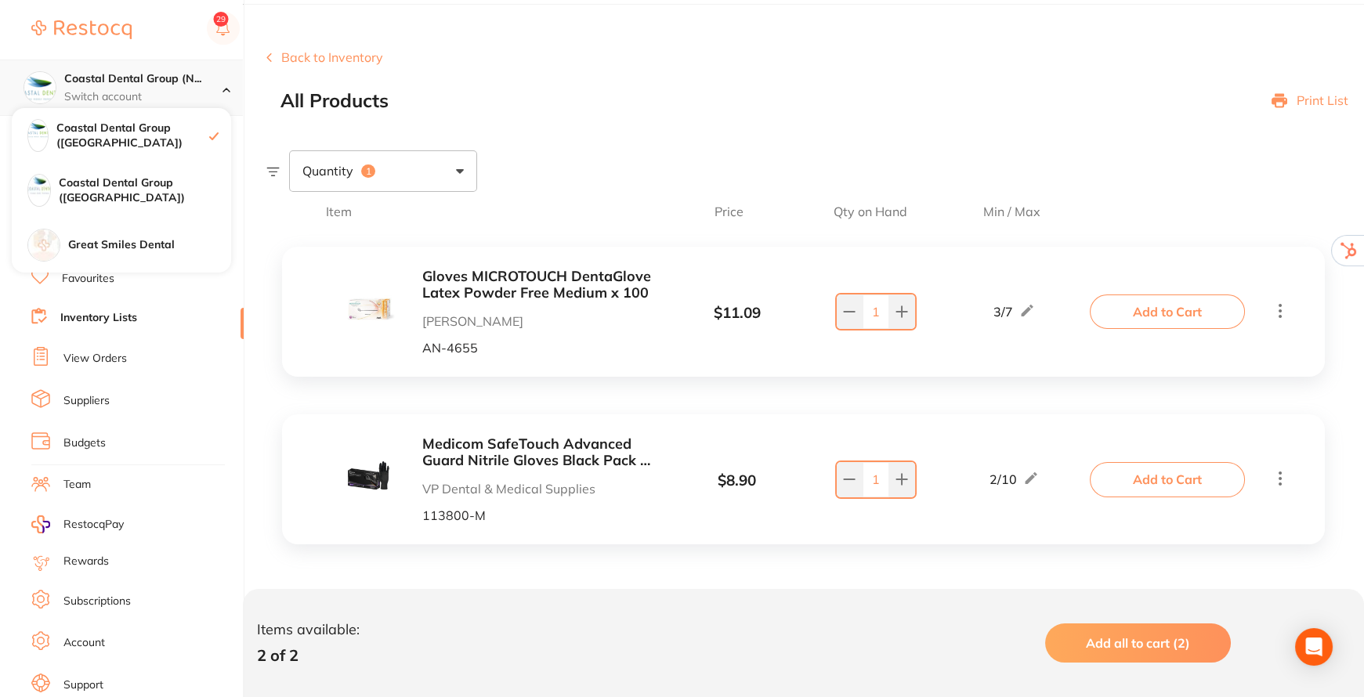
click at [218, 94] on p "Switch account" at bounding box center [143, 97] width 158 height 16
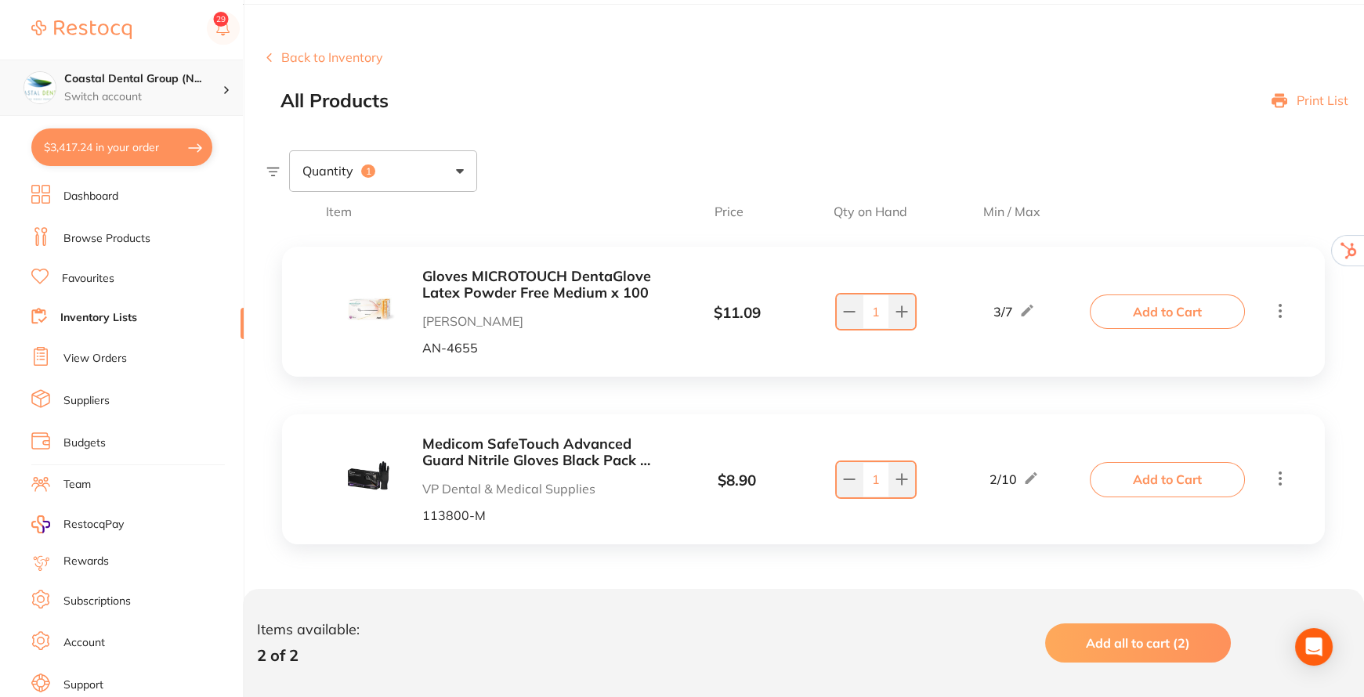
click at [223, 90] on div at bounding box center [233, 88] width 20 height 14
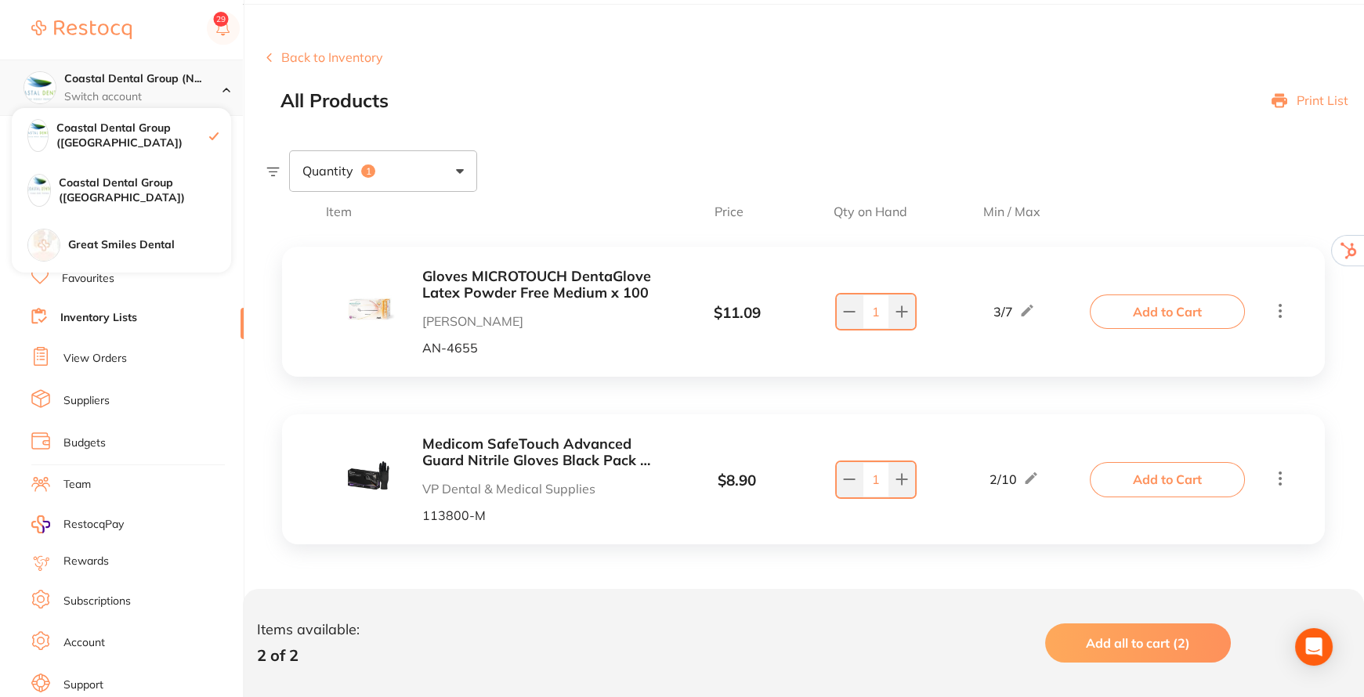
click at [219, 90] on p "Switch account" at bounding box center [143, 97] width 158 height 16
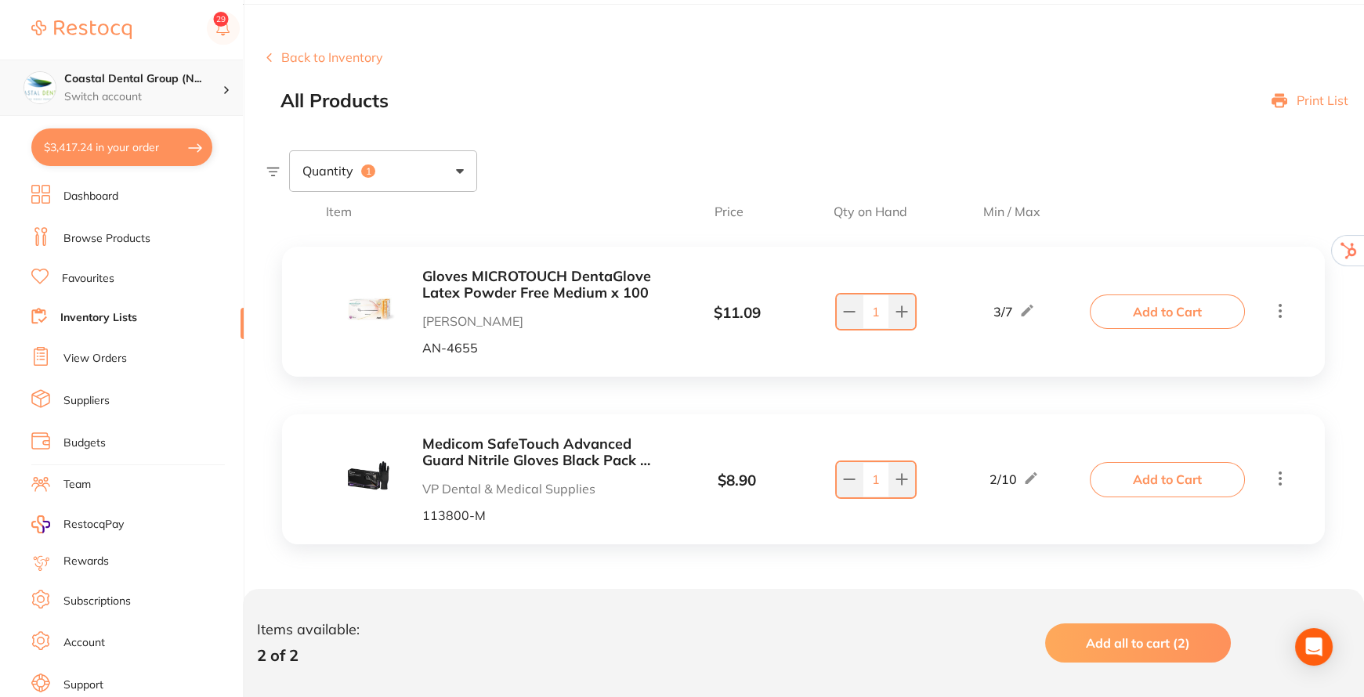
click at [183, 90] on p "Switch account" at bounding box center [143, 97] width 158 height 16
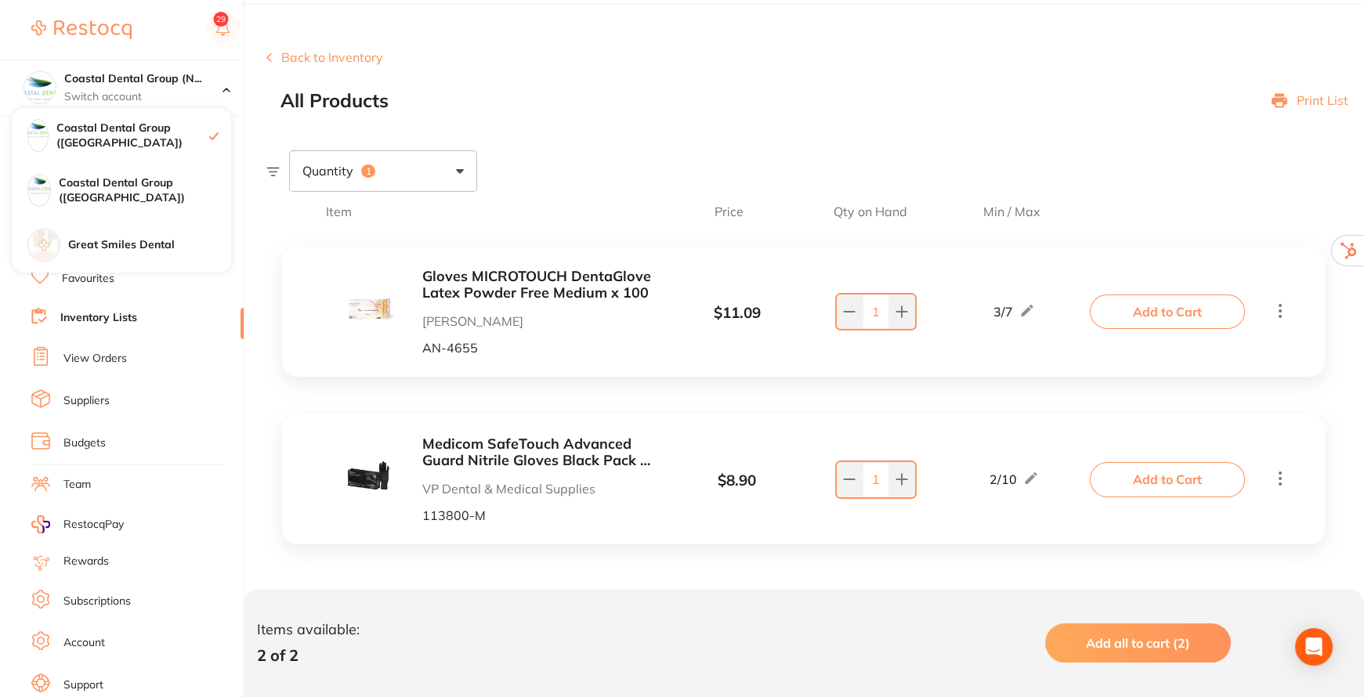
click at [445, 63] on div "Back to Inventory All Products Print List" at bounding box center [815, 80] width 1098 height 61
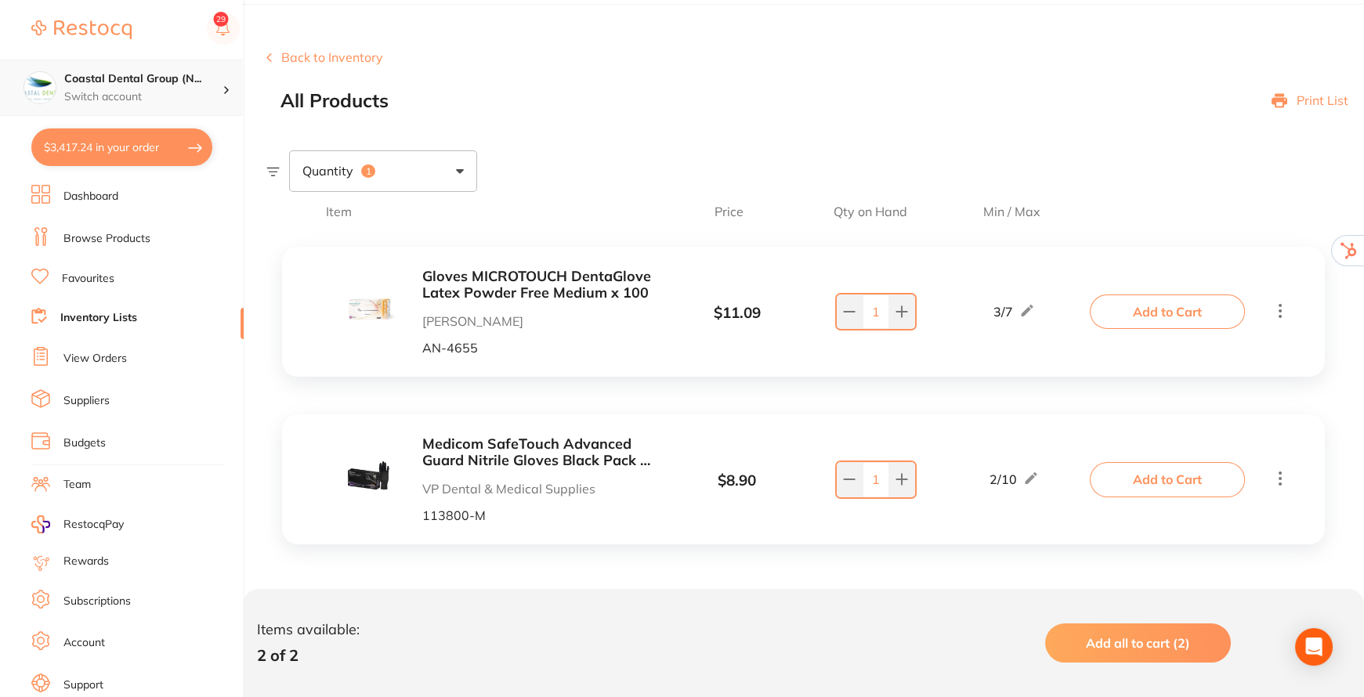
click at [214, 88] on div "Coastal Dental Group (N... Switch account" at bounding box center [143, 87] width 158 height 33
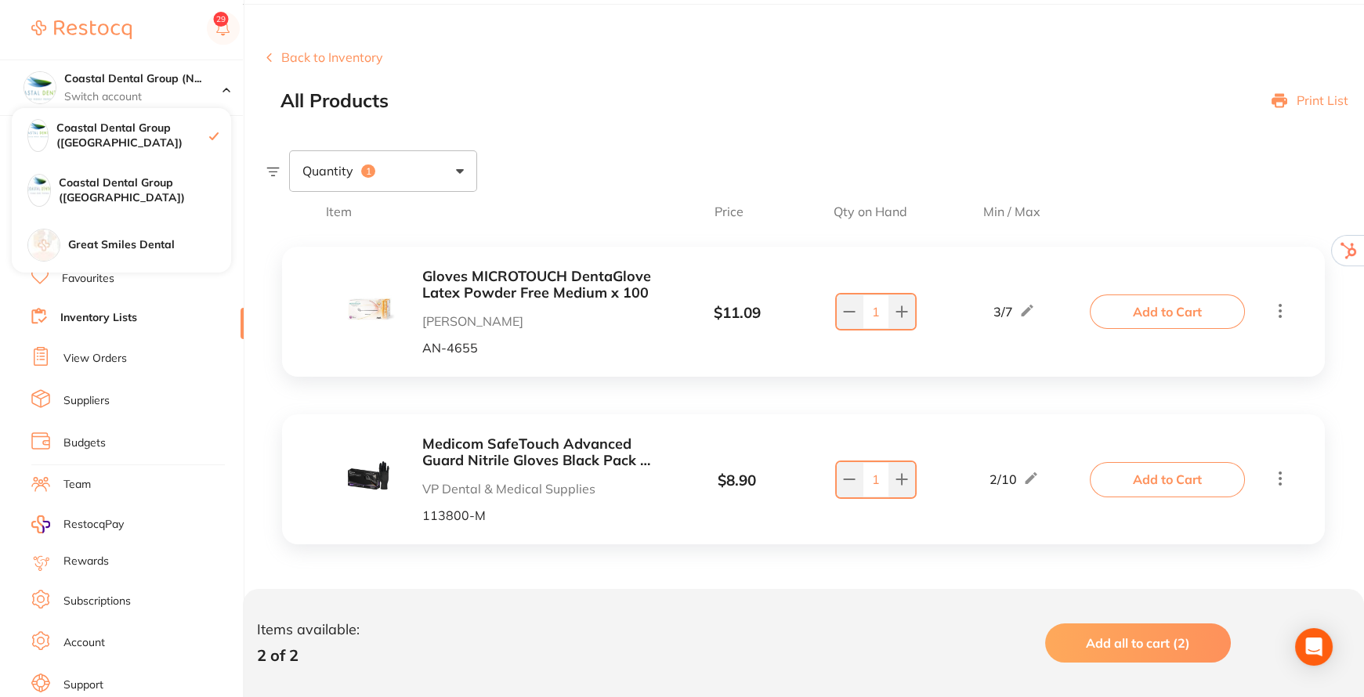
click at [147, 310] on li "Inventory Lists" at bounding box center [137, 318] width 212 height 21
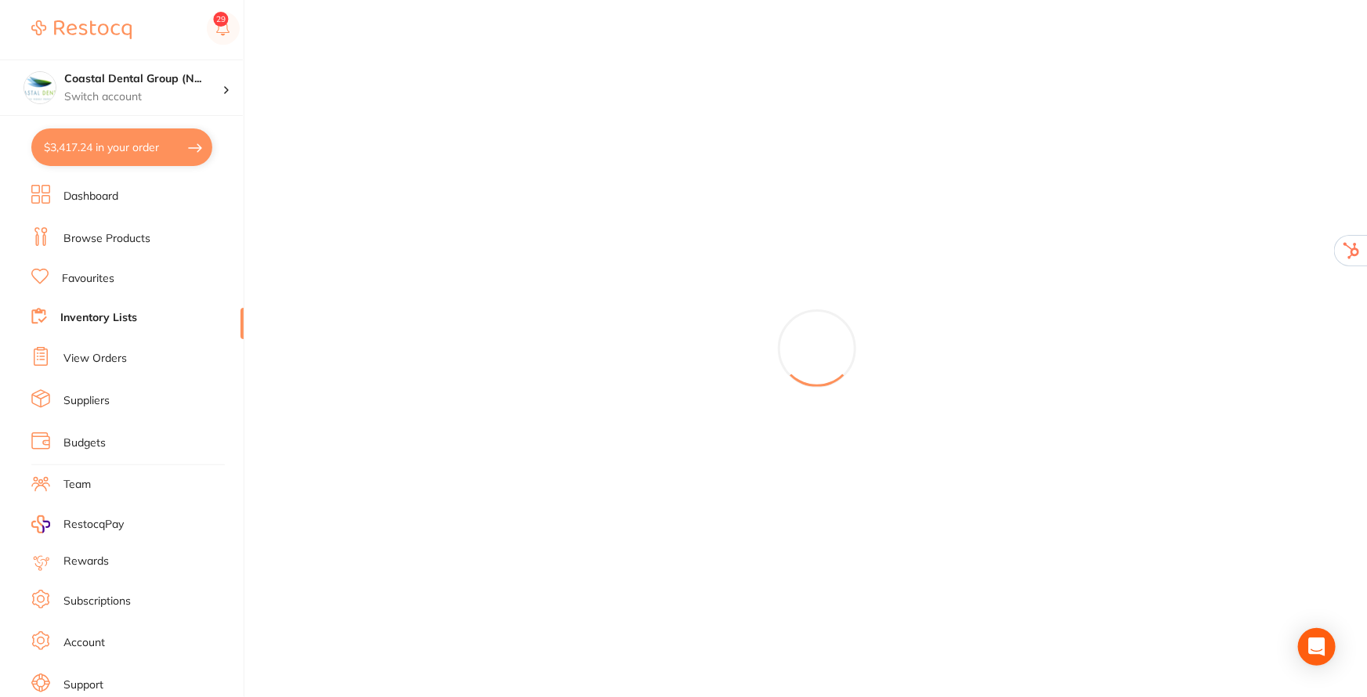
click at [87, 274] on link "Favourites" at bounding box center [88, 279] width 53 height 16
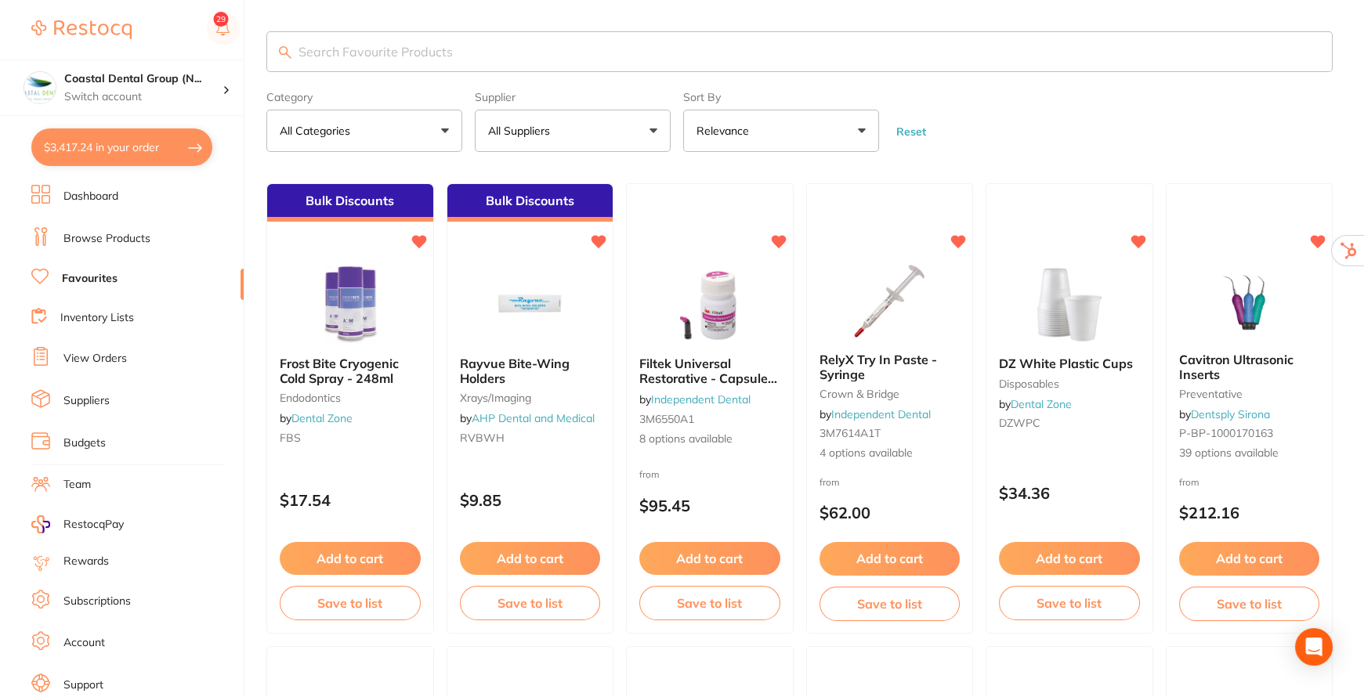
click at [93, 520] on span "RestocqPay" at bounding box center [93, 525] width 60 height 16
click at [102, 599] on link "Subscriptions" at bounding box center [96, 602] width 67 height 16
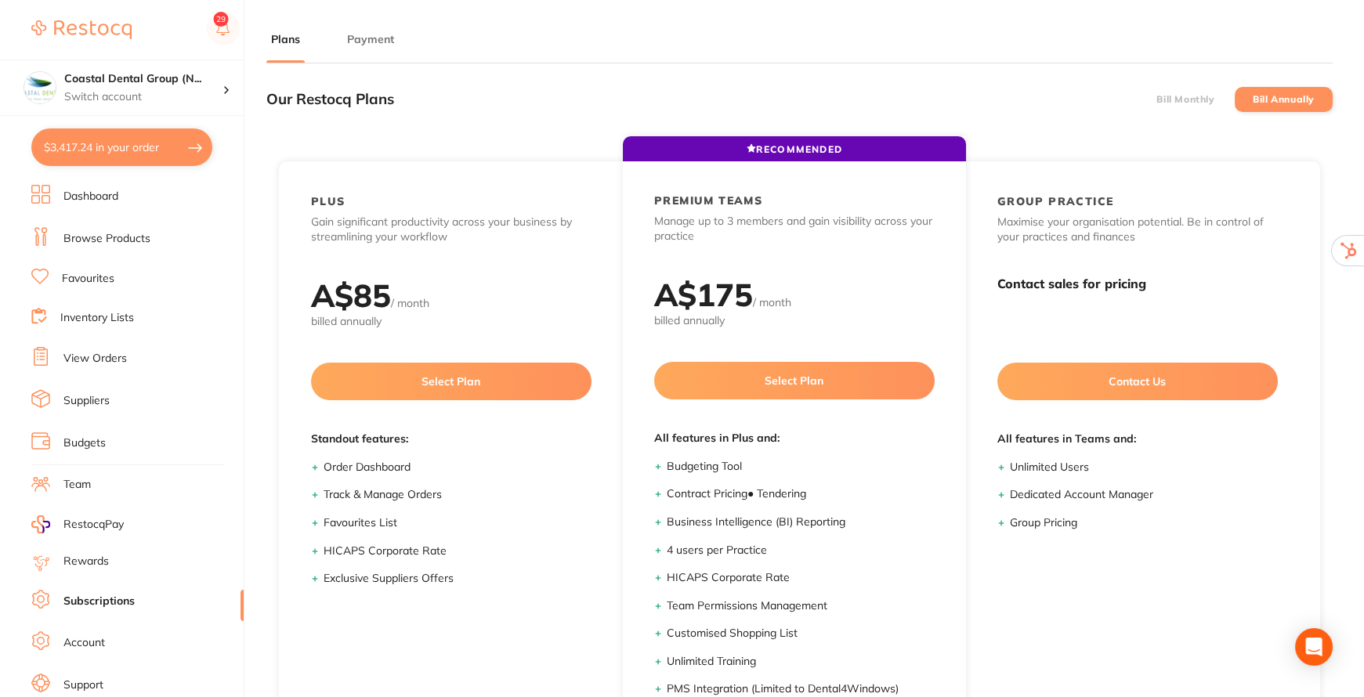
click at [95, 517] on span "RestocqPay" at bounding box center [93, 525] width 60 height 16
